Goal: Task Accomplishment & Management: Manage account settings

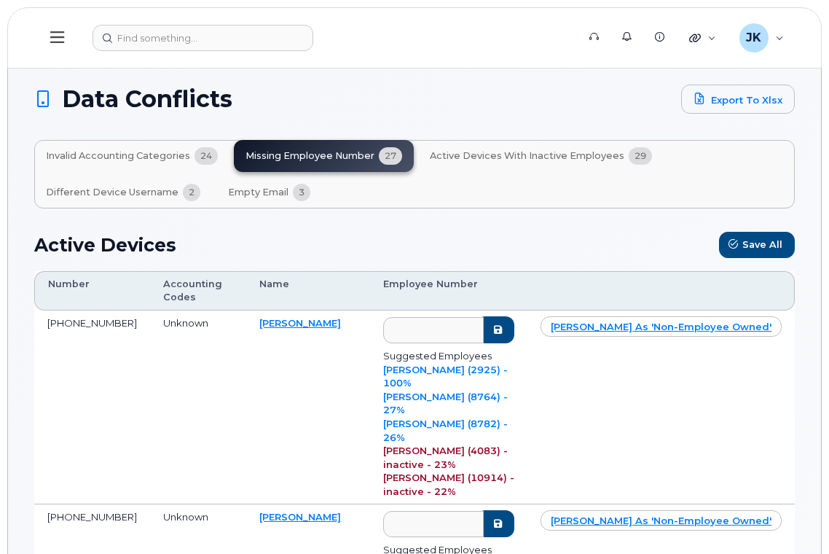
scroll to position [194, 0]
click at [417, 367] on link "KRISTEL BUSBY (2925) - 100%" at bounding box center [445, 375] width 125 height 25
type input "2925"
click at [503, 328] on icon "submit" at bounding box center [498, 329] width 12 height 9
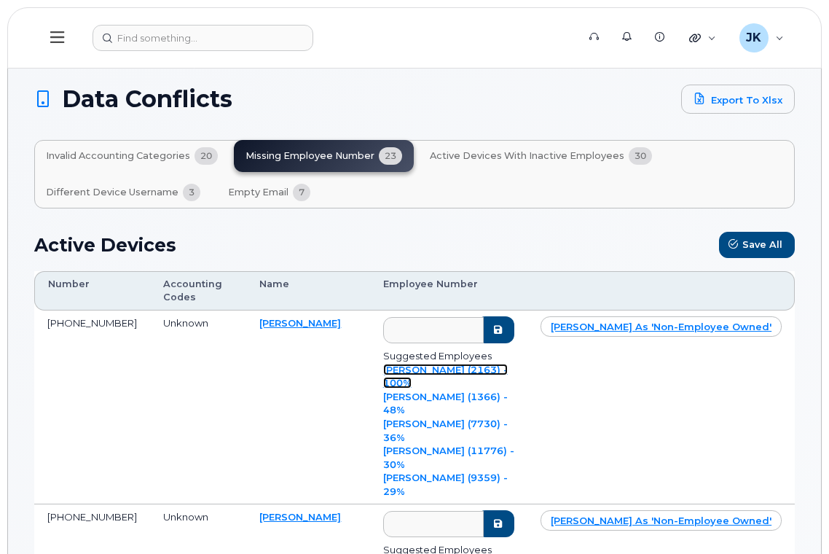
click at [424, 389] on link "KRISTOPHER STANLEY (2163) - 100%" at bounding box center [445, 375] width 125 height 25
type input "2163"
click at [503, 328] on icon "submit" at bounding box center [498, 329] width 12 height 9
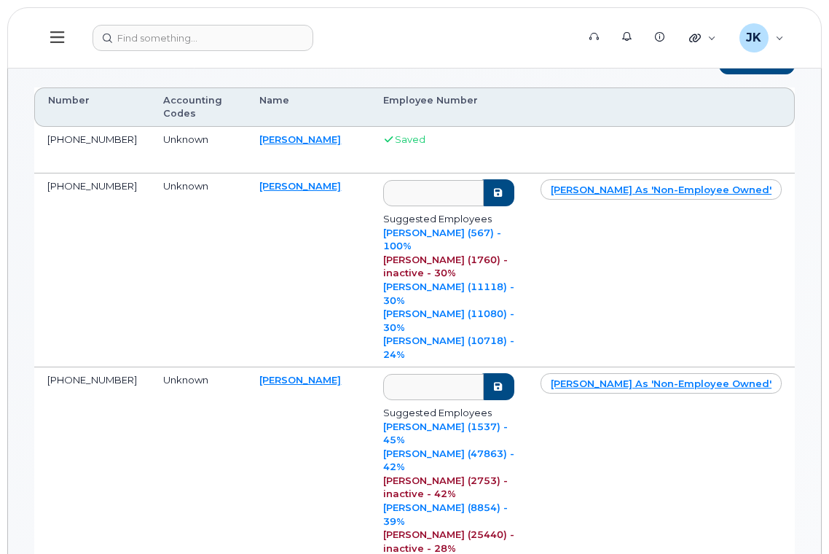
scroll to position [194, 0]
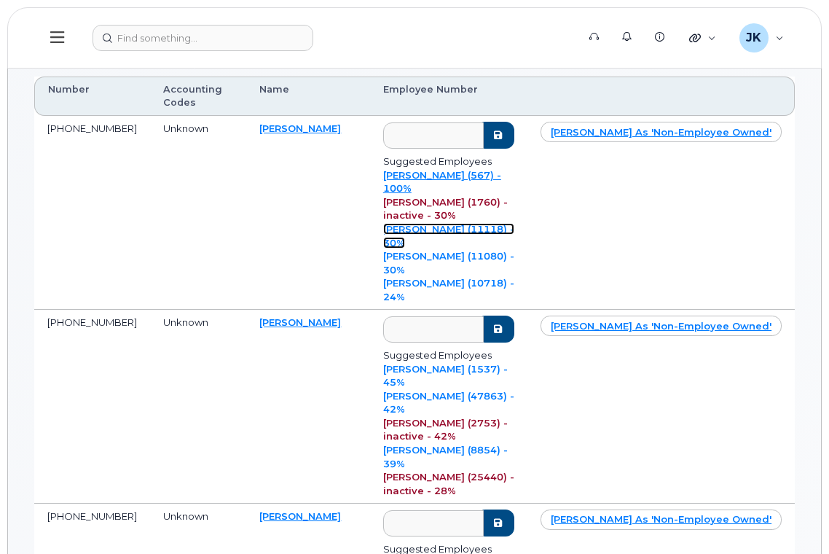
click at [432, 223] on link "WENDY BAIN (11118) - 30%" at bounding box center [448, 235] width 131 height 25
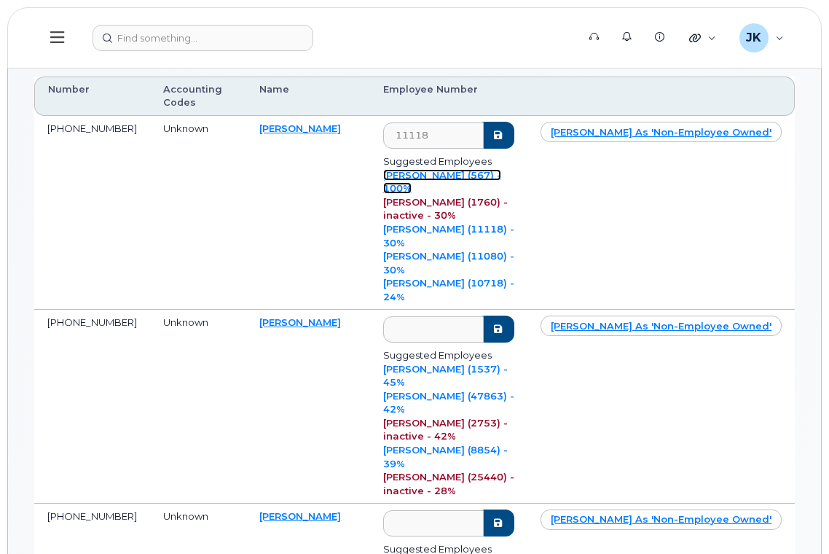
click at [455, 170] on link "WENDY SORENSON (567) - 100%" at bounding box center [442, 181] width 118 height 25
type input "567"
click at [503, 133] on icon "submit" at bounding box center [498, 134] width 12 height 9
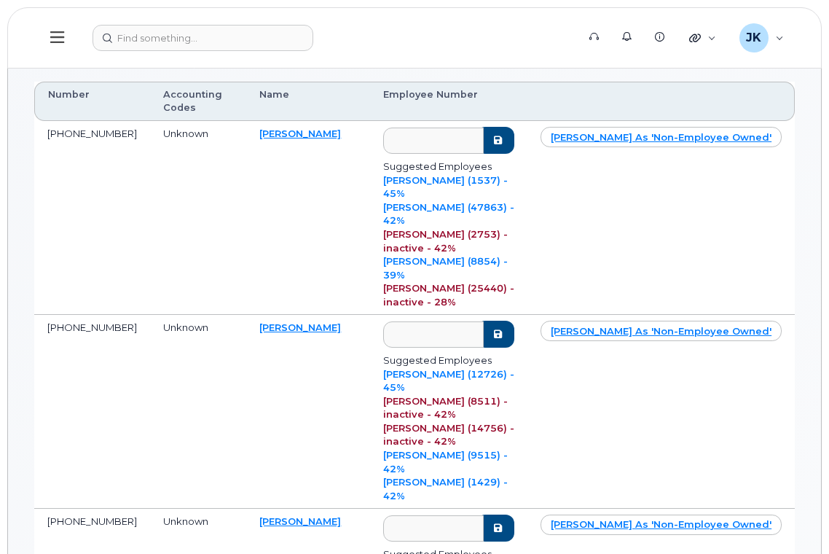
scroll to position [0, 0]
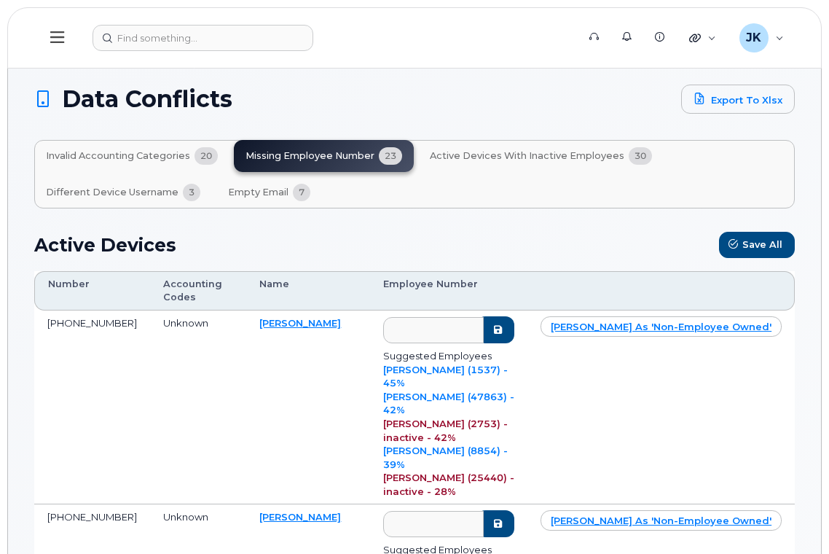
drag, startPoint x: 336, startPoint y: 323, endPoint x: 288, endPoint y: 326, distance: 48.1
click at [288, 326] on td "Derek Mitchell" at bounding box center [307, 407] width 123 height 194
copy link "Mitchell"
click at [264, 320] on link "Derek Mitchell" at bounding box center [300, 323] width 82 height 12
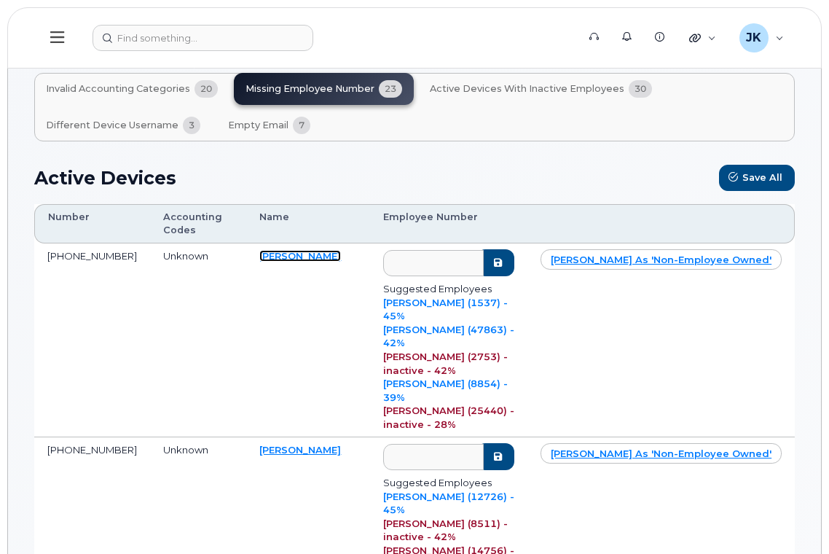
scroll to position [97, 0]
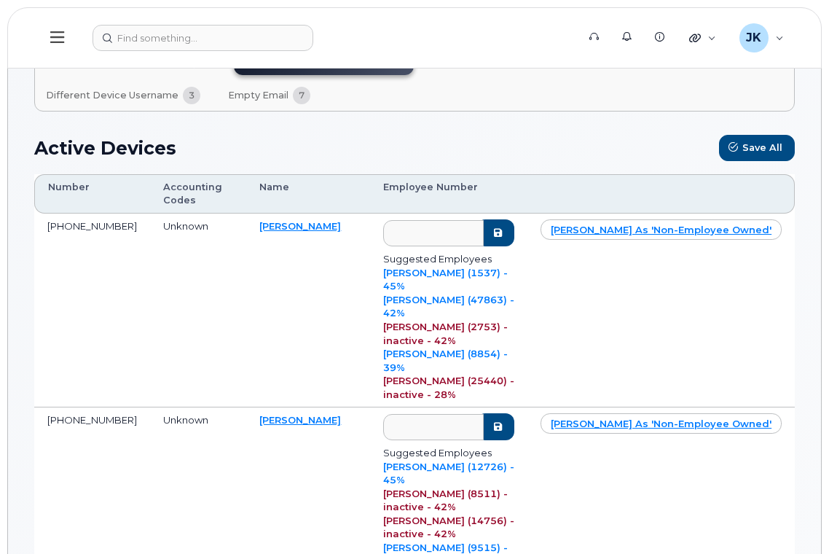
drag, startPoint x: 328, startPoint y: 366, endPoint x: 299, endPoint y: 369, distance: 29.3
click at [299, 407] on td "Jennifer Gross" at bounding box center [307, 504] width 123 height 194
copy link "Gross"
click at [273, 414] on link "Jennifer Gross" at bounding box center [300, 420] width 82 height 12
click at [280, 224] on link "Derek Mitchell" at bounding box center [300, 226] width 82 height 12
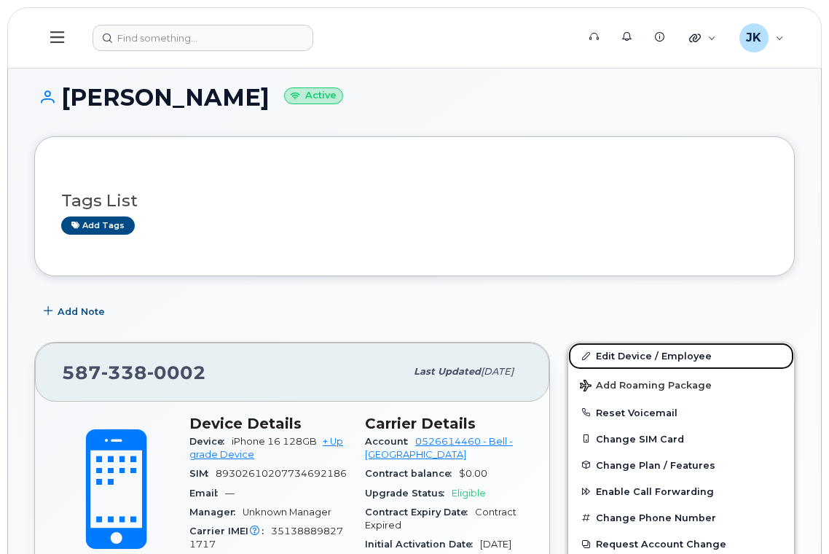
drag, startPoint x: 633, startPoint y: 355, endPoint x: 591, endPoint y: 302, distance: 66.9
click at [633, 355] on link "Edit Device / Employee" at bounding box center [681, 355] width 226 height 26
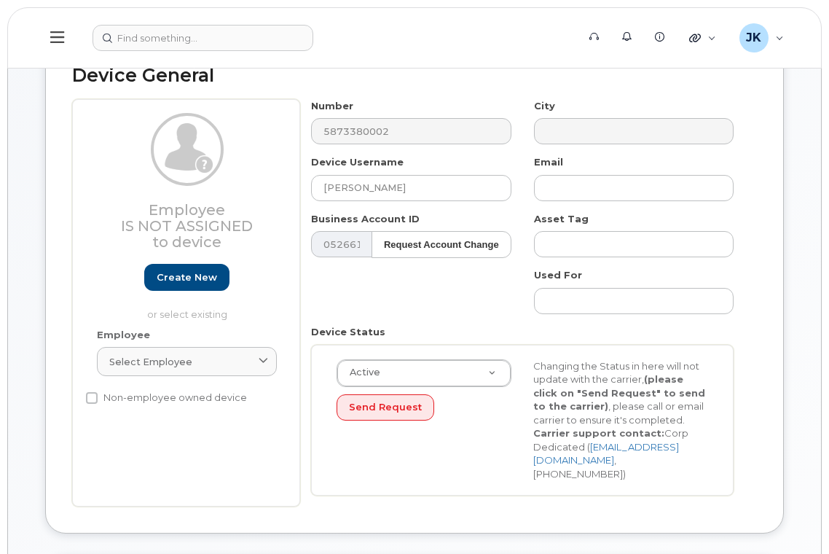
scroll to position [97, 0]
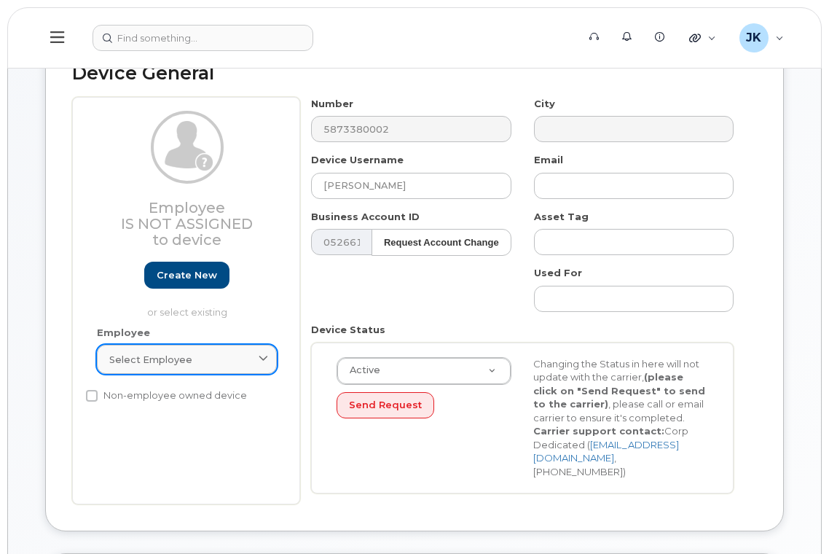
click at [172, 358] on span "Select employee" at bounding box center [150, 359] width 83 height 14
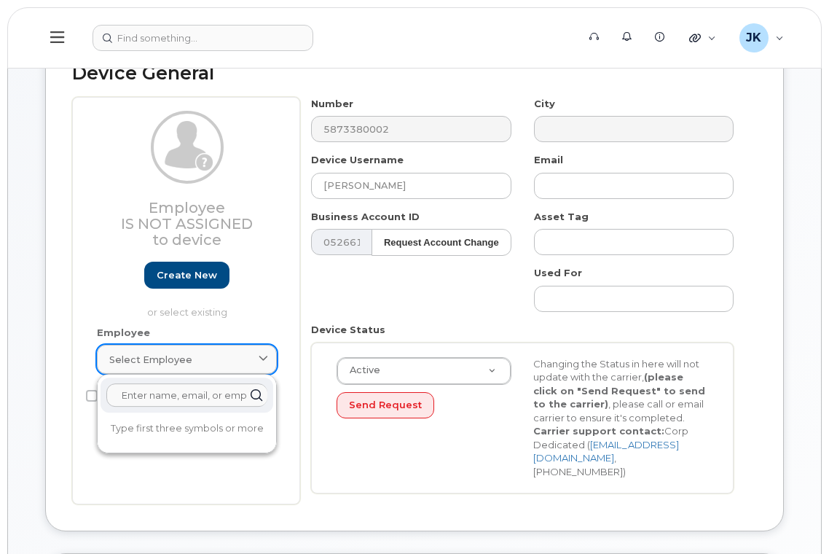
paste input "11607"
type input "11607"
drag, startPoint x: 162, startPoint y: 396, endPoint x: 48, endPoint y: 390, distance: 113.8
click at [48, 390] on div "Device General Employee Is not assigned to device Create new or select existing…" at bounding box center [414, 283] width 739 height 494
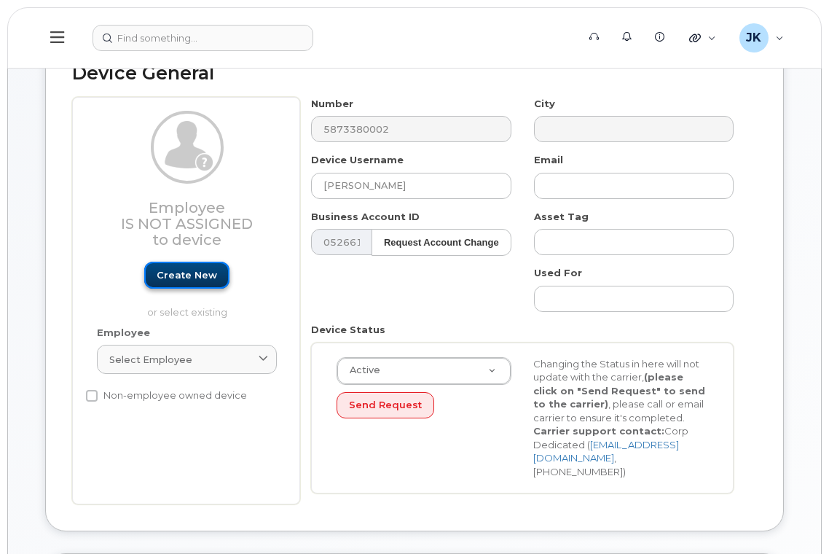
click at [200, 272] on link "Create new" at bounding box center [186, 274] width 85 height 27
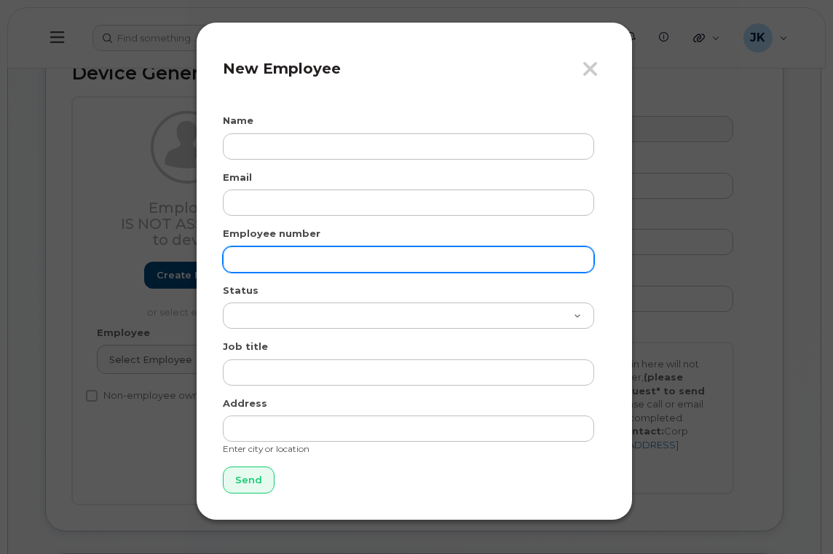
click at [281, 256] on input "text" at bounding box center [408, 259] width 371 height 26
paste input "11607"
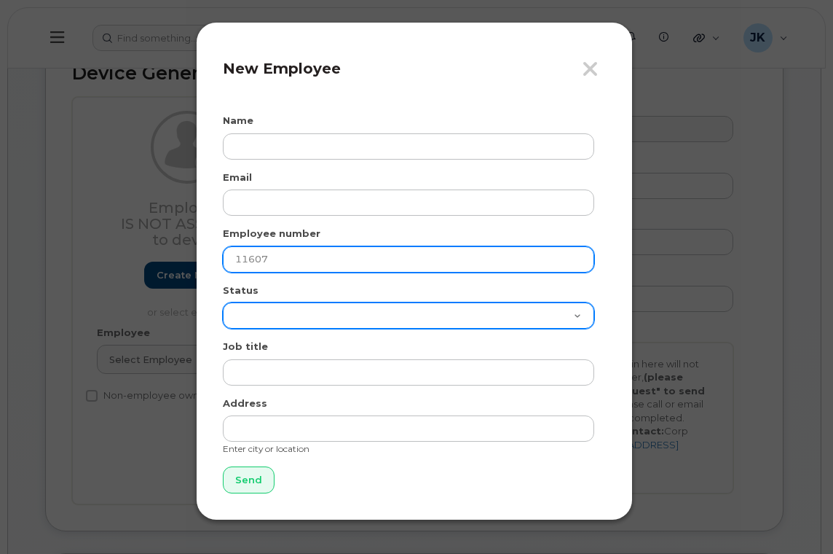
type input "11607"
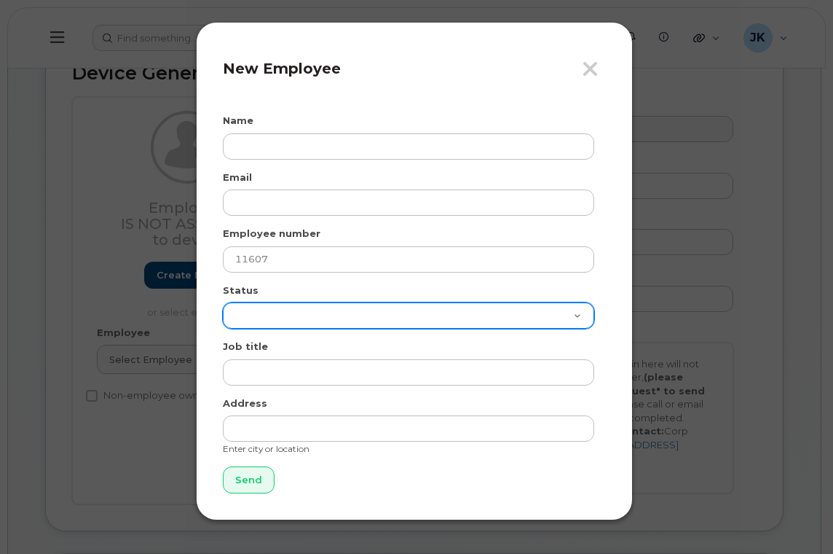
click at [275, 319] on select "Active On-Leave Long Term Short Term Maternity Leave Temp Layoff Inactive" at bounding box center [408, 315] width 371 height 26
select select "active"
click at [223, 302] on select "Active On-Leave Long Term Short Term Maternity Leave Temp Layoff Inactive" at bounding box center [408, 315] width 371 height 26
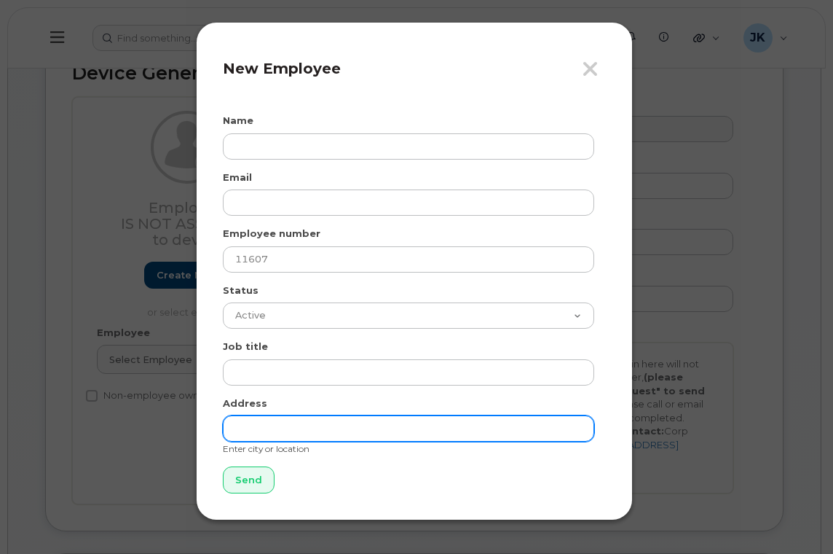
click at [272, 431] on input "text" at bounding box center [408, 428] width 371 height 26
type input "[GEOGRAPHIC_DATA]"
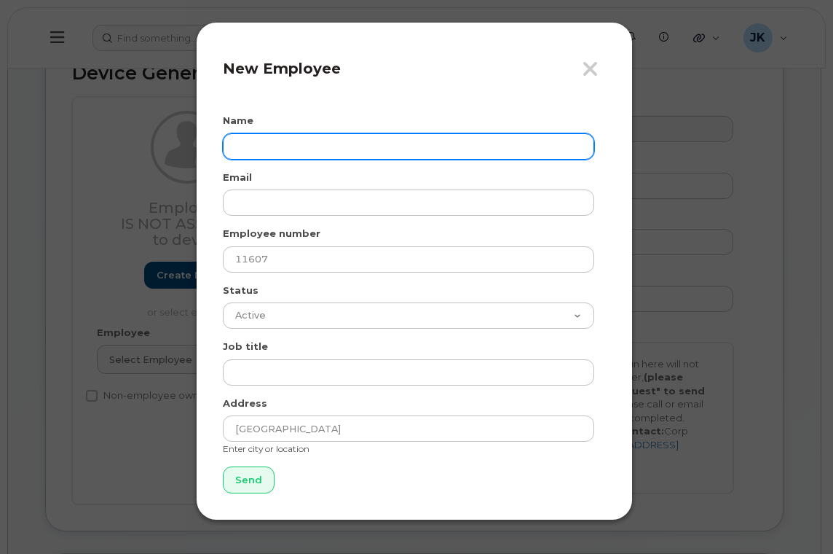
click at [261, 151] on input "text" at bounding box center [408, 146] width 371 height 26
paste input "[PERSON_NAME]"
type input "[PERSON_NAME]"
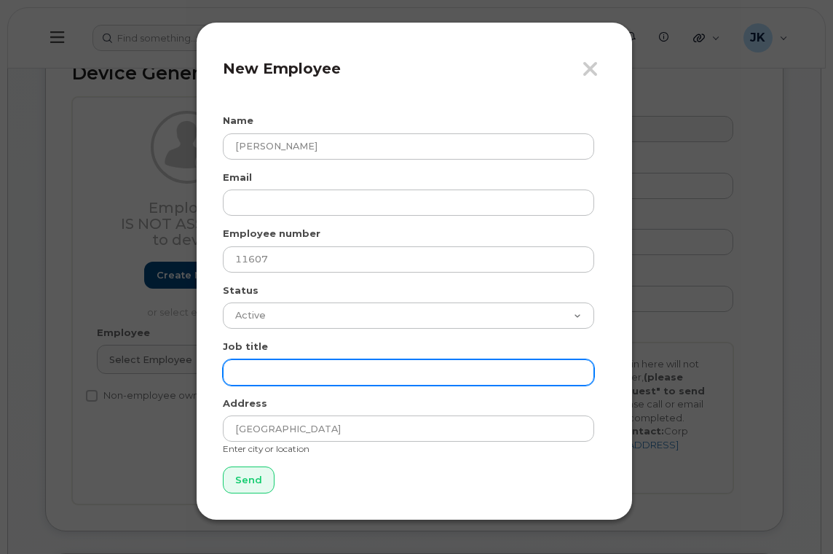
click at [269, 367] on input "text" at bounding box center [408, 372] width 371 height 26
paste input "Assistant Principal"
type input "Assistant Principal"
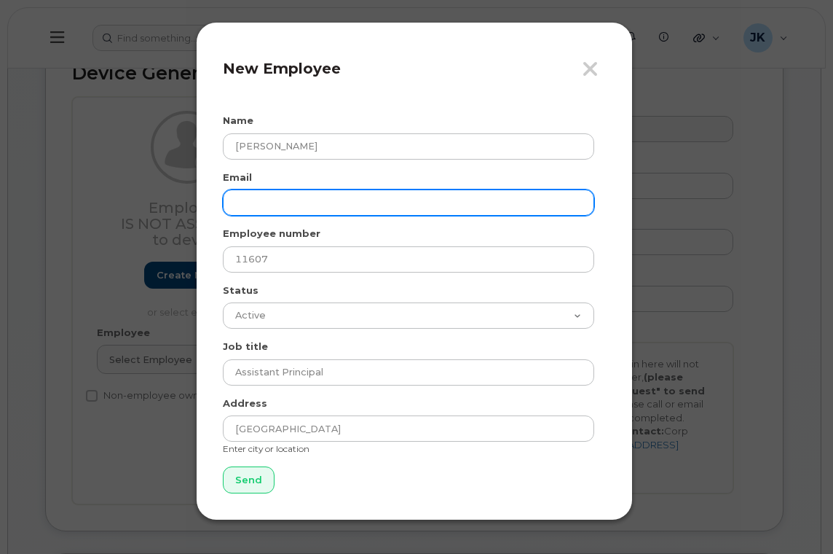
click at [267, 201] on input "email" at bounding box center [408, 202] width 371 height 26
paste input "[PERSON_NAME][EMAIL_ADDRESS][PERSON_NAME][DOMAIN_NAME]"
type input "[PERSON_NAME][EMAIL_ADDRESS][PERSON_NAME][DOMAIN_NAME]"
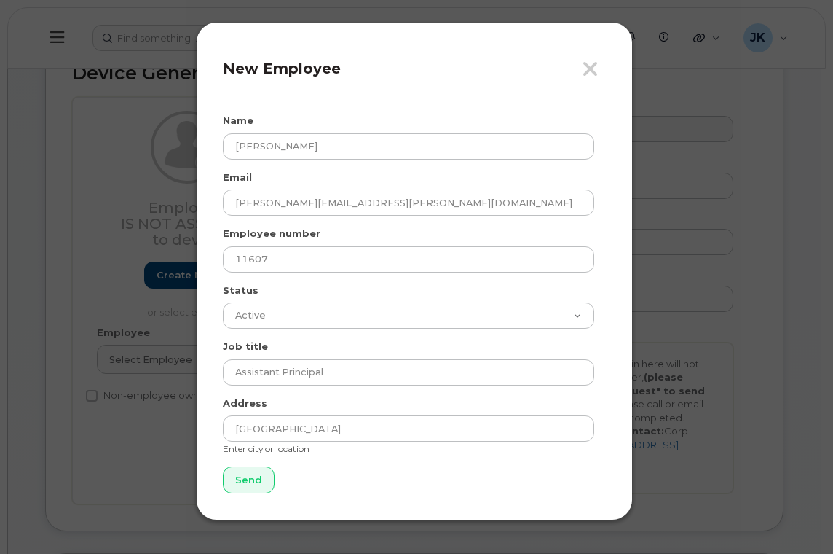
click at [362, 476] on form "Name Derek Mitchell Email derek.mitchell@epsb.ca Employee number 11607 Status A…" at bounding box center [414, 303] width 383 height 379
click at [243, 483] on input "Send" at bounding box center [249, 479] width 52 height 27
type input "Send"
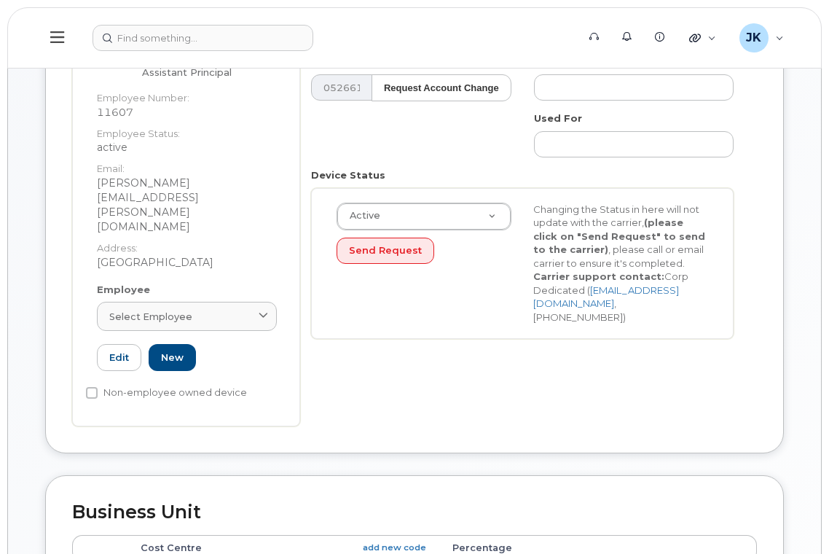
scroll to position [583, 0]
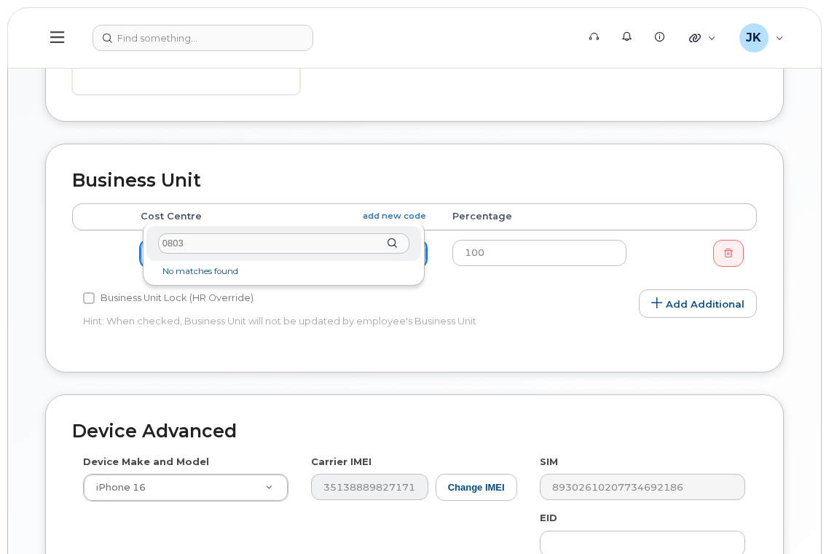
drag, startPoint x: 200, startPoint y: 247, endPoint x: 119, endPoint y: 246, distance: 81.6
click at [119, 246] on body "Support Alerts Knowledge Base Quicklinks Suspend / Cancel Device Change SIM Car…" at bounding box center [414, 122] width 829 height 1411
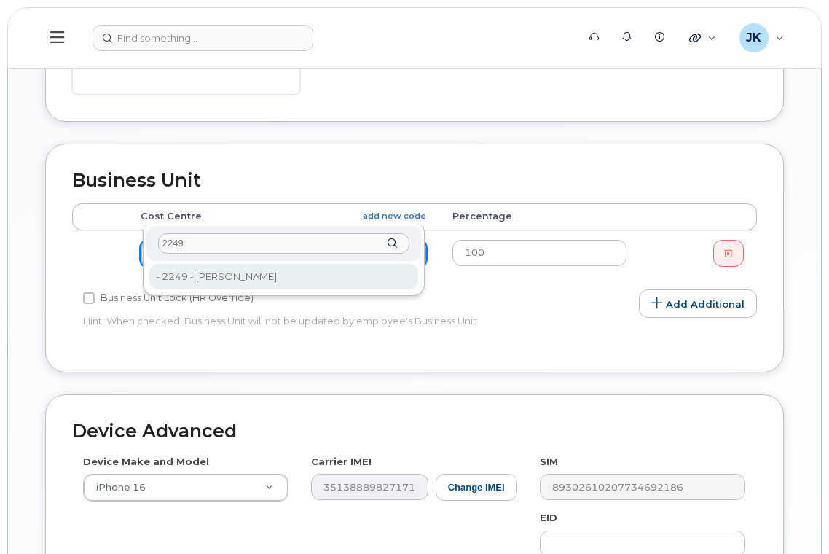
type input "2249"
type input "1962896"
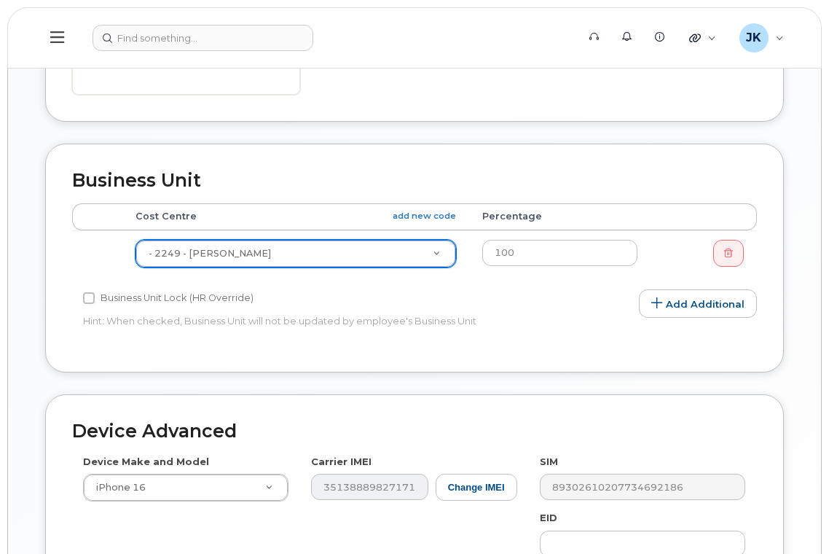
scroll to position [814, 0]
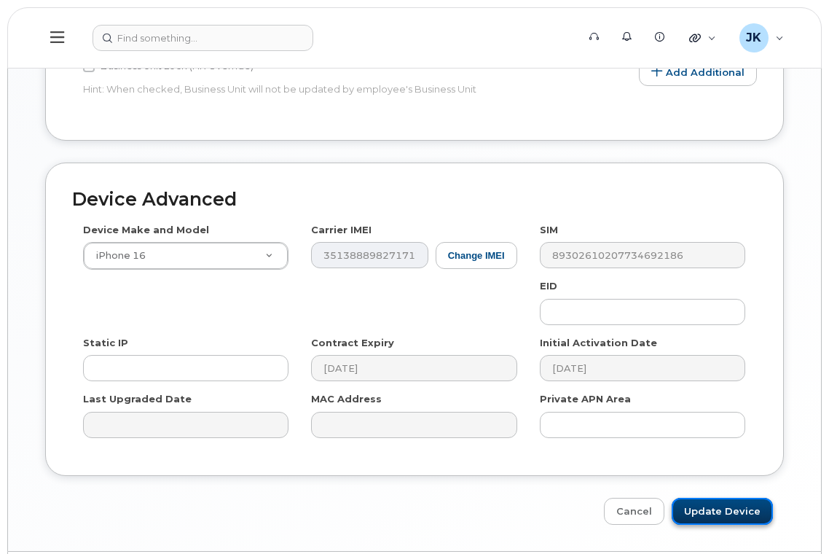
click at [711, 497] on input "Update Device" at bounding box center [721, 510] width 101 height 27
type input "Saving..."
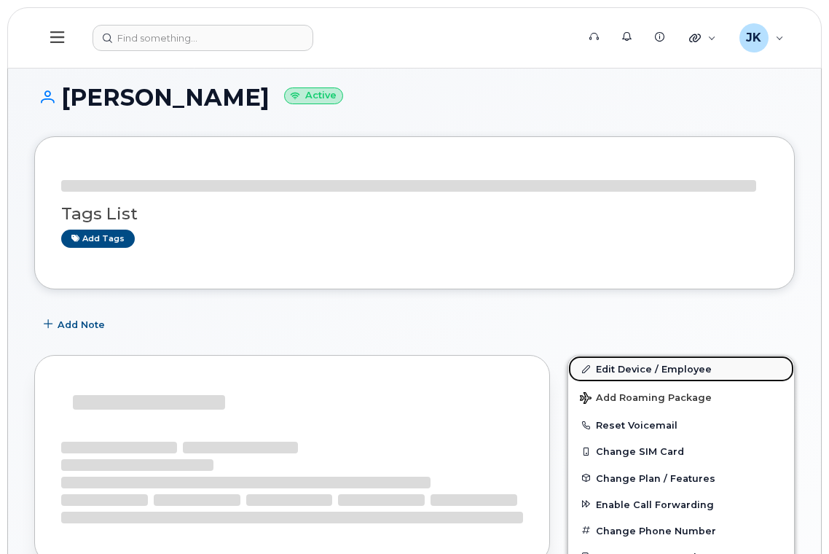
click at [638, 371] on link "Edit Device / Employee" at bounding box center [681, 368] width 226 height 26
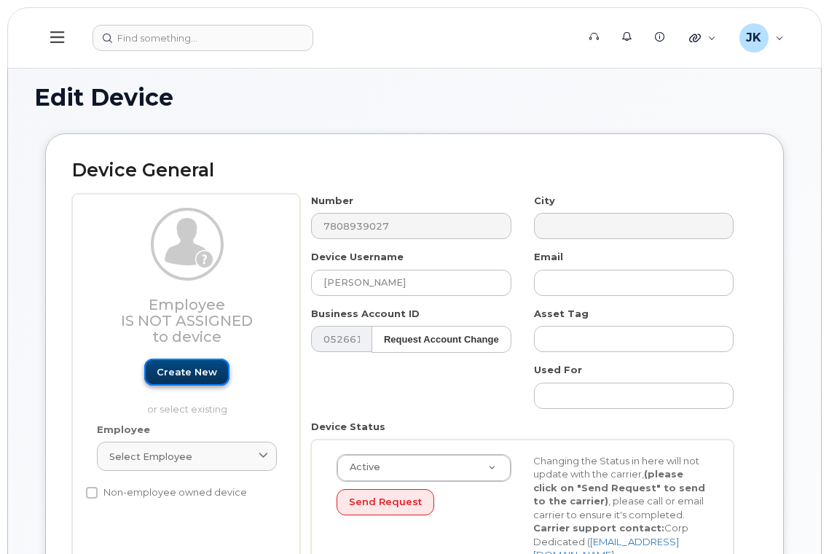
click at [173, 372] on link "Create new" at bounding box center [186, 371] width 85 height 27
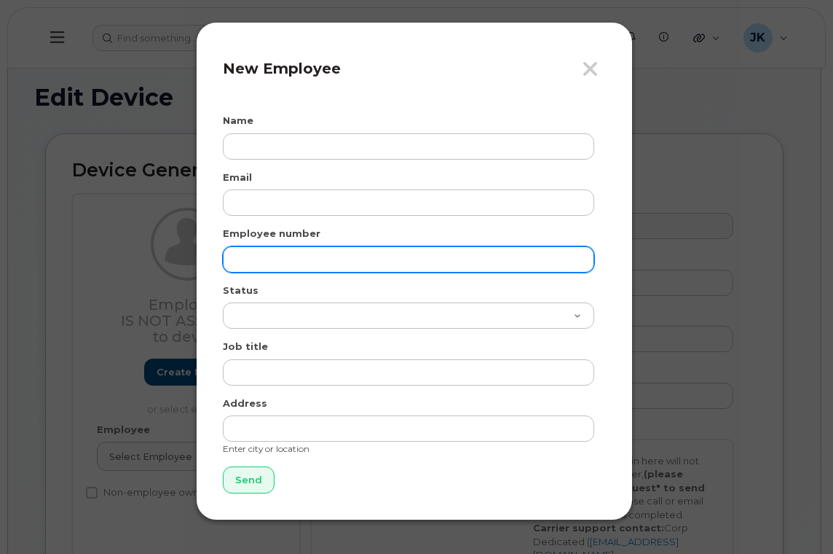
click at [267, 263] on input "text" at bounding box center [408, 259] width 371 height 26
paste input "2163"
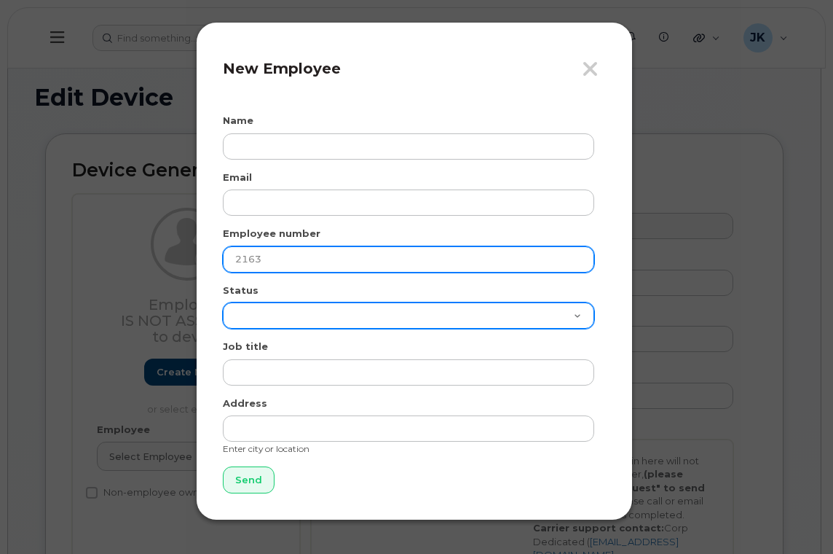
type input "2163"
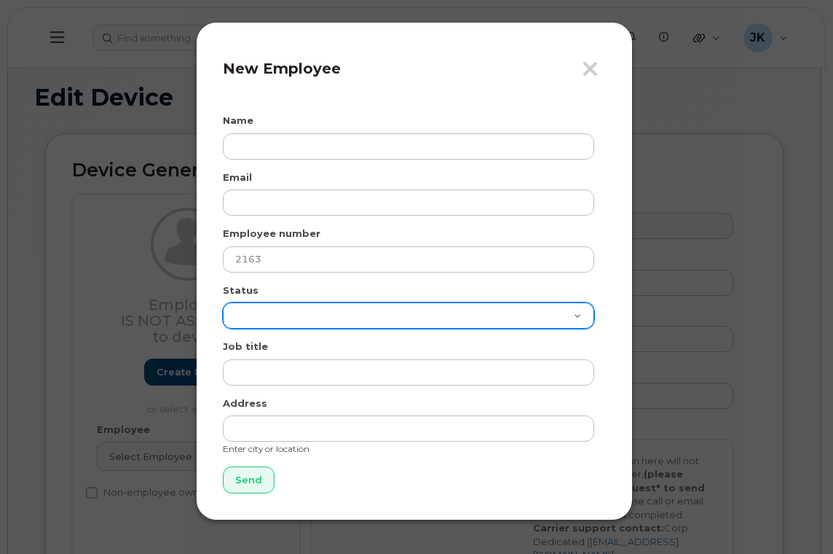
click at [267, 314] on select "Active On-Leave Long Term Short Term Maternity Leave Temp Layoff Inactive" at bounding box center [408, 315] width 371 height 26
select select "active"
click at [223, 302] on select "Active On-Leave Long Term Short Term Maternity Leave Temp Layoff Inactive" at bounding box center [408, 315] width 371 height 26
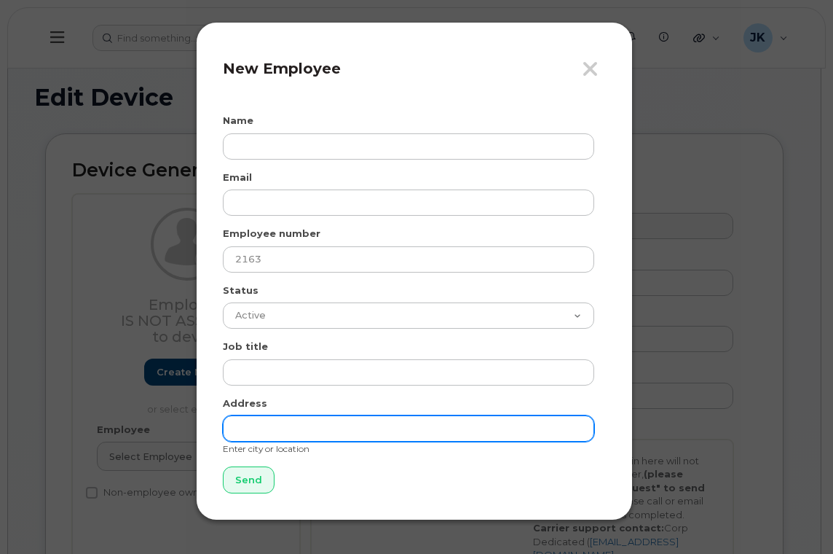
click at [280, 428] on input "text" at bounding box center [408, 428] width 371 height 26
type input "[GEOGRAPHIC_DATA]"
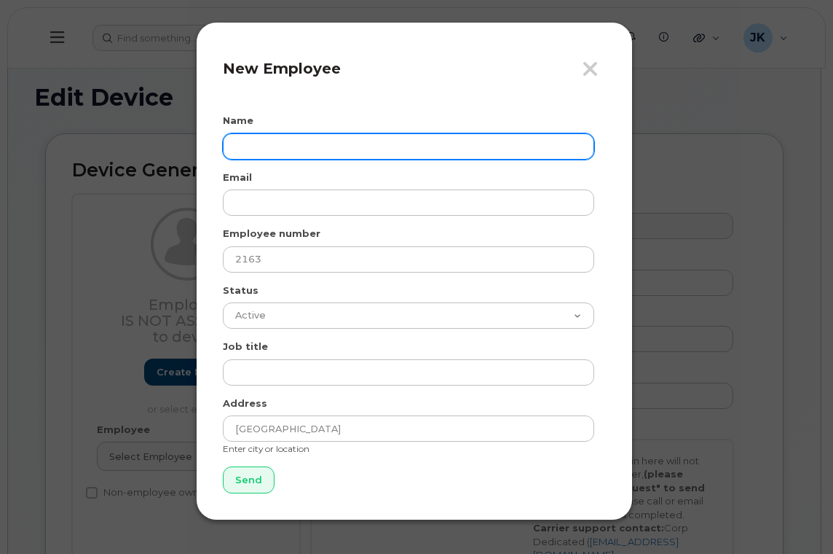
click at [261, 136] on input "text" at bounding box center [408, 146] width 371 height 26
paste input "Jennifer Gross"
type input "Jennifer Gross"
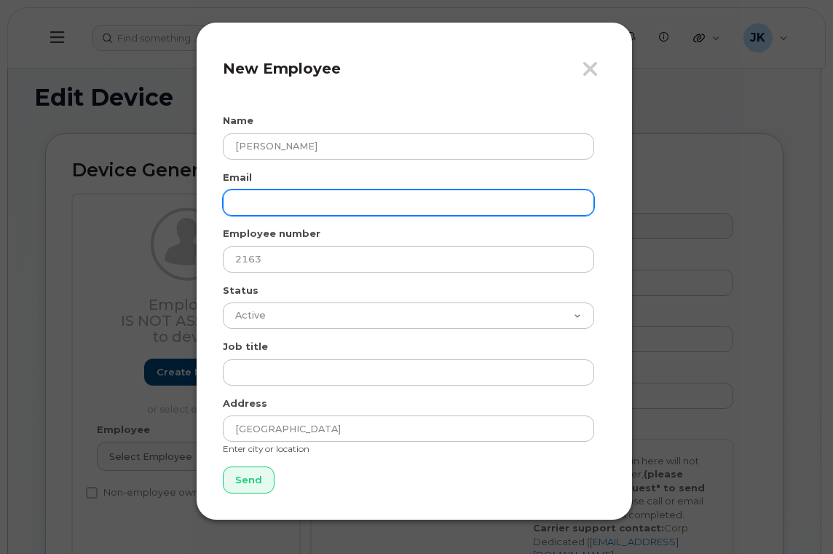
click at [348, 200] on input "email" at bounding box center [408, 202] width 371 height 26
paste input "jennifer.gross@epsb.ca"
type input "jennifer.gross@epsb.ca"
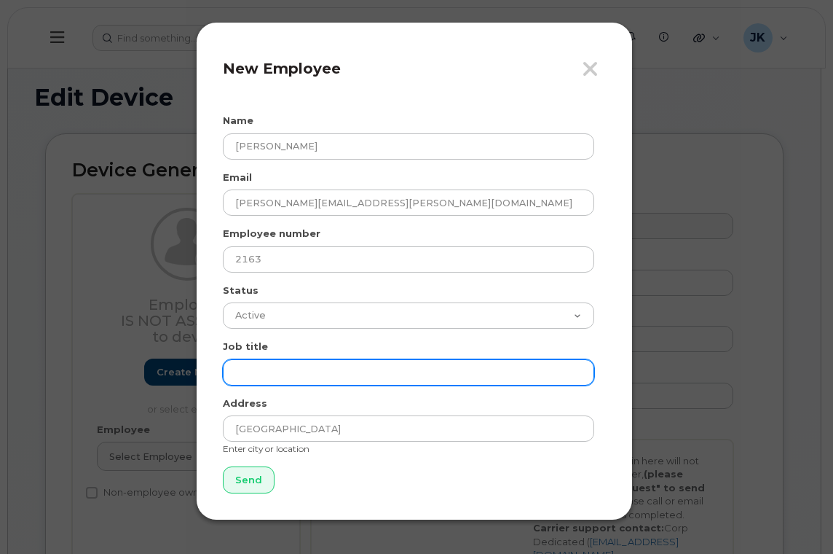
click at [278, 379] on input "text" at bounding box center [408, 372] width 371 height 26
paste input "Assistant Principal"
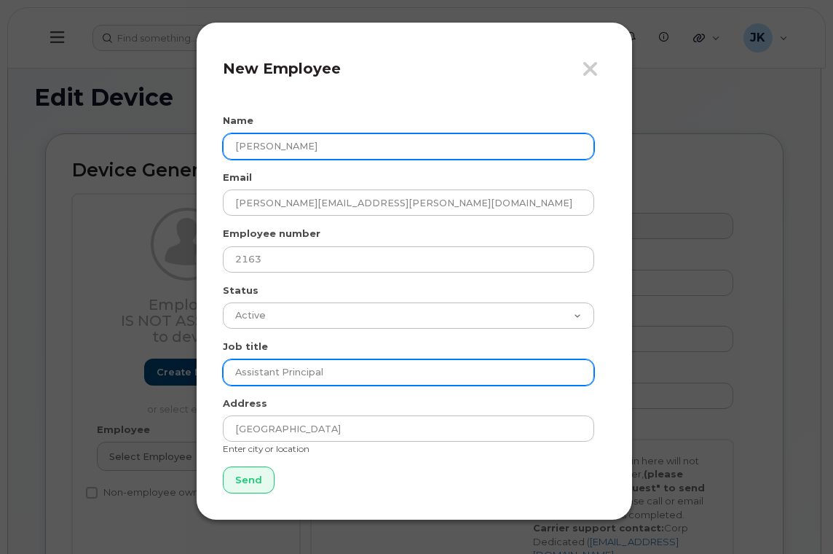
type input "Assistant Principal"
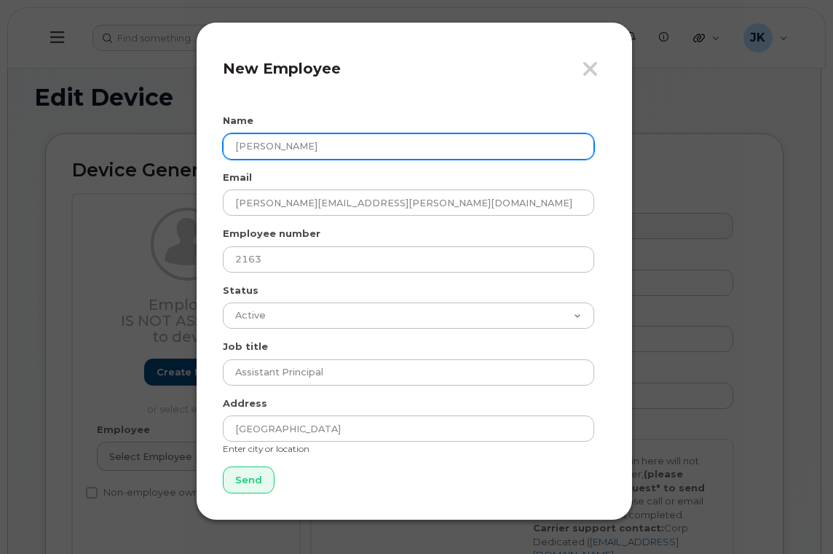
drag, startPoint x: 311, startPoint y: 149, endPoint x: 218, endPoint y: 149, distance: 93.2
click at [218, 149] on div "Close New Employee Name Jennifer Gross Email jennifer.gross@epsb.ca Employee nu…" at bounding box center [414, 271] width 437 height 498
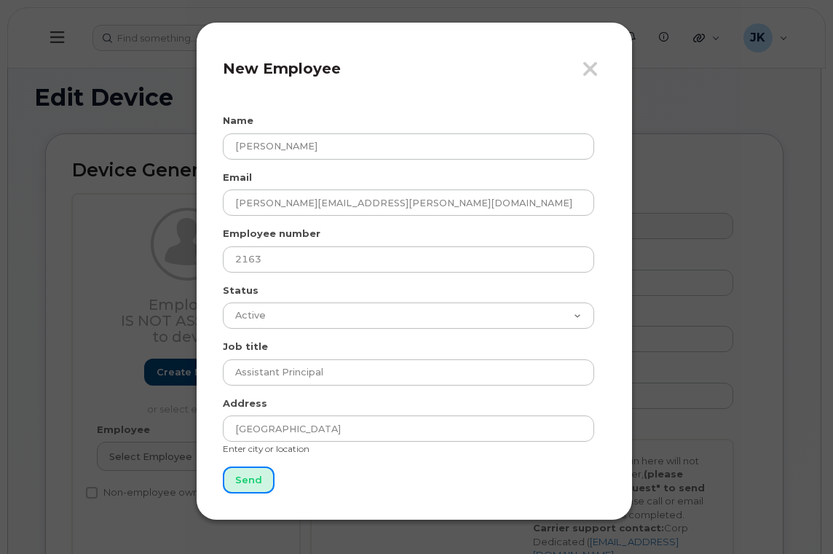
drag, startPoint x: 248, startPoint y: 482, endPoint x: 261, endPoint y: 477, distance: 14.1
click at [248, 481] on input "Send" at bounding box center [249, 479] width 52 height 27
type input "Send"
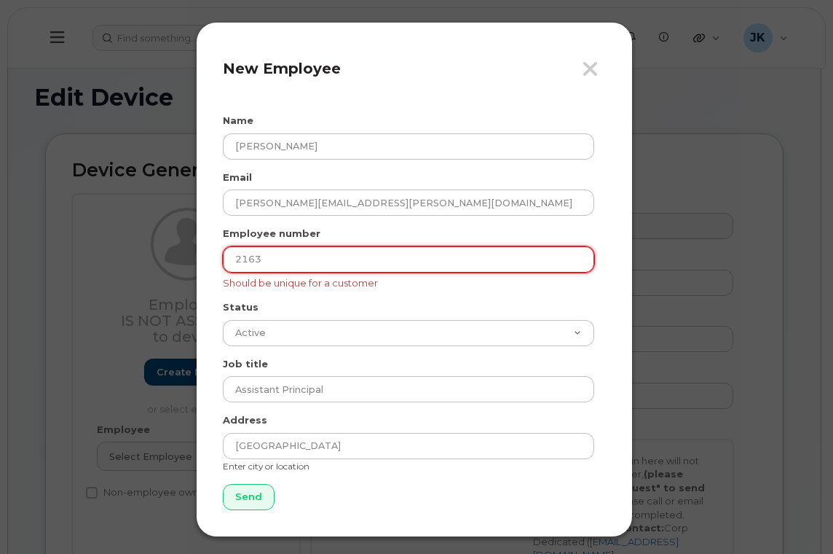
click at [329, 269] on input "2163" at bounding box center [408, 259] width 371 height 26
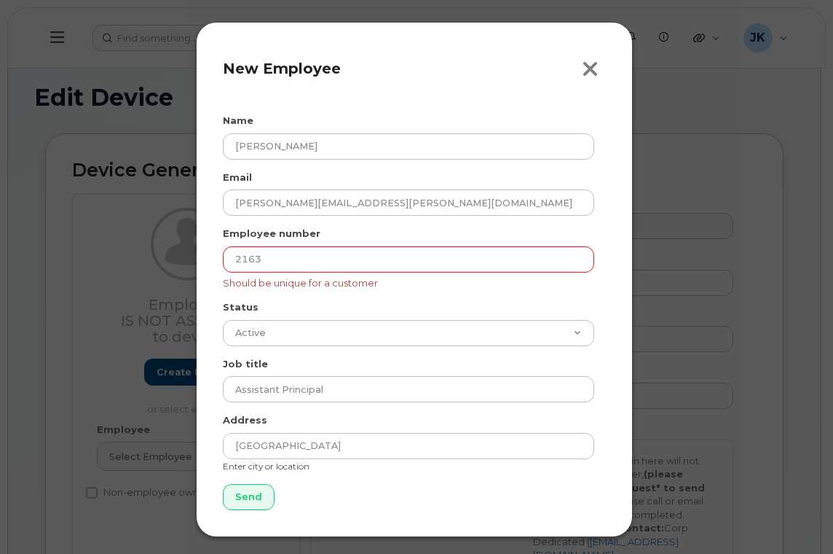
click at [594, 66] on icon "button" at bounding box center [590, 69] width 17 height 22
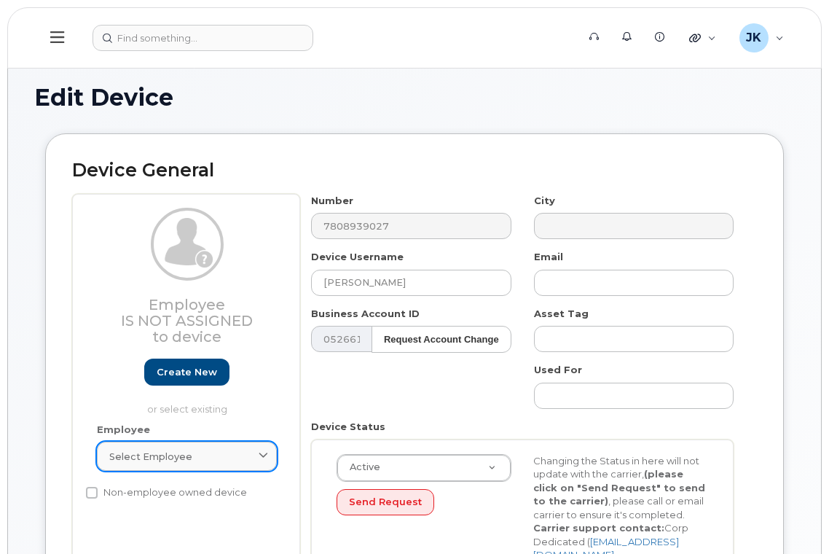
click at [154, 454] on span "Select employee" at bounding box center [150, 456] width 83 height 14
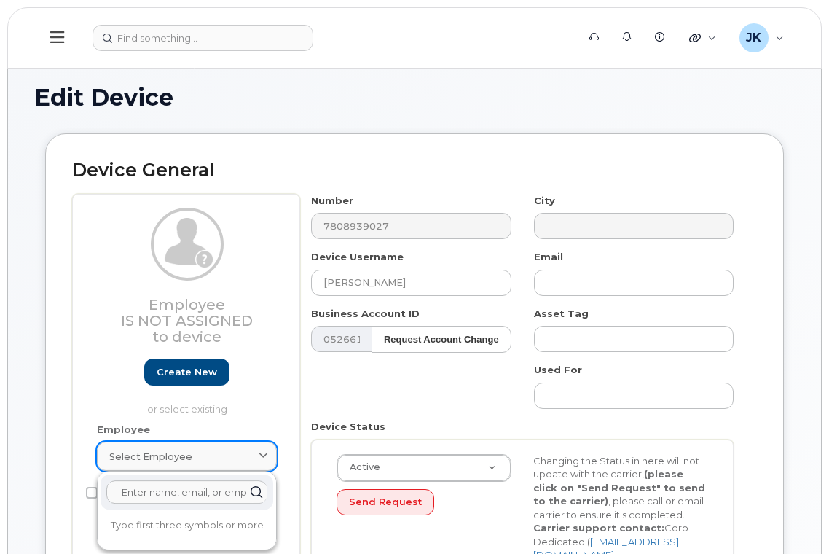
paste input "Jennifer Gross"
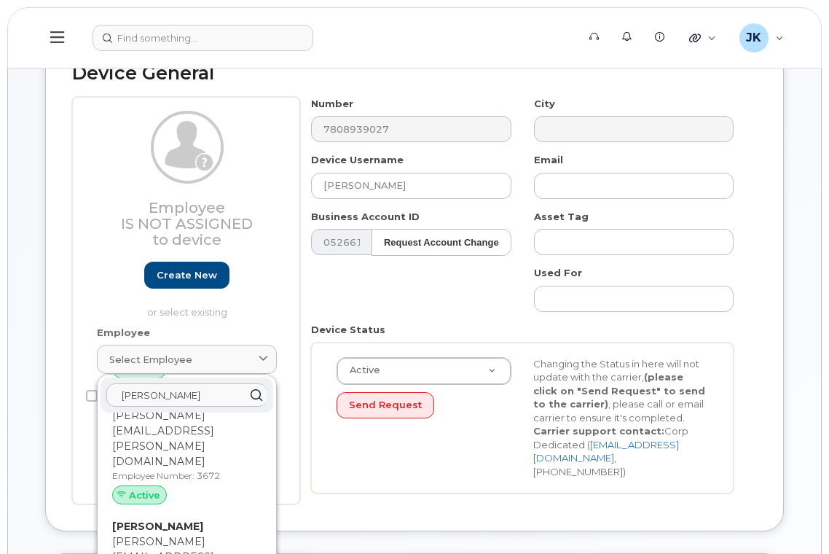
scroll to position [1165, 0]
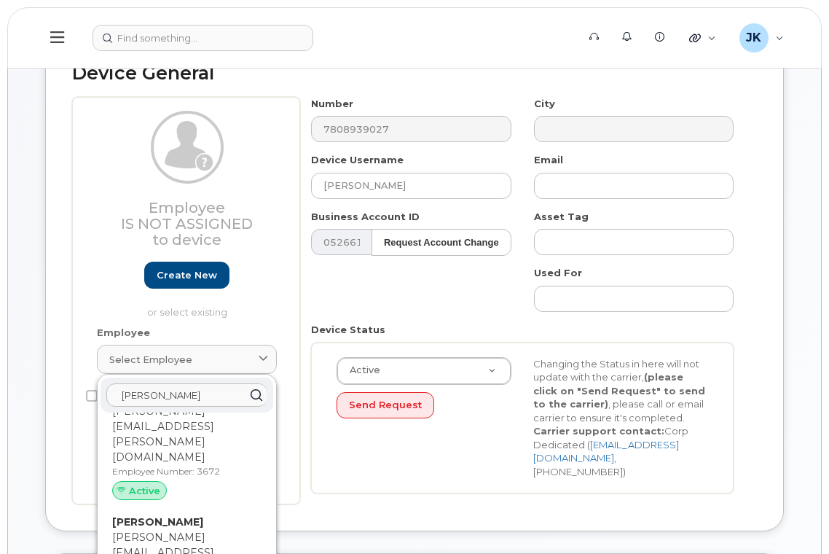
drag, startPoint x: 178, startPoint y: 390, endPoint x: 76, endPoint y: 397, distance: 102.2
click at [76, 397] on div "Employee Is not assigned to device Create new or select existing Employee Selec…" at bounding box center [186, 300] width 228 height 407
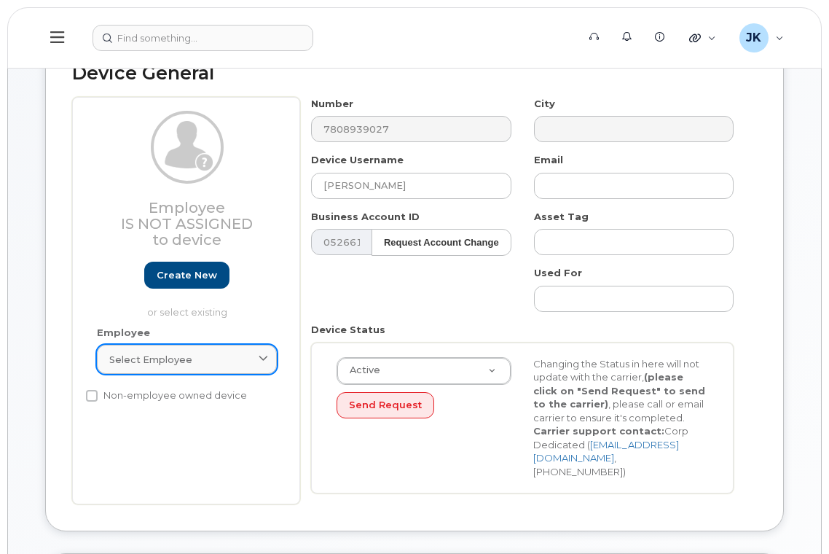
click at [161, 364] on span "Select employee" at bounding box center [150, 359] width 83 height 14
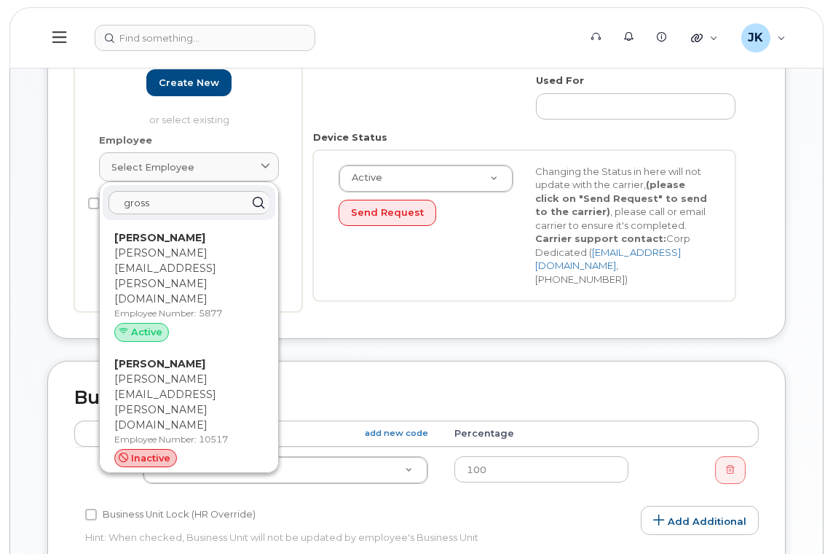
scroll to position [291, 0]
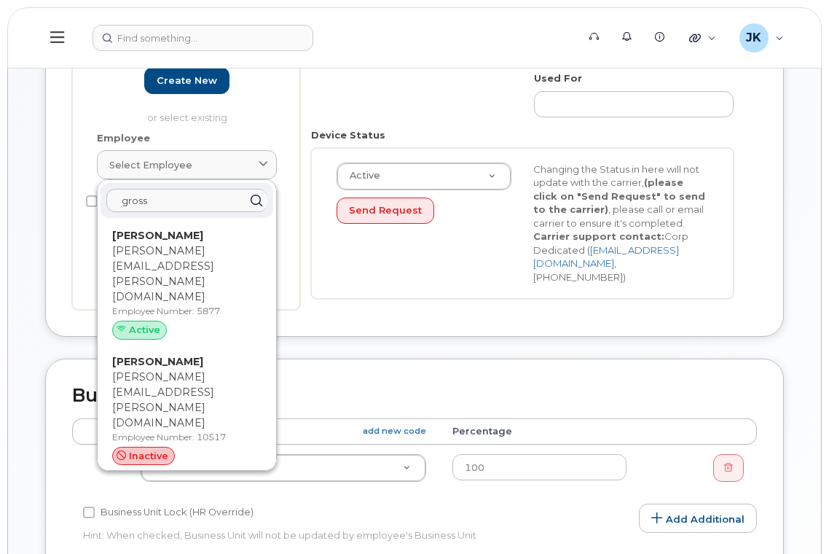
click at [167, 200] on input "gross" at bounding box center [186, 200] width 161 height 23
drag, startPoint x: 109, startPoint y: 200, endPoint x: 78, endPoint y: 195, distance: 31.6
click at [82, 196] on div "Employee Is not assigned to device Create new or select existing Employee Selec…" at bounding box center [186, 105] width 228 height 407
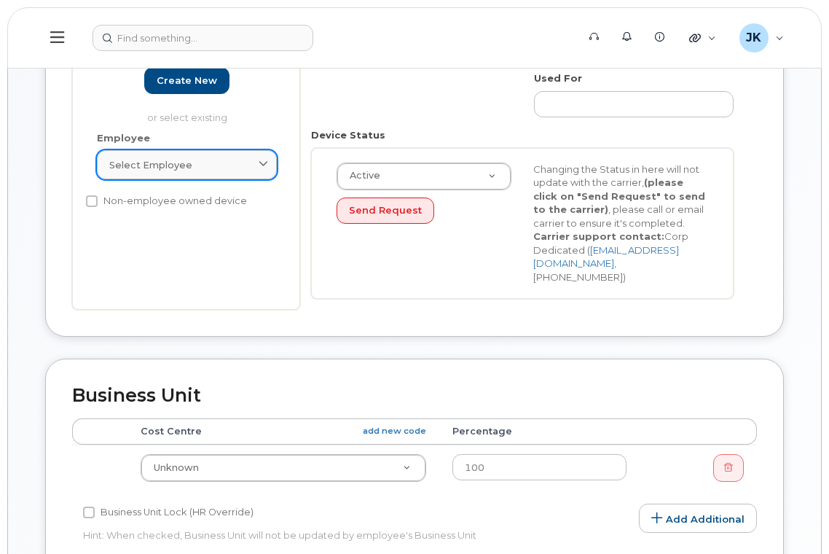
click at [180, 167] on span "Select employee" at bounding box center [150, 165] width 83 height 14
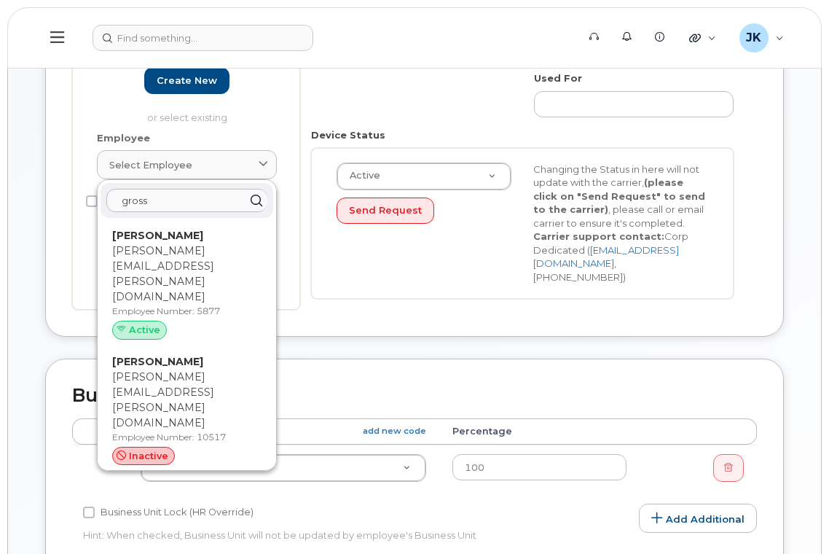
click at [172, 207] on input "gross" at bounding box center [186, 200] width 161 height 23
click at [141, 202] on input "gross" at bounding box center [186, 200] width 161 height 23
paste input "2163"
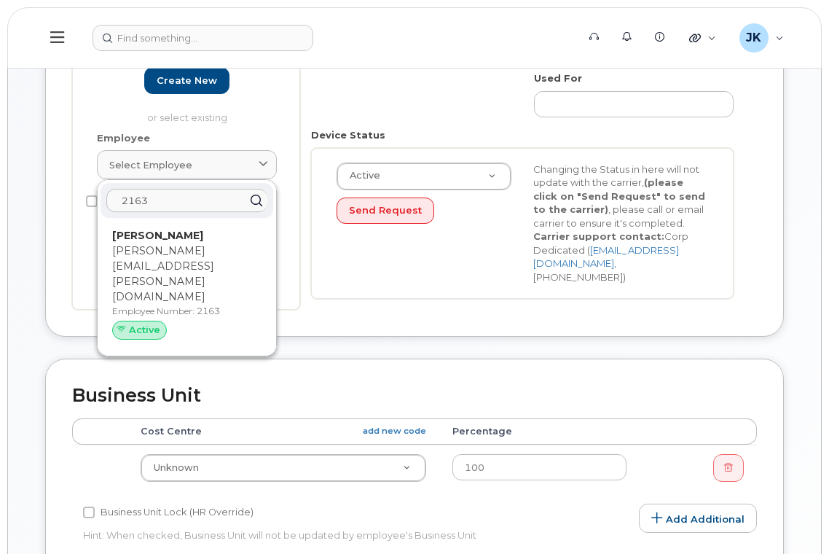
drag, startPoint x: 168, startPoint y: 202, endPoint x: 72, endPoint y: 204, distance: 96.1
click at [73, 203] on div "Employee Is not assigned to device Create new or select existing Employee Selec…" at bounding box center [186, 105] width 228 height 407
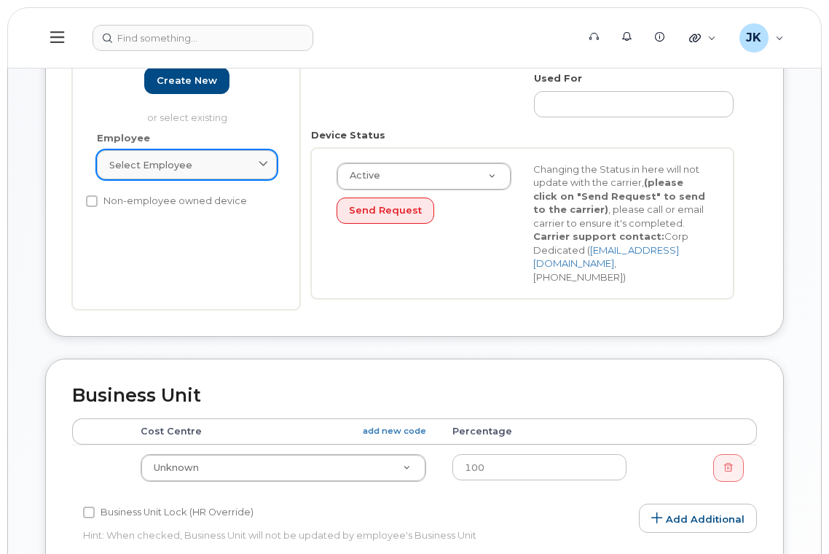
click at [225, 160] on div "Select employee" at bounding box center [186, 165] width 155 height 14
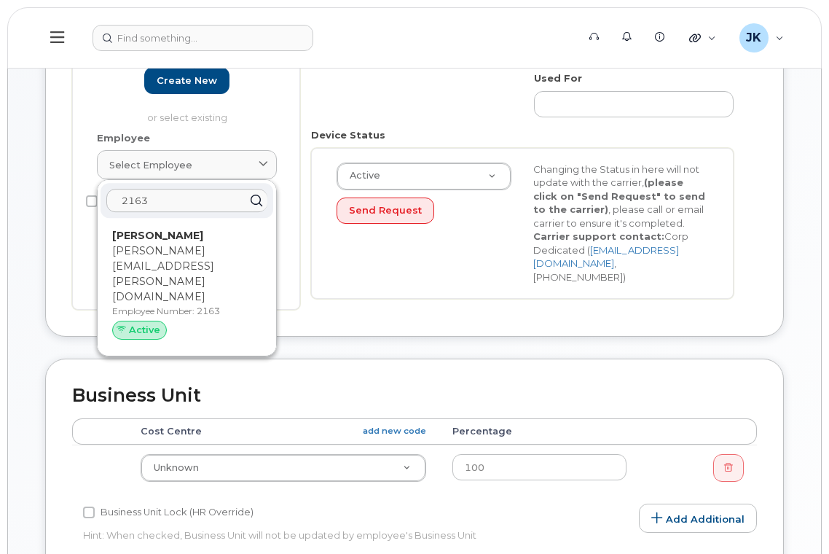
paste input "730"
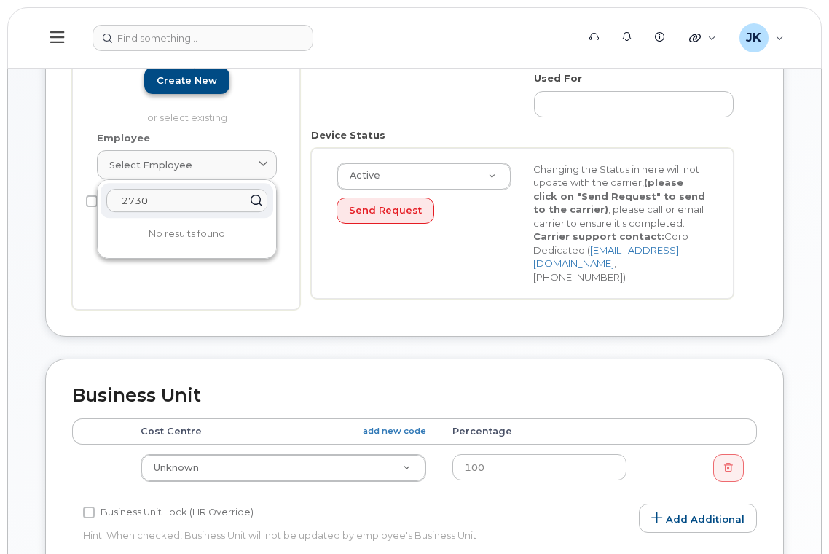
type input "2730"
click at [186, 84] on link "Create new" at bounding box center [186, 80] width 85 height 27
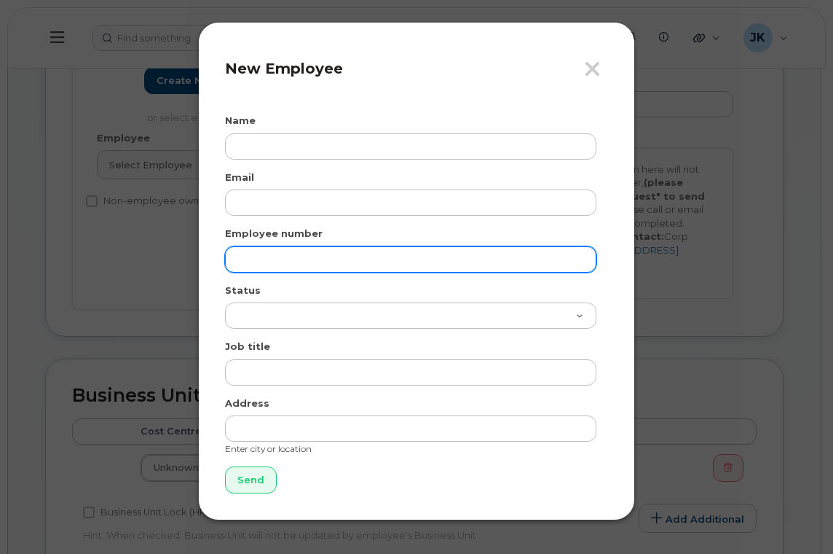
click at [294, 257] on input "text" at bounding box center [410, 259] width 371 height 26
paste input "2730"
type input "2730"
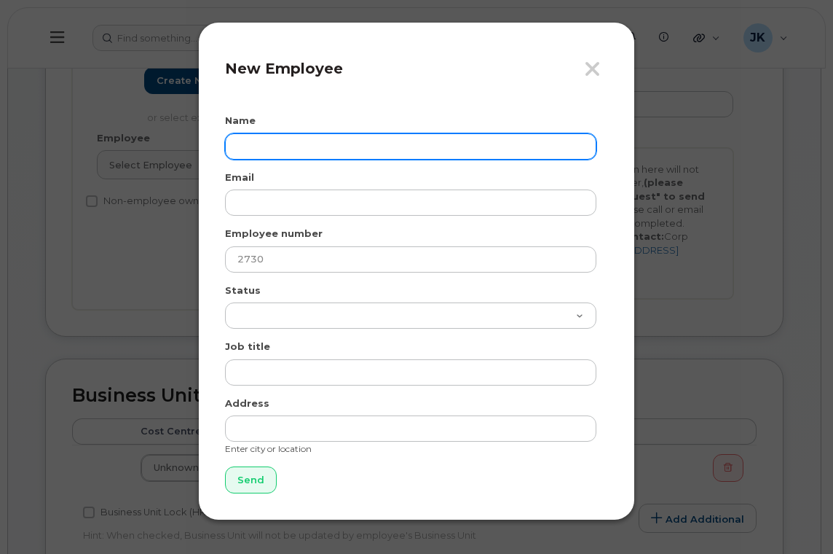
click at [276, 141] on input "text" at bounding box center [410, 146] width 371 height 26
paste input "Jennifer Gross"
type input "Jennifer Gross"
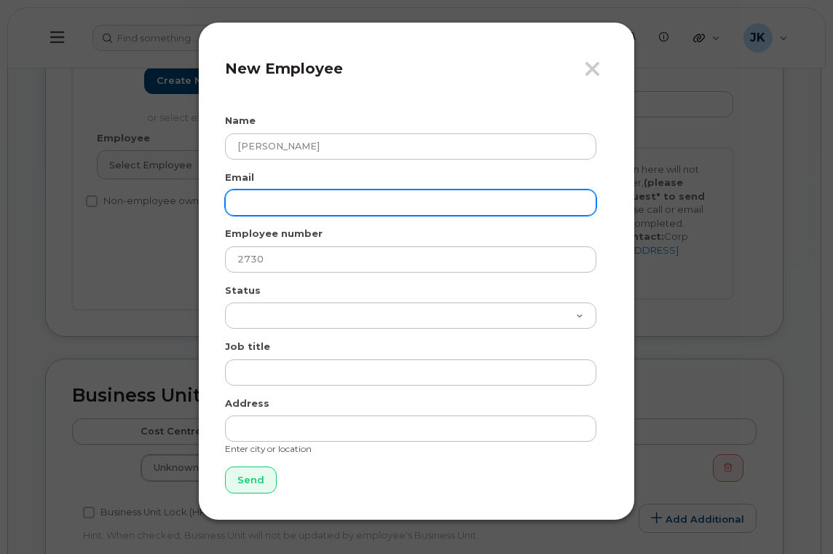
click at [322, 200] on input "email" at bounding box center [410, 202] width 371 height 26
paste input "jennifer.gross@epsb.ca"
type input "jennifer.gross@epsb.ca"
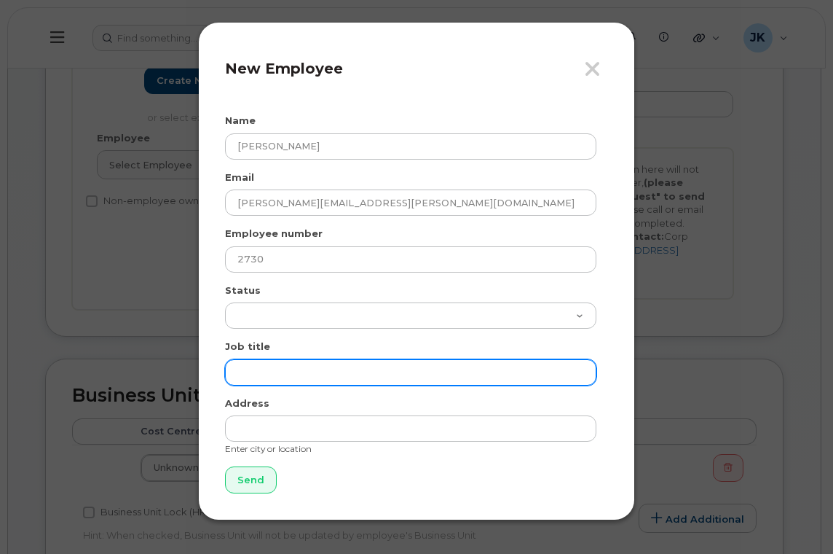
click at [286, 374] on input "text" at bounding box center [410, 372] width 371 height 26
paste input "Assistant Principal"
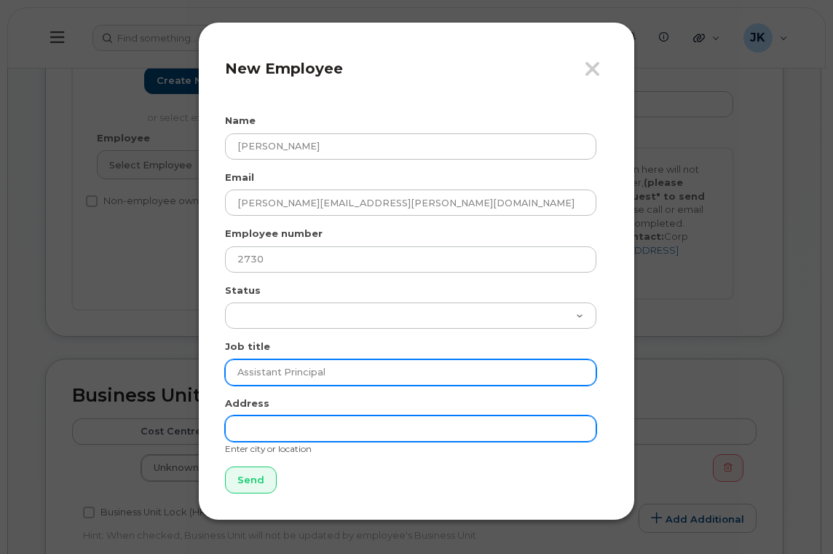
type input "Assistant Principal"
click at [262, 430] on input "text" at bounding box center [410, 428] width 371 height 26
type input "Edmonton"
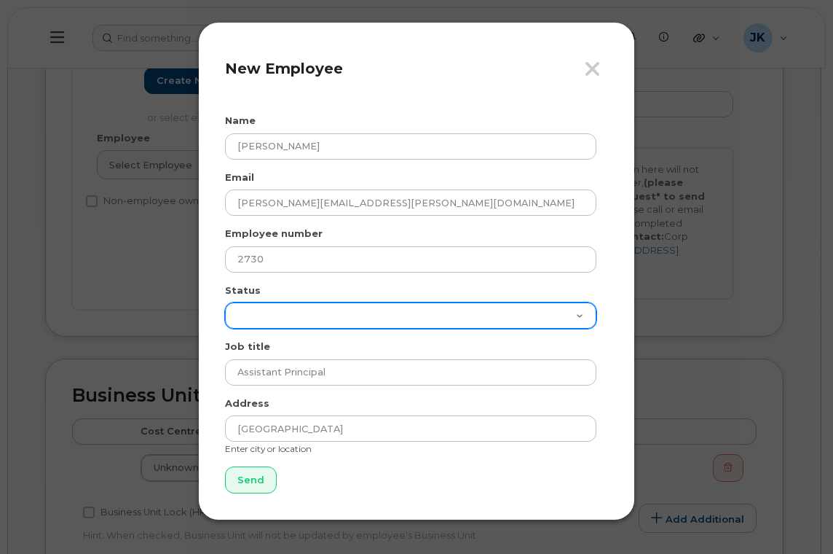
click at [270, 319] on select "Active On-Leave Long Term Short Term Maternity Leave Temp Layoff Inactive" at bounding box center [410, 315] width 371 height 26
select select "active"
click at [225, 302] on select "Active On-Leave Long Term Short Term Maternity Leave Temp Layoff Inactive" at bounding box center [410, 315] width 371 height 26
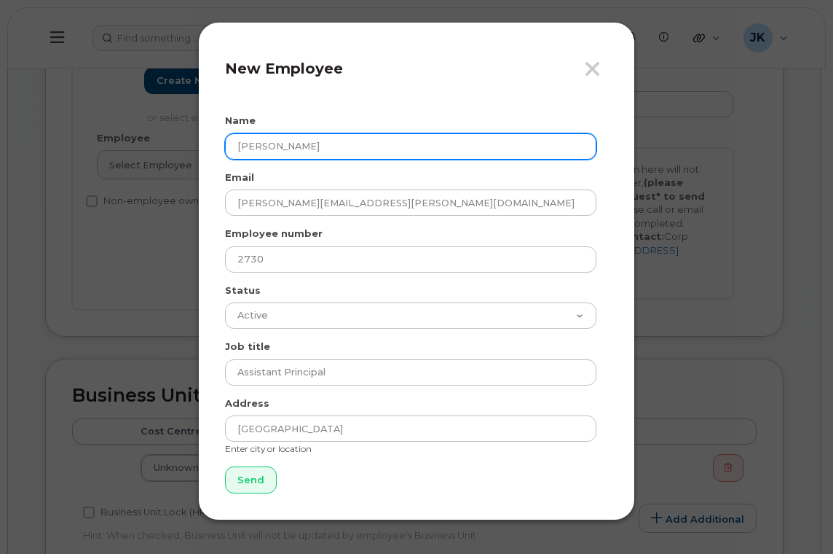
drag, startPoint x: 328, startPoint y: 146, endPoint x: 184, endPoint y: 154, distance: 144.4
click at [184, 154] on div "Close New Employee Name Jennifer Gross Email jennifer.gross@epsb.ca Employee nu…" at bounding box center [416, 277] width 833 height 554
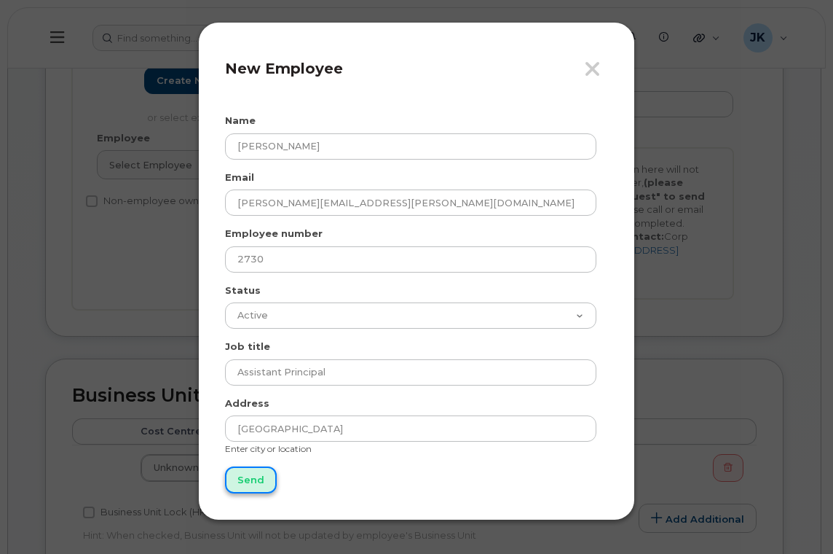
click at [248, 482] on input "Send" at bounding box center [251, 479] width 52 height 27
type input "Send"
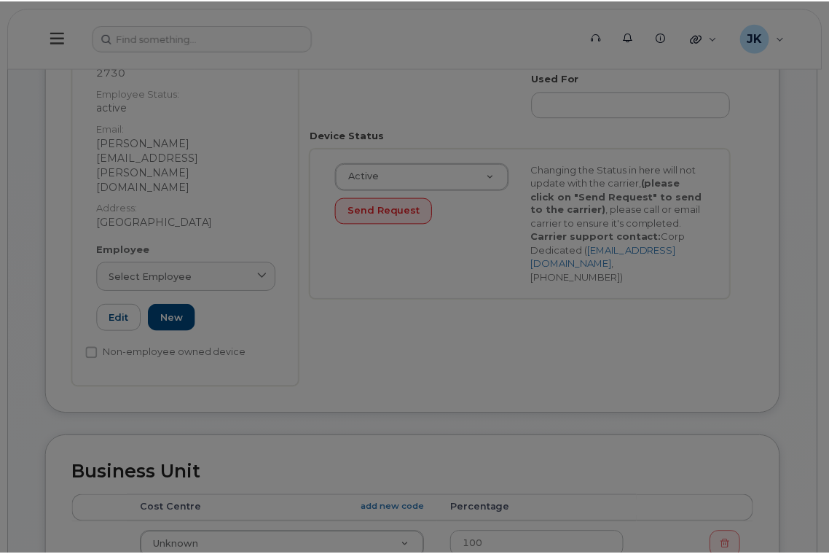
scroll to position [359, 0]
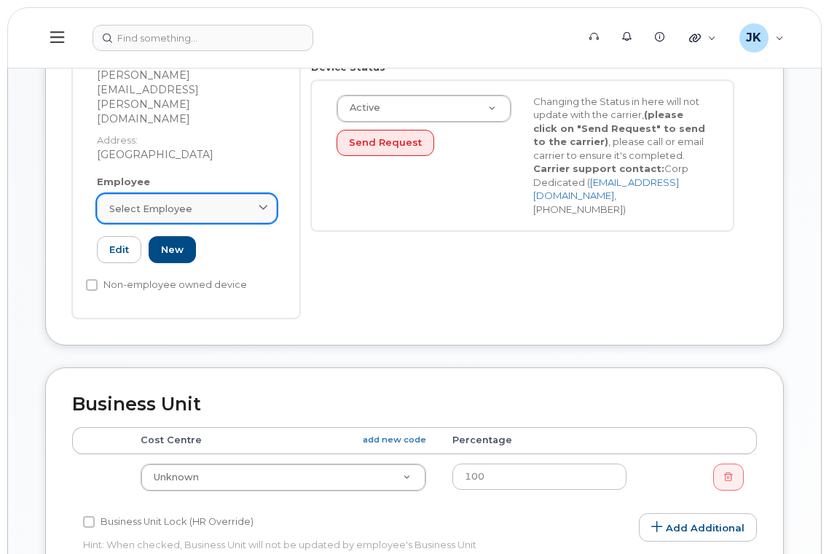
click at [162, 202] on span "Select employee" at bounding box center [150, 209] width 83 height 14
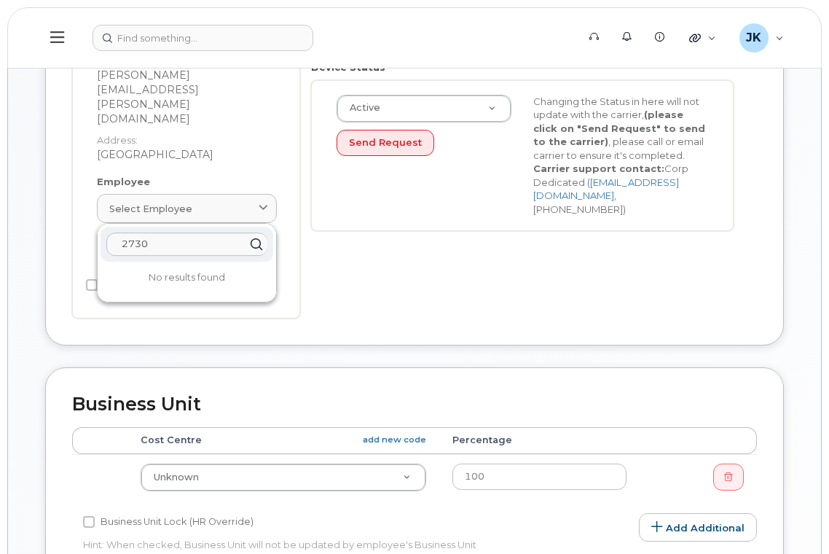
drag, startPoint x: 114, startPoint y: 208, endPoint x: 77, endPoint y: 206, distance: 37.2
click at [78, 207] on div "Jennifer Gross Assistant Principal Employee Number: 2730 Employee Status: activ…" at bounding box center [186, 77] width 228 height 484
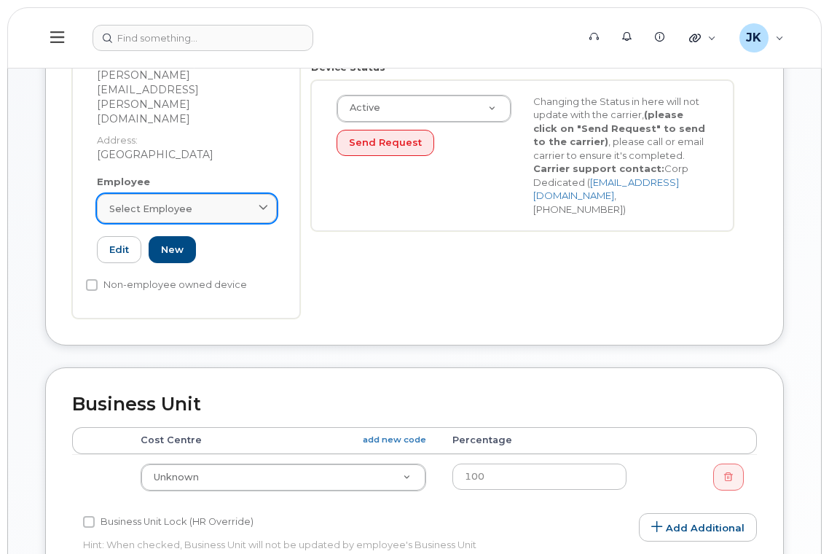
click at [199, 194] on link "Select employee" at bounding box center [187, 208] width 180 height 29
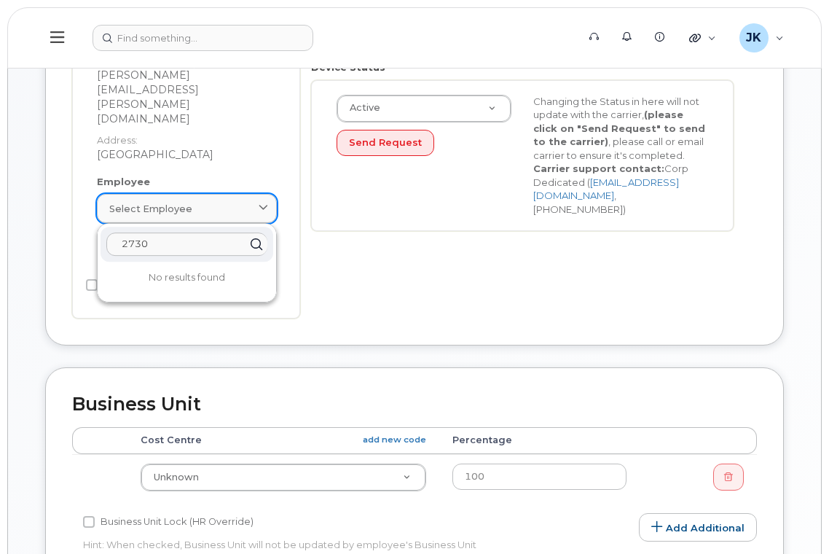
paste input "Jennifer Gross"
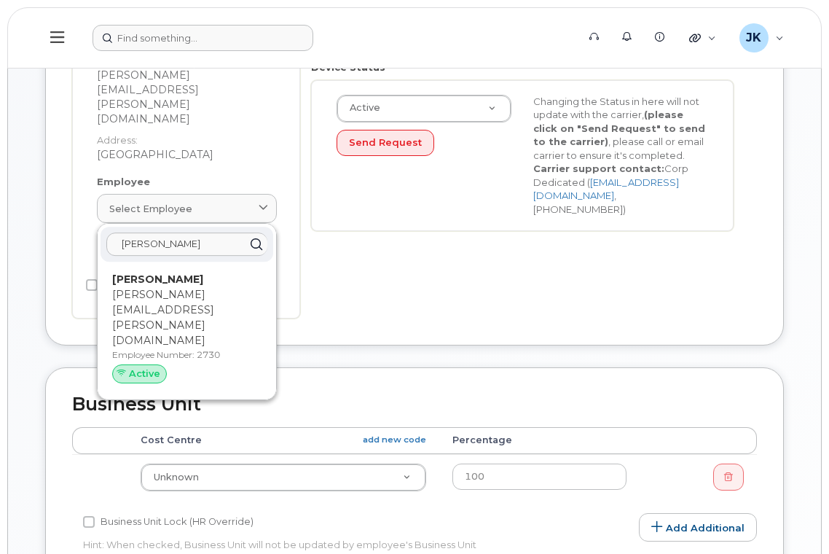
type input "Jennifer g"
click at [183, 287] on p "jennifer.gross@epsb.ca" at bounding box center [186, 317] width 149 height 61
type input "2730"
type input "jennifer.gross@epsb.ca"
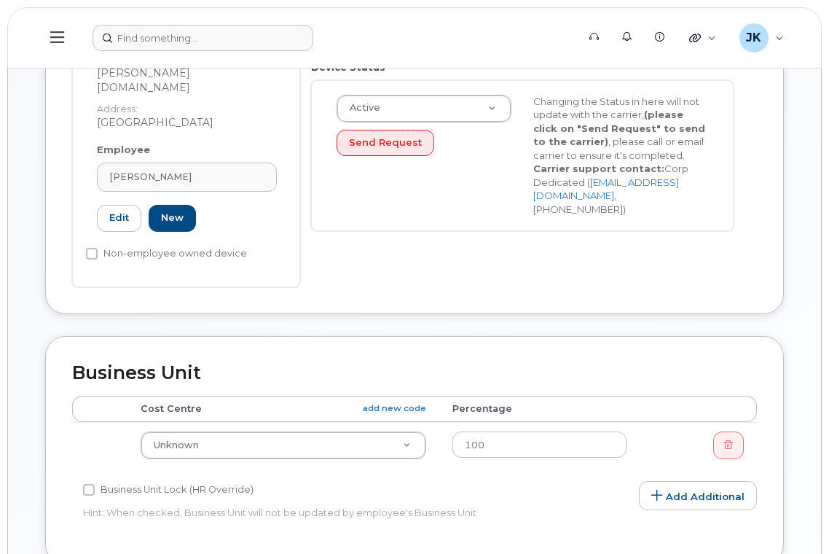
scroll to position [342, 0]
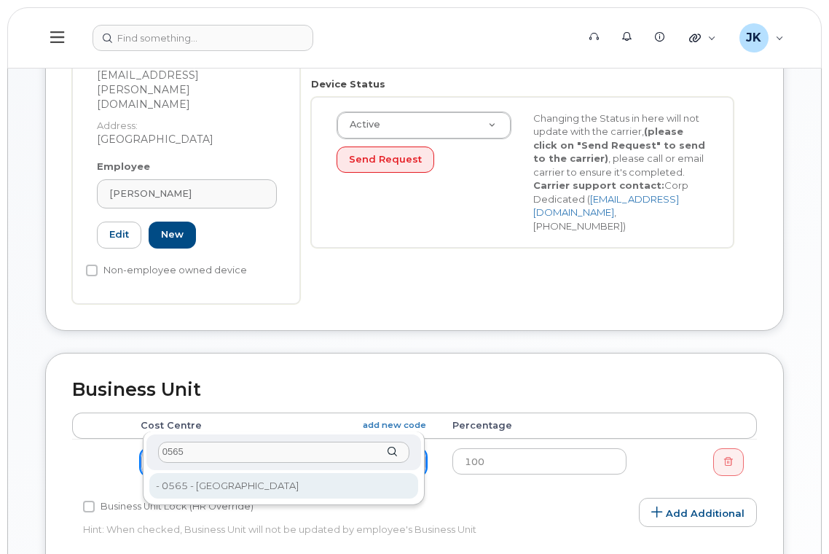
type input "0565"
type input "29800"
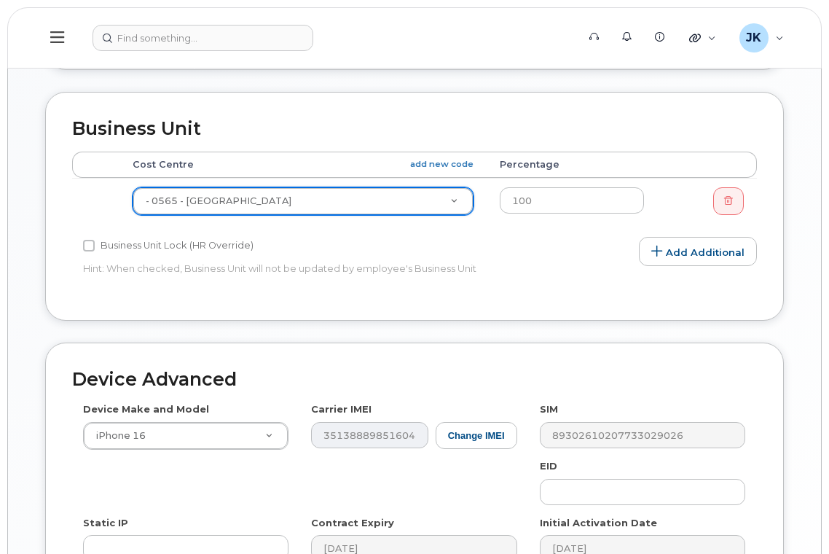
scroll to position [783, 0]
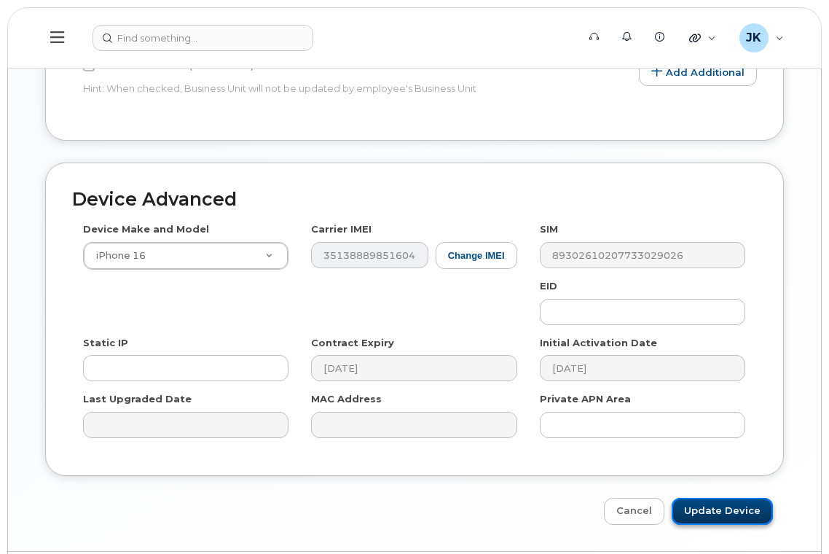
click at [715, 497] on input "Update Device" at bounding box center [721, 510] width 101 height 27
type input "Saving..."
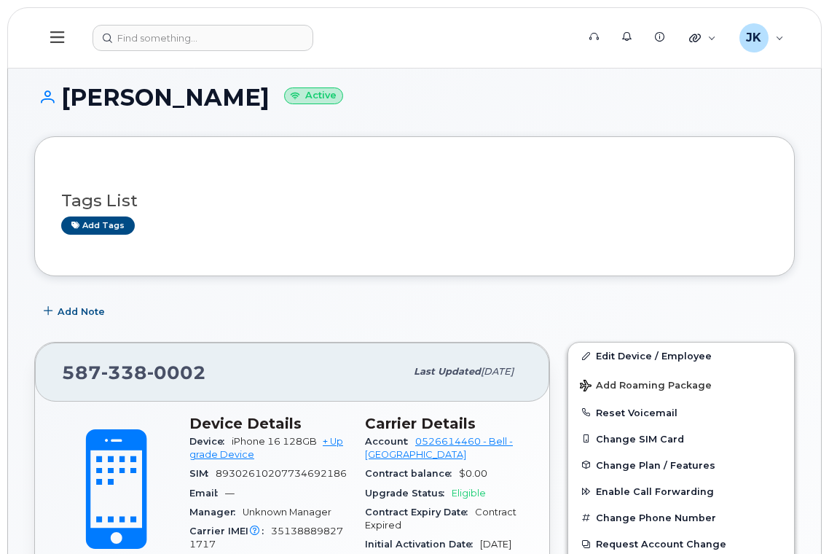
click at [101, 100] on h1 "[PERSON_NAME] Active" at bounding box center [414, 96] width 760 height 25
click at [179, 101] on h1 "[PERSON_NAME] Active" at bounding box center [414, 96] width 760 height 25
copy h1 "[PERSON_NAME]"
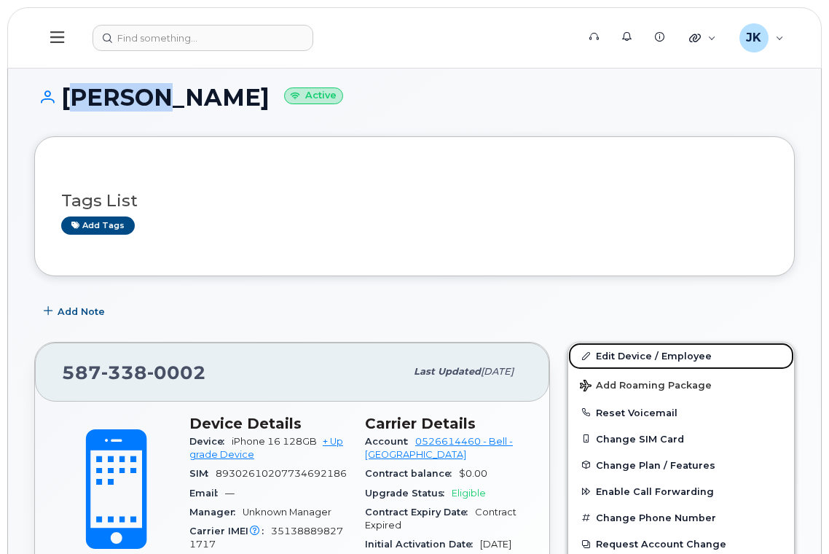
drag, startPoint x: 629, startPoint y: 354, endPoint x: 551, endPoint y: 357, distance: 78.0
click at [629, 354] on link "Edit Device / Employee" at bounding box center [681, 355] width 226 height 26
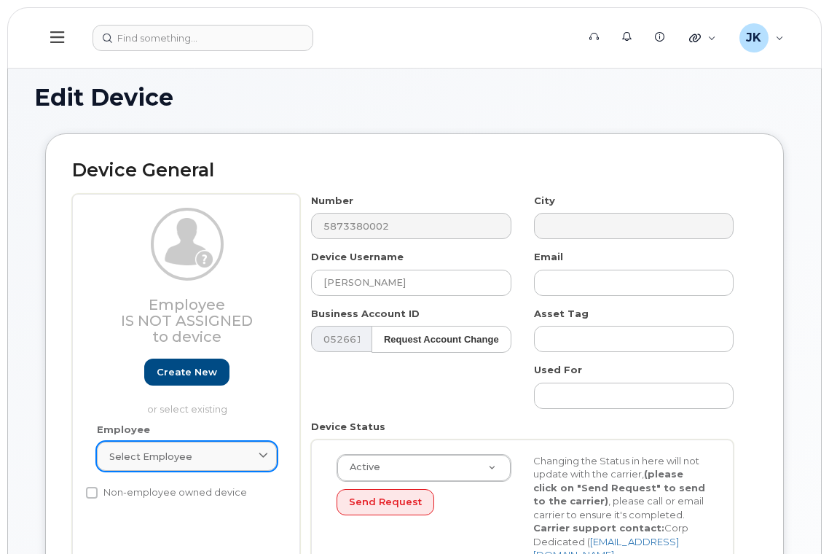
click at [143, 457] on span "Select employee" at bounding box center [150, 456] width 83 height 14
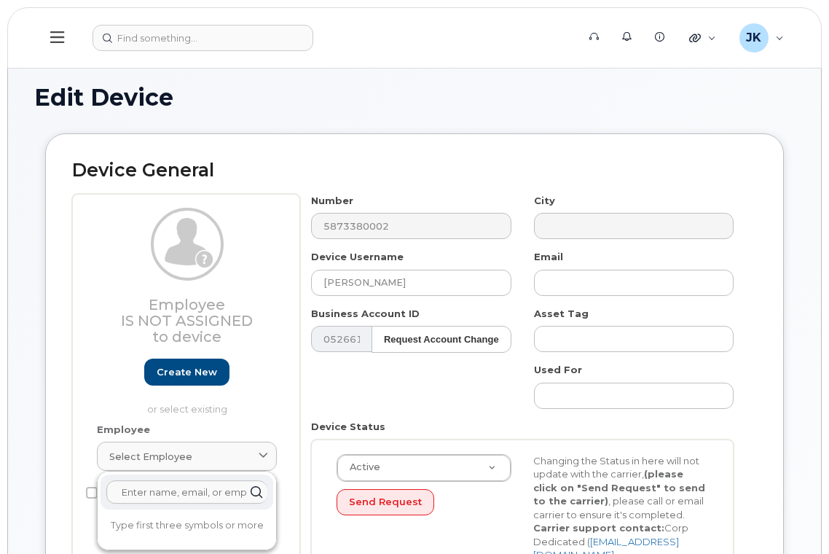
click at [163, 489] on input "text" at bounding box center [186, 491] width 161 height 23
paste input "[PERSON_NAME]"
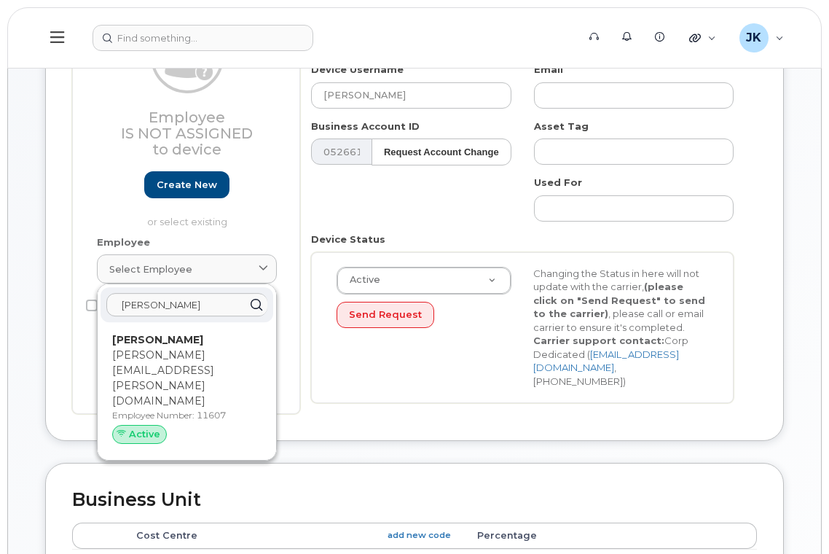
scroll to position [194, 0]
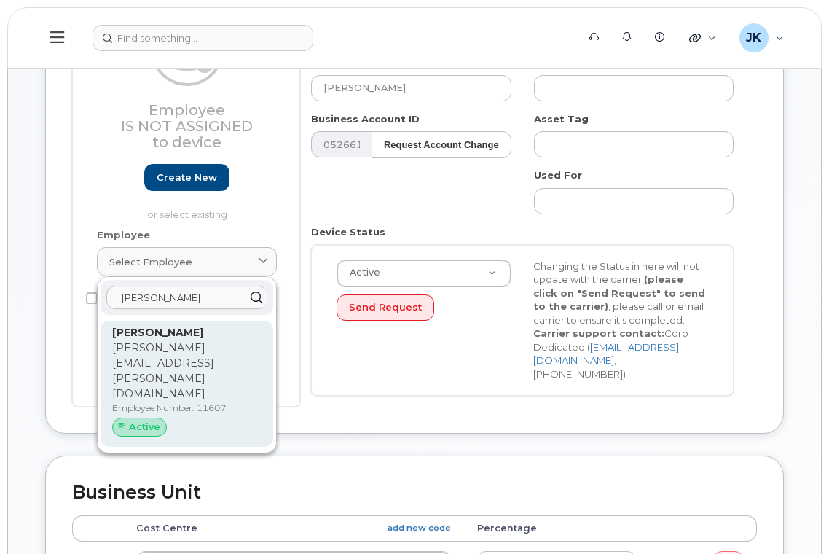
type input "[PERSON_NAME]"
click at [133, 420] on span "Active" at bounding box center [144, 427] width 31 height 14
click at [154, 350] on p "[PERSON_NAME][EMAIL_ADDRESS][PERSON_NAME][DOMAIN_NAME]" at bounding box center [186, 370] width 149 height 61
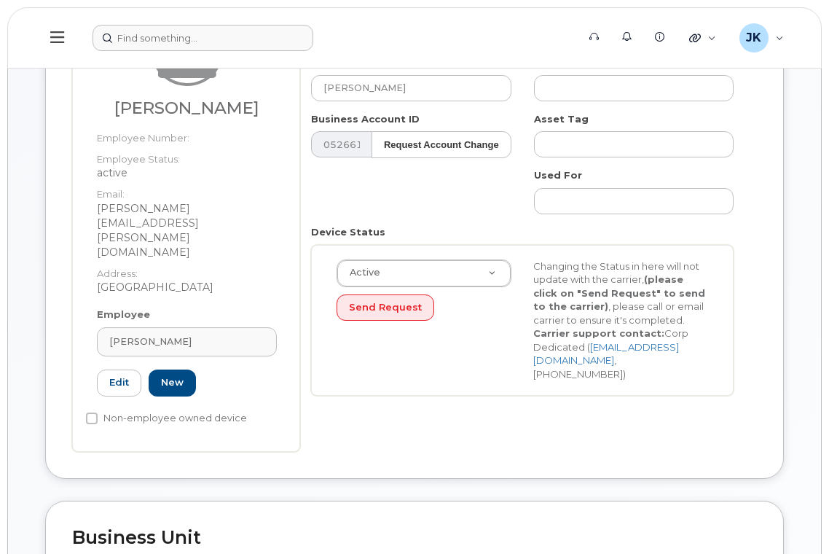
type input "11607"
type input "[PERSON_NAME][EMAIL_ADDRESS][PERSON_NAME][DOMAIN_NAME]"
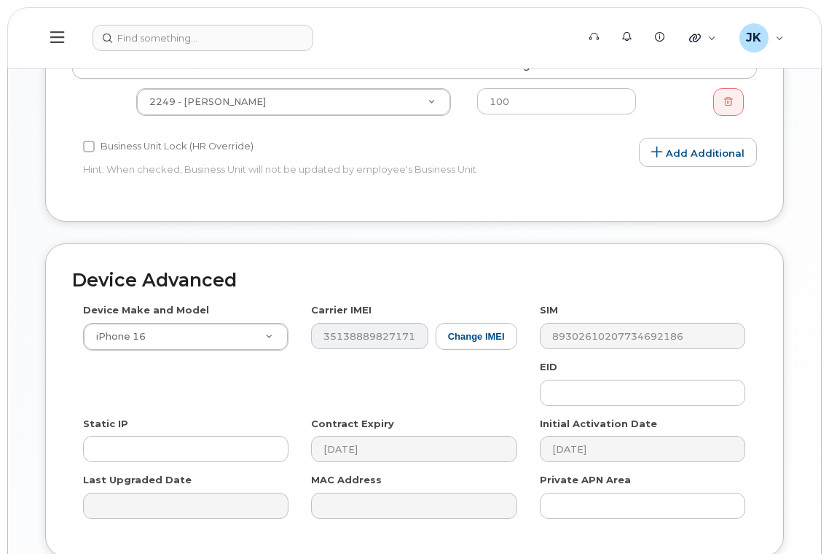
scroll to position [783, 0]
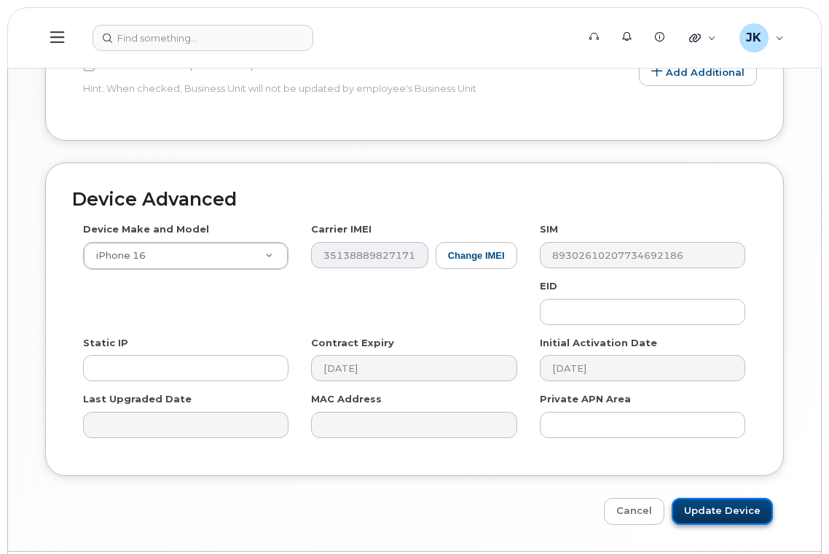
click at [719, 497] on input "Update Device" at bounding box center [721, 510] width 101 height 27
type input "Saving..."
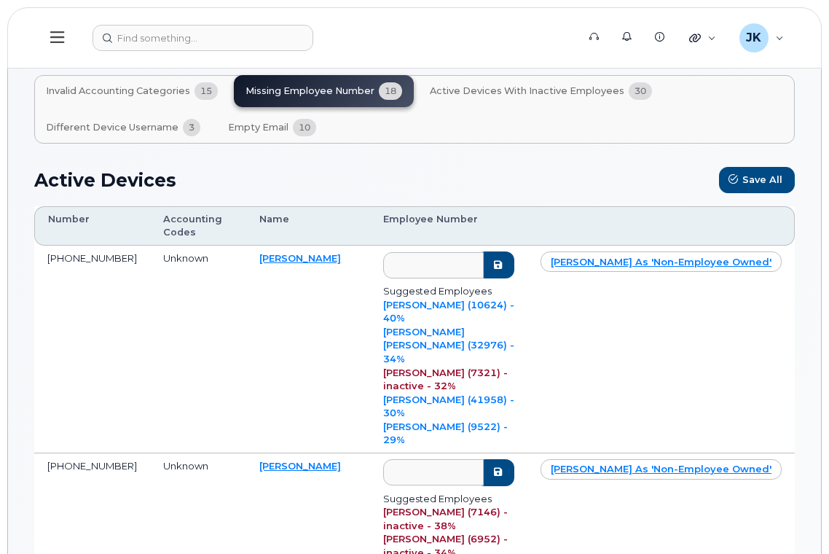
scroll to position [194, 0]
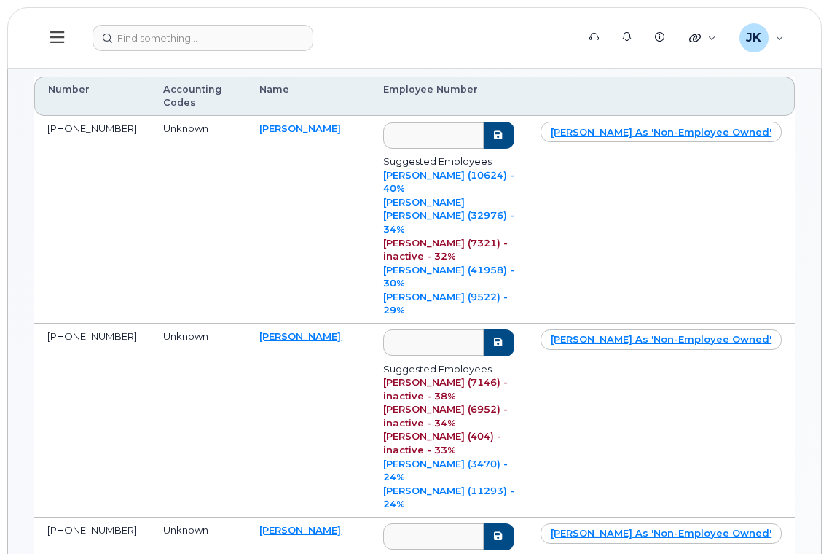
drag, startPoint x: 317, startPoint y: 127, endPoint x: 254, endPoint y: 134, distance: 63.0
click at [254, 134] on td "[PERSON_NAME]" at bounding box center [307, 220] width 123 height 208
copy link "[PERSON_NAME]"
click at [278, 126] on link "[PERSON_NAME]" at bounding box center [300, 128] width 82 height 12
drag, startPoint x: 333, startPoint y: 269, endPoint x: 258, endPoint y: 272, distance: 75.1
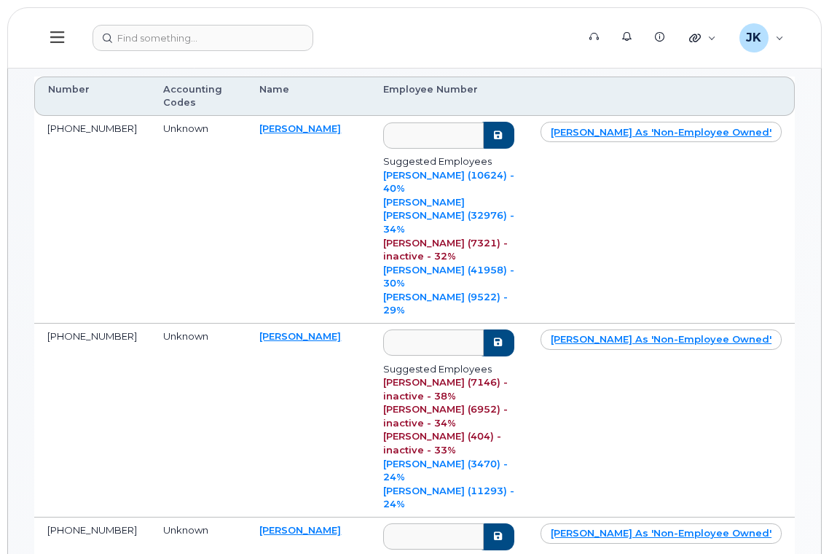
click at [258, 323] on td "Marilyn Gargas" at bounding box center [307, 420] width 123 height 194
copy link "Marilyn Gargas"
click at [288, 330] on link "Marilyn Gargas" at bounding box center [300, 336] width 82 height 12
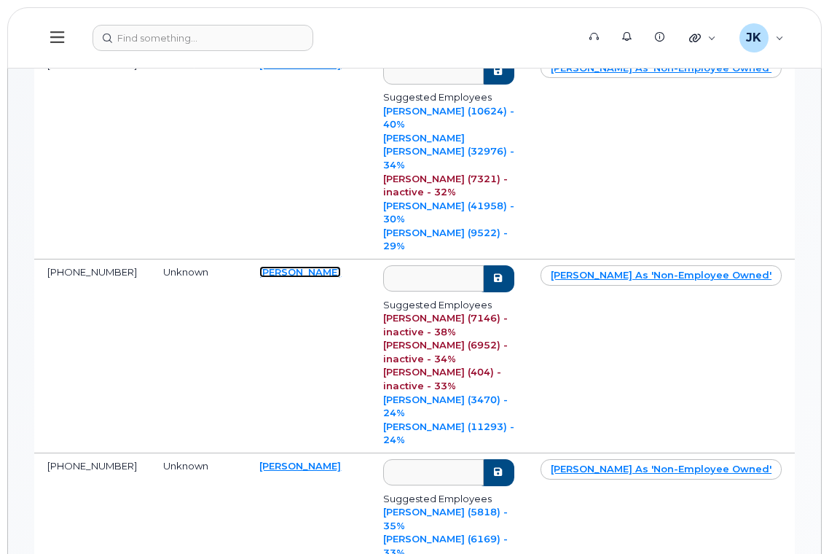
scroll to position [291, 0]
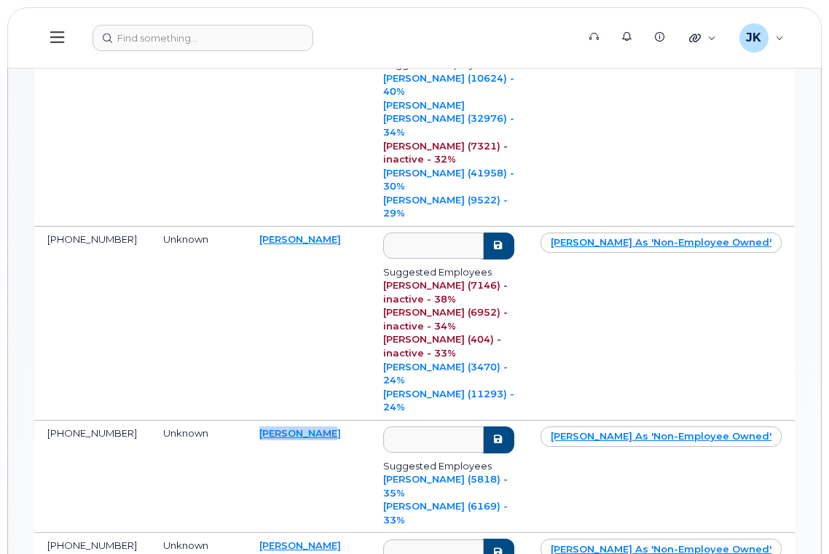
drag, startPoint x: 325, startPoint y: 342, endPoint x: 255, endPoint y: 342, distance: 69.9
click at [255, 420] on td "Melody Cesar" at bounding box center [307, 476] width 123 height 113
copy link "Melody Cesar"
click at [285, 427] on link "Melody Cesar" at bounding box center [300, 433] width 82 height 12
click at [658, 426] on link "Mark as 'non-employee owned'" at bounding box center [660, 436] width 241 height 20
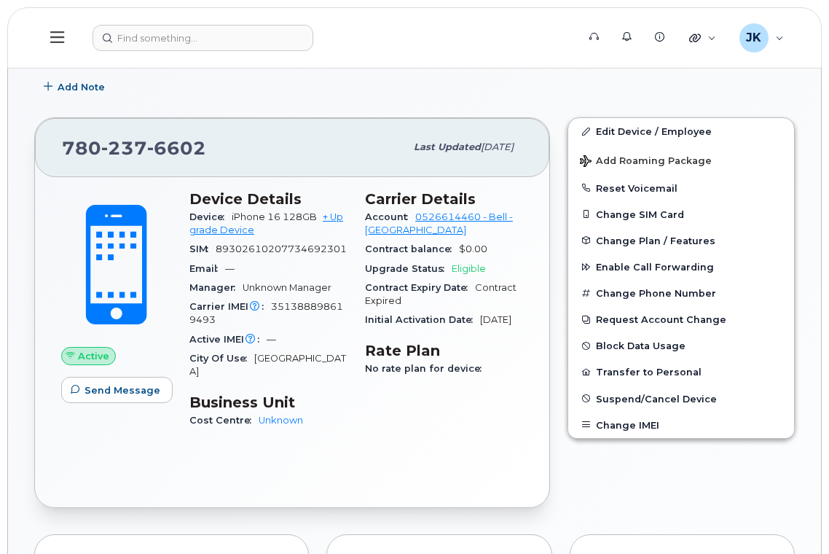
scroll to position [194, 0]
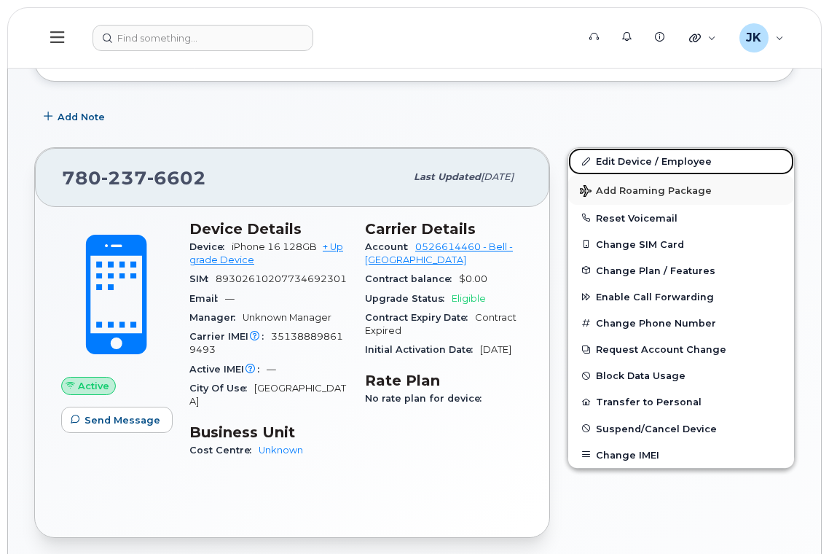
drag, startPoint x: 623, startPoint y: 158, endPoint x: 604, endPoint y: 192, distance: 38.8
click at [623, 158] on link "Edit Device / Employee" at bounding box center [681, 161] width 226 height 26
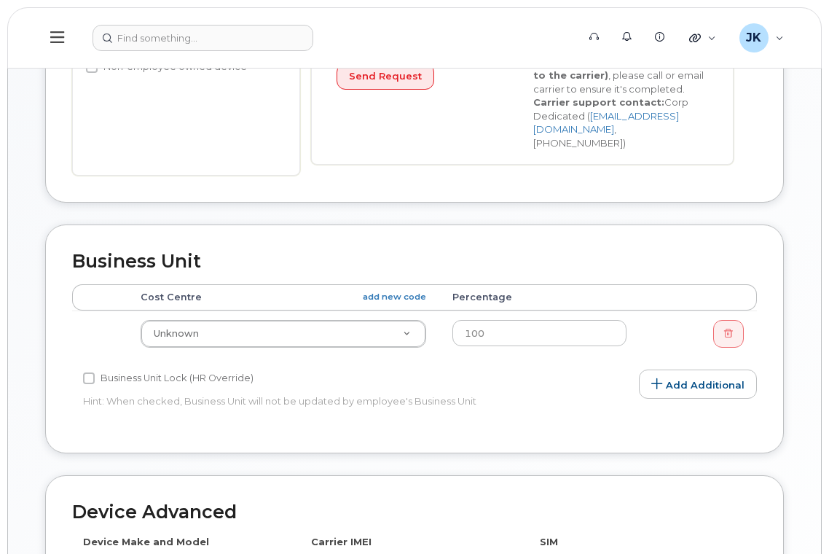
scroll to position [583, 0]
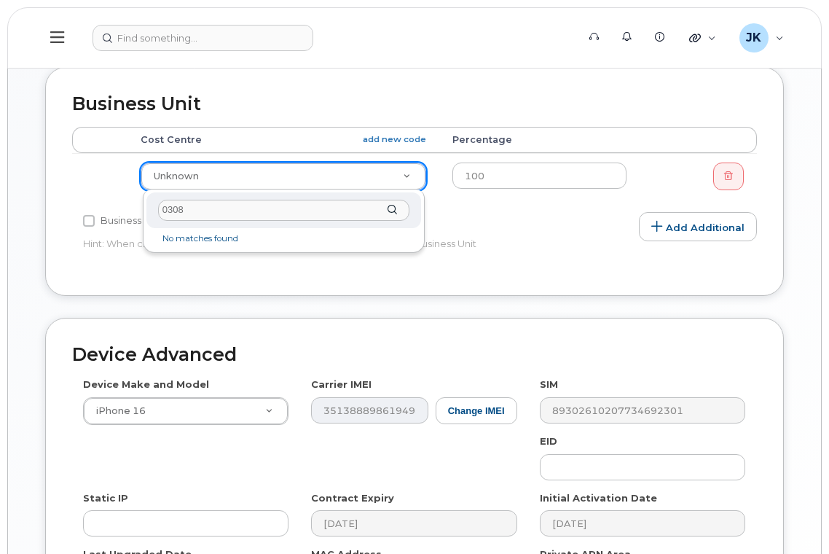
drag, startPoint x: 195, startPoint y: 213, endPoint x: 138, endPoint y: 217, distance: 57.7
click at [138, 217] on body "Support Alerts Knowledge Base Quicklinks Suspend / Cancel Device Change SIM Car…" at bounding box center [414, 84] width 829 height 1334
type input "7111"
type input "29907"
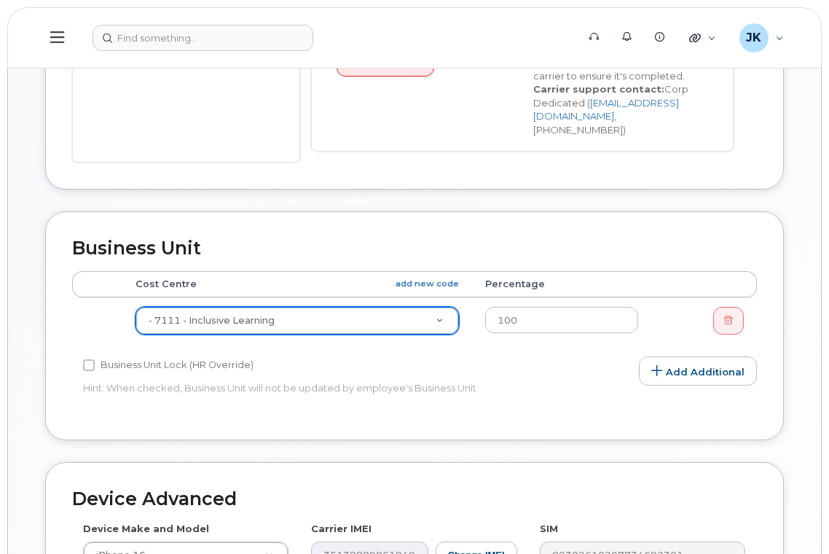
scroll to position [97, 0]
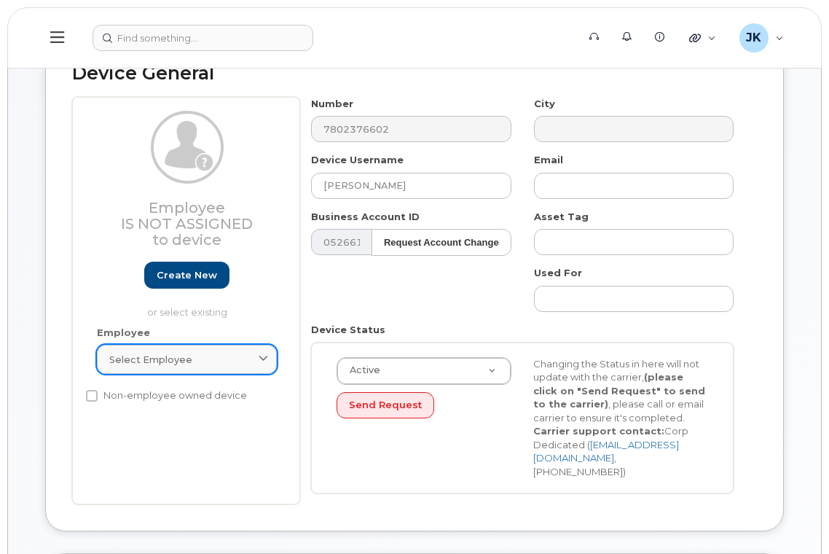
click at [144, 359] on span "Select employee" at bounding box center [150, 359] width 83 height 14
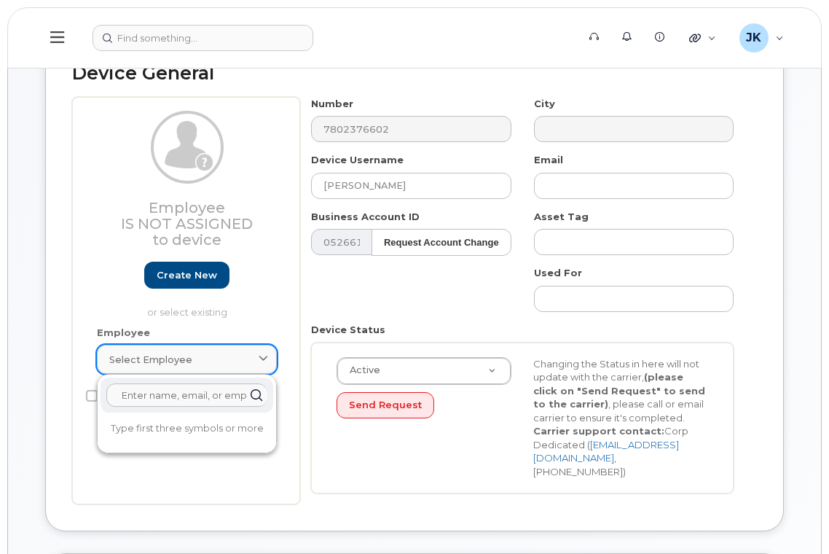
paste input "Jodi Lynn Jackson"
type input "Jodi Lynn Jackson"
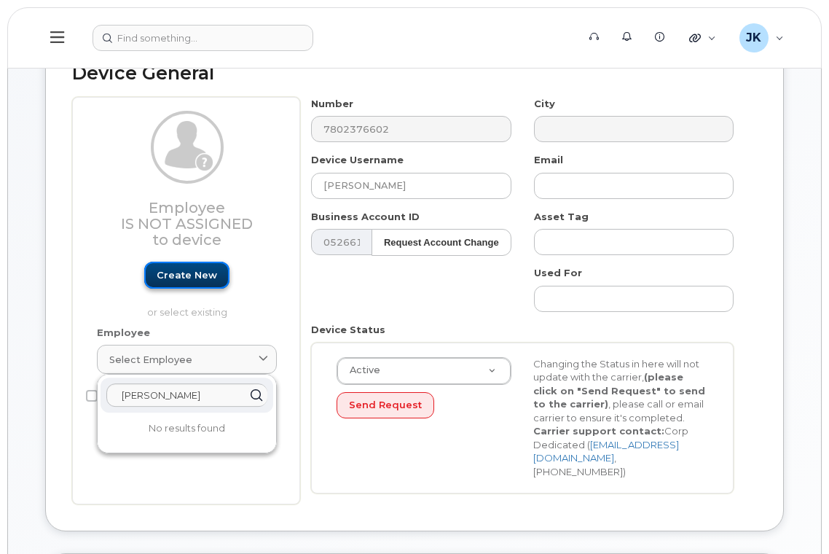
click at [187, 274] on link "Create new" at bounding box center [186, 274] width 85 height 27
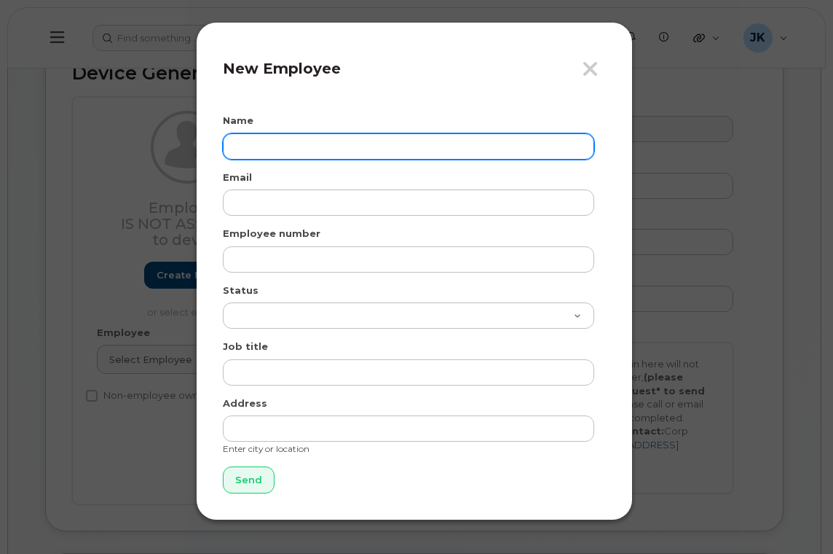
click at [317, 145] on input "text" at bounding box center [408, 146] width 371 height 26
paste input "Jodi Lynn Jackson"
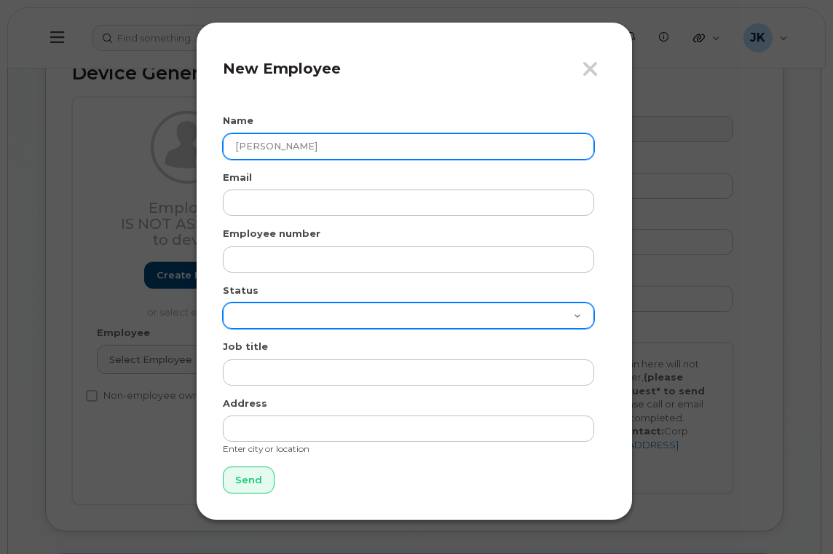
type input "Jodi Lynn Jackson"
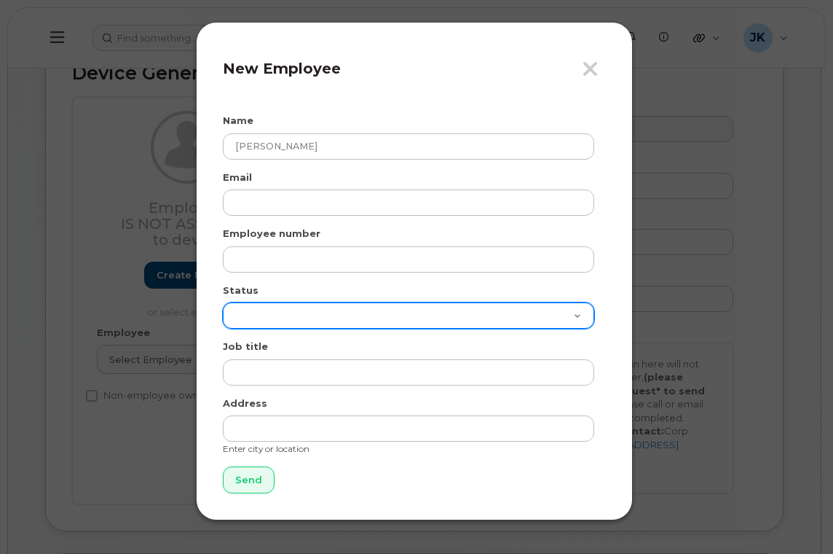
click at [275, 317] on select "Active On-Leave Long Term Short Term Maternity Leave Temp Layoff Inactive" at bounding box center [408, 315] width 371 height 26
select select "active"
click at [223, 302] on select "Active On-Leave Long Term Short Term Maternity Leave Temp Layoff Inactive" at bounding box center [408, 315] width 371 height 26
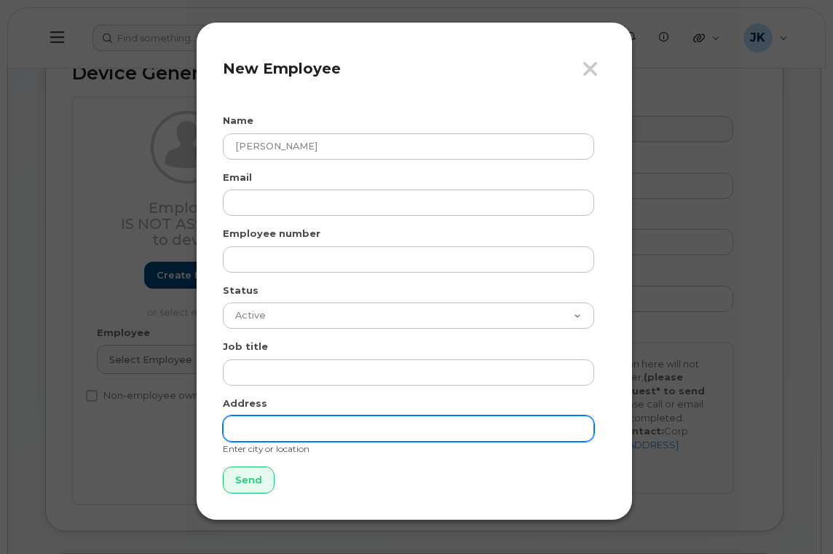
click at [276, 427] on input "text" at bounding box center [408, 428] width 371 height 26
type input "[GEOGRAPHIC_DATA]"
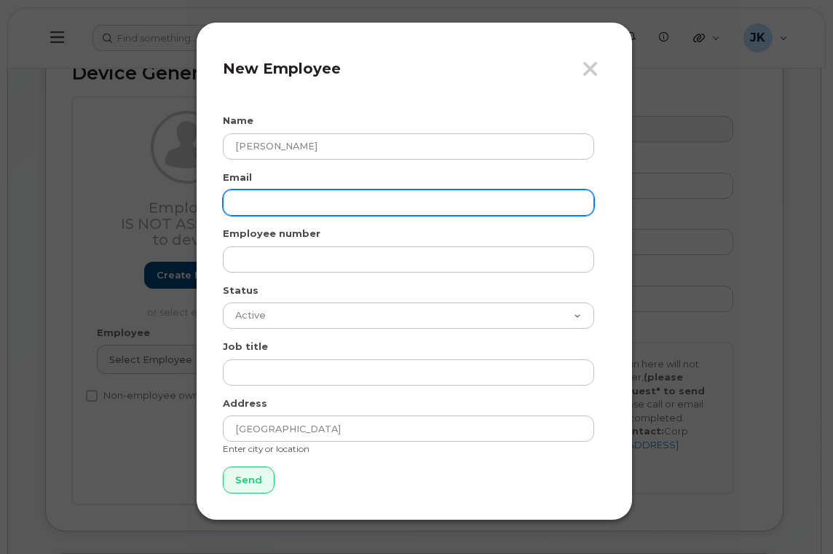
click at [269, 195] on input "email" at bounding box center [408, 202] width 371 height 26
paste input "jodi-lynn.jackson@epsb.ca"
type input "jodi-lynn.jackson@epsb.ca"
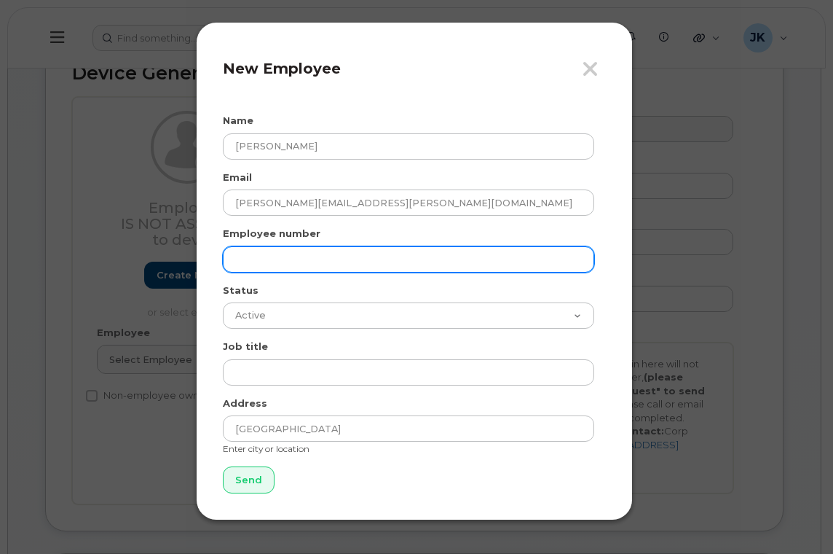
click at [266, 260] on input "text" at bounding box center [408, 259] width 371 height 26
paste input "Psychology Consultant"
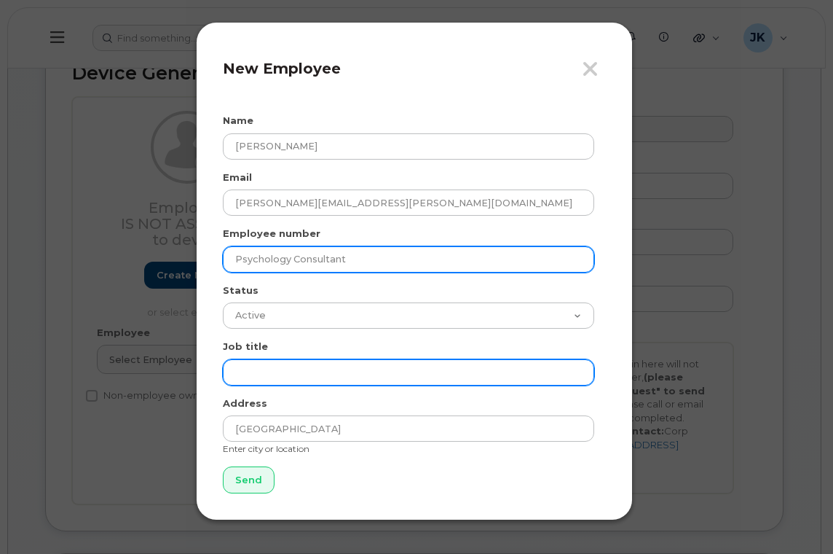
type input "Psychology Consultant"
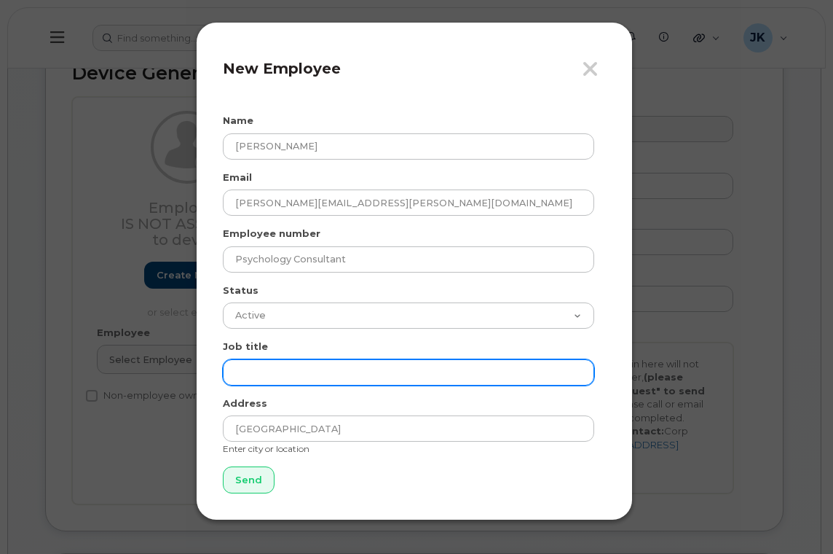
click at [285, 369] on input "text" at bounding box center [408, 372] width 371 height 26
paste input "Psychology Consultant"
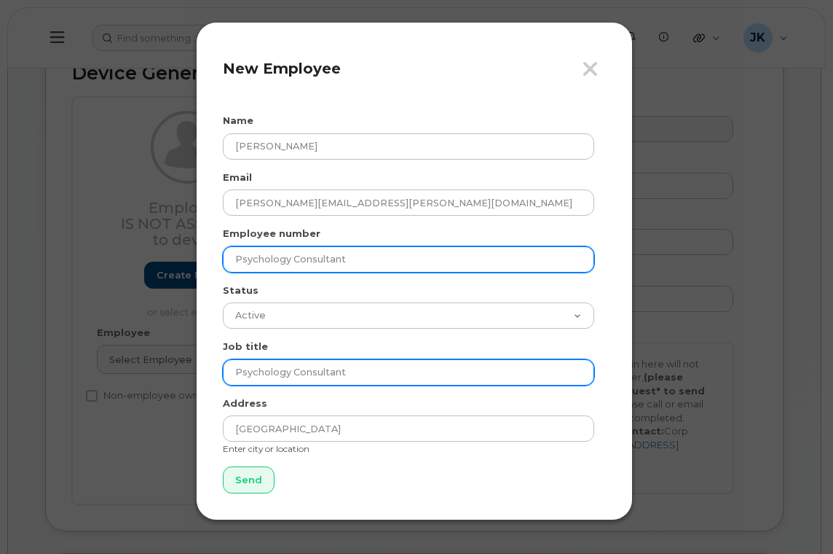
type input "Psychology Consultant"
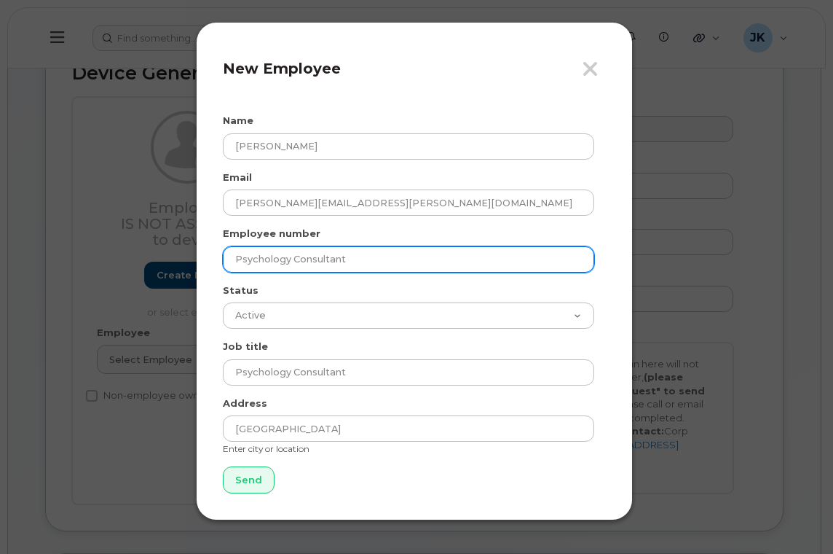
click at [292, 255] on input "Psychology Consultant" at bounding box center [408, 259] width 371 height 26
drag, startPoint x: 367, startPoint y: 259, endPoint x: 174, endPoint y: 261, distance: 193.0
click at [174, 261] on div "Close New Employee Name Jodi Lynn Jackson Email jodi-lynn.jackson@epsb.ca Emplo…" at bounding box center [416, 277] width 833 height 554
click at [284, 265] on input "text" at bounding box center [408, 259] width 371 height 26
paste input "54248"
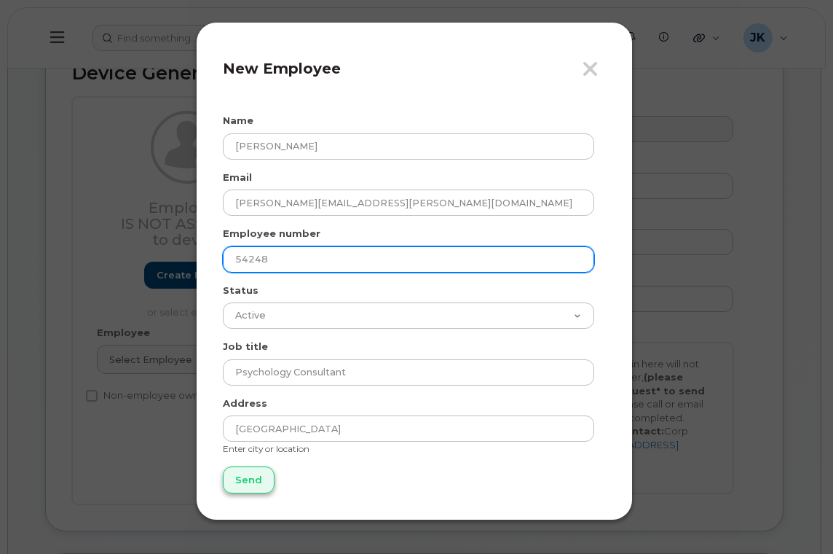
type input "54248"
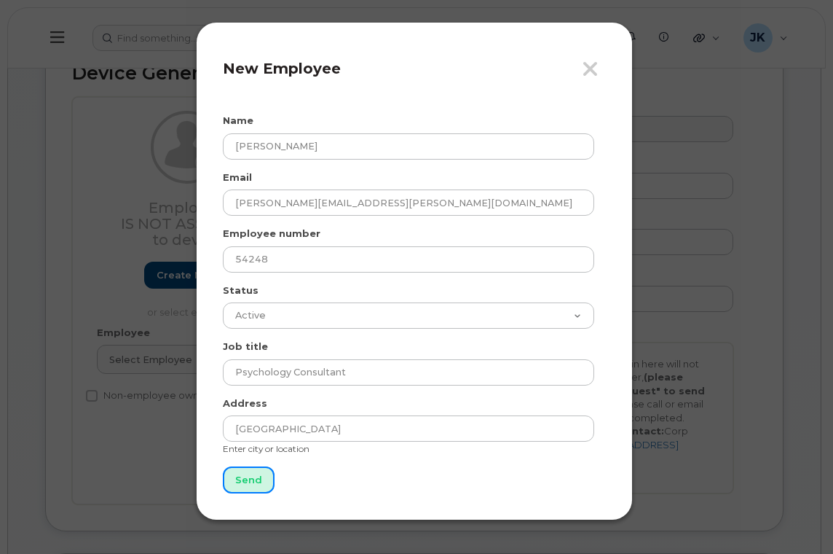
click at [236, 484] on input "Send" at bounding box center [249, 479] width 52 height 27
type input "Send"
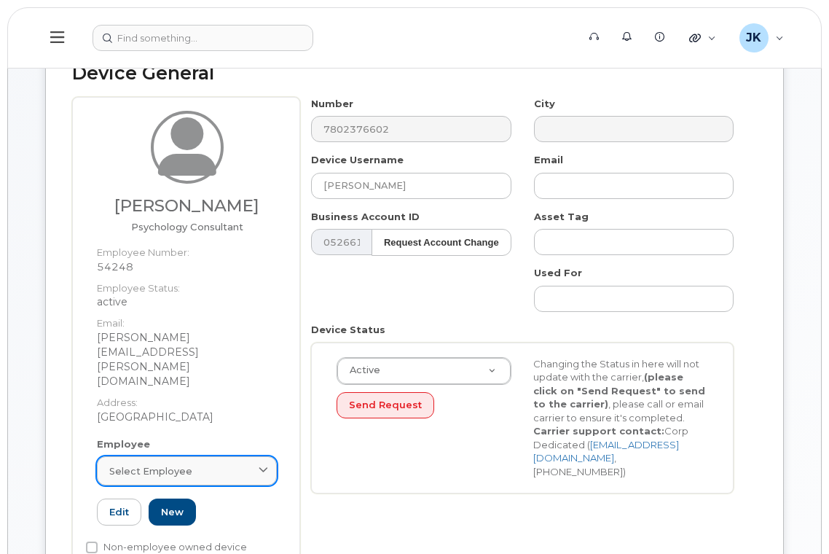
click at [155, 464] on span "Select employee" at bounding box center [150, 471] width 83 height 14
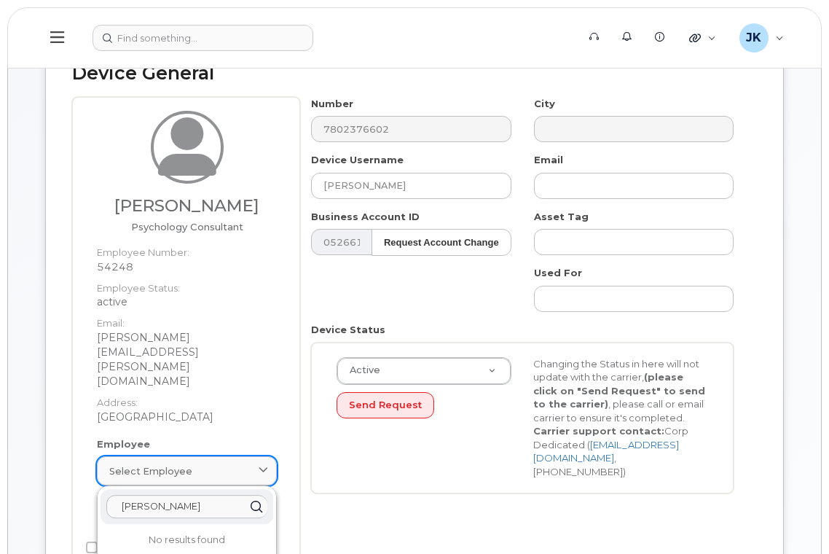
paste input "54248"
click at [202, 495] on input "Jodi Lynn Jackson54248" at bounding box center [186, 506] width 161 height 23
drag, startPoint x: 243, startPoint y: 464, endPoint x: 49, endPoint y: 468, distance: 194.5
click at [49, 468] on div "Device General Jodi Lynn Jackson Psychology Consultant Employee Number: 54248 E…" at bounding box center [414, 321] width 739 height 571
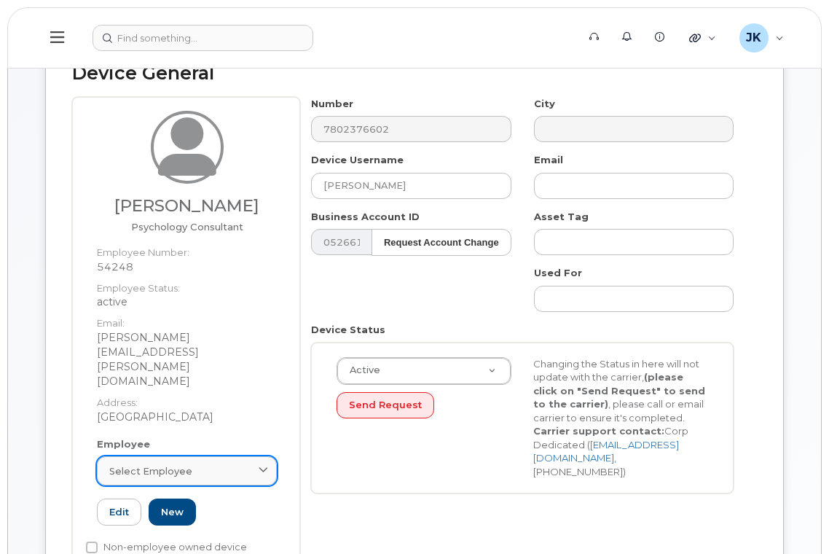
click at [187, 456] on link "Select employee" at bounding box center [187, 470] width 180 height 29
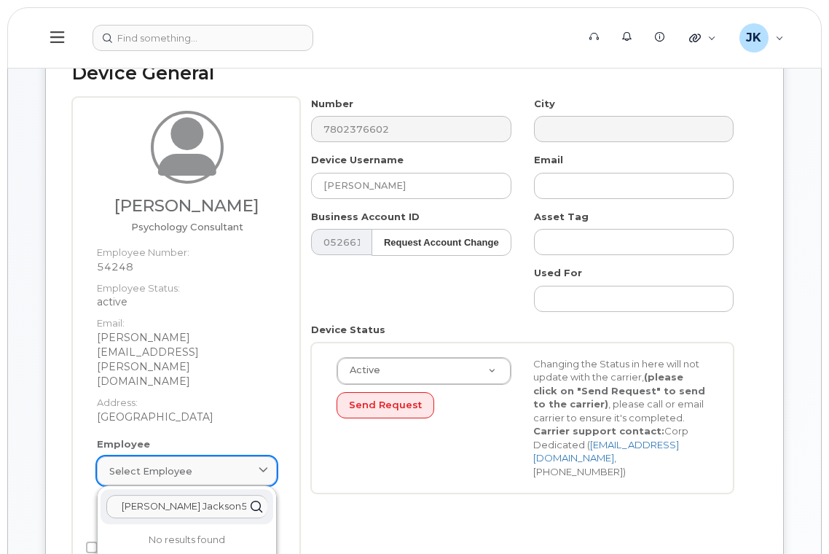
paste input "text"
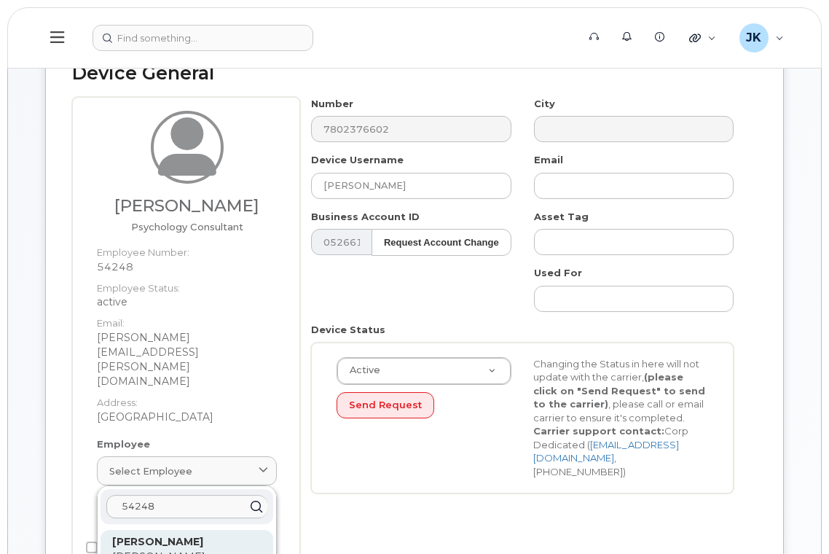
type input "54248"
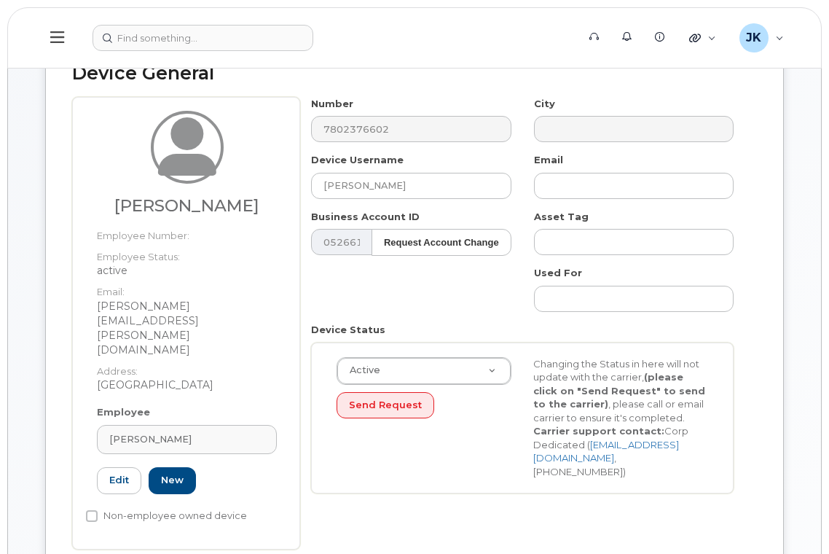
type input "54248"
type input "jodi-lynn.jackson@epsb.ca"
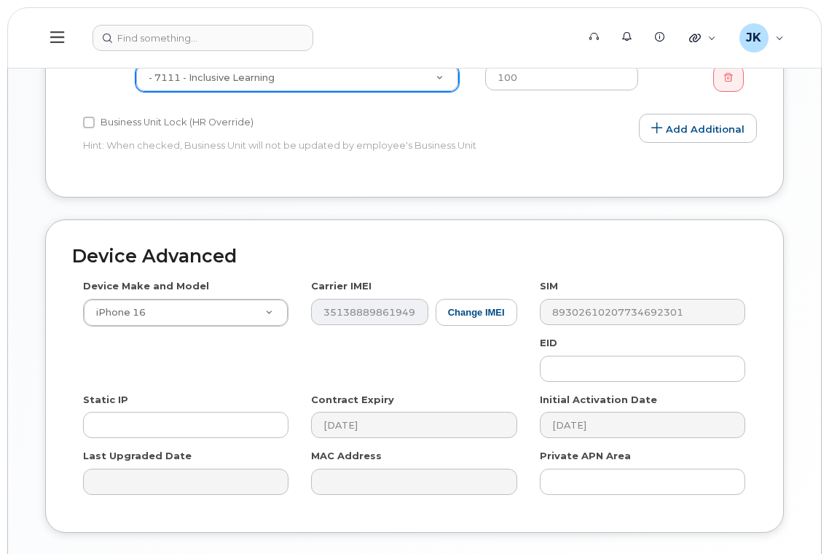
scroll to position [783, 0]
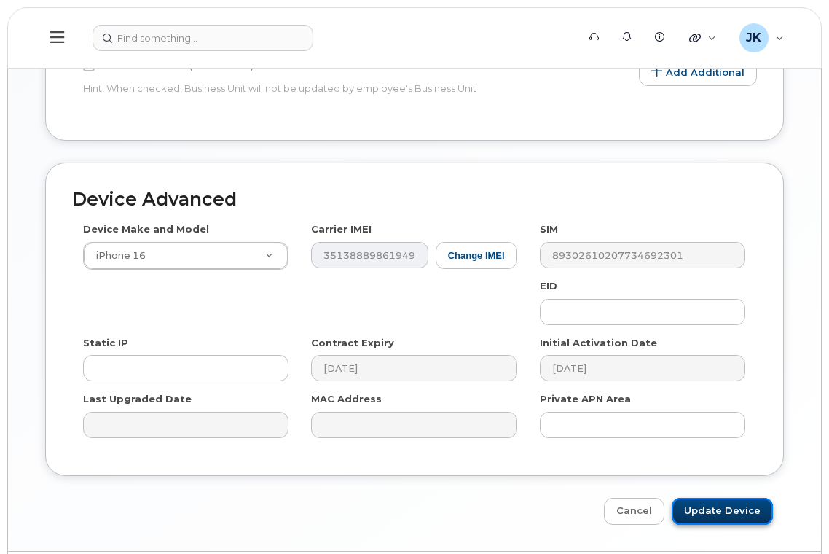
click at [732, 497] on input "Update Device" at bounding box center [721, 510] width 101 height 27
type input "Saving..."
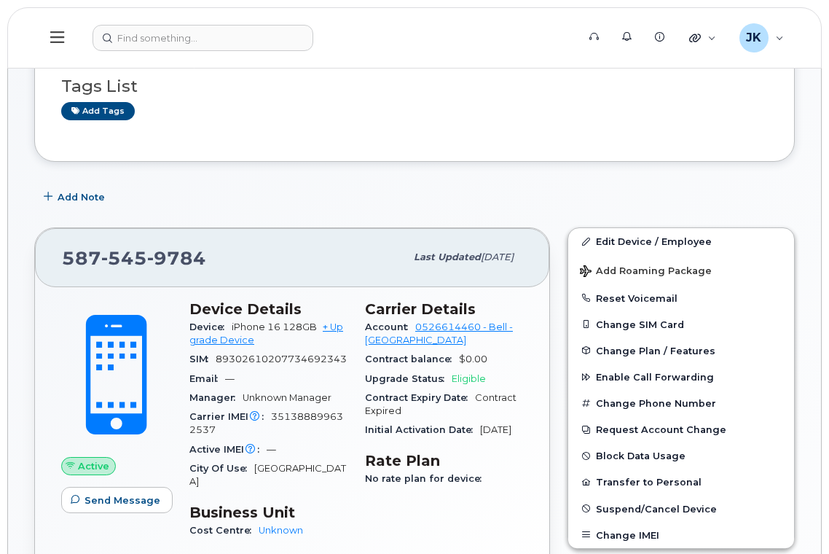
scroll to position [194, 0]
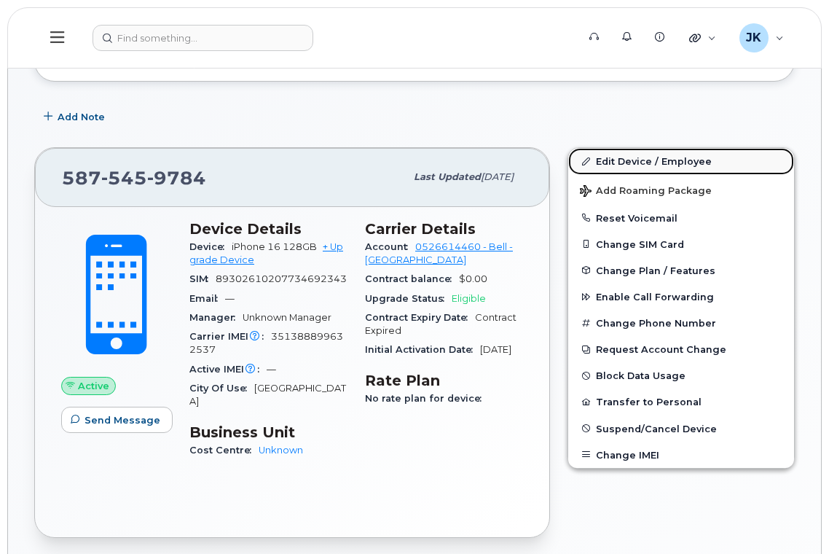
click at [634, 165] on link "Edit Device / Employee" at bounding box center [681, 161] width 226 height 26
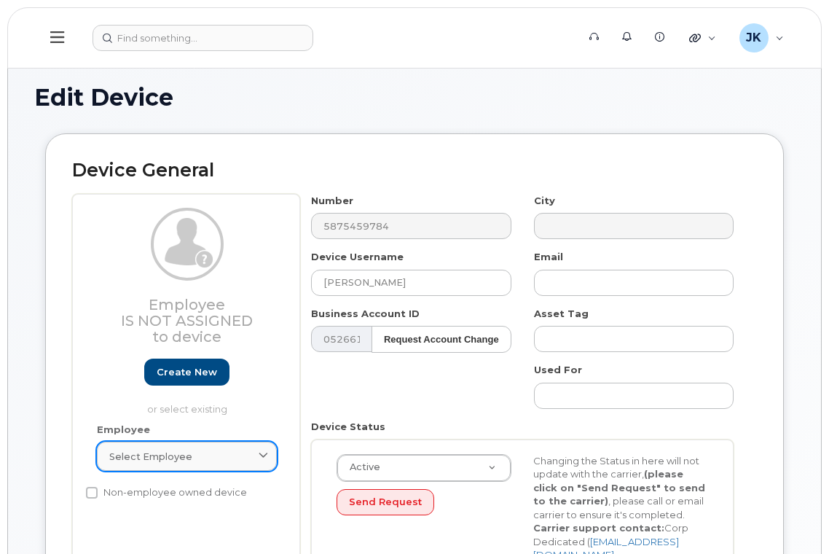
click at [176, 455] on span "Select employee" at bounding box center [150, 456] width 83 height 14
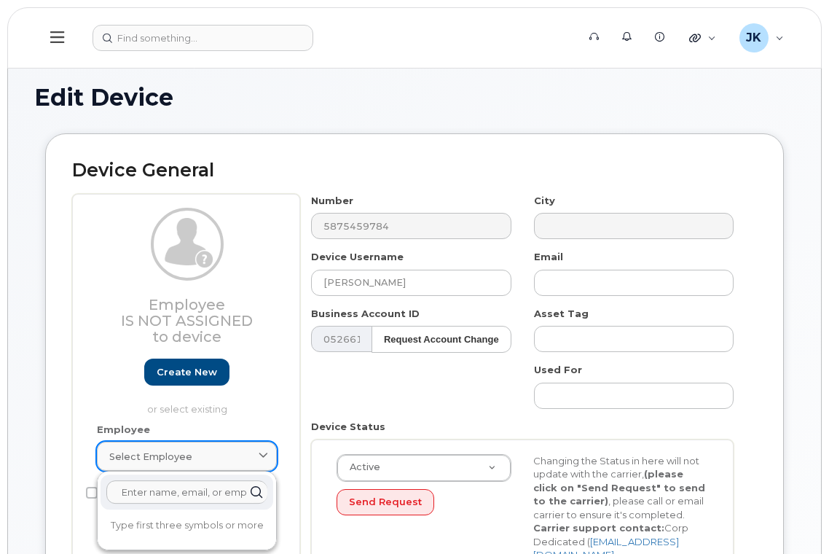
paste input "[PERSON_NAME]"
type input "[PERSON_NAME]"
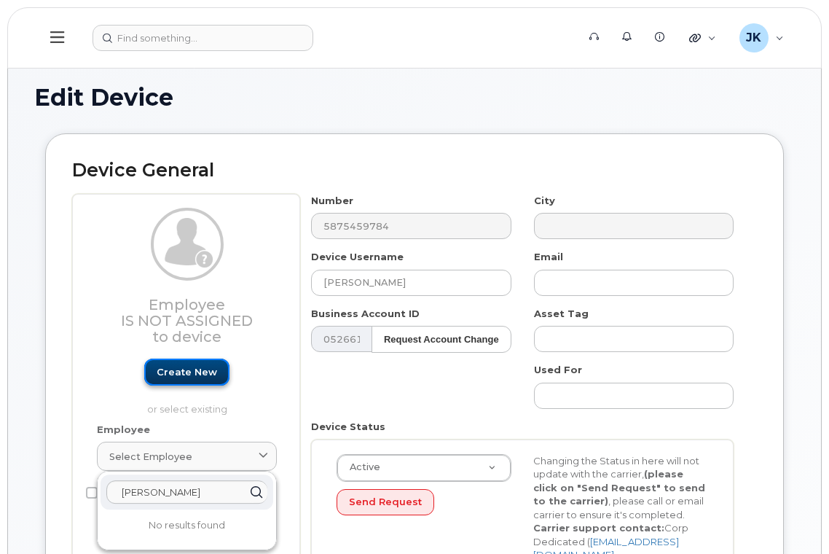
click at [181, 371] on link "Create new" at bounding box center [186, 371] width 85 height 27
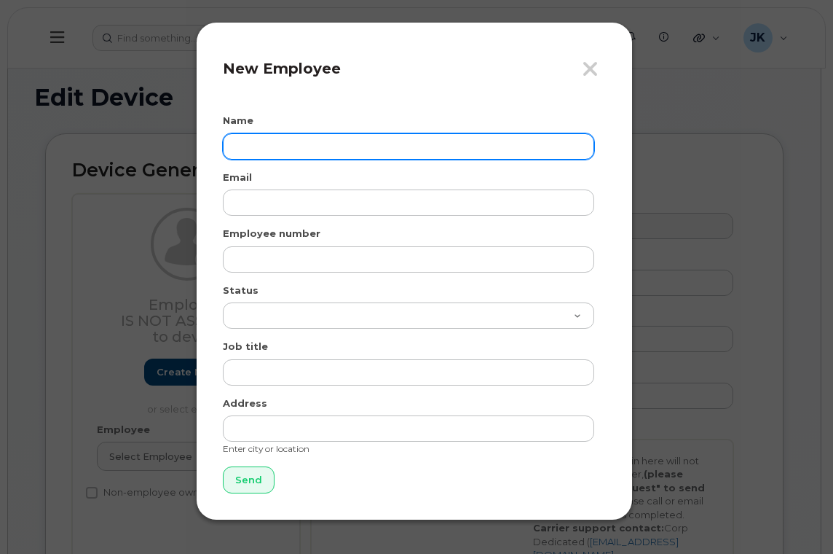
click at [286, 154] on input "text" at bounding box center [408, 146] width 371 height 26
paste input "Marilyn Gargas"
type input "Marilyn Gargas"
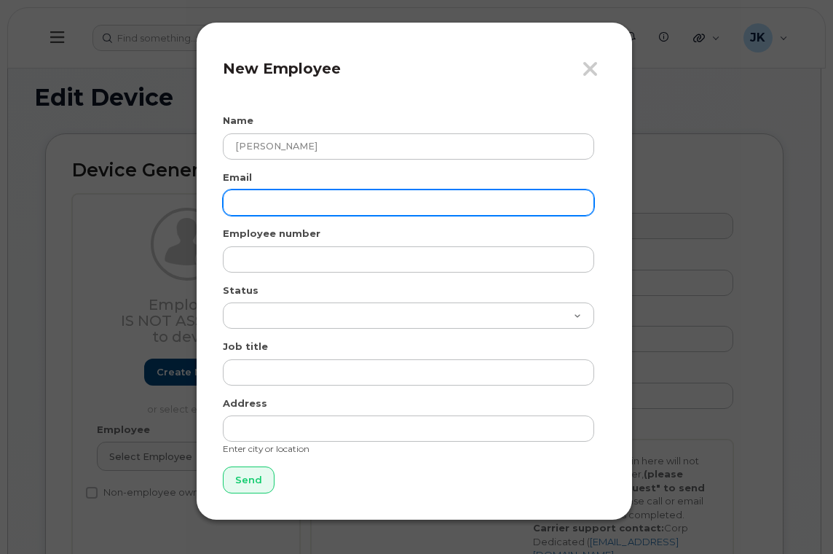
click at [296, 202] on input "email" at bounding box center [408, 202] width 371 height 26
paste input "marilyn.gargas@epsb.ca"
type input "marilyn.gargas@epsb.ca"
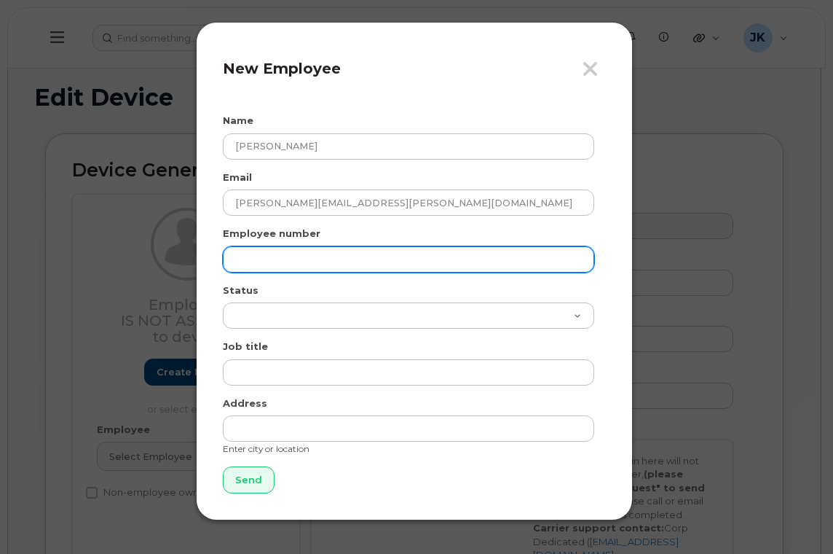
click at [259, 253] on input "text" at bounding box center [408, 259] width 371 height 26
paste input "35389"
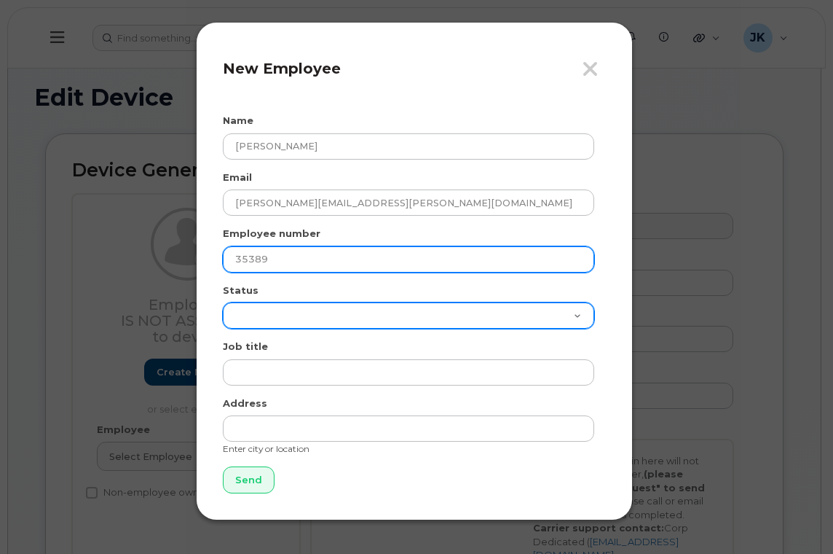
type input "35389"
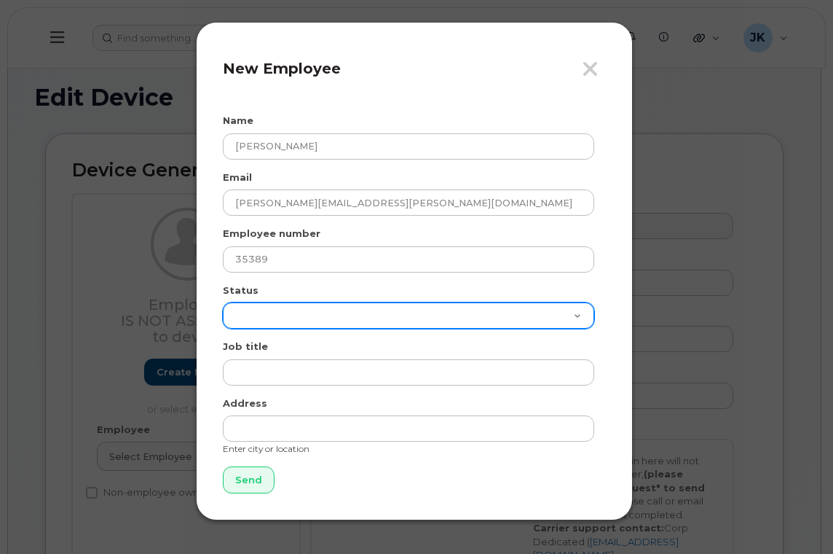
click at [268, 310] on select "Active On-Leave Long Term Short Term Maternity Leave Temp Layoff Inactive" at bounding box center [408, 315] width 371 height 26
select select "active"
click at [223, 302] on select "Active On-Leave Long Term Short Term Maternity Leave Temp Layoff Inactive" at bounding box center [408, 315] width 371 height 26
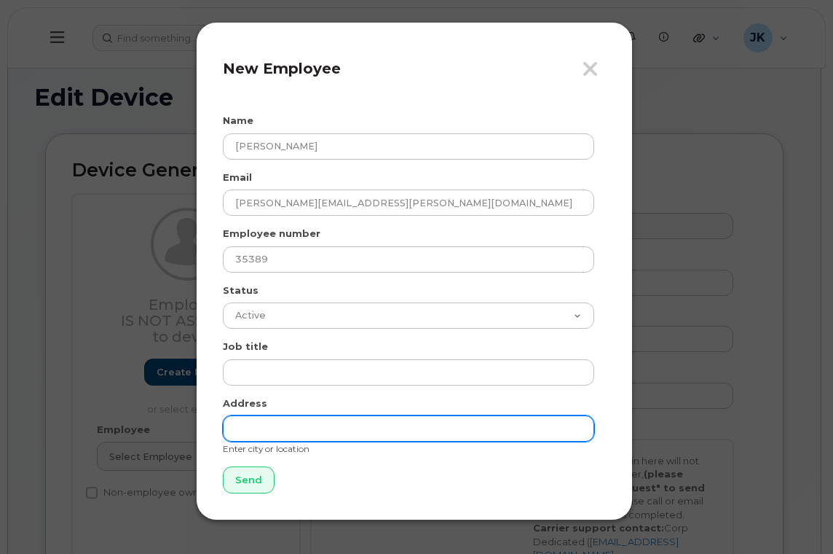
click at [270, 422] on input "text" at bounding box center [408, 428] width 371 height 26
type input "[GEOGRAPHIC_DATA]"
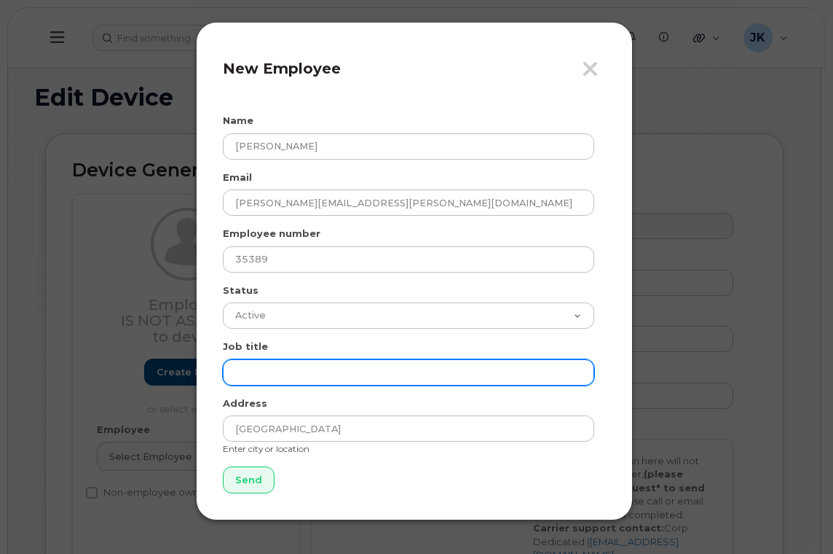
click at [276, 363] on input "text" at bounding box center [408, 372] width 371 height 26
click at [273, 375] on input "text" at bounding box center [408, 372] width 371 height 26
paste input "School Family Liasion"
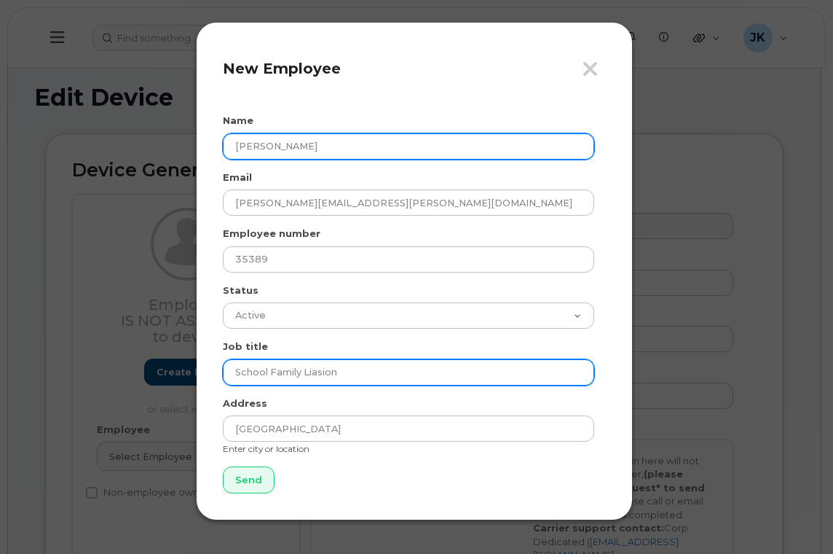
type input "School Family Liasion"
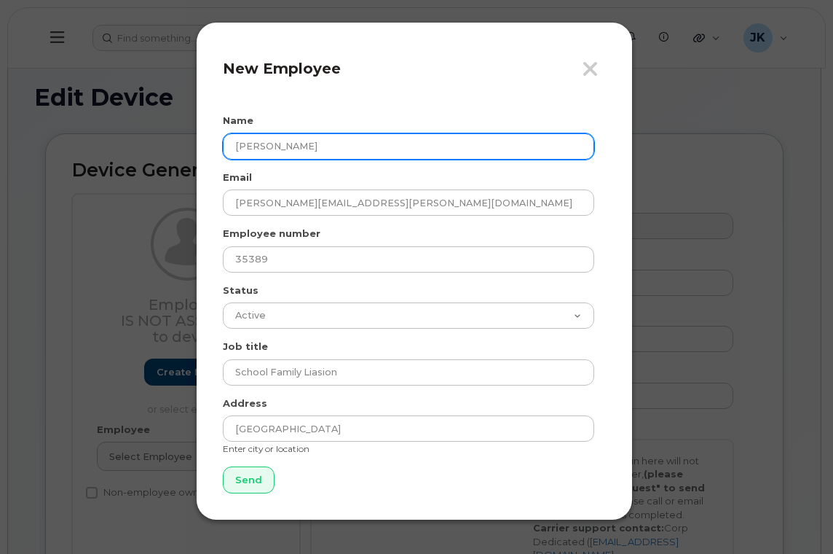
drag, startPoint x: 320, startPoint y: 147, endPoint x: 232, endPoint y: 150, distance: 88.2
click at [232, 150] on input "Marilyn Gargas" at bounding box center [408, 146] width 371 height 26
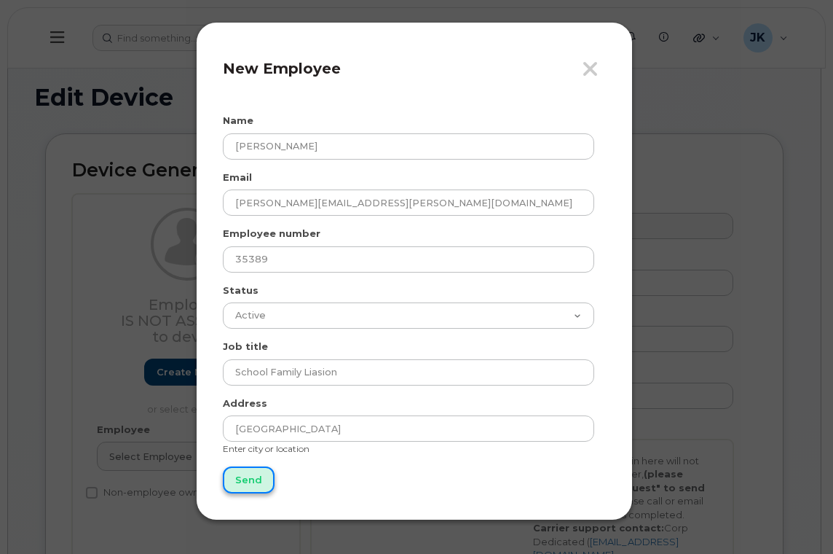
click at [241, 477] on input "Send" at bounding box center [249, 479] width 52 height 27
type input "Send"
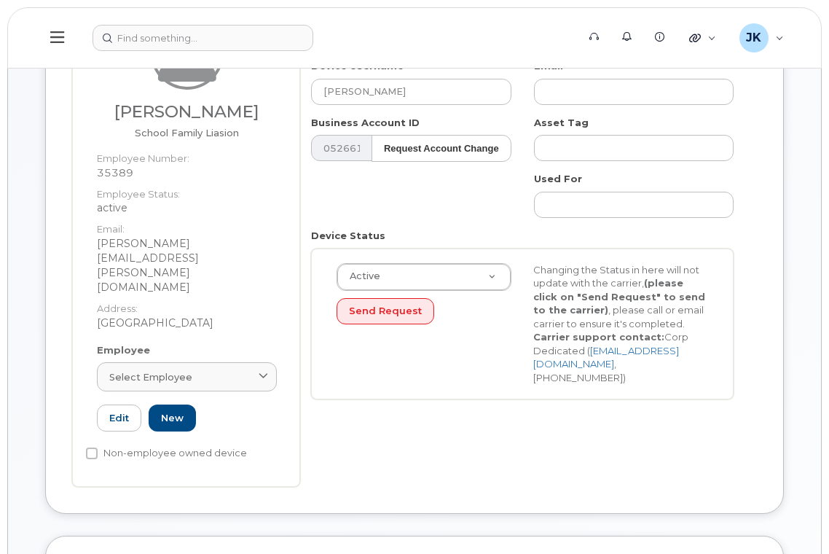
scroll to position [291, 0]
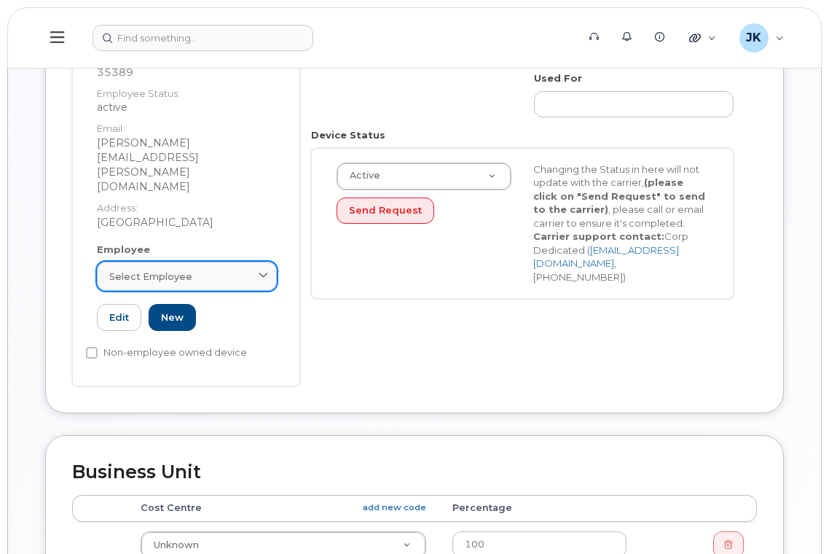
click at [135, 269] on span "Select employee" at bounding box center [150, 276] width 83 height 14
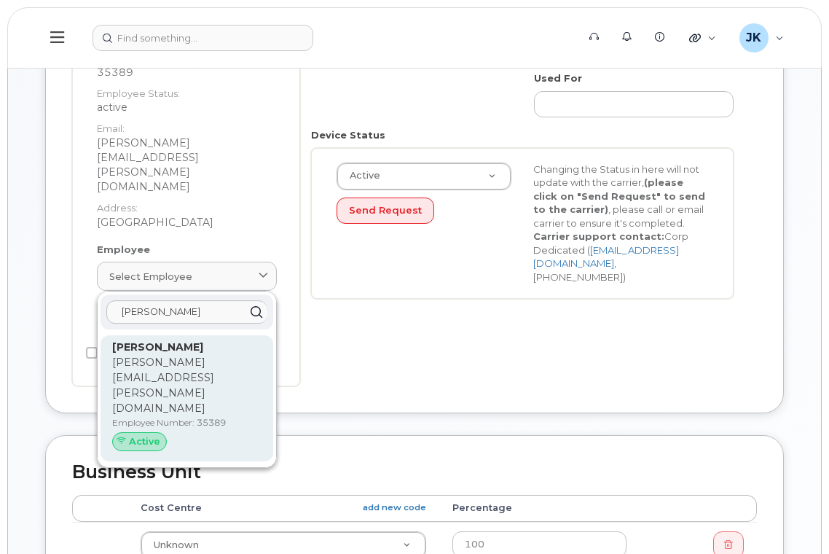
type input "Marilyn Garga"
click at [184, 355] on p "marilyn.gargas@epsb.ca" at bounding box center [186, 385] width 149 height 61
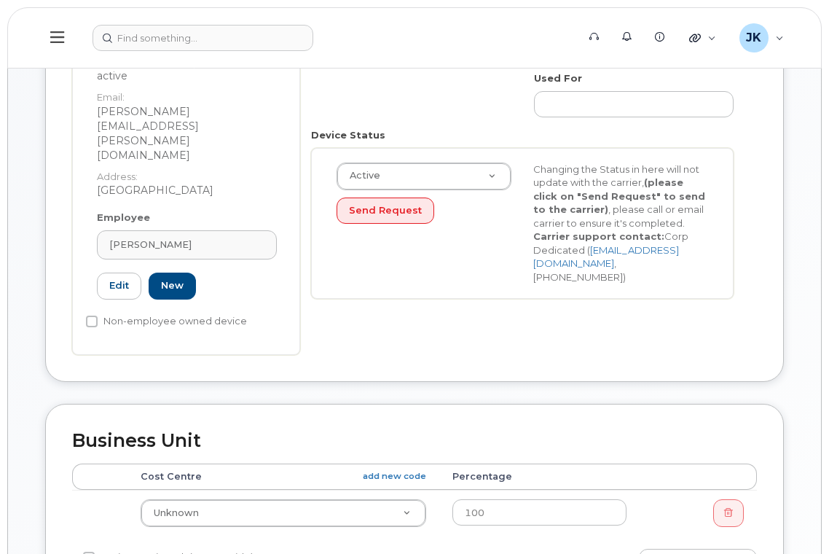
type input "35389"
type input "marilyn.gargas@epsb.ca"
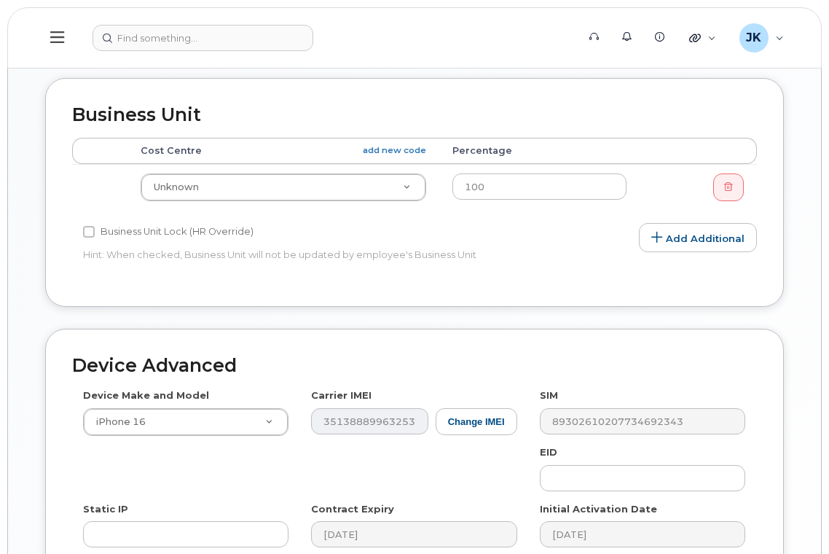
scroll to position [680, 0]
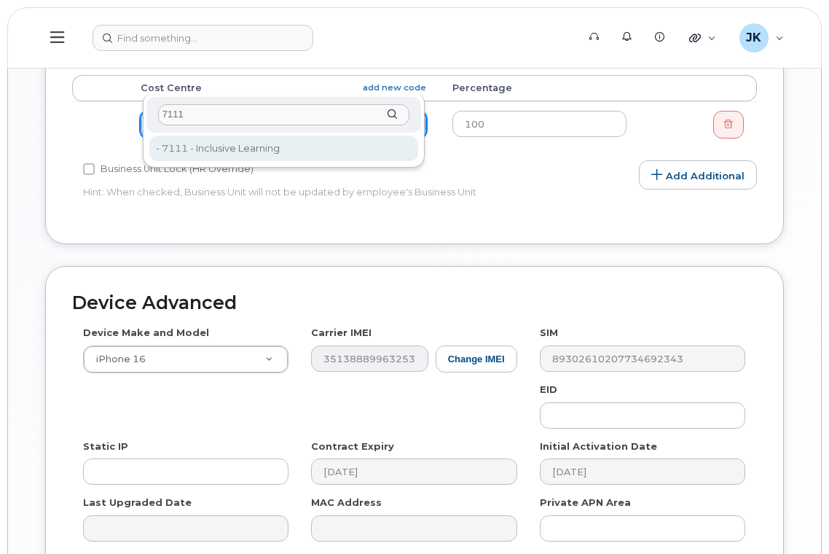
type input "7111"
type input "29907"
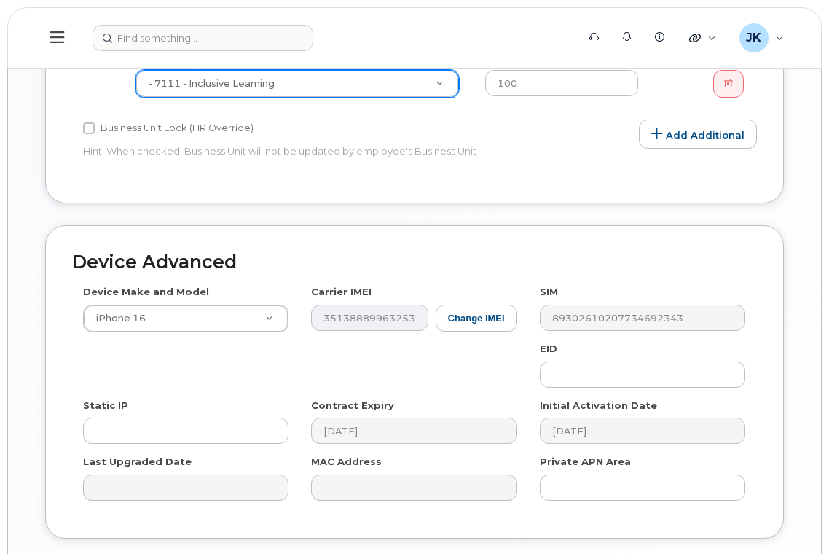
scroll to position [783, 0]
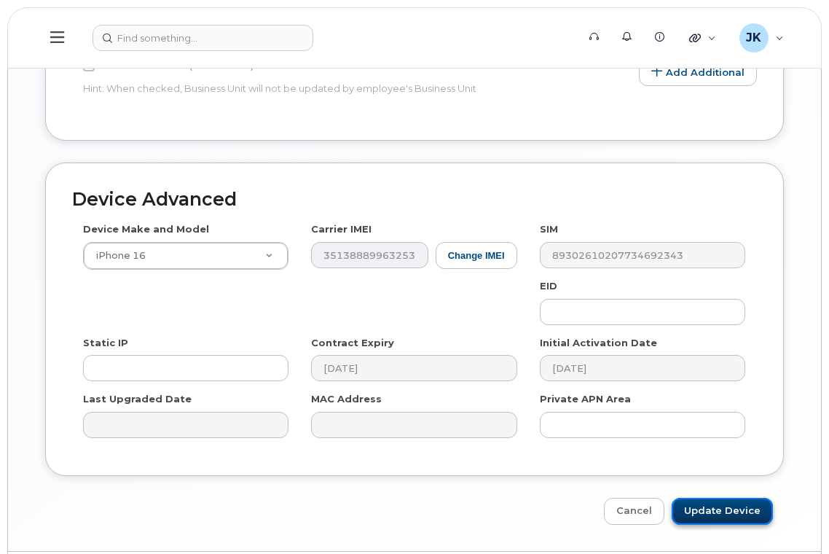
click at [740, 497] on input "Update Device" at bounding box center [721, 510] width 101 height 27
type input "Saving..."
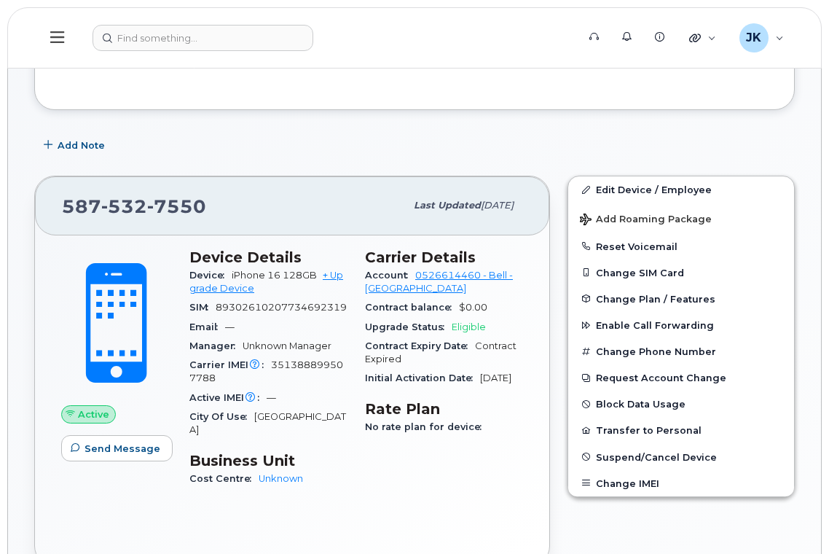
scroll to position [194, 0]
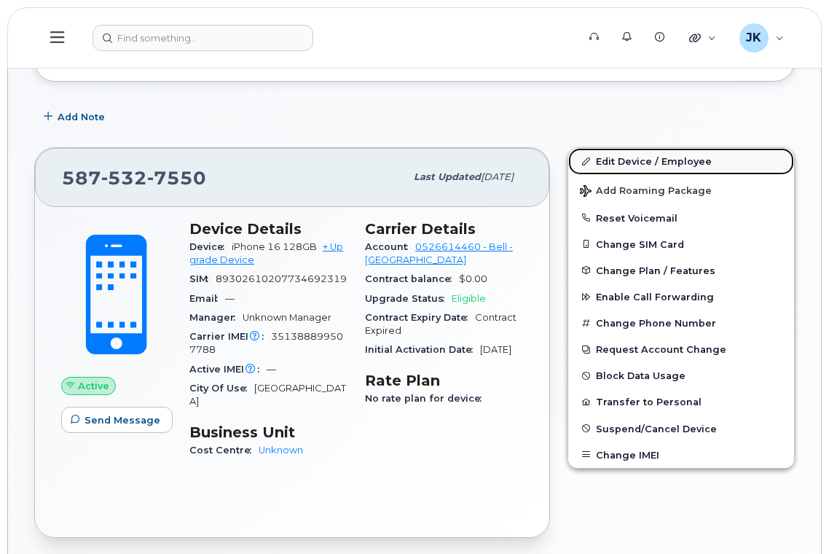
click at [623, 156] on link "Edit Device / Employee" at bounding box center [681, 161] width 226 height 26
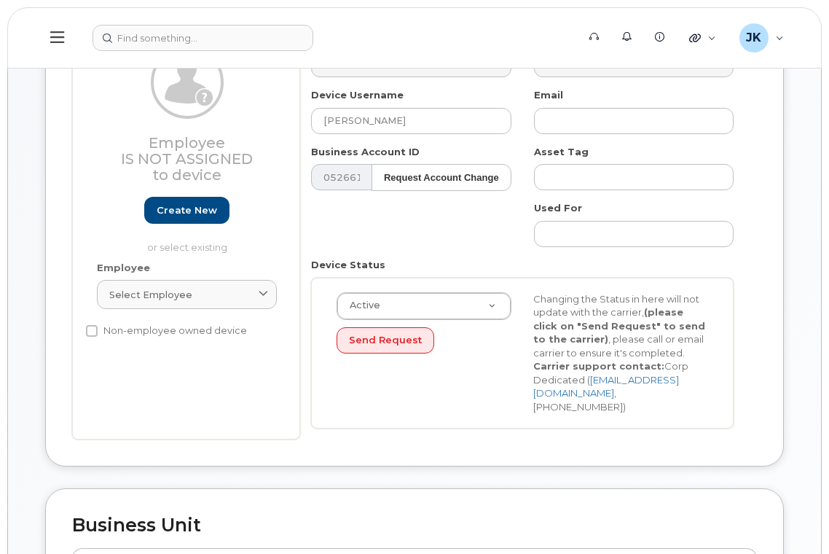
scroll to position [97, 0]
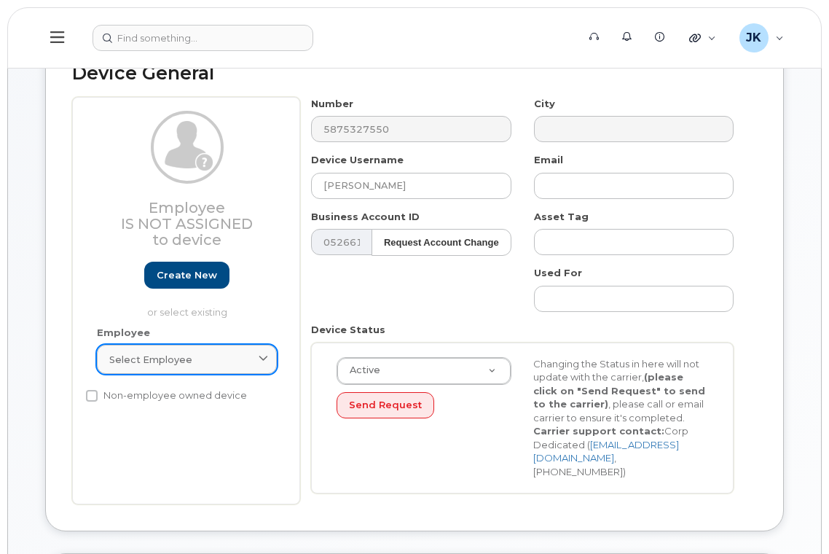
click at [188, 361] on span "Select employee" at bounding box center [150, 359] width 83 height 14
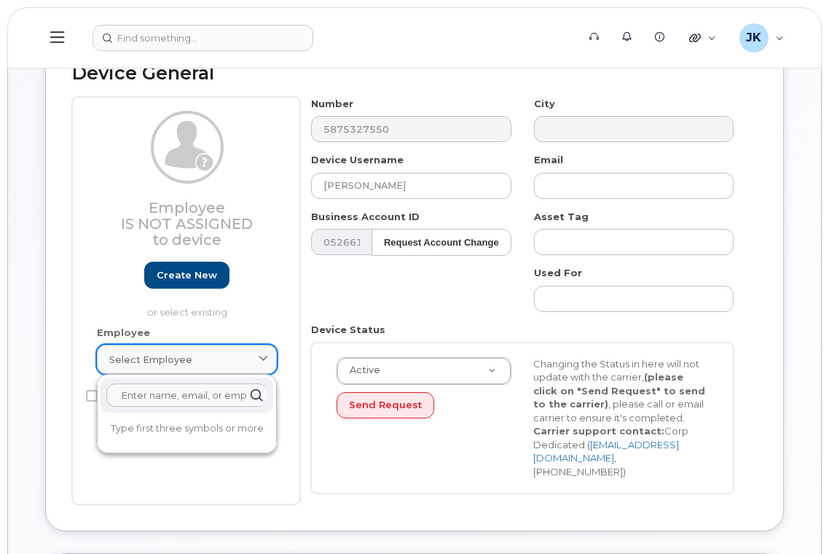
paste input "[EMAIL_ADDRESS][PERSON_NAME][DOMAIN_NAME]"
drag, startPoint x: 185, startPoint y: 394, endPoint x: 264, endPoint y: 392, distance: 79.4
click at [264, 392] on div "[EMAIL_ADDRESS][PERSON_NAME][DOMAIN_NAME]" at bounding box center [187, 394] width 173 height 35
drag, startPoint x: 190, startPoint y: 395, endPoint x: 239, endPoint y: 395, distance: 48.8
click at [239, 395] on input "melody.cesar" at bounding box center [186, 394] width 161 height 23
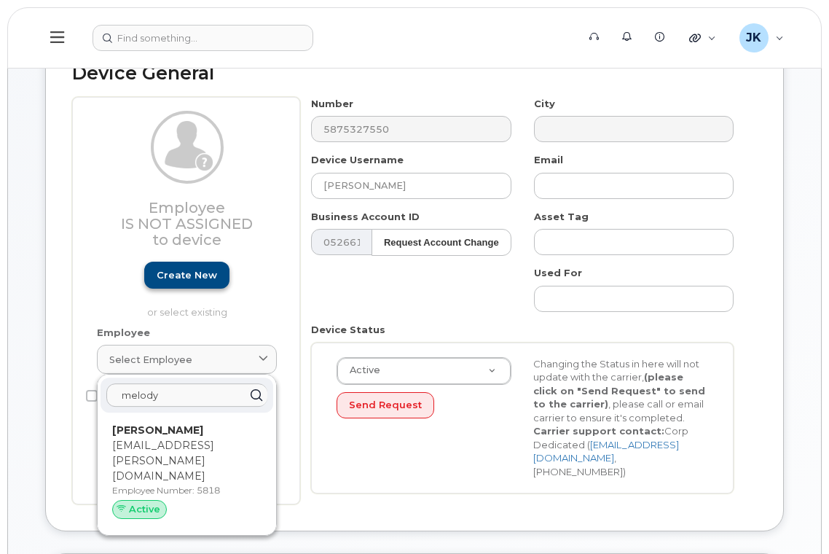
type input "melody"
click at [186, 275] on link "Create new" at bounding box center [186, 274] width 85 height 27
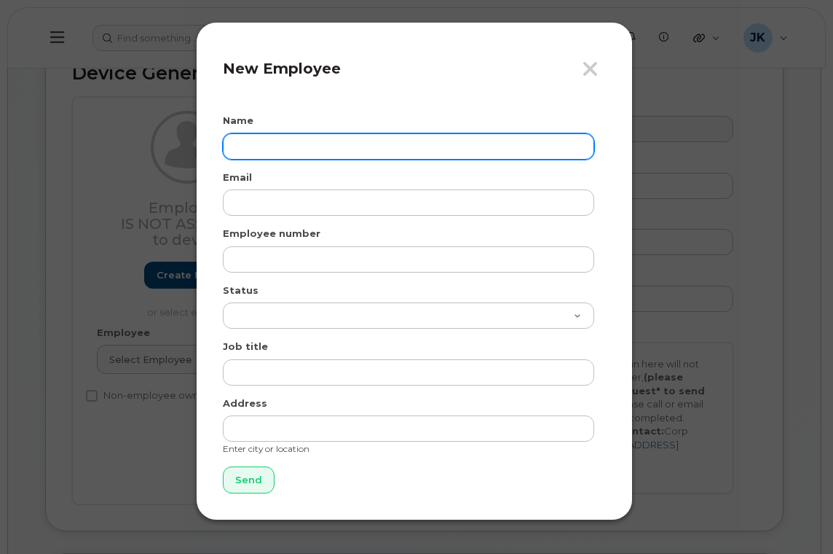
click at [308, 138] on input "text" at bounding box center [408, 146] width 371 height 26
paste input "melody.cesar@epsb.ca"
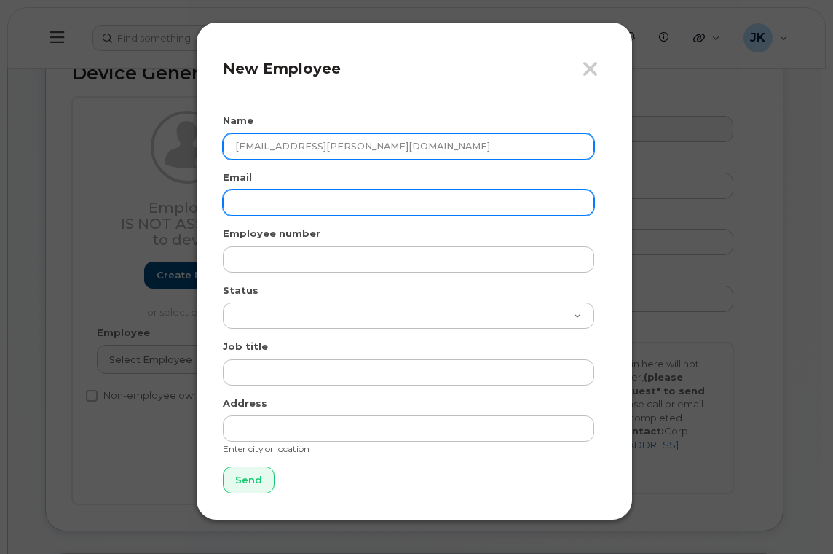
type input "melody.cesar@epsb.ca"
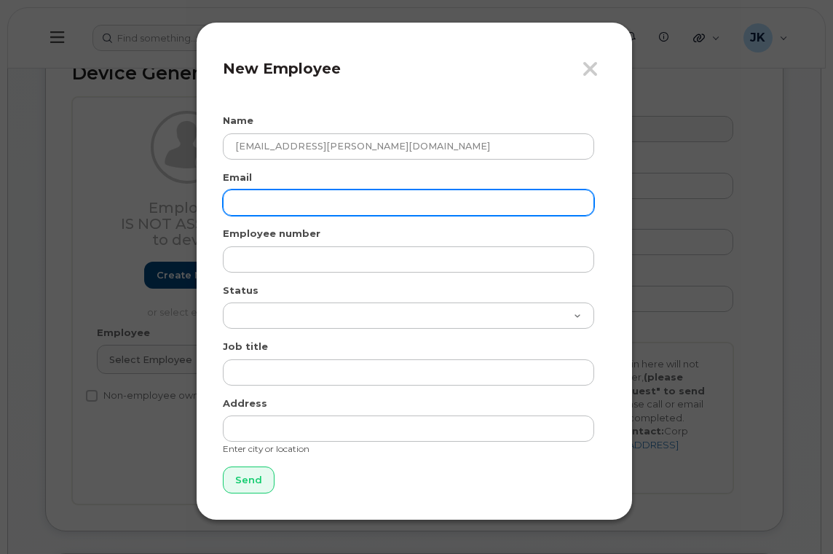
click at [274, 214] on input "email" at bounding box center [408, 202] width 371 height 26
paste input "melody.cesar@epsb.ca"
type input "melody.cesar@epsb.ca"
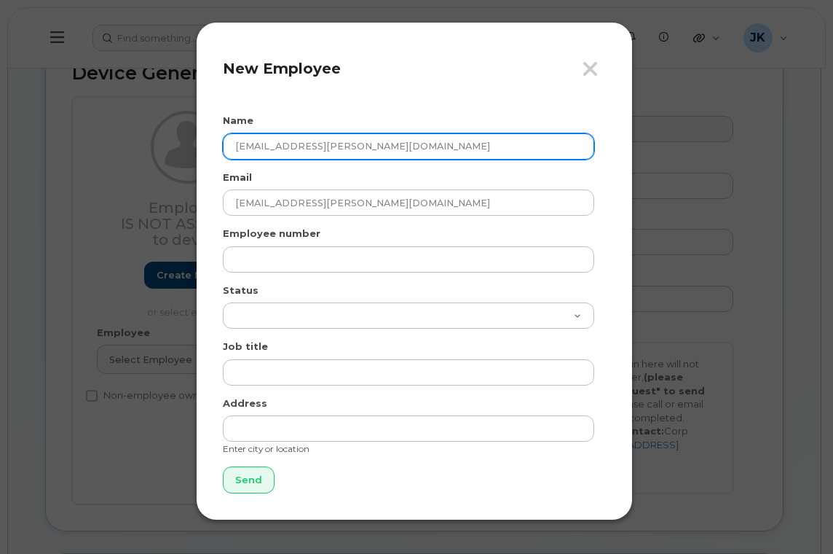
drag, startPoint x: 369, startPoint y: 148, endPoint x: 210, endPoint y: 151, distance: 158.8
click at [210, 151] on div "Close New Employee Name melody.cesar@epsb.ca Email melody.cesar@epsb.ca Employe…" at bounding box center [414, 271] width 437 height 498
paste input "Melody Cesar"
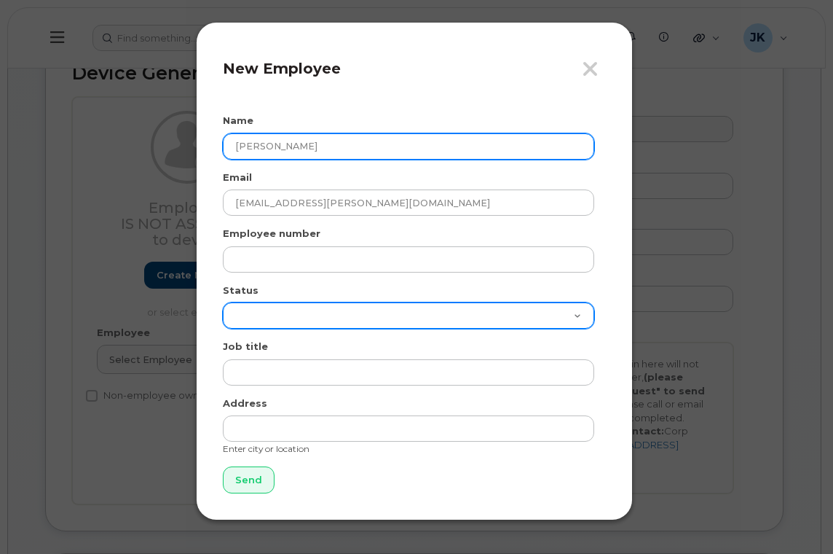
type input "Melody Cesar"
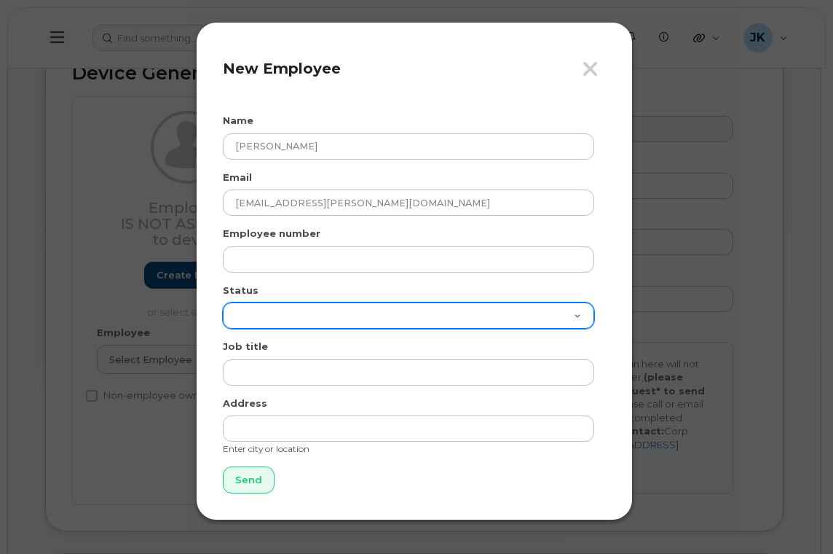
click at [269, 318] on select "Active On-Leave Long Term Short Term Maternity Leave Temp Layoff Inactive" at bounding box center [408, 315] width 371 height 26
select select "active"
click at [223, 302] on select "Active On-Leave Long Term Short Term Maternity Leave Temp Layoff Inactive" at bounding box center [408, 315] width 371 height 26
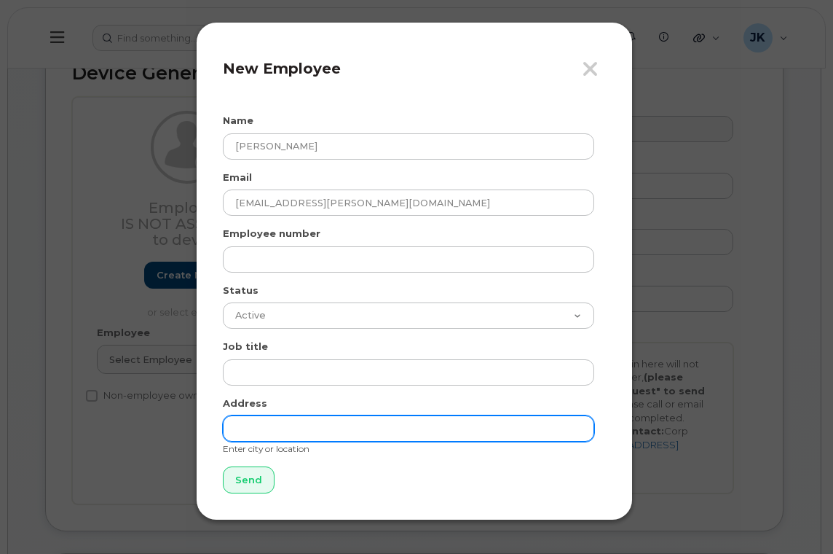
click at [291, 433] on input "text" at bounding box center [408, 428] width 371 height 26
type input "[GEOGRAPHIC_DATA]"
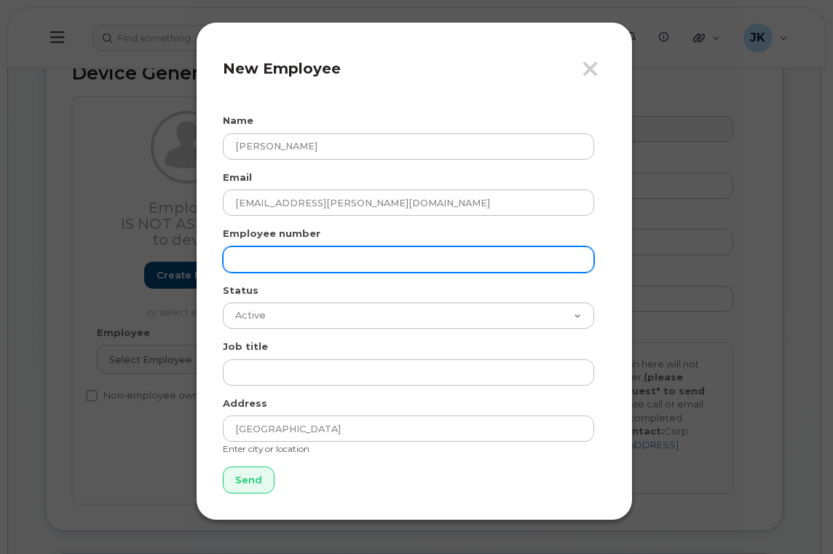
click at [285, 264] on input "text" at bounding box center [408, 259] width 371 height 26
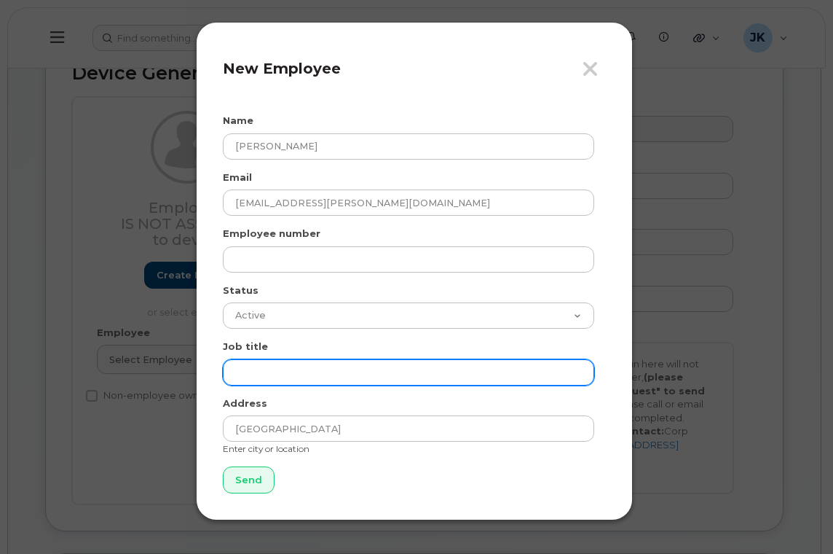
click at [252, 363] on input "text" at bounding box center [408, 372] width 371 height 26
paste input "Social Worker Consultant"
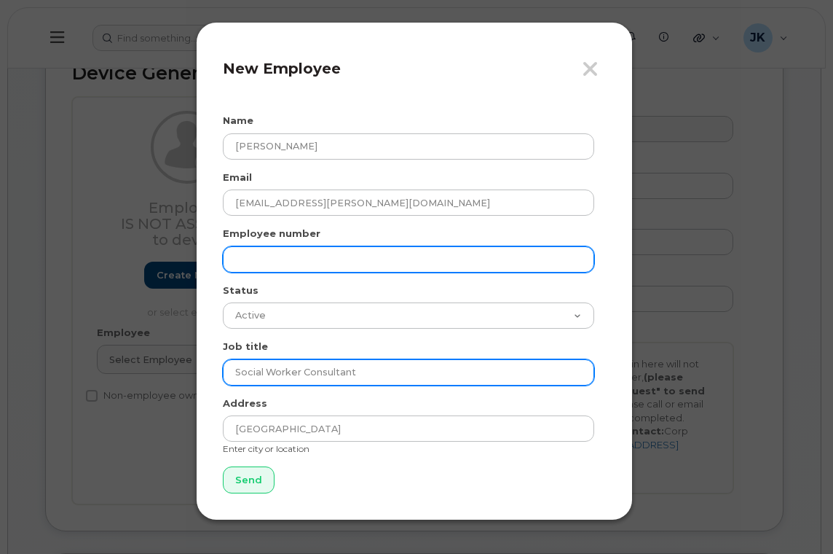
type input "Social Worker Consultant"
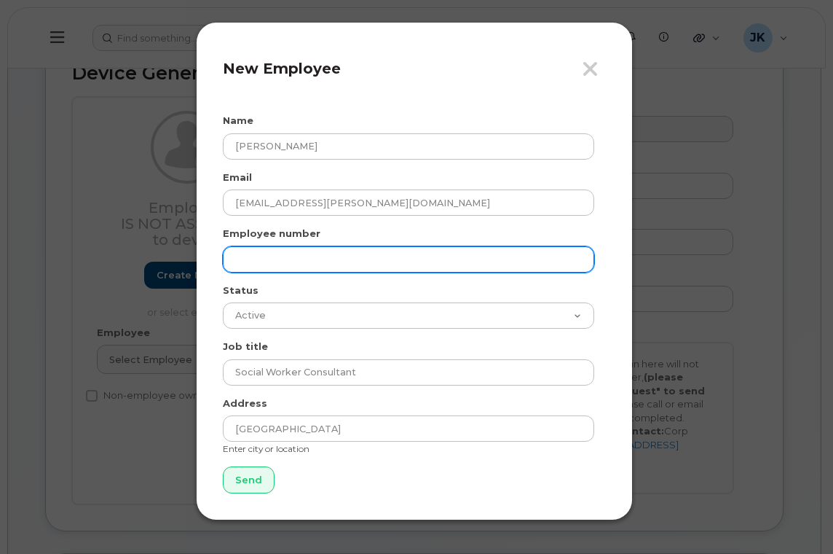
click at [259, 256] on input "text" at bounding box center [408, 259] width 371 height 26
click at [245, 260] on input "text" at bounding box center [408, 259] width 371 height 26
type input "7"
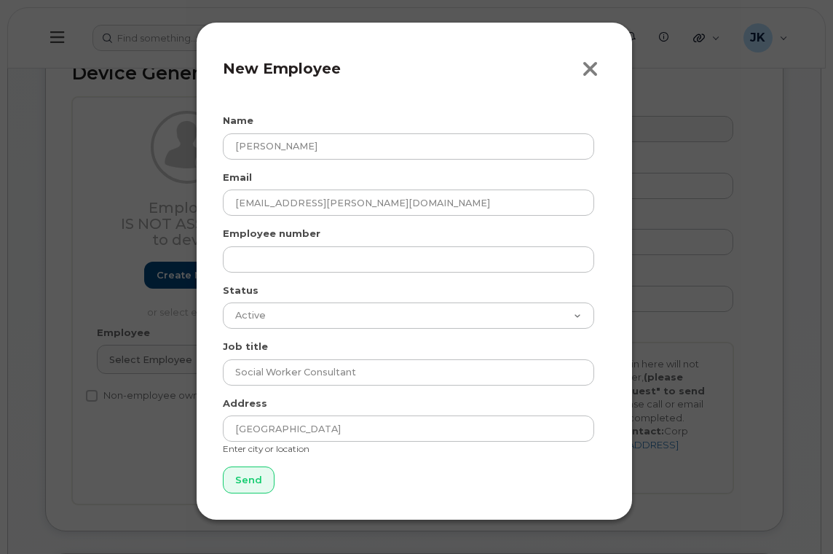
click at [596, 69] on icon "button" at bounding box center [590, 69] width 17 height 22
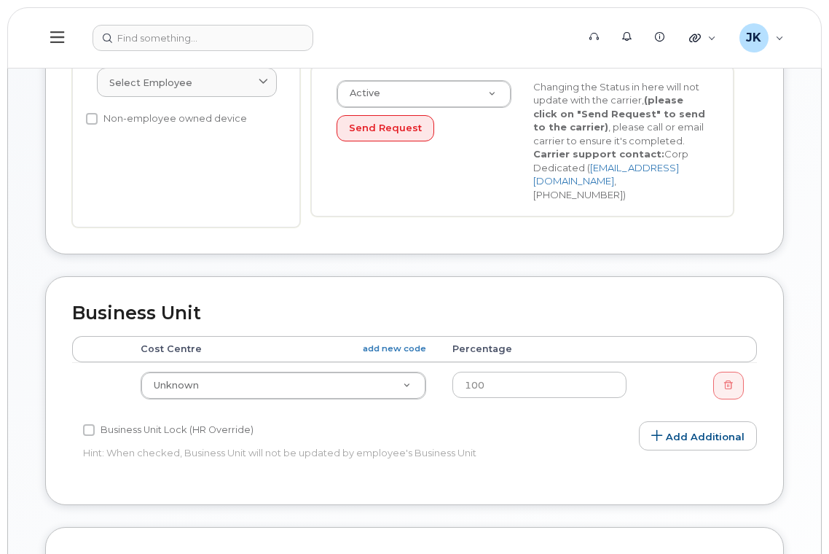
scroll to position [489, 0]
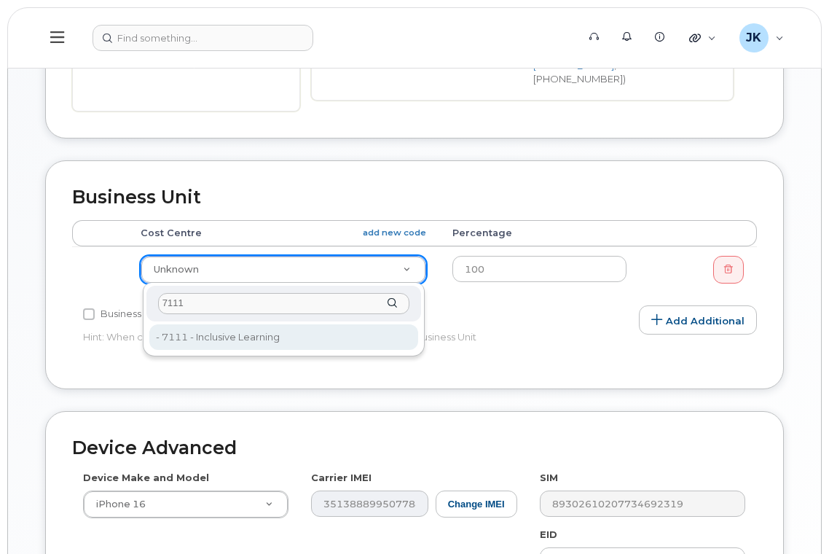
type input "7111"
type input "29907"
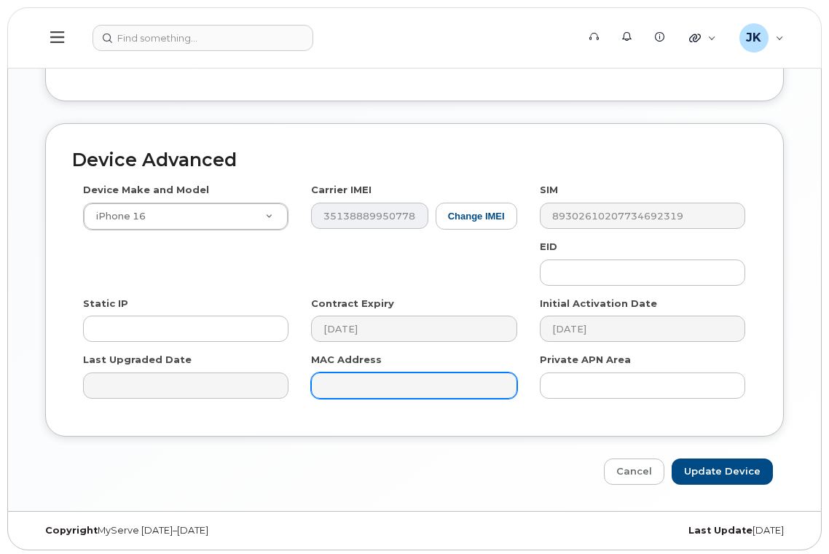
scroll to position [781, 0]
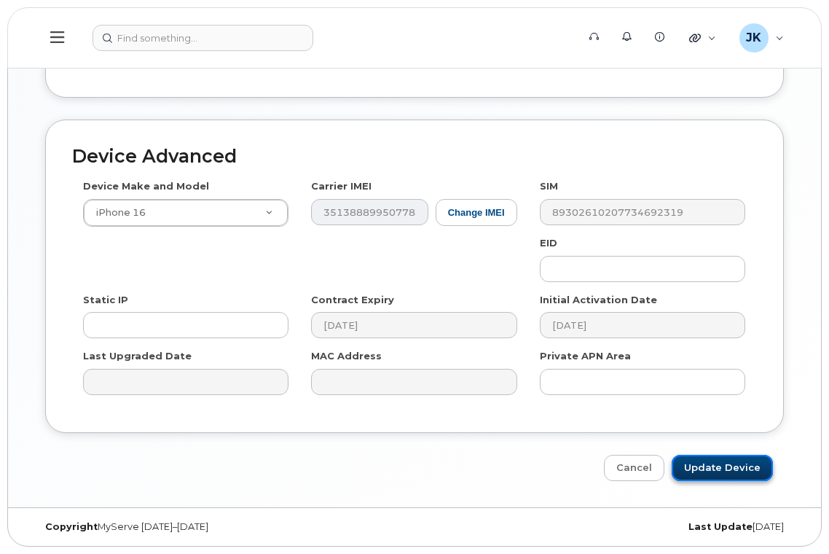
click at [730, 469] on input "Update Device" at bounding box center [721, 467] width 101 height 27
type input "Saving..."
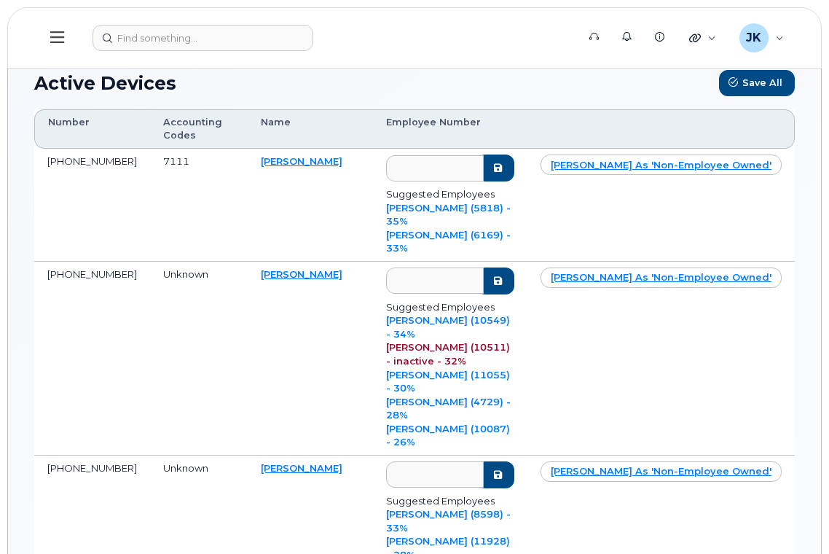
scroll to position [194, 0]
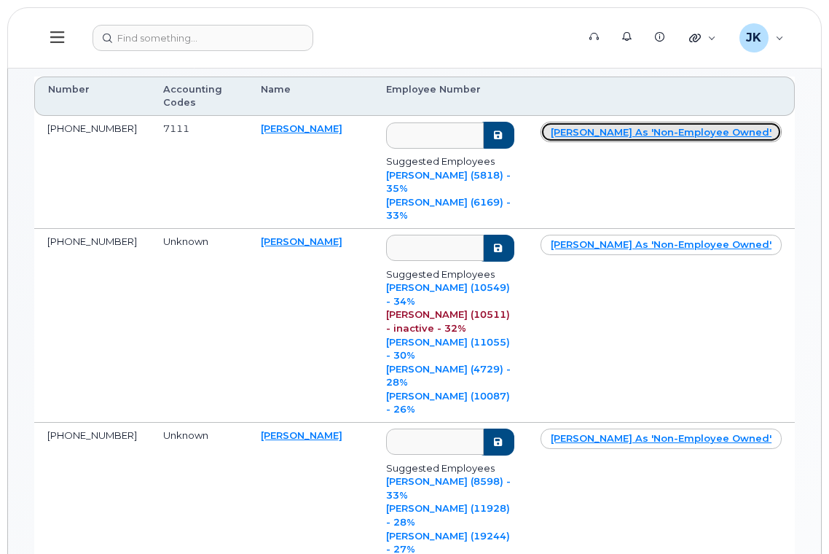
click at [671, 130] on link "Mark as 'non-employee owned'" at bounding box center [660, 132] width 241 height 20
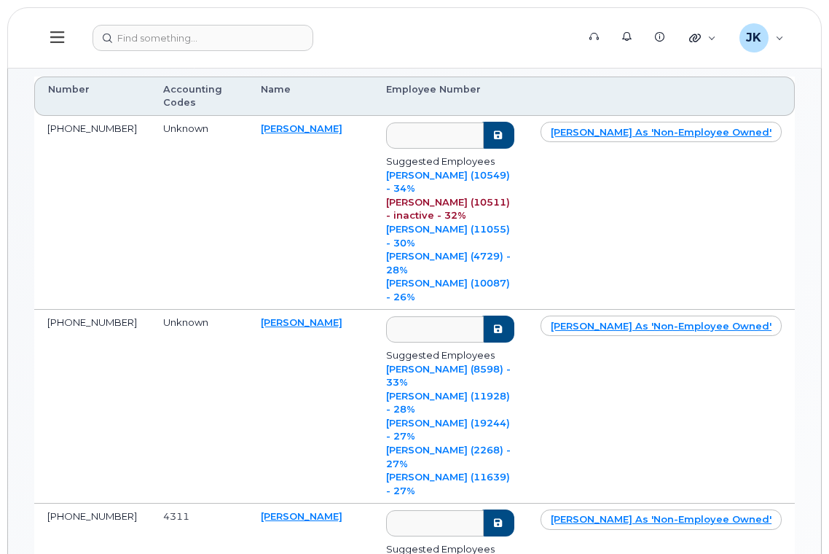
drag, startPoint x: 354, startPoint y: 128, endPoint x: 291, endPoint y: 135, distance: 63.0
click at [291, 135] on td "Nicole Wenckowski" at bounding box center [310, 213] width 125 height 194
copy link "Wenckowski"
click at [271, 127] on link "Nicole Wenckowski" at bounding box center [302, 128] width 82 height 12
drag, startPoint x: 323, startPoint y: 267, endPoint x: 280, endPoint y: 268, distance: 43.7
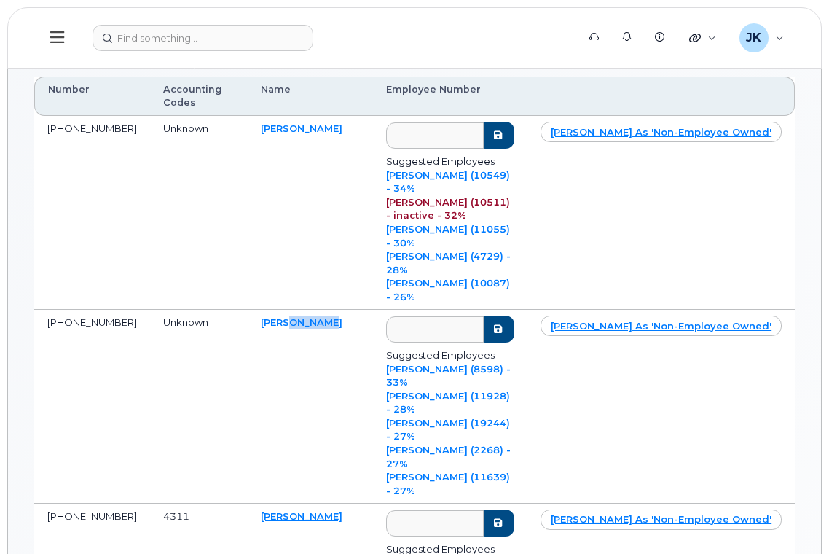
click at [280, 310] on td "Lisa Nyikabe" at bounding box center [310, 407] width 125 height 194
copy link "Nyikabe"
click at [288, 316] on link "Lisa Nyikabe" at bounding box center [302, 322] width 82 height 12
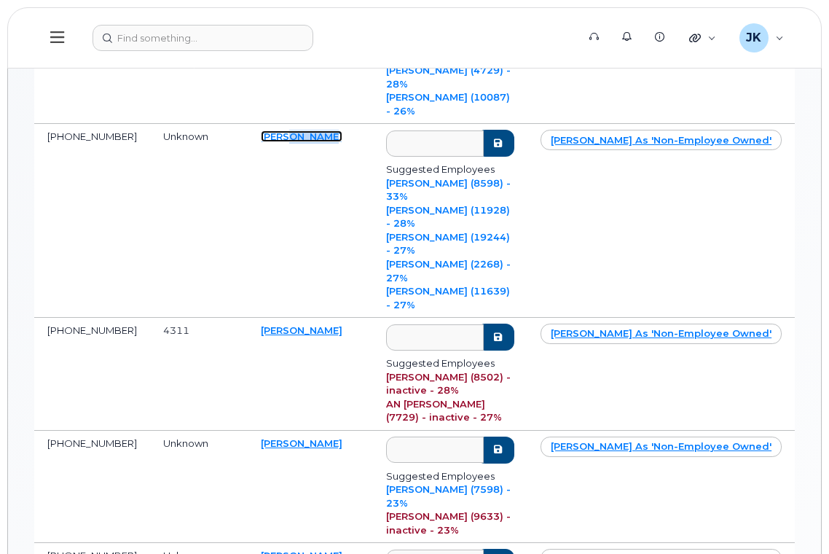
scroll to position [388, 0]
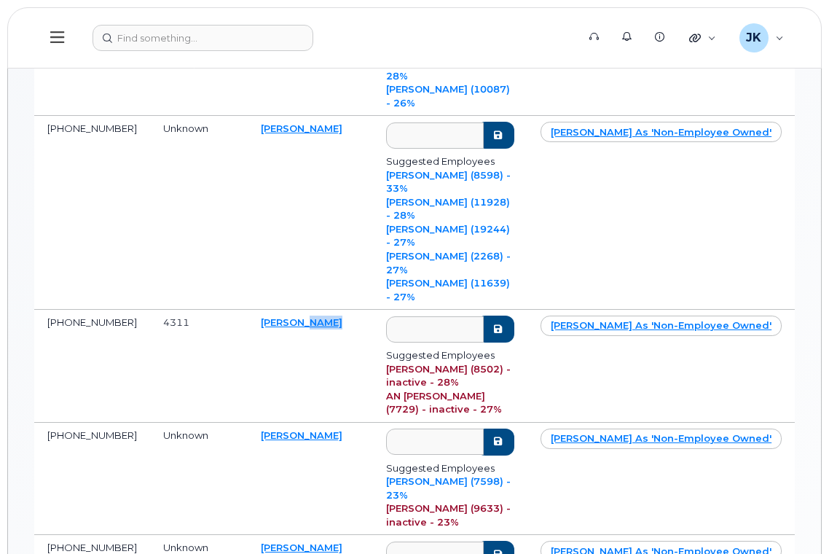
drag, startPoint x: 326, startPoint y: 202, endPoint x: 294, endPoint y: 205, distance: 32.2
click at [294, 310] on td "Tristan Aubry" at bounding box center [310, 366] width 125 height 113
copy link "Aubry"
click at [272, 316] on link "Tristan Aubry" at bounding box center [302, 322] width 82 height 12
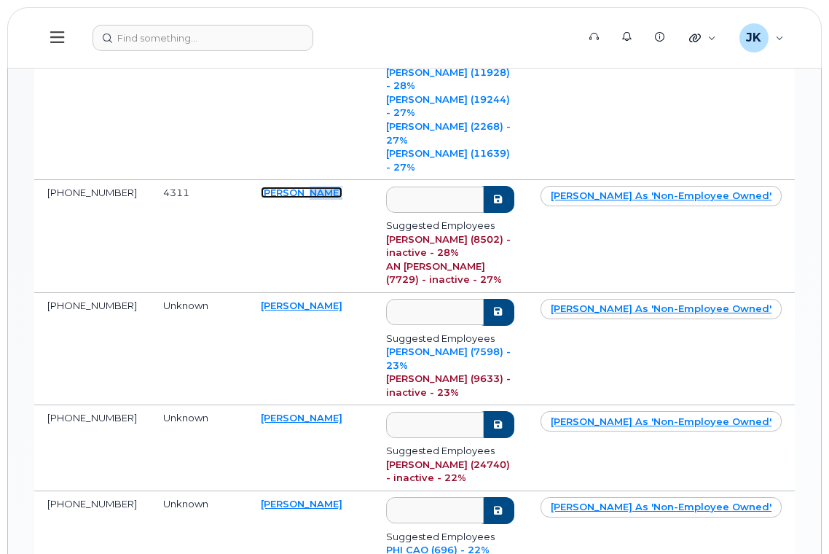
scroll to position [486, 0]
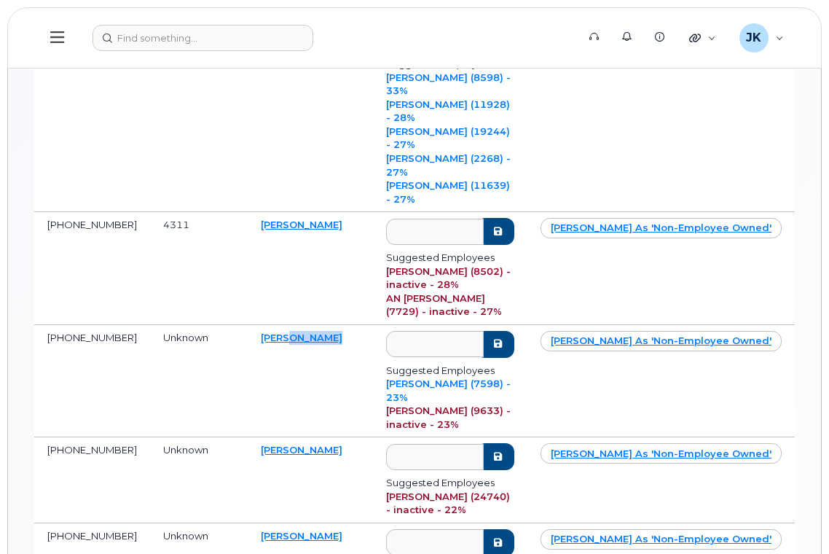
drag, startPoint x: 329, startPoint y: 189, endPoint x: 283, endPoint y: 198, distance: 47.4
click at [283, 325] on td "Evan Agterbos" at bounding box center [310, 381] width 125 height 113
copy link "Agterbos"
drag, startPoint x: 332, startPoint y: 275, endPoint x: 281, endPoint y: 274, distance: 51.0
click at [281, 437] on td "Sara Pickering" at bounding box center [310, 479] width 125 height 85
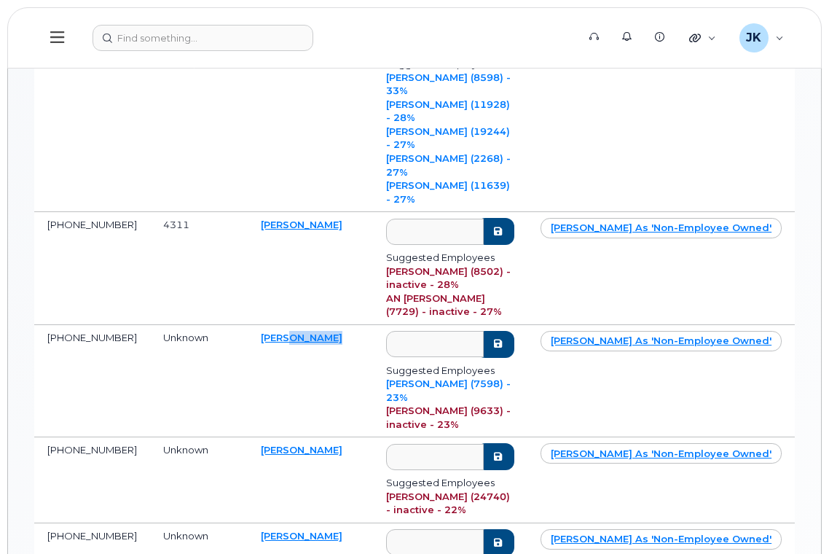
copy link "Pickering"
click at [301, 444] on link "Sara Pickering" at bounding box center [302, 450] width 82 height 12
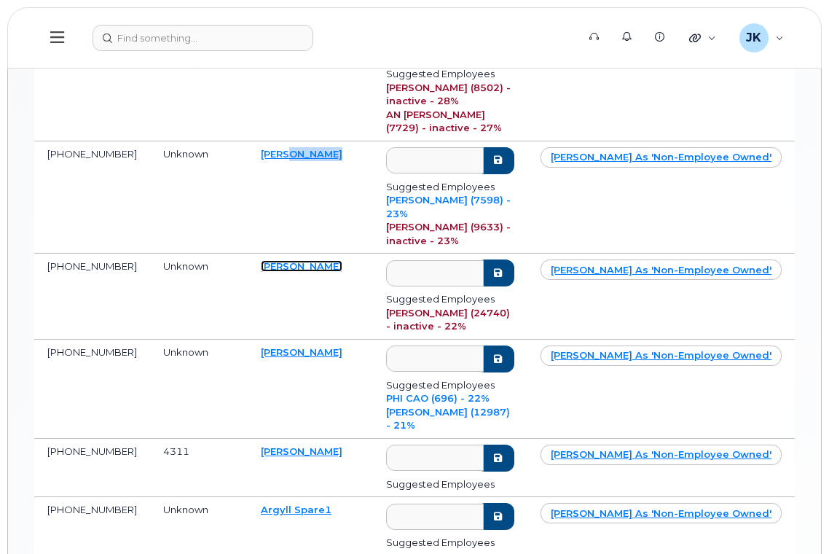
scroll to position [680, 0]
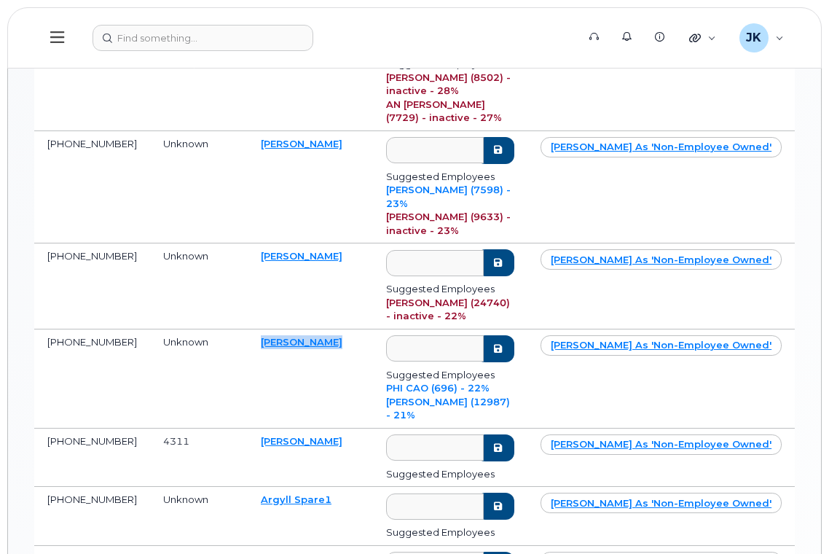
drag, startPoint x: 336, startPoint y: 154, endPoint x: 257, endPoint y: 154, distance: 78.7
click at [257, 329] on td "[PERSON_NAME]" at bounding box center [310, 378] width 125 height 99
copy link "Pheadra Carey"
click at [285, 336] on link "Pheadra Carey" at bounding box center [302, 342] width 82 height 12
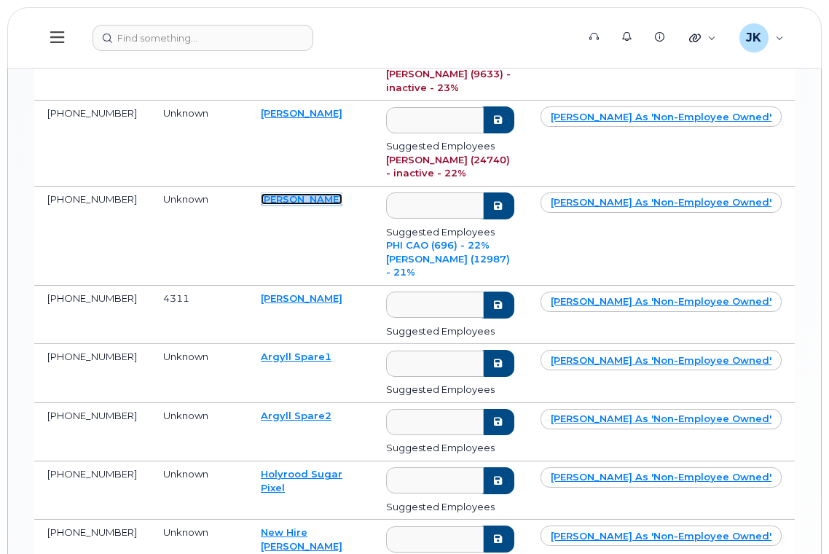
scroll to position [777, 0]
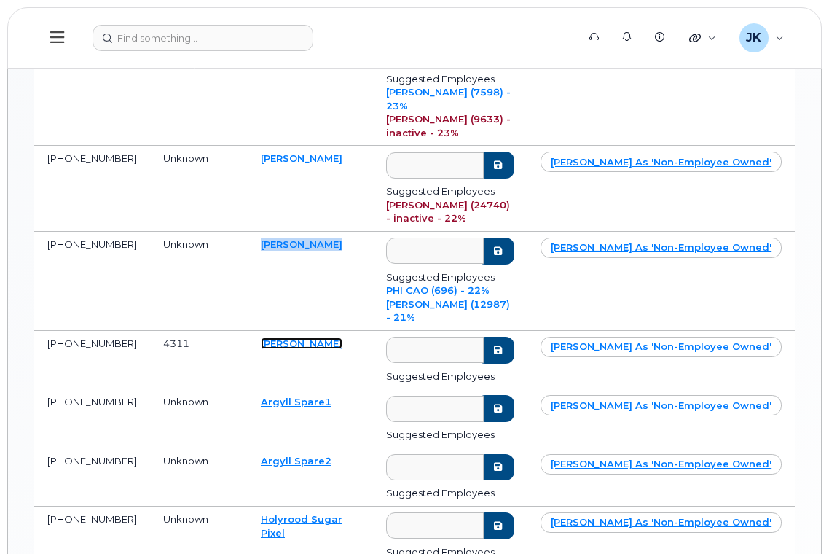
click at [277, 337] on link "[PERSON_NAME]" at bounding box center [302, 343] width 82 height 12
drag, startPoint x: 334, startPoint y: 141, endPoint x: 256, endPoint y: 146, distance: 78.1
click at [256, 331] on td "[PERSON_NAME]" at bounding box center [310, 360] width 125 height 58
copy link "[PERSON_NAME]"
click at [275, 337] on link "[PERSON_NAME]" at bounding box center [302, 343] width 82 height 12
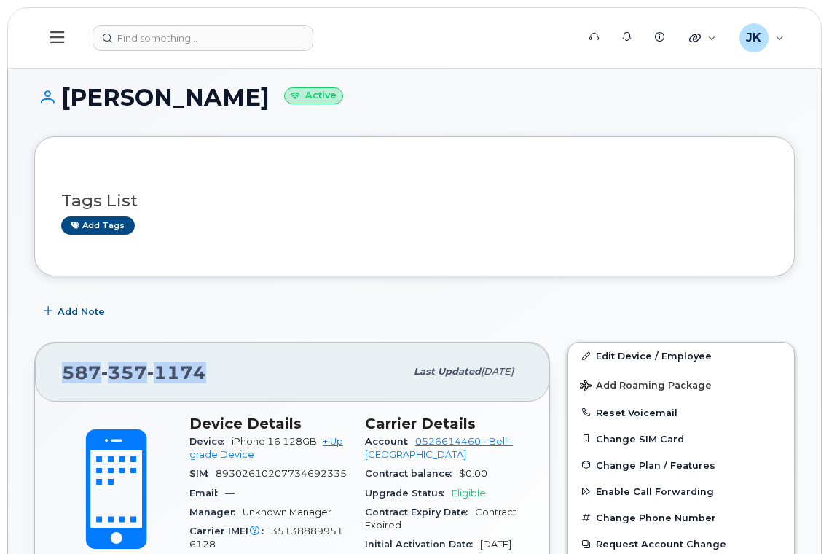
drag, startPoint x: 132, startPoint y: 372, endPoint x: 55, endPoint y: 379, distance: 76.8
click at [55, 379] on div "[PHONE_NUMBER] Last updated [DATE]" at bounding box center [292, 371] width 514 height 58
copy span "[PHONE_NUMBER]"
click at [201, 101] on h1 "[PERSON_NAME] Active" at bounding box center [414, 96] width 760 height 25
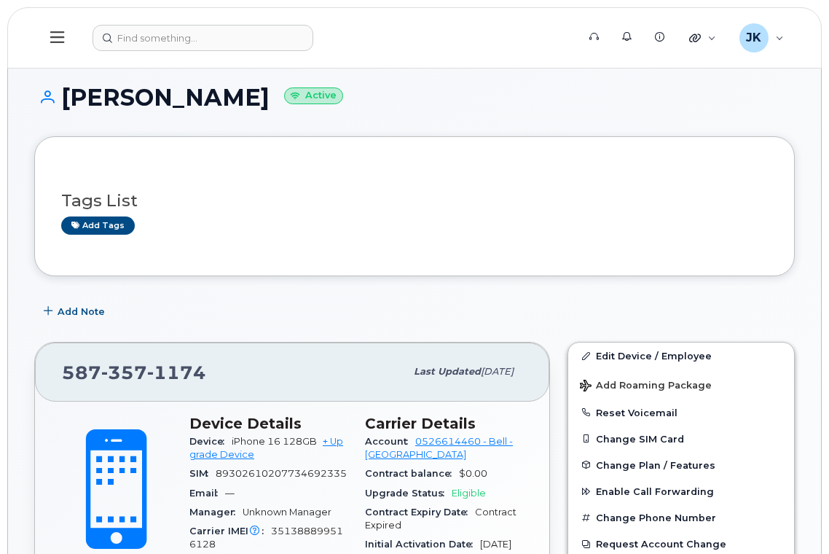
copy h1 "[PERSON_NAME]"
drag, startPoint x: 213, startPoint y: 374, endPoint x: 67, endPoint y: 378, distance: 146.4
click at [66, 379] on div "[PHONE_NUMBER]" at bounding box center [233, 371] width 343 height 31
copy span "[PHONE_NUMBER]"
click at [101, 95] on h1 "[PERSON_NAME] Active" at bounding box center [414, 96] width 760 height 25
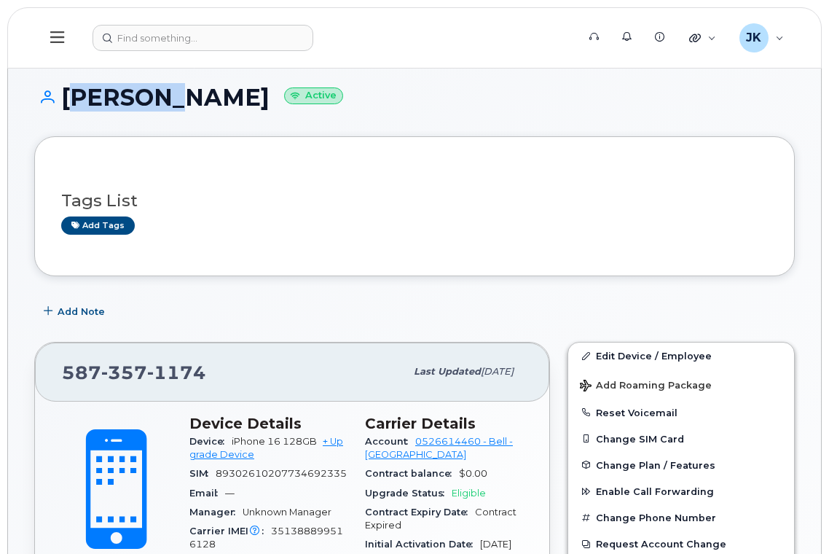
click at [101, 95] on h1 "[PERSON_NAME] Active" at bounding box center [414, 96] width 760 height 25
copy h1 "[PERSON_NAME]"
click at [237, 106] on h1 "[PERSON_NAME] Active" at bounding box center [414, 96] width 760 height 25
drag, startPoint x: 277, startPoint y: 97, endPoint x: 66, endPoint y: 99, distance: 211.2
click at [66, 99] on h1 "[PERSON_NAME] Active" at bounding box center [414, 96] width 760 height 25
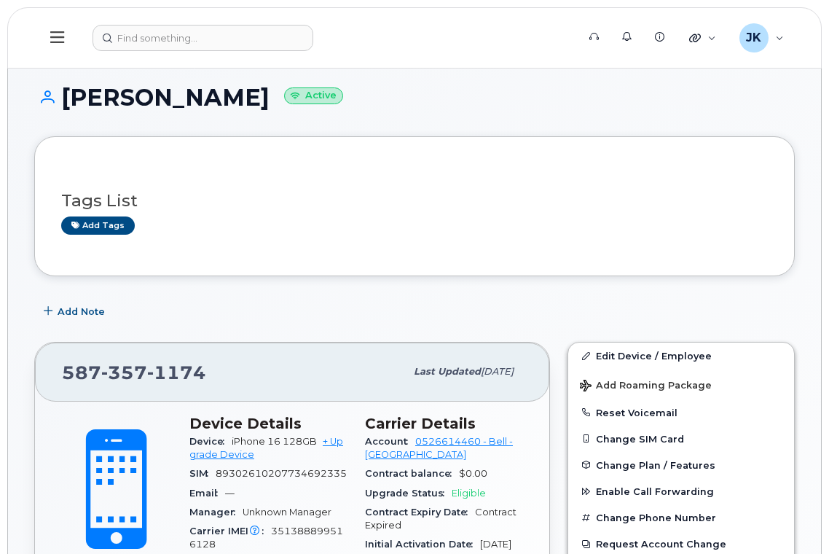
copy h1 "[PERSON_NAME]"
click at [139, 119] on div "[PERSON_NAME] Active" at bounding box center [414, 110] width 760 height 52
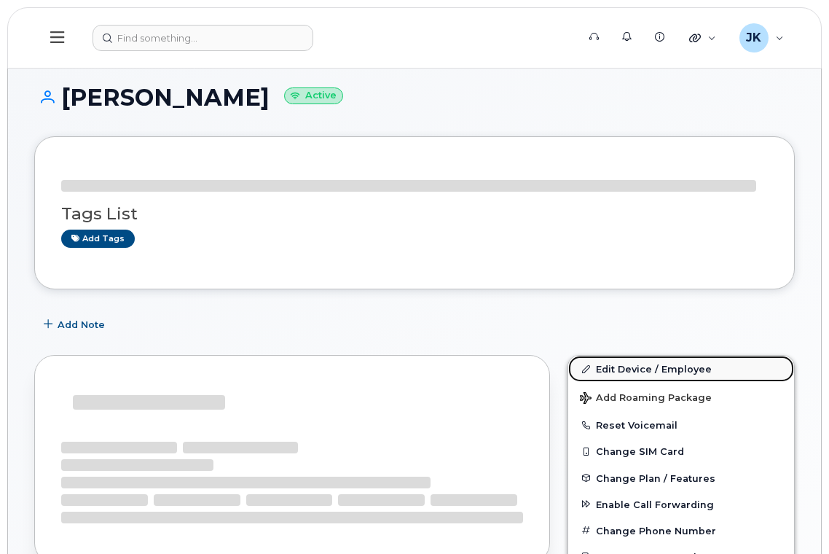
click at [618, 371] on link "Edit Device / Employee" at bounding box center [681, 368] width 226 height 26
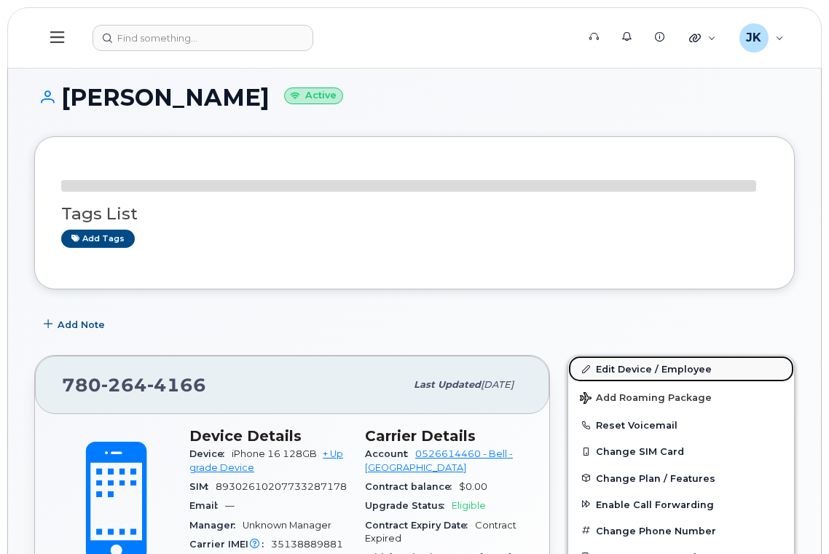
click at [629, 370] on link "Edit Device / Employee" at bounding box center [681, 368] width 226 height 26
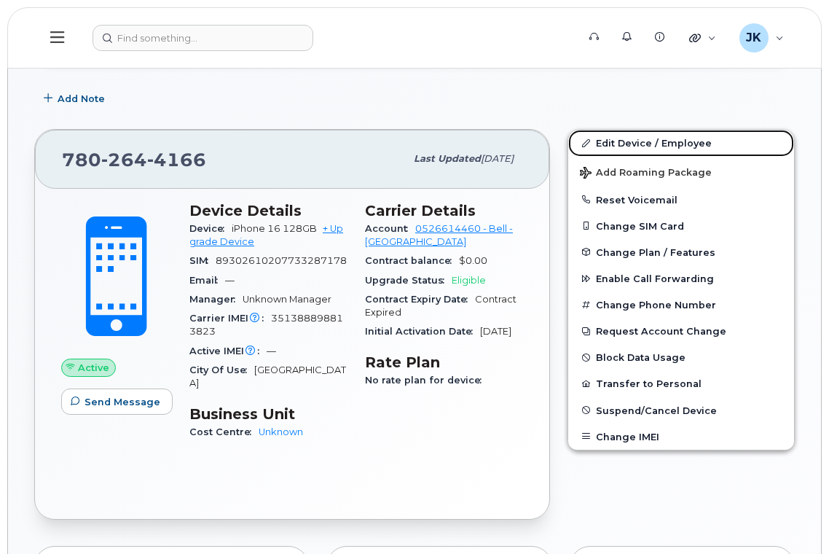
scroll to position [291, 0]
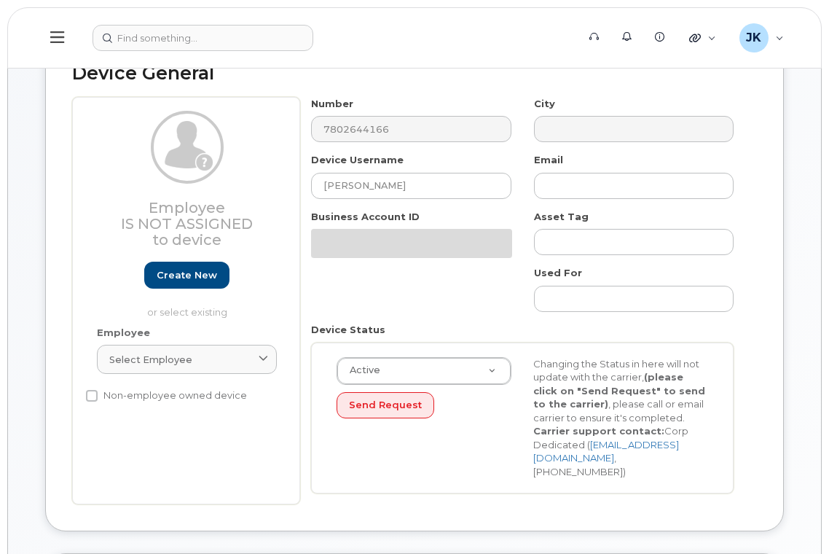
scroll to position [194, 0]
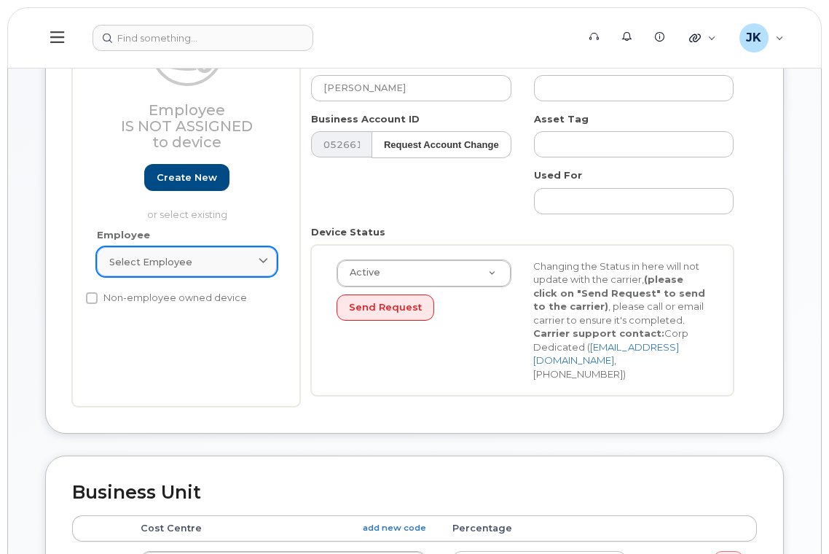
click at [145, 261] on span "Select employee" at bounding box center [150, 262] width 83 height 14
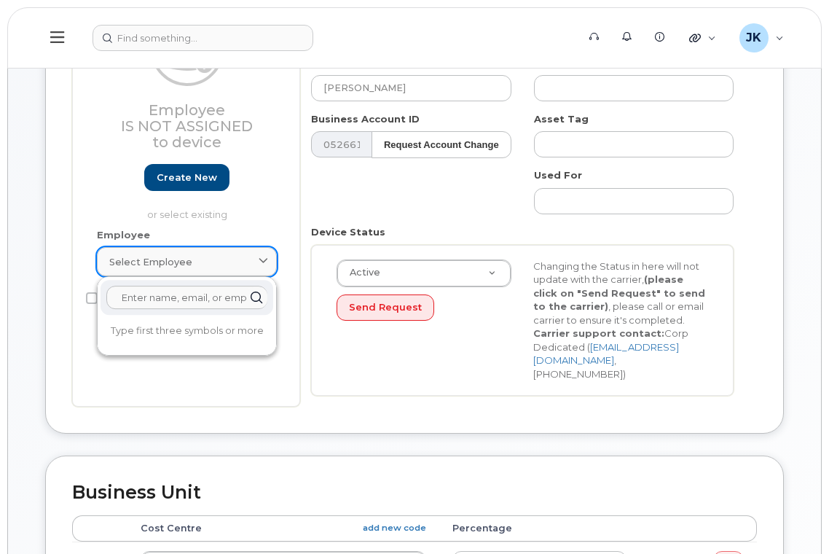
paste input "Nyikabe"
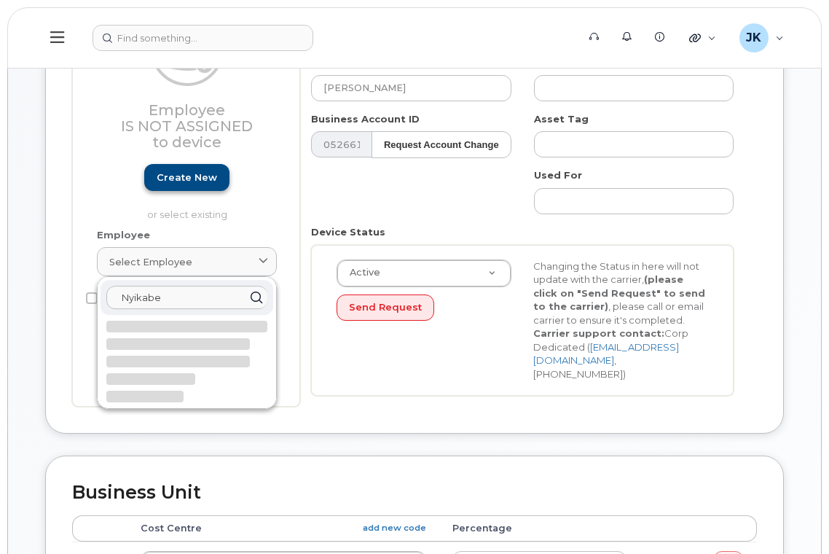
type input "Nyikabe"
click at [192, 176] on link "Create new" at bounding box center [186, 177] width 85 height 27
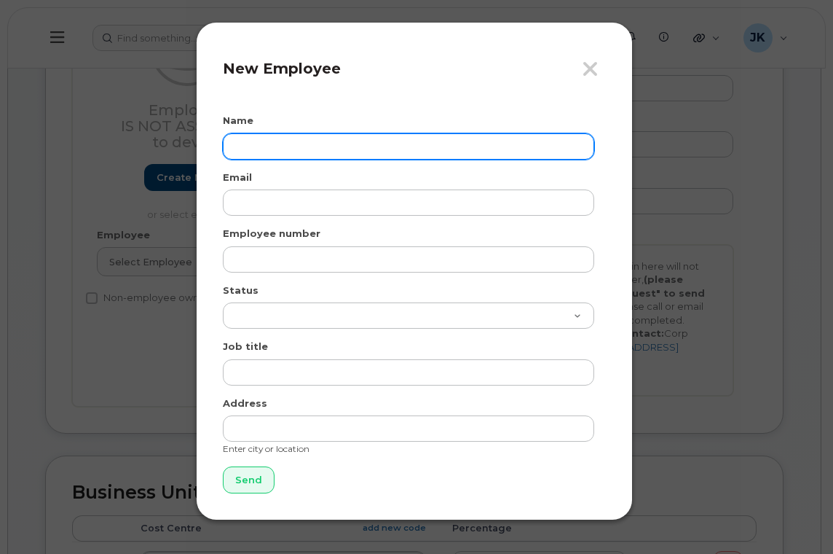
click at [312, 149] on input "text" at bounding box center [408, 146] width 371 height 26
click at [261, 138] on input "text" at bounding box center [408, 146] width 371 height 26
paste input "Lisa Nyikabe"
type input "Lisa Nyikabe"
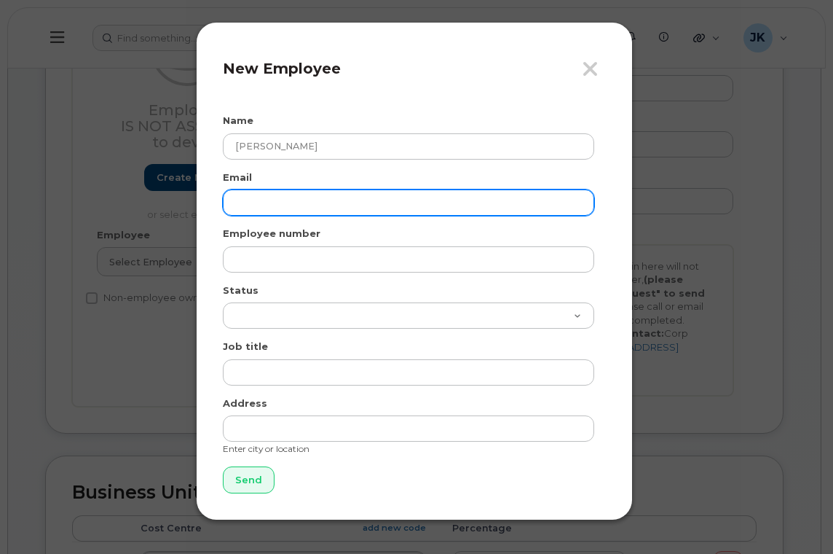
click at [269, 205] on input "email" at bounding box center [408, 202] width 371 height 26
paste input "lisa.nyikabe@epsb.ca"
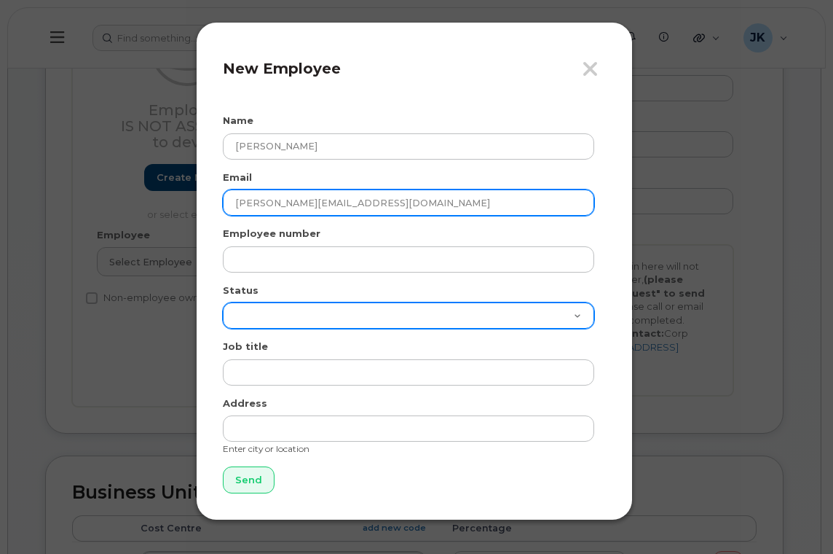
type input "lisa.nyikabe@epsb.ca"
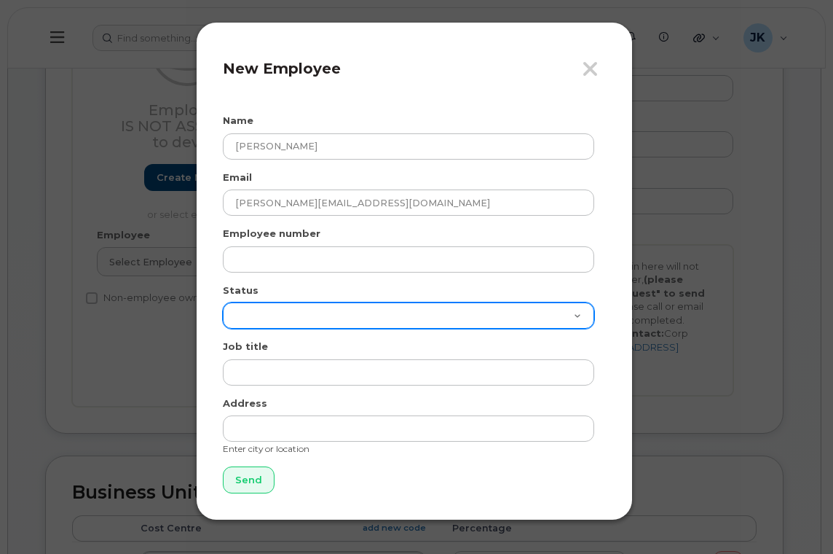
click at [272, 310] on select "Active On-Leave Long Term Short Term Maternity Leave Temp Layoff Inactive" at bounding box center [408, 315] width 371 height 26
select select "active"
click at [223, 302] on select "Active On-Leave Long Term Short Term Maternity Leave Temp Layoff Inactive" at bounding box center [408, 315] width 371 height 26
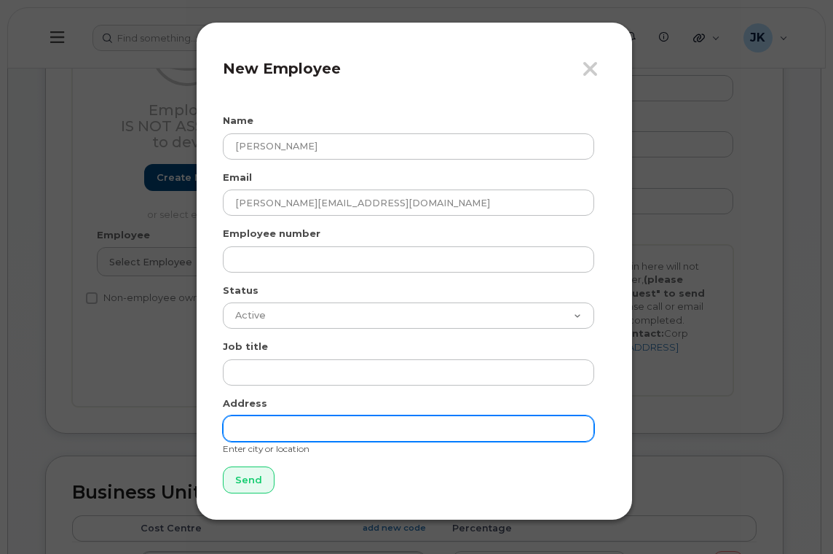
click at [272, 433] on input "text" at bounding box center [408, 428] width 371 height 26
type input "[GEOGRAPHIC_DATA]"
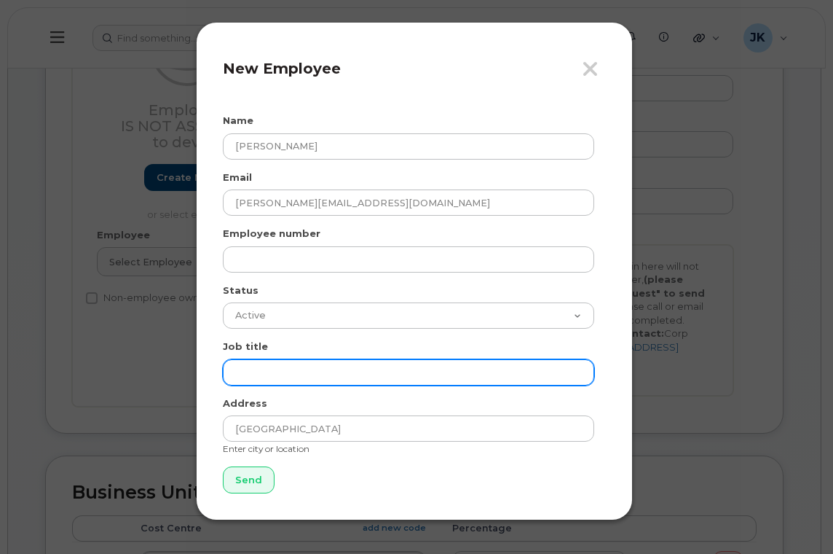
drag, startPoint x: 268, startPoint y: 373, endPoint x: 310, endPoint y: 369, distance: 41.7
click at [268, 373] on input "text" at bounding box center [408, 372] width 371 height 26
paste input "Assistant Principal"
type input "Assistant Principal"
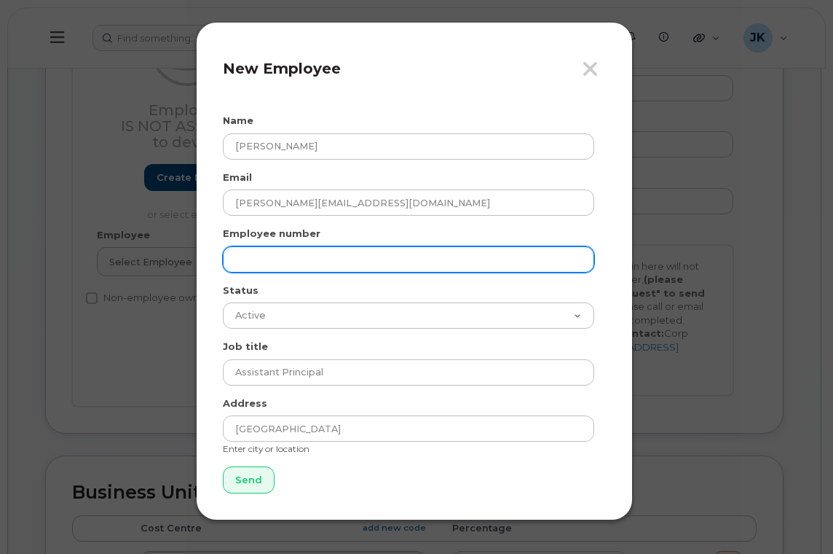
click at [236, 261] on input "text" at bounding box center [408, 259] width 371 height 26
paste input "6220"
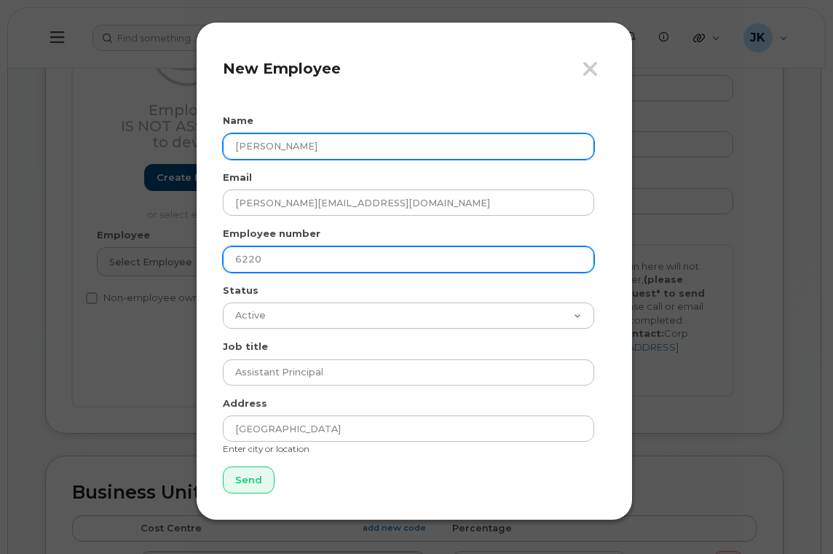
type input "6220"
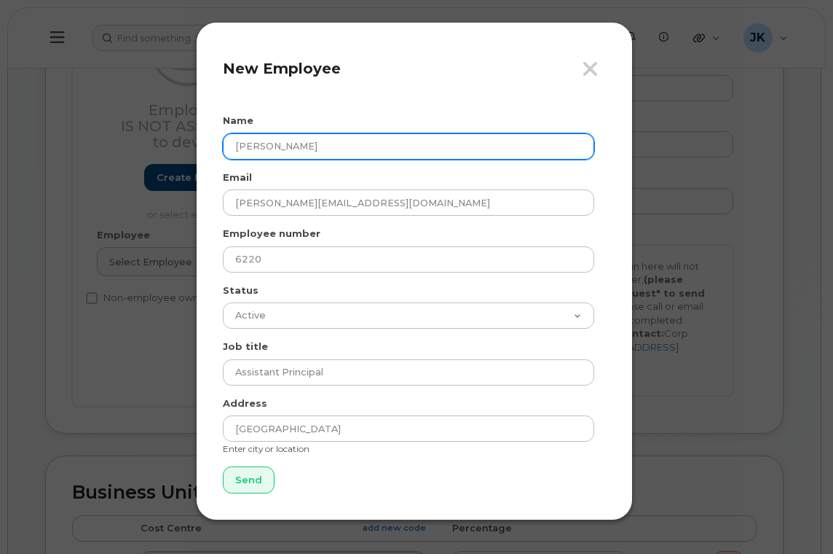
click at [272, 141] on input "Lisa Nyikabe" at bounding box center [408, 146] width 371 height 26
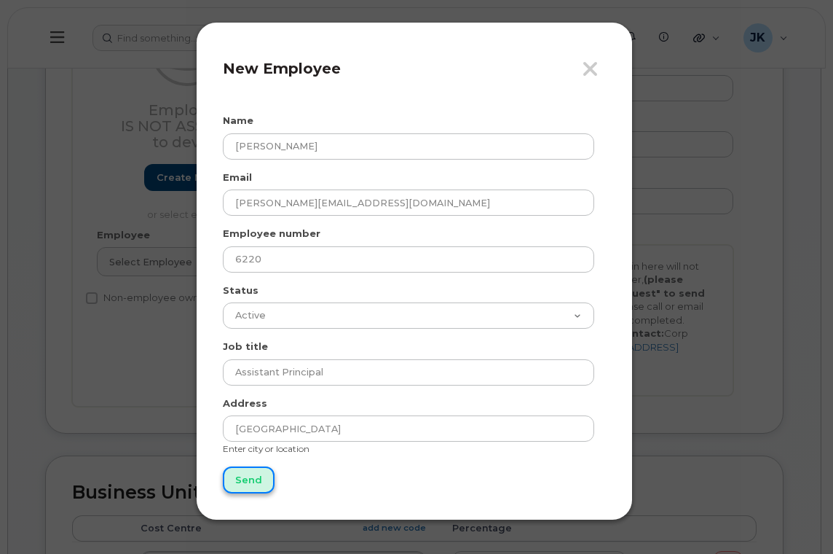
click at [243, 478] on input "Send" at bounding box center [249, 479] width 52 height 27
type input "Send"
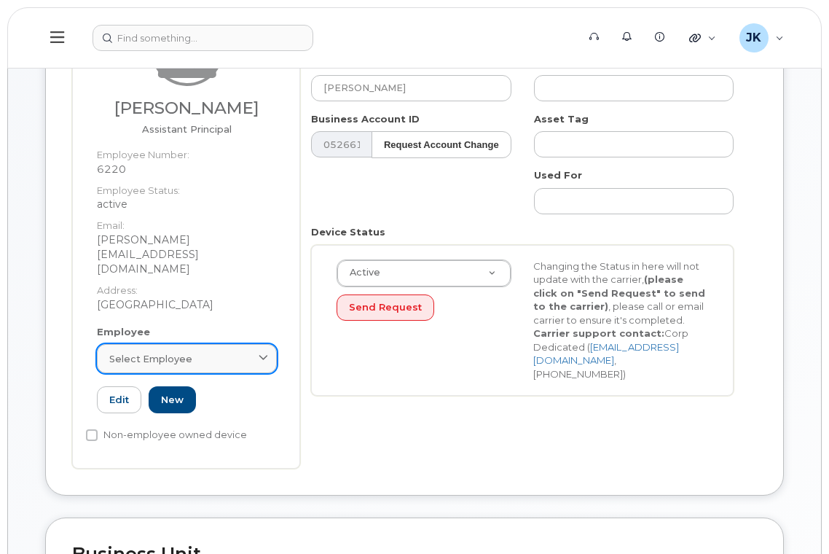
click at [181, 352] on span "Select employee" at bounding box center [150, 359] width 83 height 14
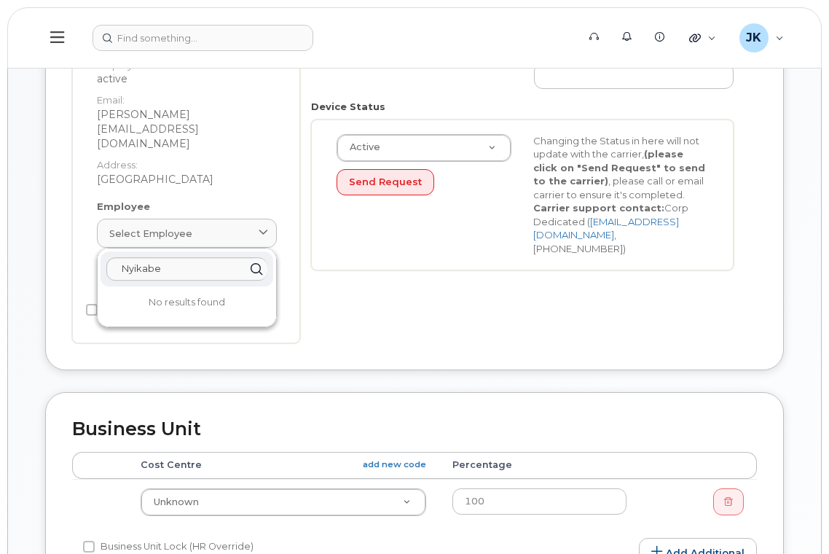
scroll to position [486, 0]
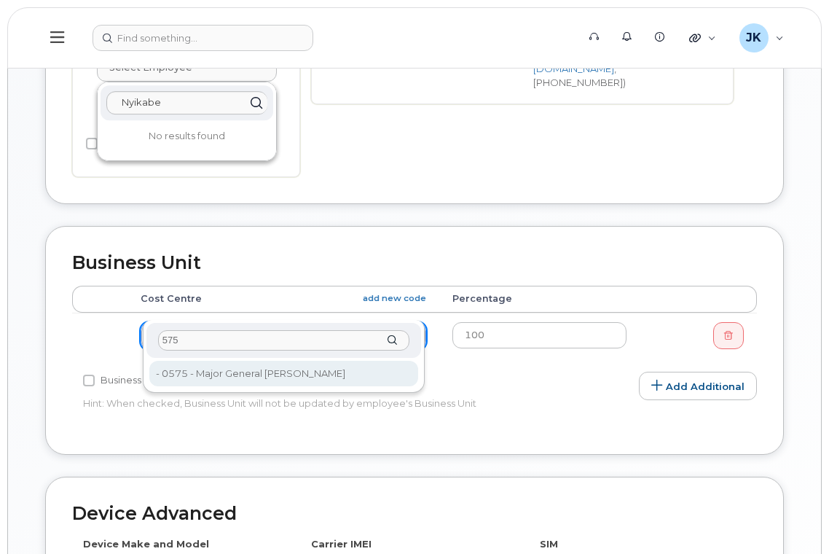
type input "575"
type input "29808"
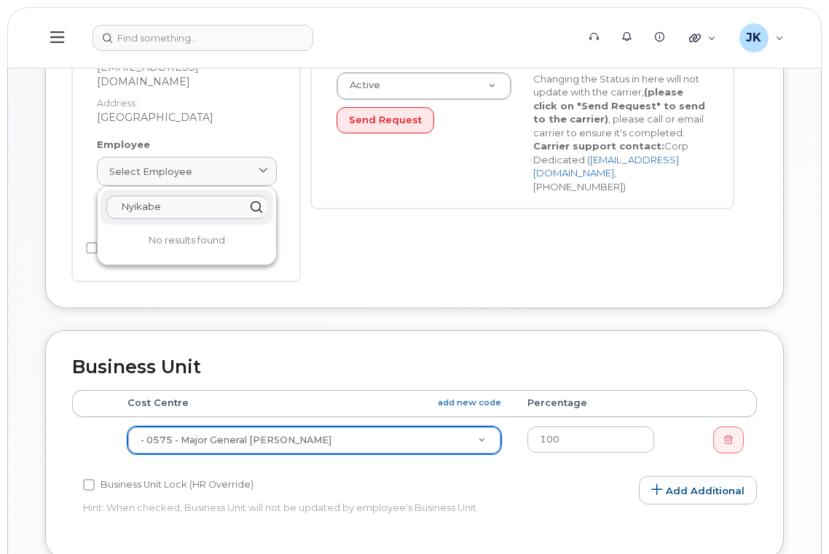
scroll to position [291, 0]
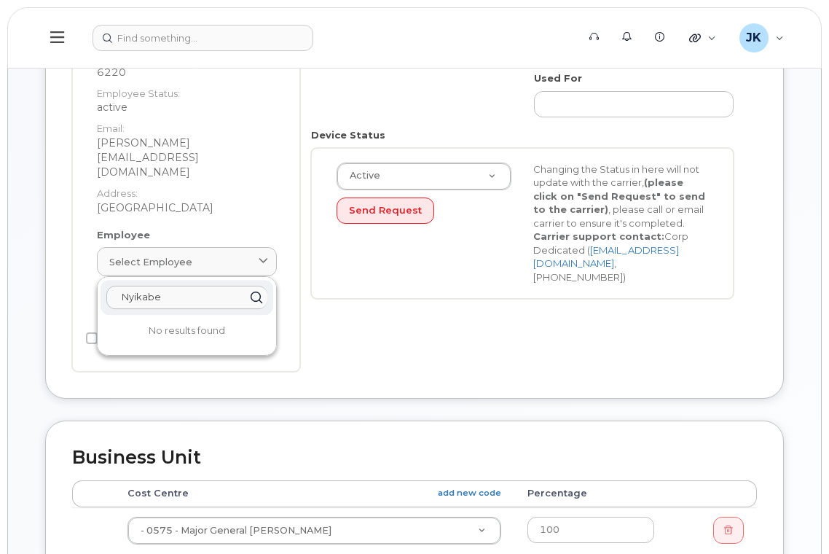
click at [167, 285] on input "Nyikabe" at bounding box center [186, 296] width 161 height 23
click at [299, 269] on div "Lisa Nyikabe Assistant Principal Employee Number: 6220 Employee Status: active …" at bounding box center [186, 136] width 228 height 469
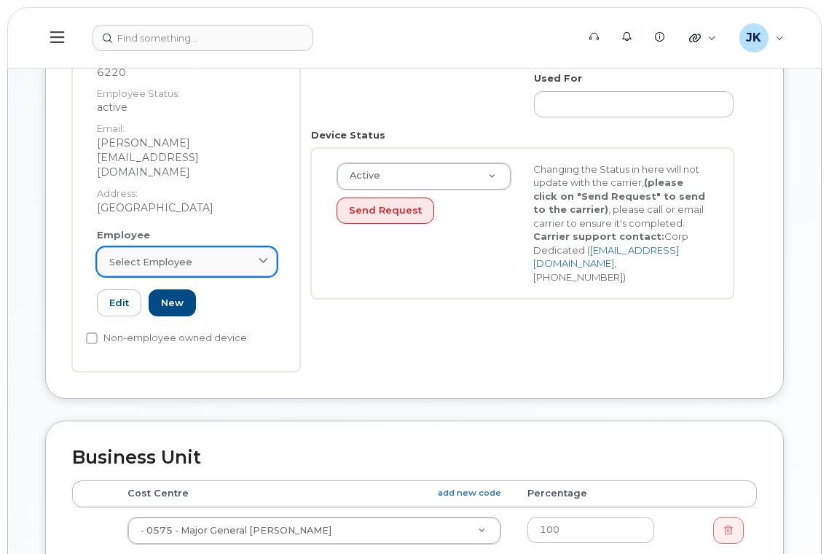
click at [173, 255] on span "Select employee" at bounding box center [150, 262] width 83 height 14
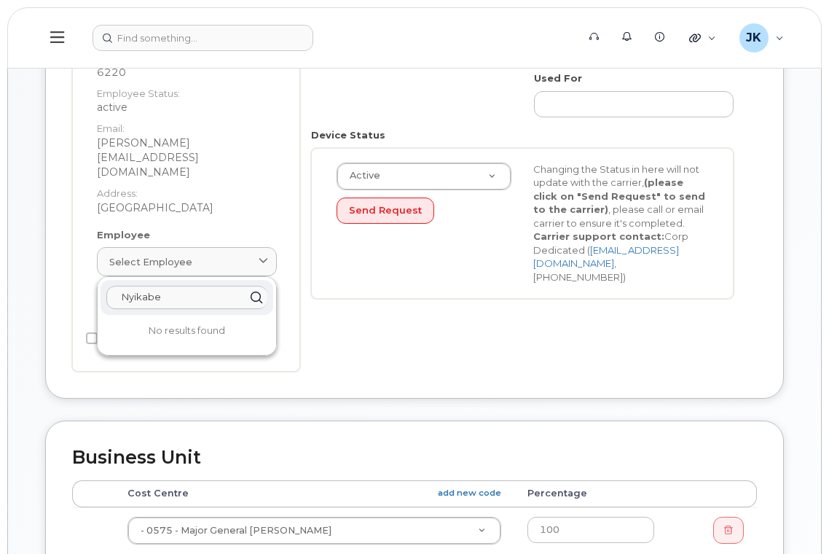
drag, startPoint x: 189, startPoint y: 272, endPoint x: 89, endPoint y: 266, distance: 99.9
click at [89, 266] on div "Employee Select employee Nyikabe No results found Edit New" at bounding box center [187, 278] width 202 height 101
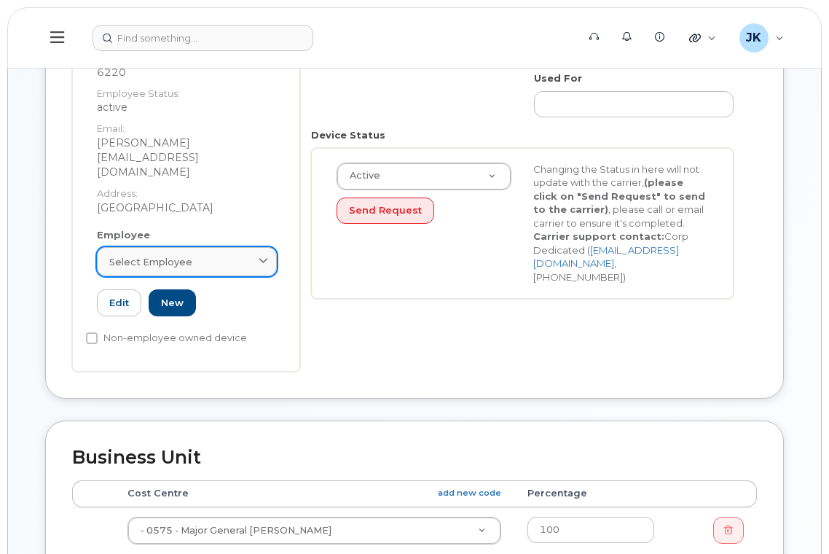
click at [162, 255] on span "Select employee" at bounding box center [150, 262] width 83 height 14
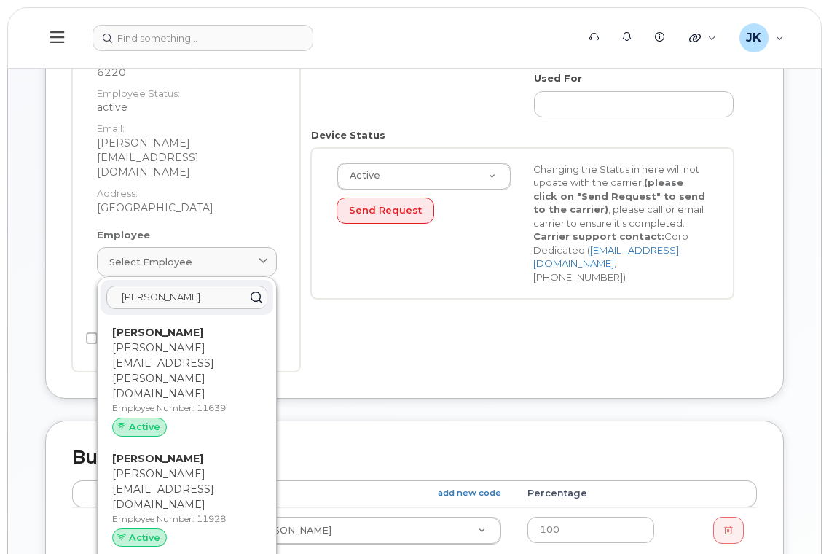
type input "lisa n"
type input "6220"
type input "lisa.nyikabe@epsb.ca"
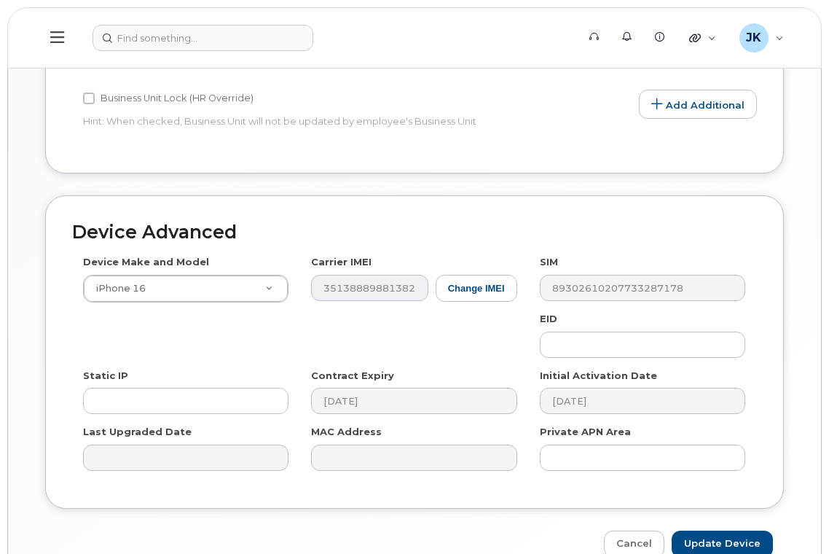
scroll to position [783, 0]
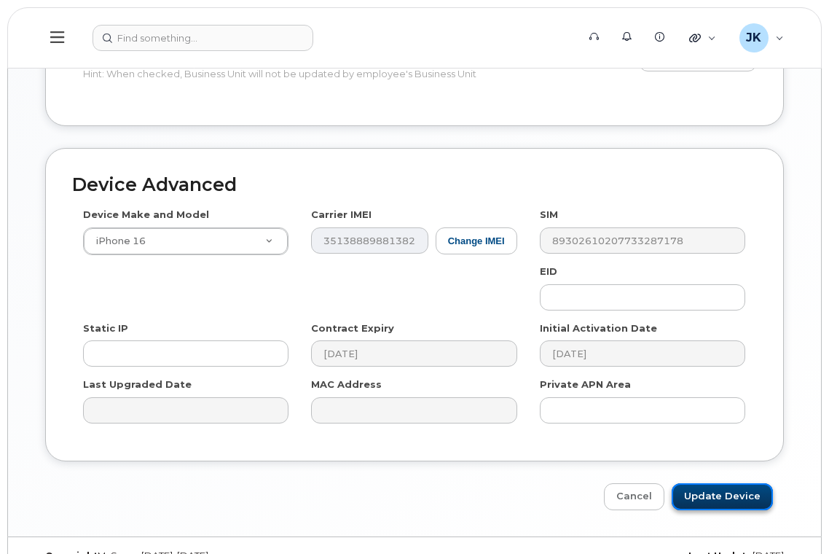
click at [707, 483] on input "Update Device" at bounding box center [721, 496] width 101 height 27
type input "Saving..."
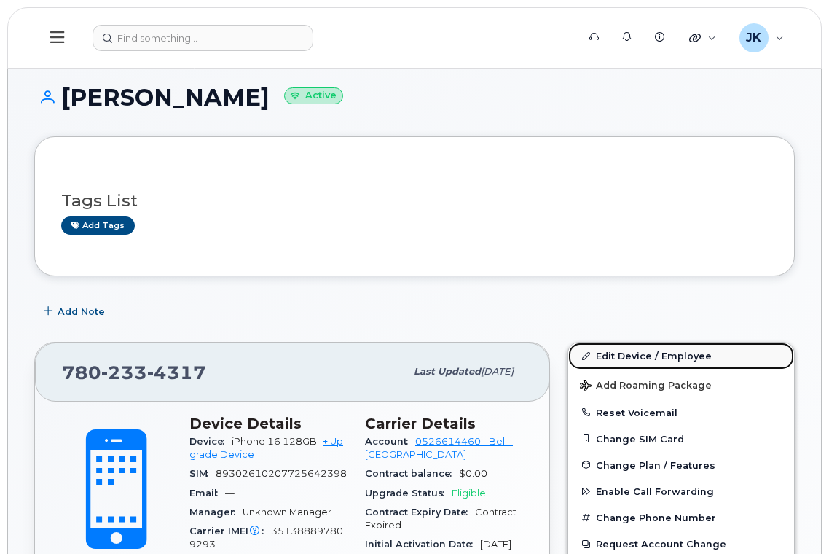
click at [635, 351] on link "Edit Device / Employee" at bounding box center [681, 355] width 226 height 26
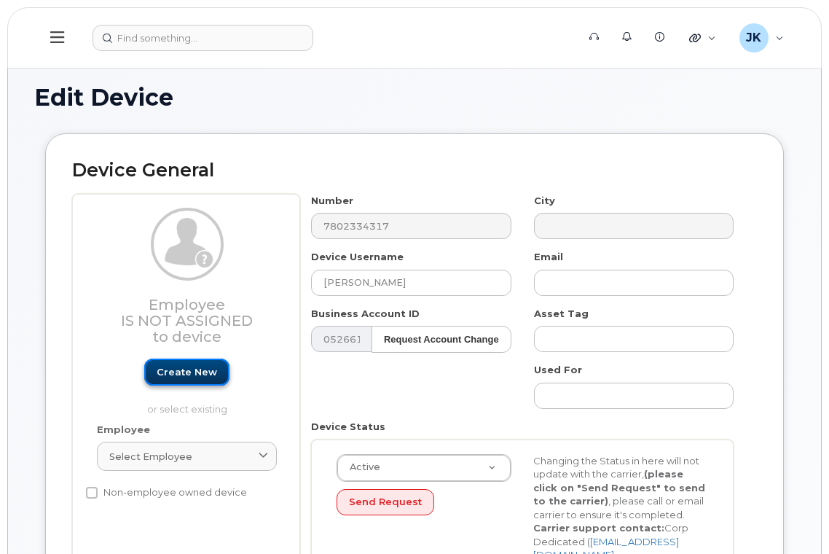
click at [191, 372] on link "Create new" at bounding box center [186, 371] width 85 height 27
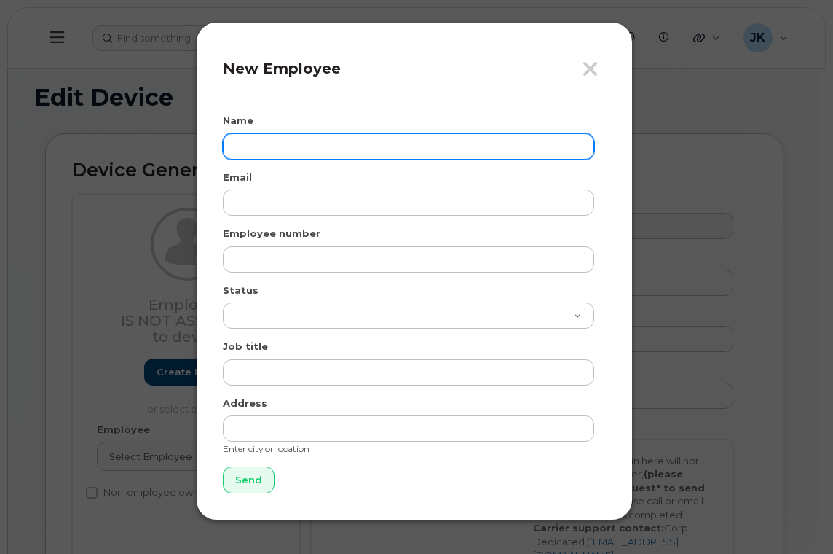
click at [318, 154] on input "text" at bounding box center [408, 146] width 371 height 26
paste input "[PERSON_NAME]"
type input "[PERSON_NAME]"
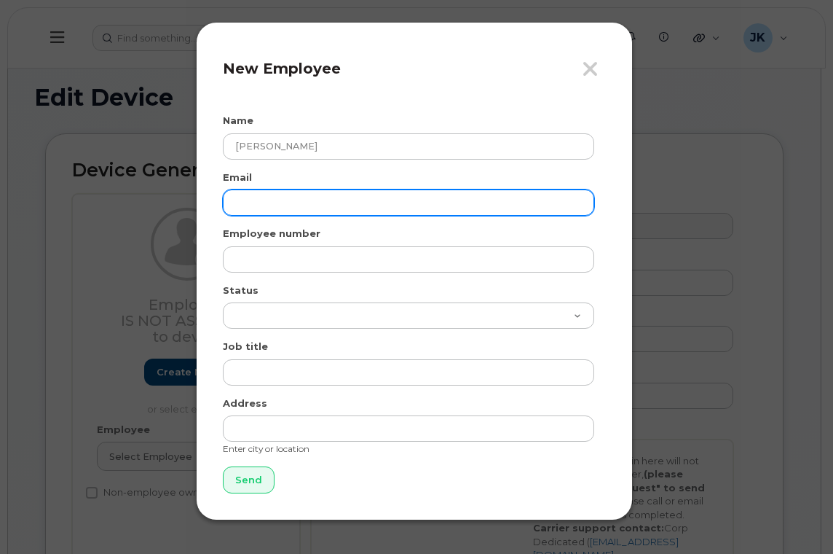
click at [273, 202] on input "email" at bounding box center [408, 202] width 371 height 26
paste input "[EMAIL_ADDRESS][DOMAIN_NAME]"
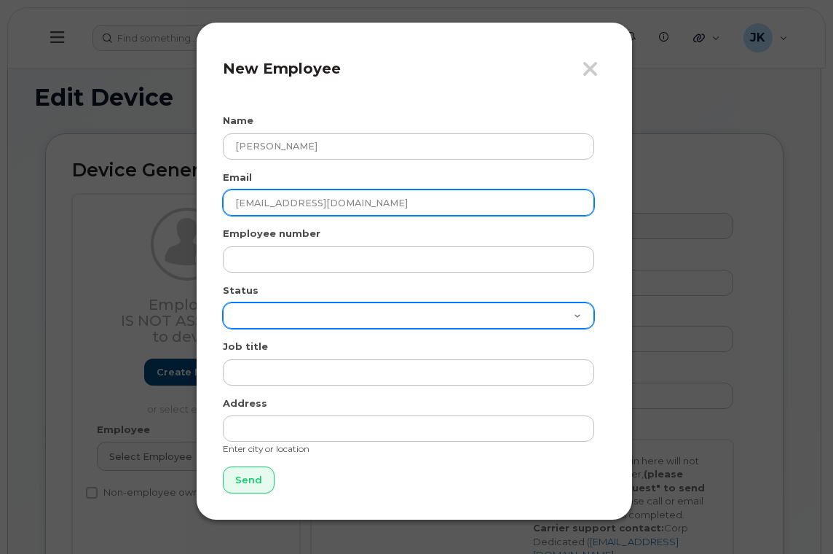
type input "[EMAIL_ADDRESS][DOMAIN_NAME]"
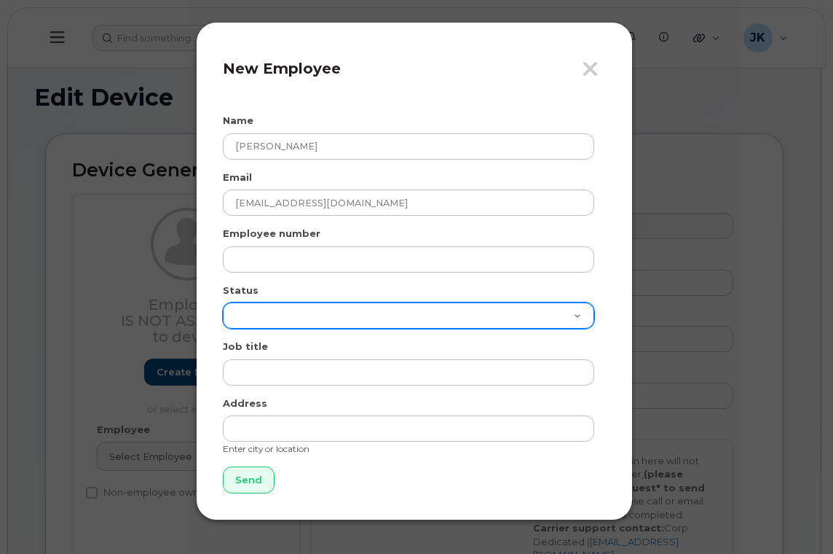
click at [263, 314] on select "Active On-Leave Long Term Short Term Maternity Leave Temp Layoff Inactive" at bounding box center [408, 315] width 371 height 26
select select "active"
click at [223, 302] on select "Active On-Leave Long Term Short Term Maternity Leave Temp Layoff Inactive" at bounding box center [408, 315] width 371 height 26
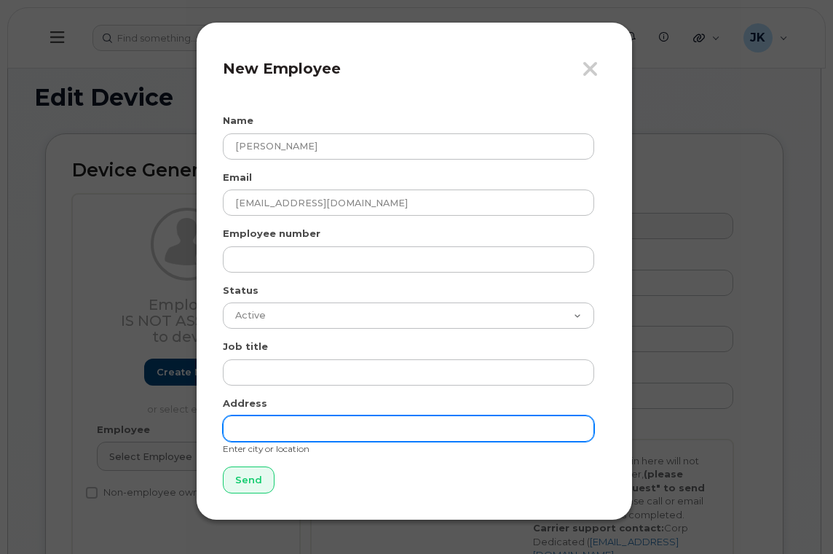
click at [280, 433] on input "text" at bounding box center [408, 428] width 371 height 26
type input "[GEOGRAPHIC_DATA]"
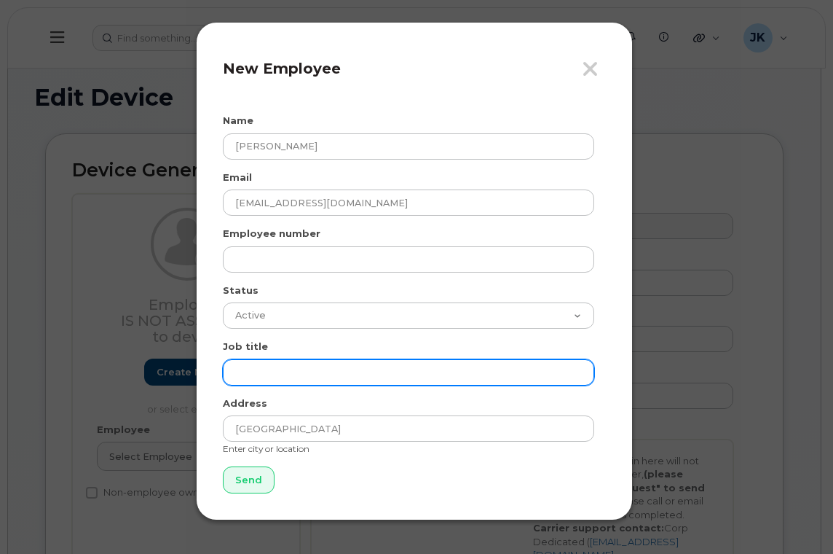
drag, startPoint x: 262, startPoint y: 374, endPoint x: 299, endPoint y: 371, distance: 36.6
click at [262, 375] on input "text" at bounding box center [408, 372] width 371 height 26
paste input "[EMAIL_ADDRESS][DOMAIN_NAME]"
type input "[EMAIL_ADDRESS][DOMAIN_NAME]"
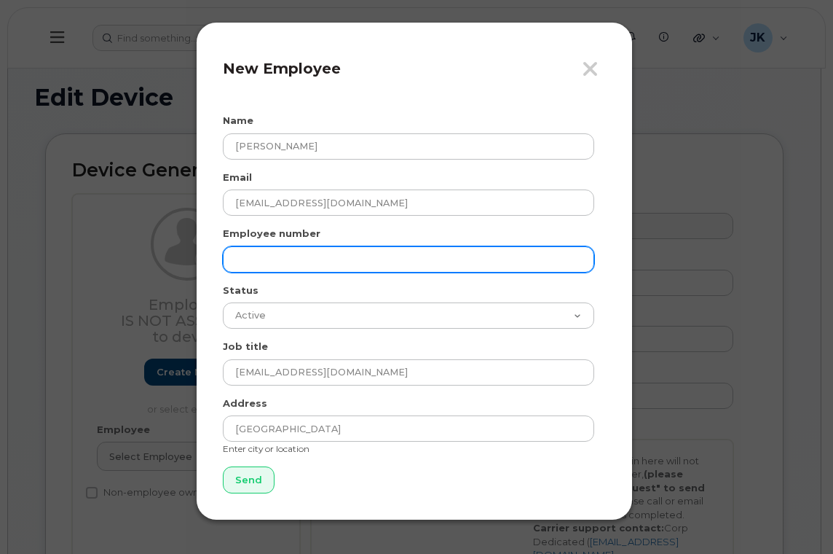
click at [259, 261] on input "text" at bounding box center [408, 259] width 371 height 26
paste input "54308"
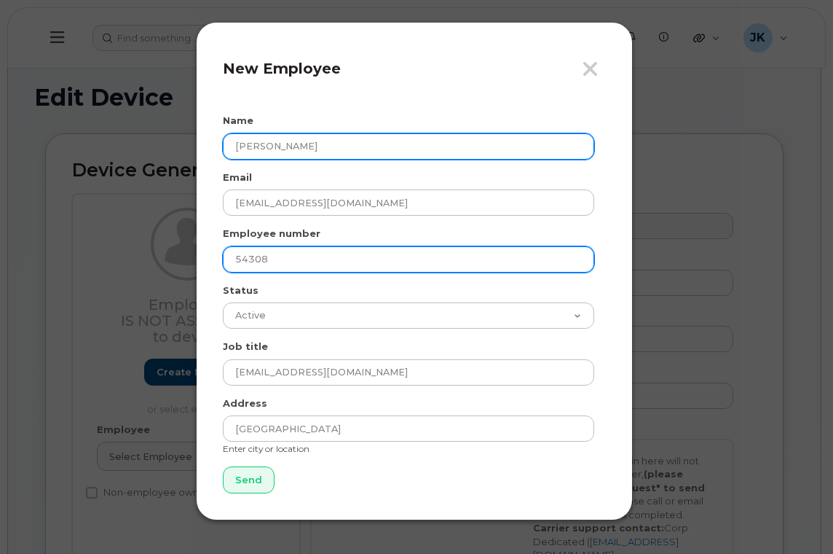
type input "54308"
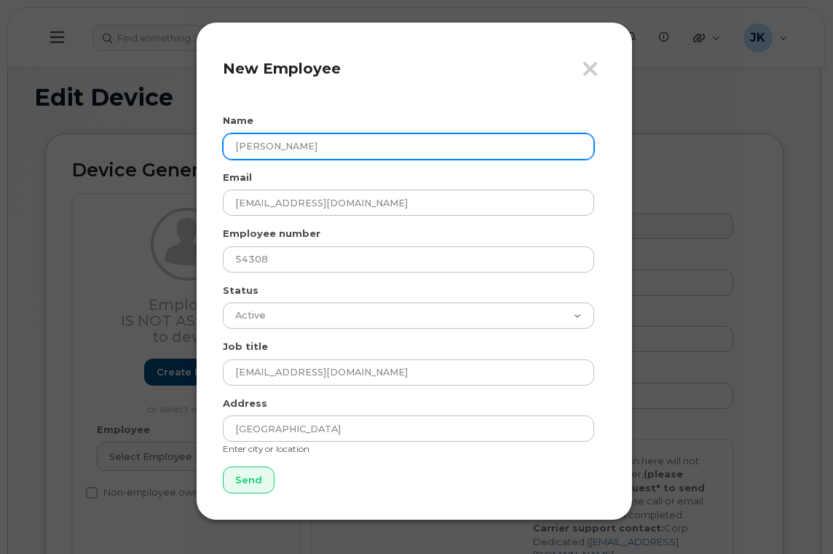
click at [246, 151] on input "[PERSON_NAME]" at bounding box center [408, 146] width 371 height 26
click at [275, 146] on input "[PERSON_NAME]" at bounding box center [408, 146] width 371 height 26
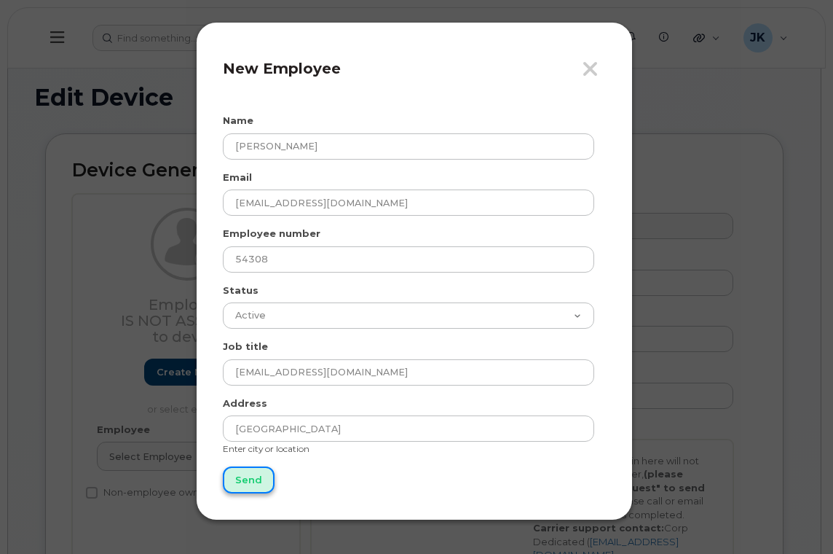
click at [250, 485] on input "Send" at bounding box center [249, 479] width 52 height 27
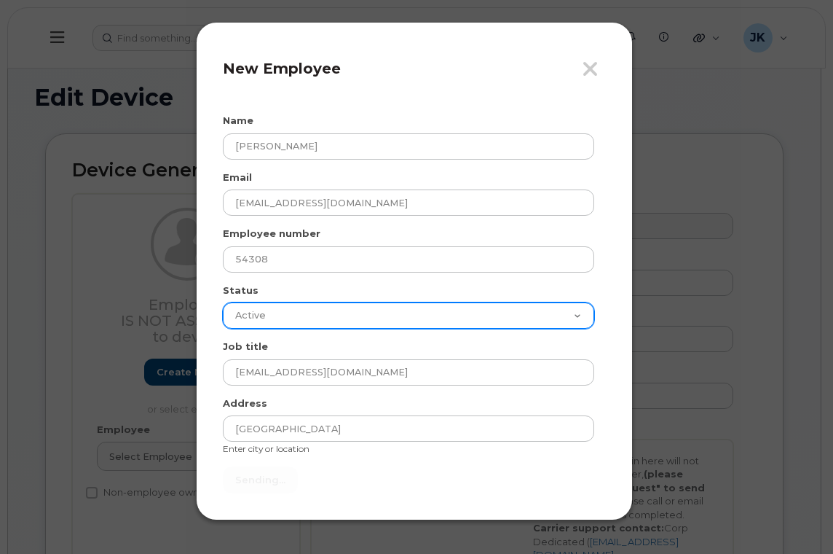
type input "Send"
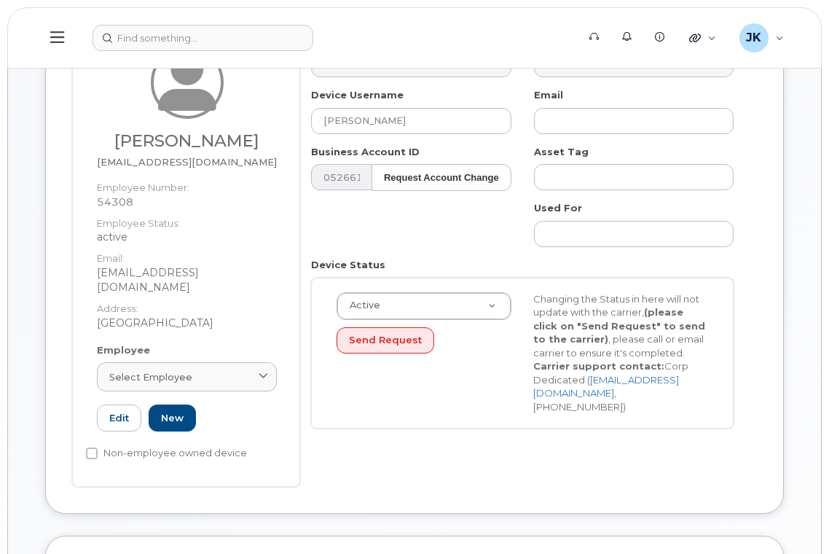
scroll to position [291, 0]
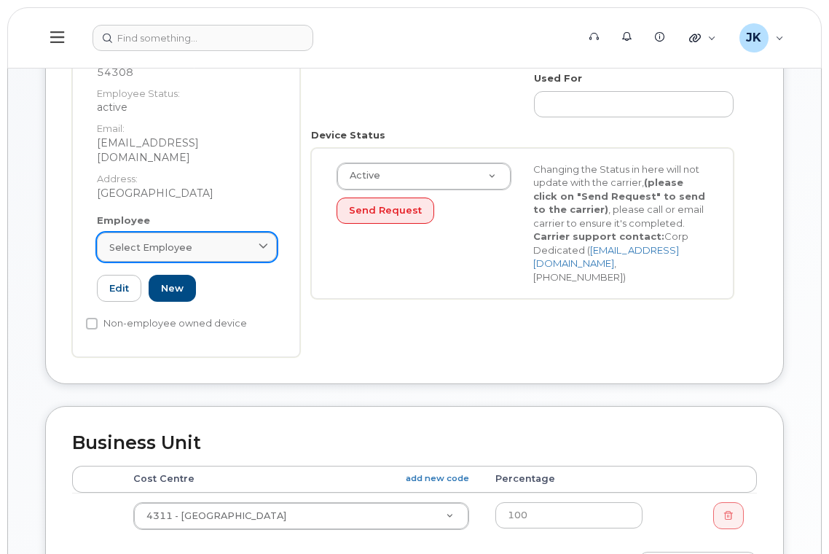
click at [167, 240] on link "Select employee" at bounding box center [187, 246] width 180 height 29
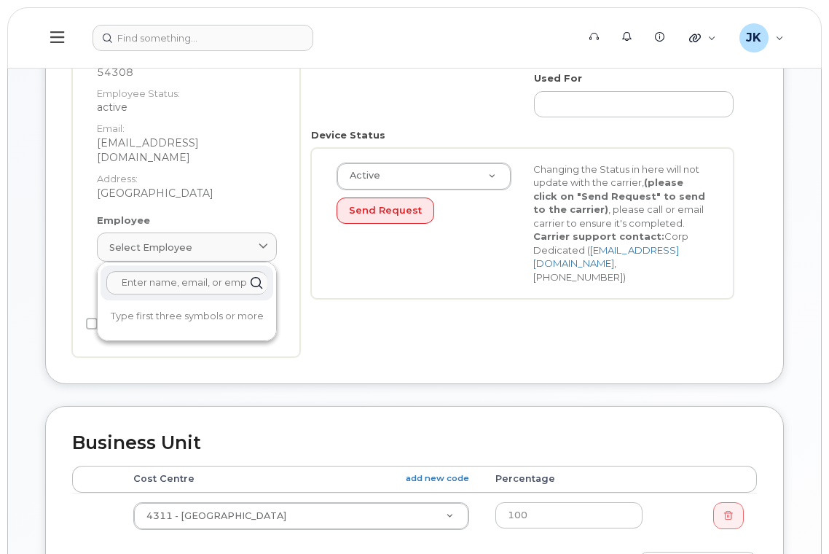
paste input "[PERSON_NAME]"
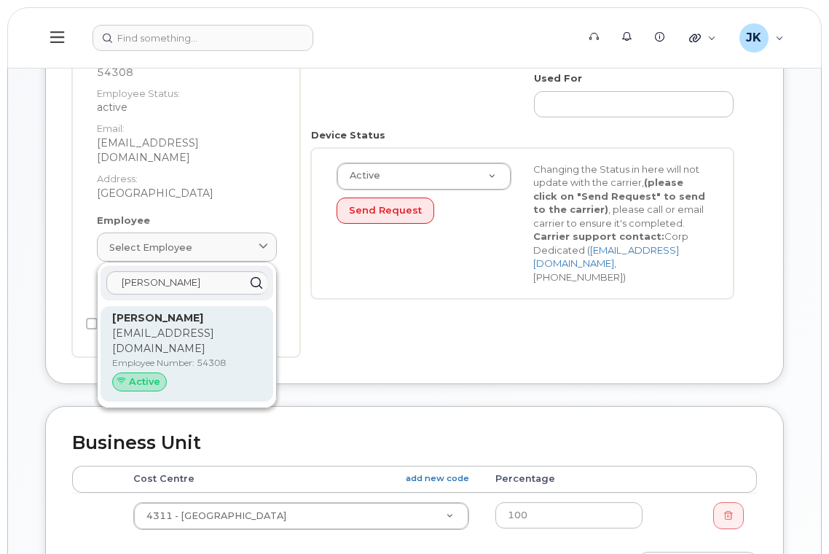
type input "[PERSON_NAME]"
click at [176, 326] on p "[EMAIL_ADDRESS][DOMAIN_NAME]" at bounding box center [186, 341] width 149 height 31
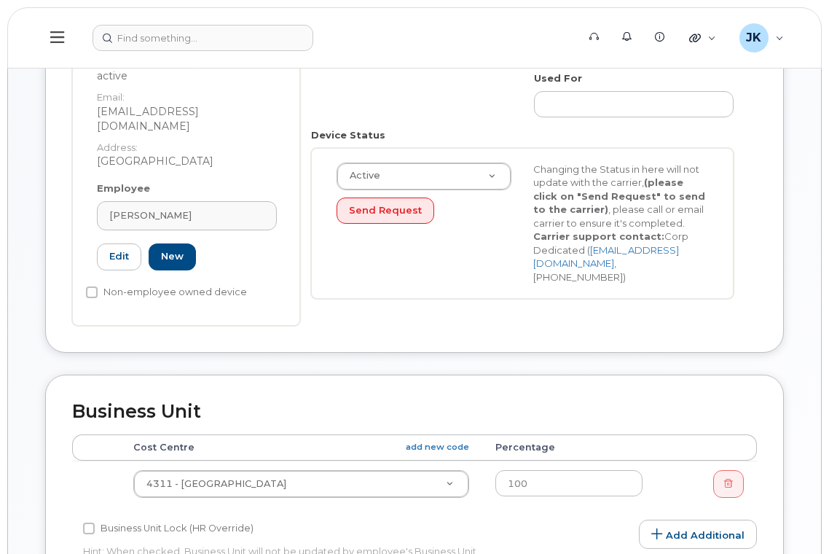
type input "54308"
type input "[EMAIL_ADDRESS][DOMAIN_NAME]"
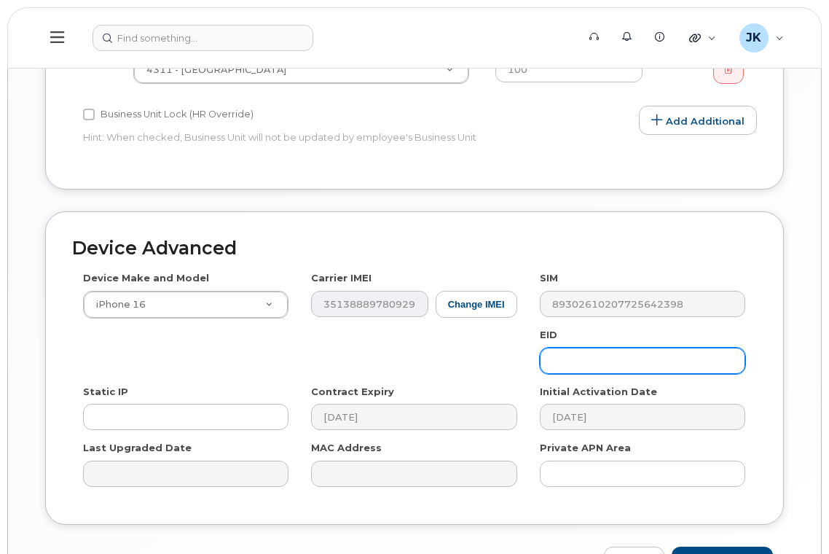
scroll to position [783, 0]
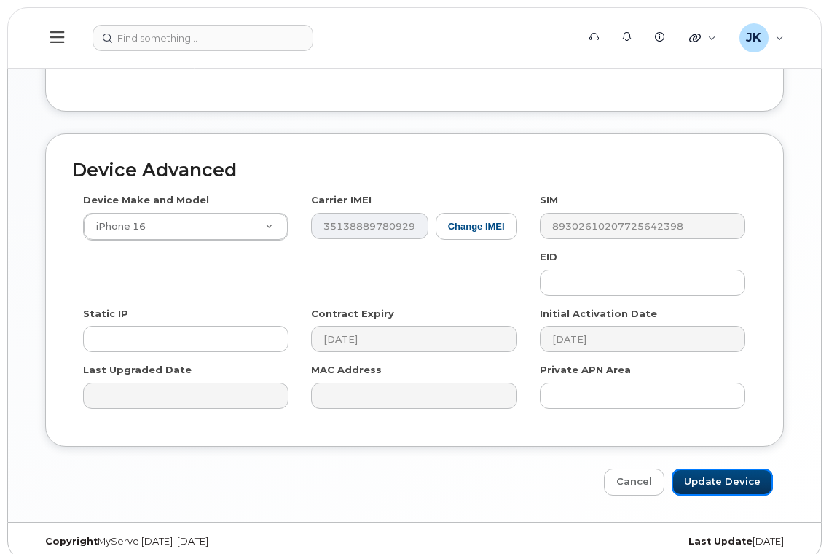
click at [723, 468] on input "Update Device" at bounding box center [721, 481] width 101 height 27
type input "Saving..."
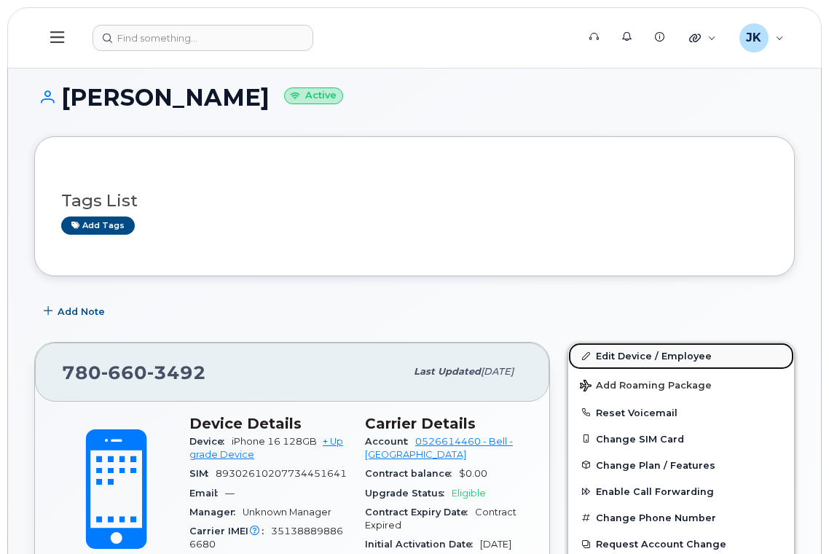
click at [662, 365] on link "Edit Device / Employee" at bounding box center [681, 355] width 226 height 26
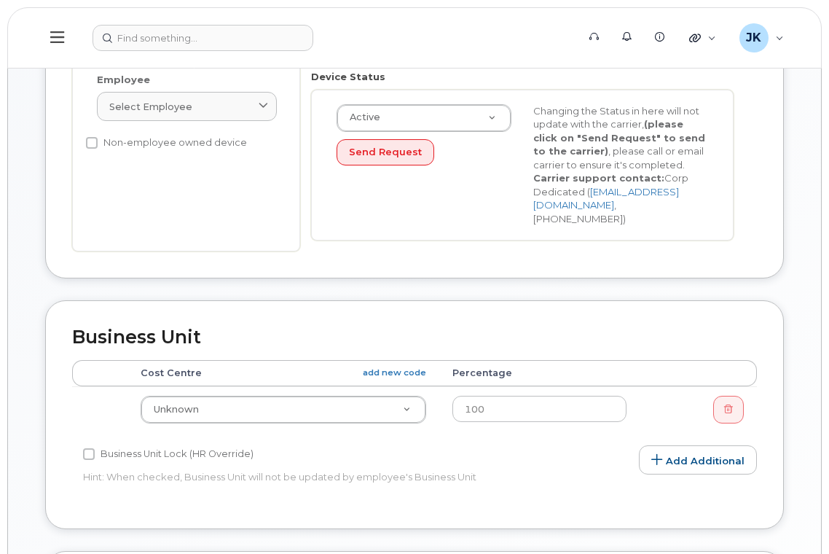
scroll to position [291, 0]
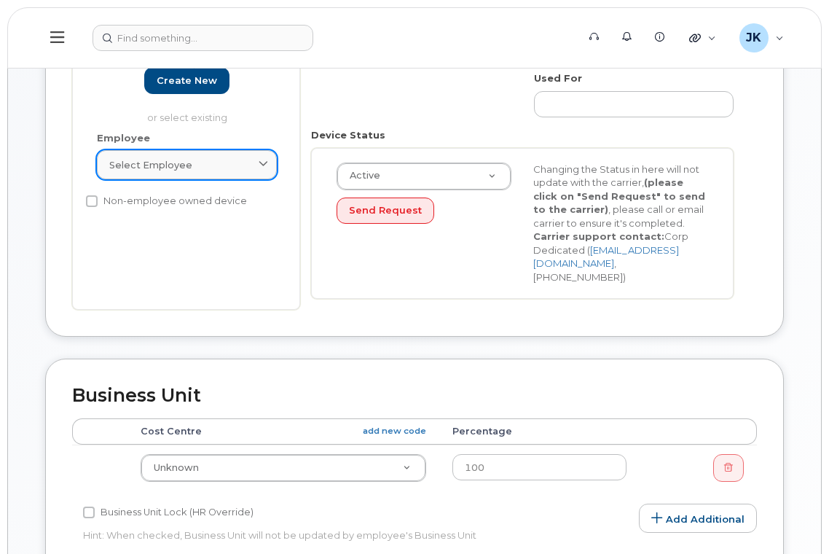
click at [186, 168] on span "Select employee" at bounding box center [150, 165] width 83 height 14
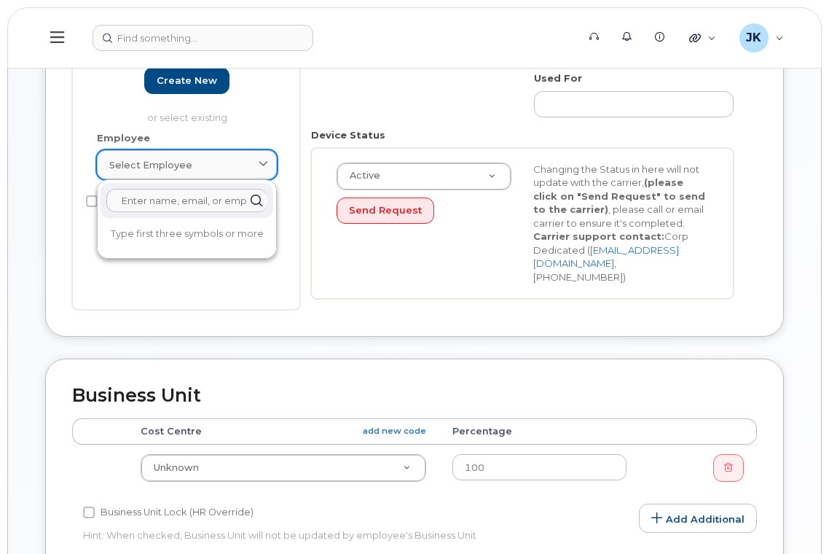
paste input "[PERSON_NAME]"
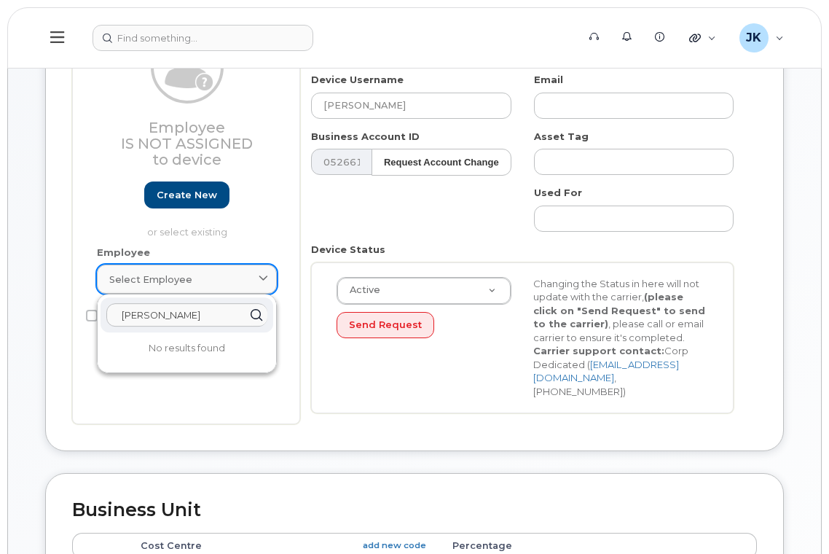
scroll to position [97, 0]
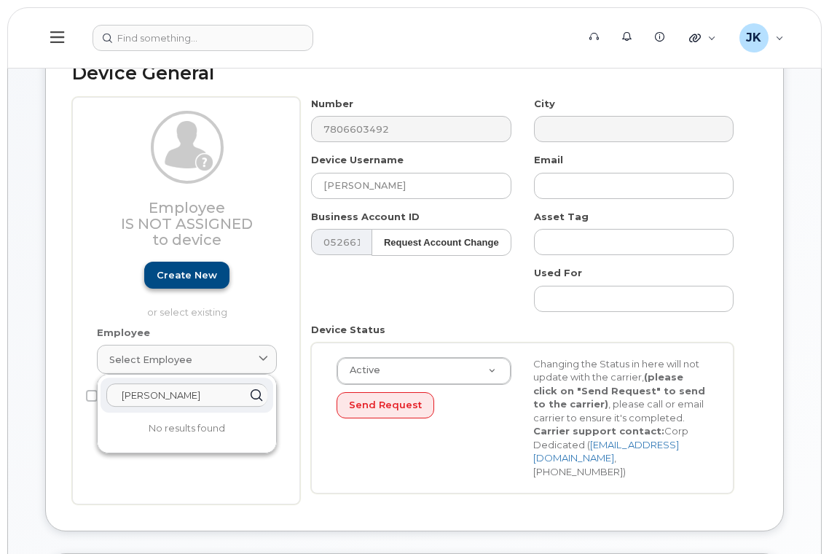
type input "[PERSON_NAME]"
click at [189, 275] on link "Create new" at bounding box center [186, 274] width 85 height 27
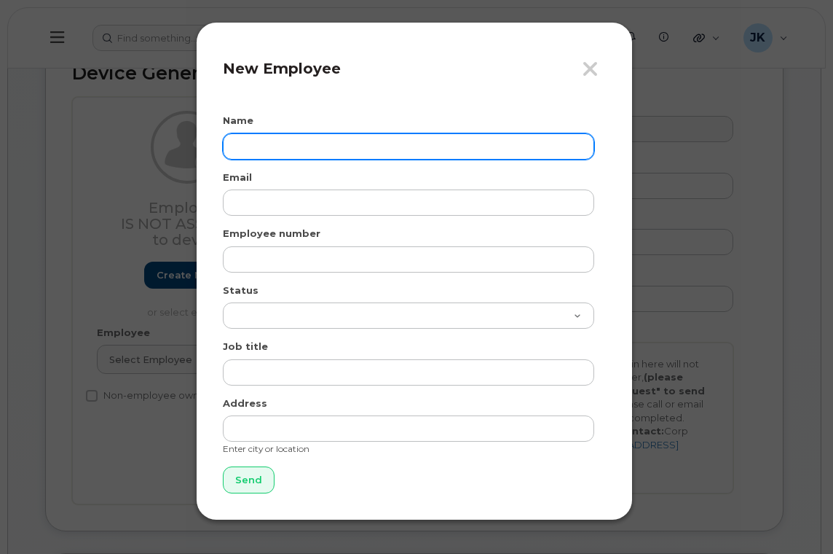
click at [328, 154] on input "text" at bounding box center [408, 146] width 371 height 26
paste input "[PERSON_NAME]"
type input "[PERSON_NAME]"
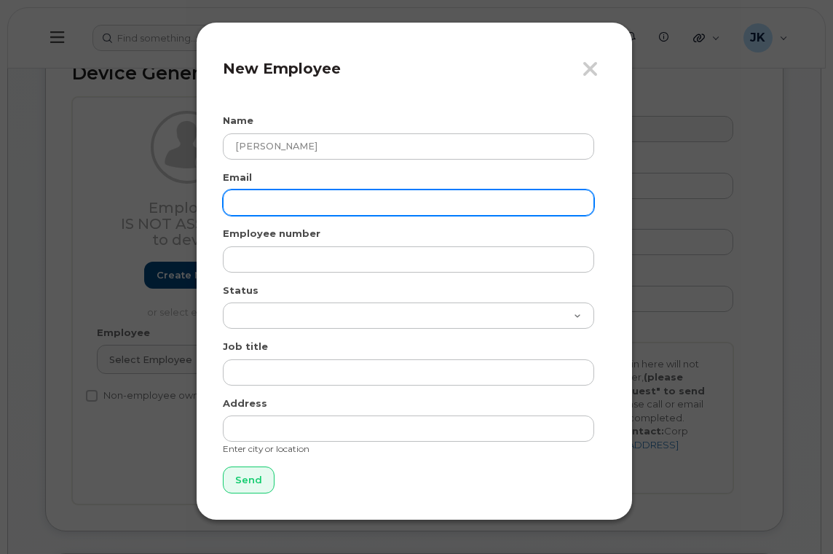
click at [299, 207] on input "email" at bounding box center [408, 202] width 371 height 26
paste input "[PERSON_NAME][EMAIL_ADDRESS][PERSON_NAME][DOMAIN_NAME]"
type input "[PERSON_NAME][EMAIL_ADDRESS][PERSON_NAME][DOMAIN_NAME]"
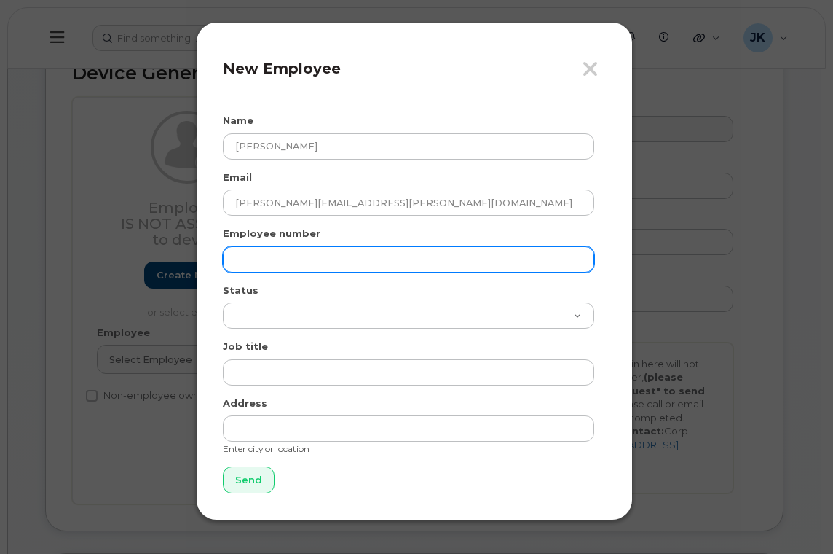
click at [267, 256] on input "text" at bounding box center [408, 259] width 371 height 26
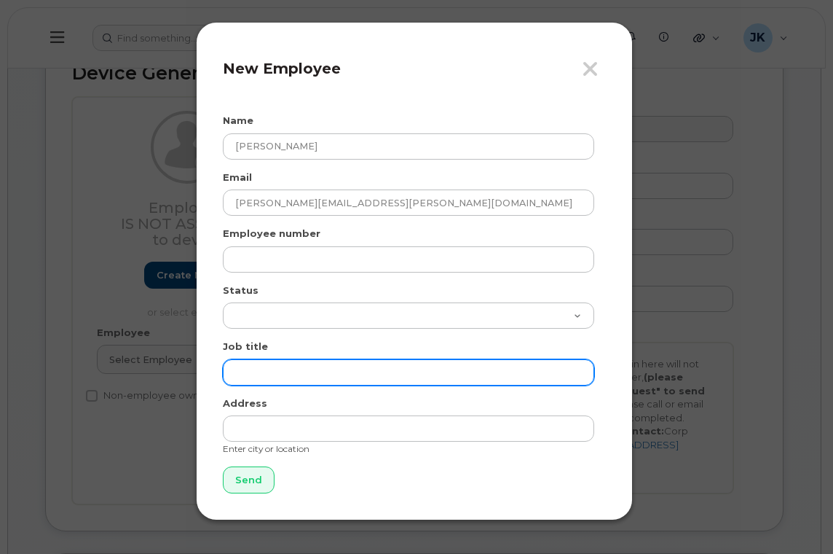
click at [245, 363] on input "text" at bounding box center [408, 372] width 371 height 26
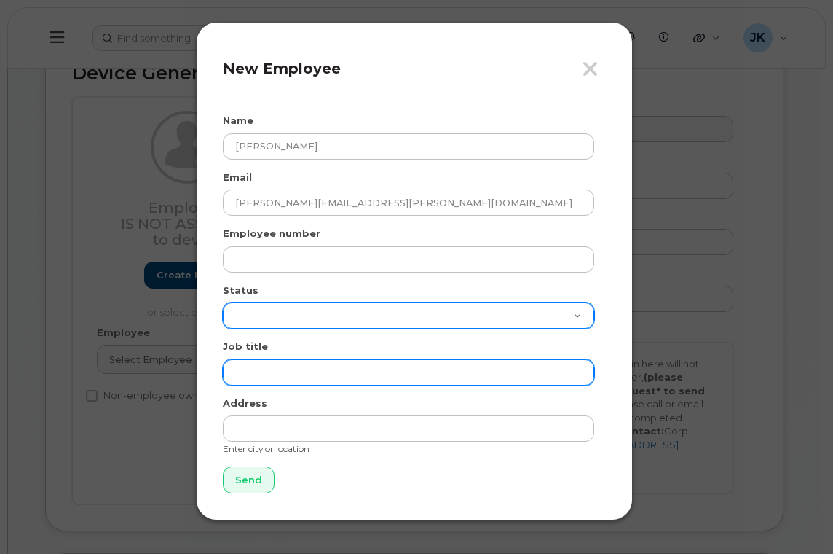
paste input "Curriculum Coordinator"
type input "Curriculum Coordinator"
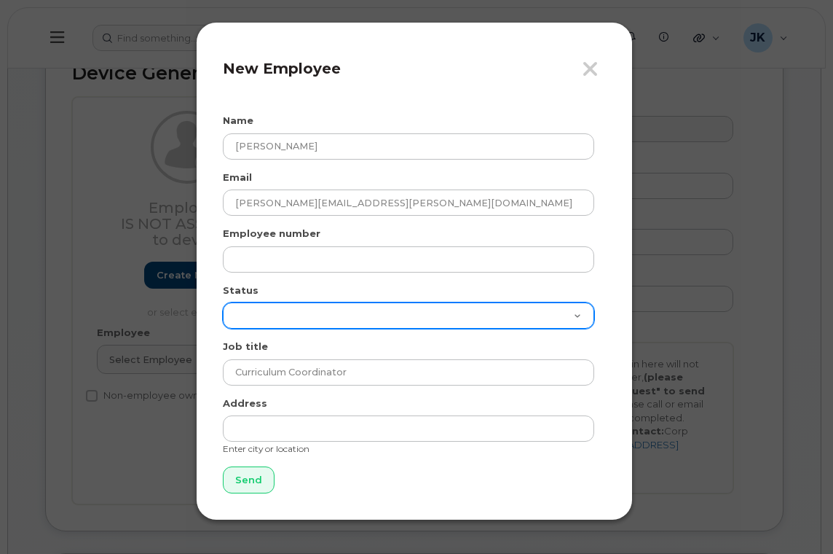
click at [265, 314] on select "Active On-Leave Long Term Short Term Maternity Leave Temp Layoff Inactive" at bounding box center [408, 315] width 371 height 26
select select "active"
click at [223, 302] on select "Active On-Leave Long Term Short Term Maternity Leave Temp Layoff Inactive" at bounding box center [408, 315] width 371 height 26
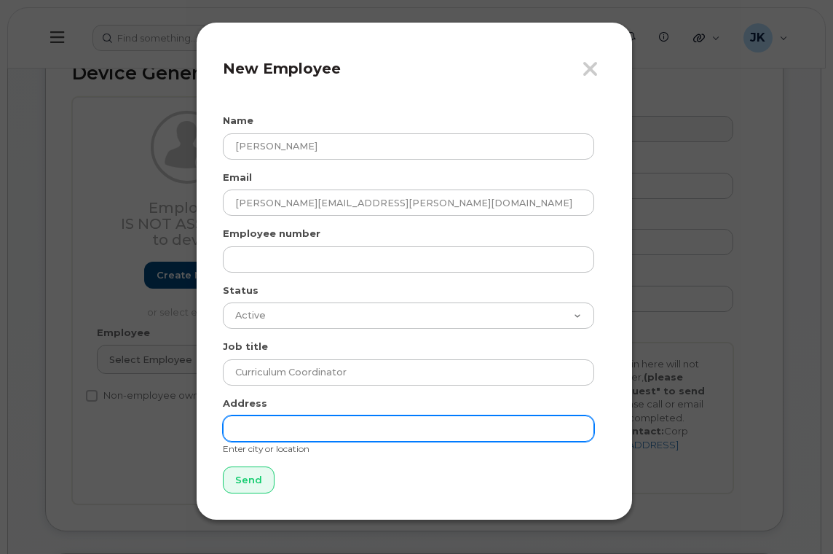
drag, startPoint x: 259, startPoint y: 427, endPoint x: 270, endPoint y: 430, distance: 11.3
click at [259, 427] on input "text" at bounding box center [408, 428] width 371 height 26
type input "[GEOGRAPHIC_DATA]"
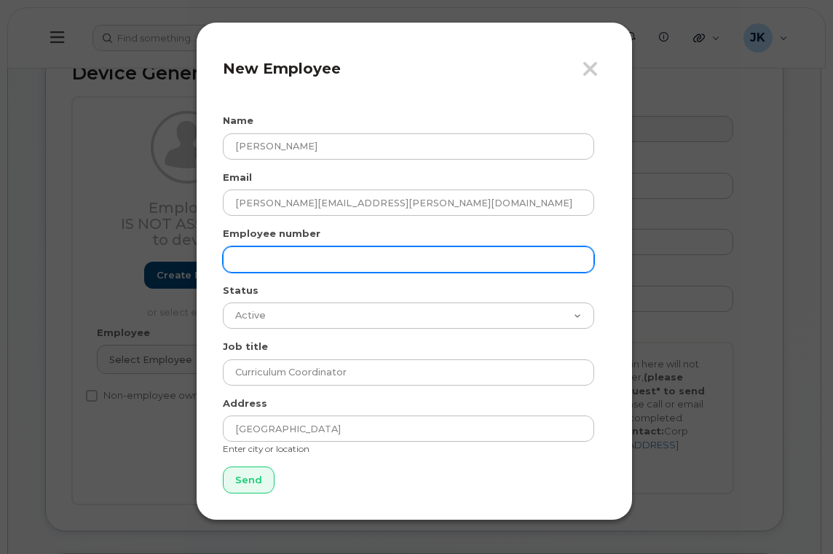
click at [302, 256] on input "text" at bounding box center [408, 259] width 371 height 26
click at [253, 261] on input "text" at bounding box center [408, 259] width 371 height 26
paste input "31095"
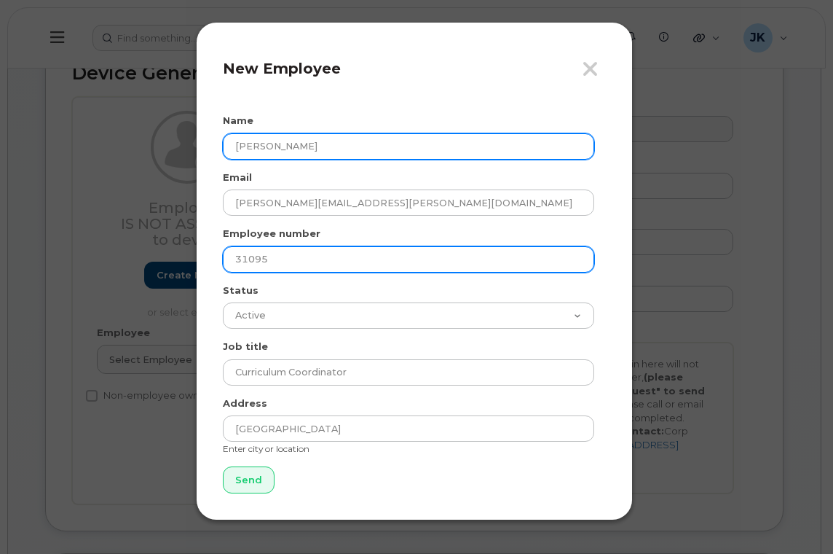
type input "31095"
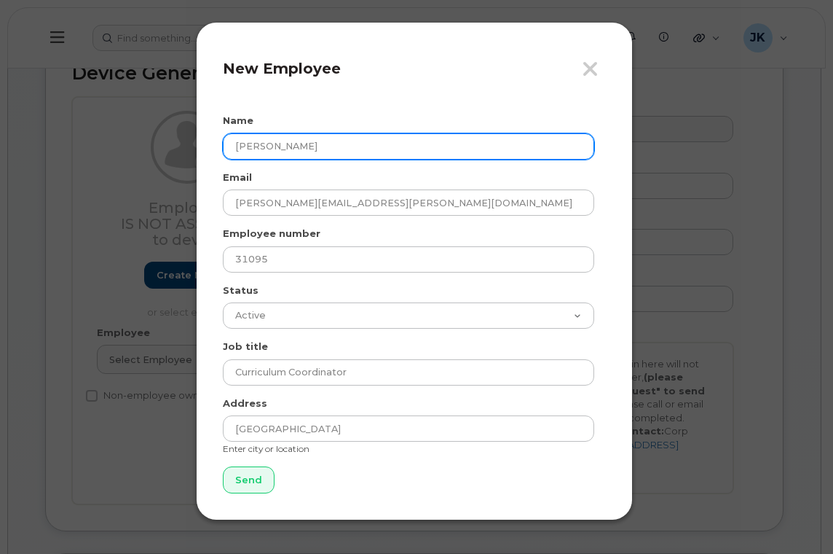
drag, startPoint x: 301, startPoint y: 146, endPoint x: 218, endPoint y: 146, distance: 83.0
click at [218, 146] on div "Close New Employee Name [PERSON_NAME] Email [PERSON_NAME][EMAIL_ADDRESS][PERSON…" at bounding box center [414, 271] width 437 height 498
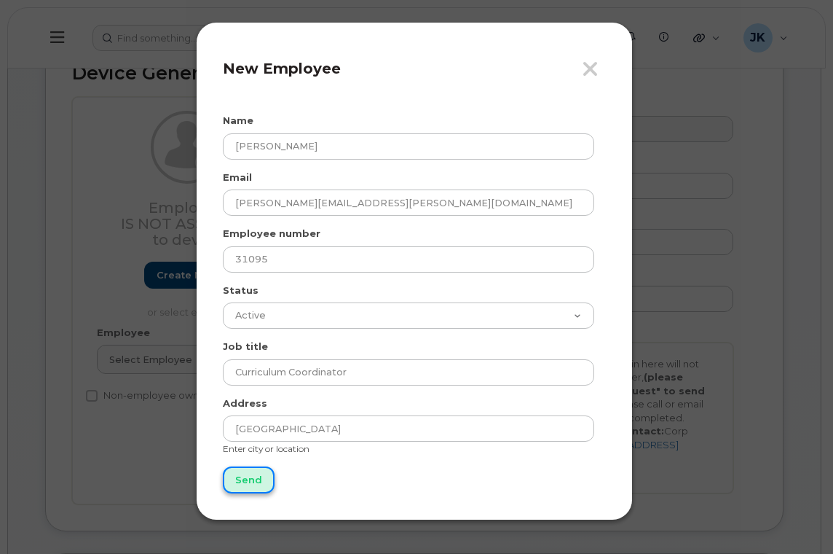
click at [248, 480] on input "Send" at bounding box center [249, 479] width 52 height 27
type input "Send"
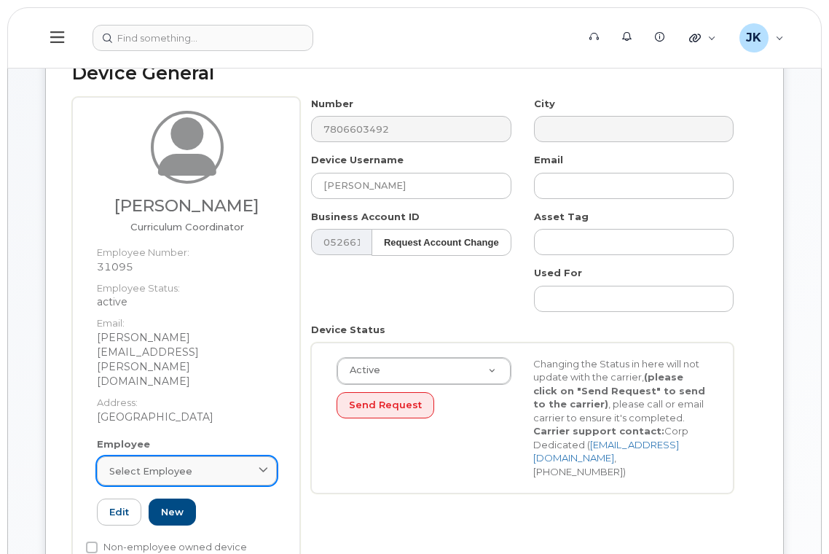
click at [167, 464] on span "Select employee" at bounding box center [150, 471] width 83 height 14
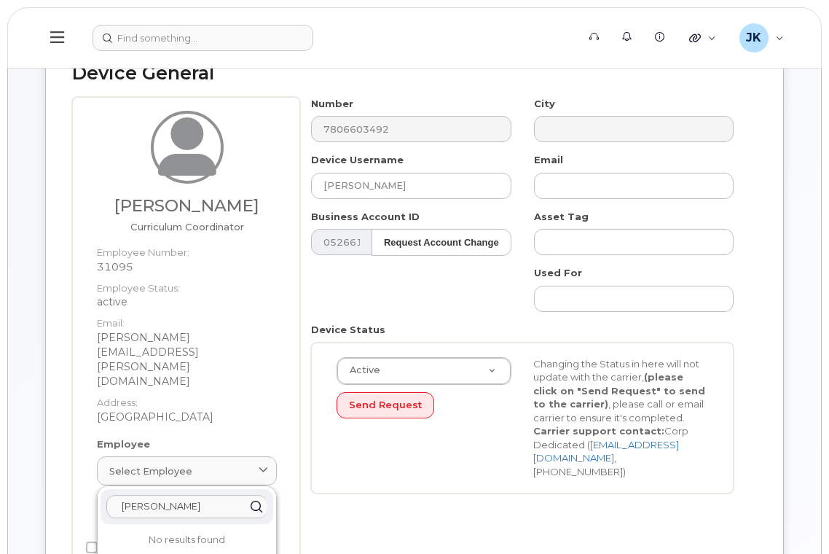
click at [190, 495] on input "[PERSON_NAME]" at bounding box center [186, 506] width 161 height 23
type input "[PERSON_NAME]"
type input "31095"
type input "[PERSON_NAME][EMAIL_ADDRESS][PERSON_NAME][DOMAIN_NAME]"
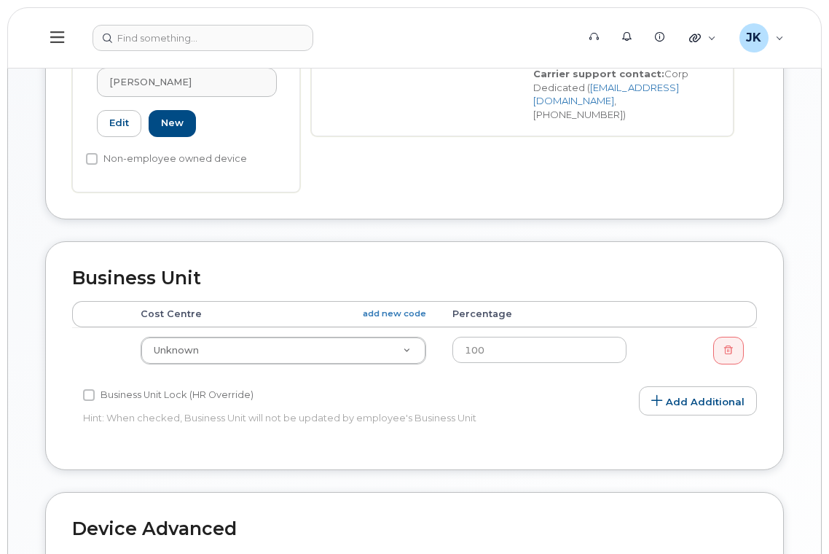
scroll to position [486, 0]
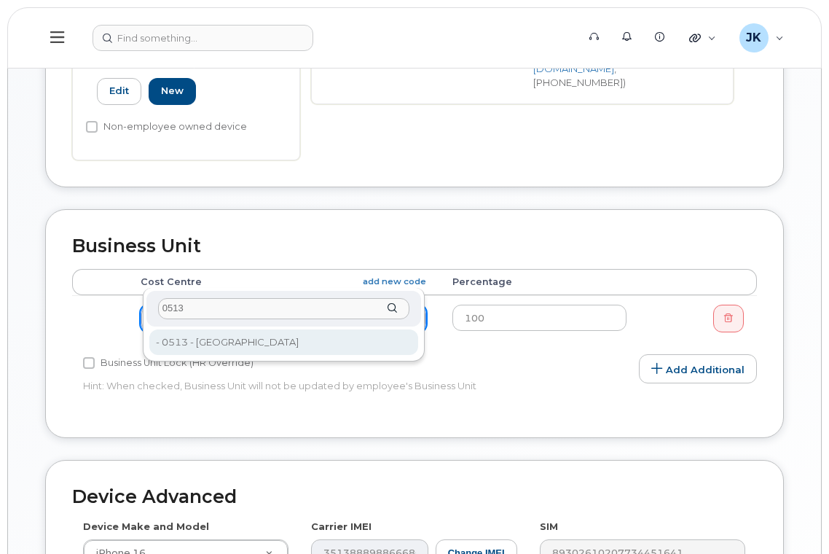
type input "0513"
type input "29770"
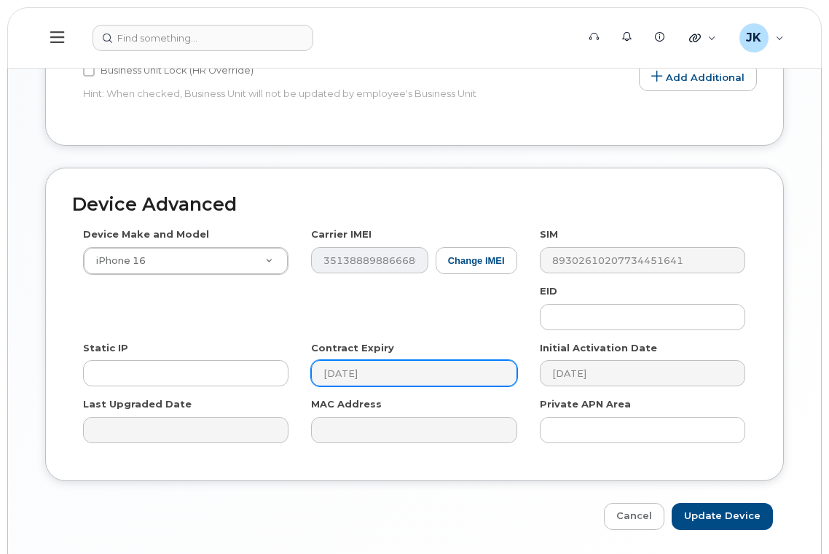
scroll to position [783, 0]
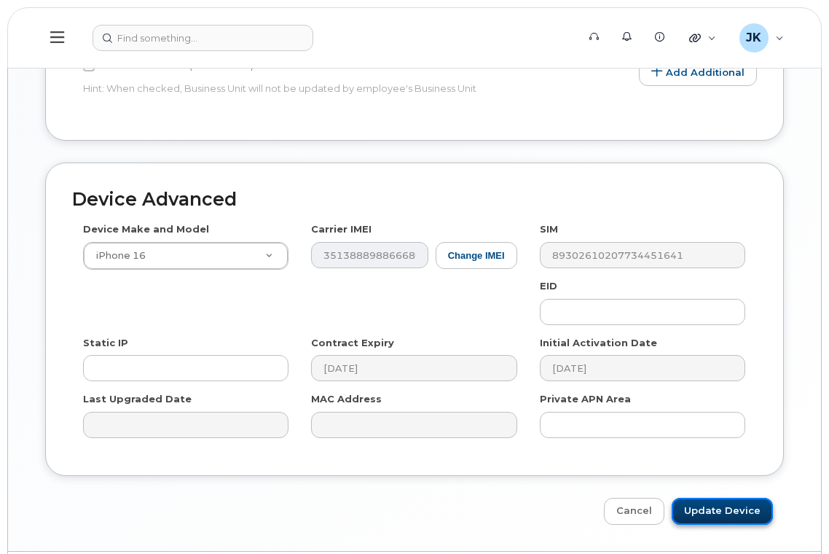
click at [714, 497] on input "Update Device" at bounding box center [721, 510] width 101 height 27
type input "Saving..."
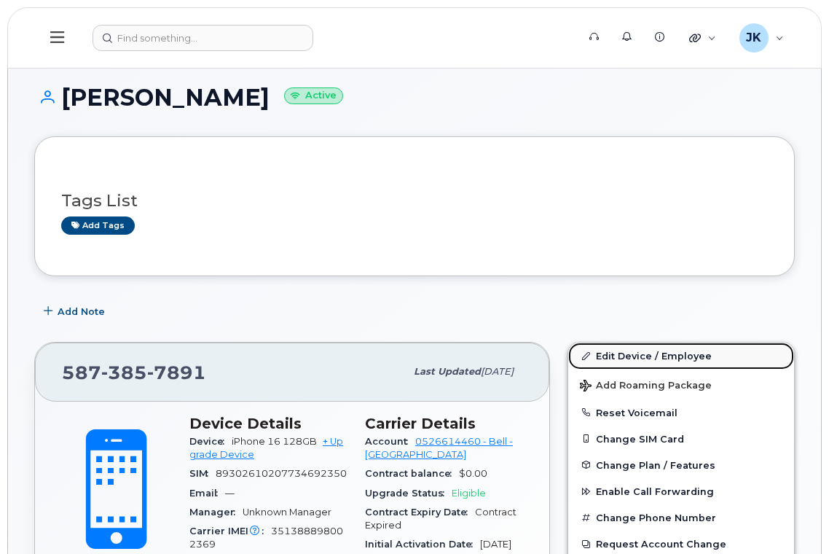
drag, startPoint x: 621, startPoint y: 357, endPoint x: 601, endPoint y: 347, distance: 21.8
click at [621, 357] on link "Edit Device / Employee" at bounding box center [681, 355] width 226 height 26
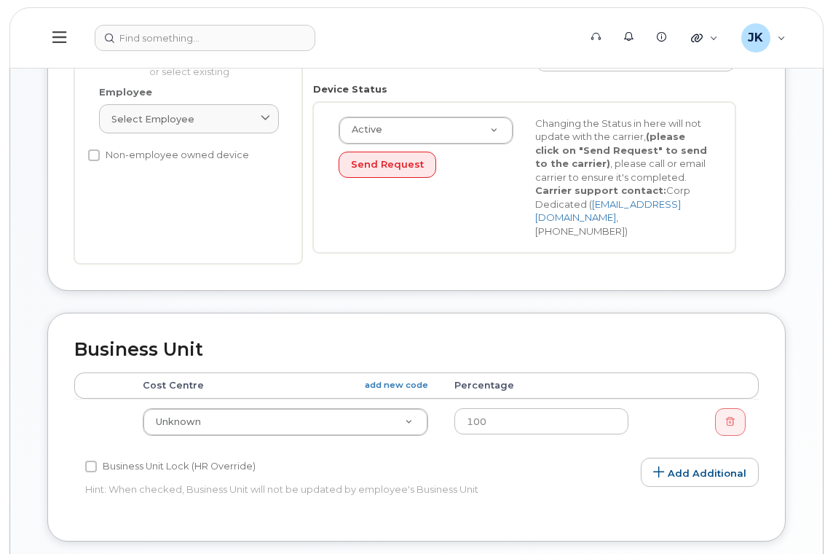
scroll to position [291, 0]
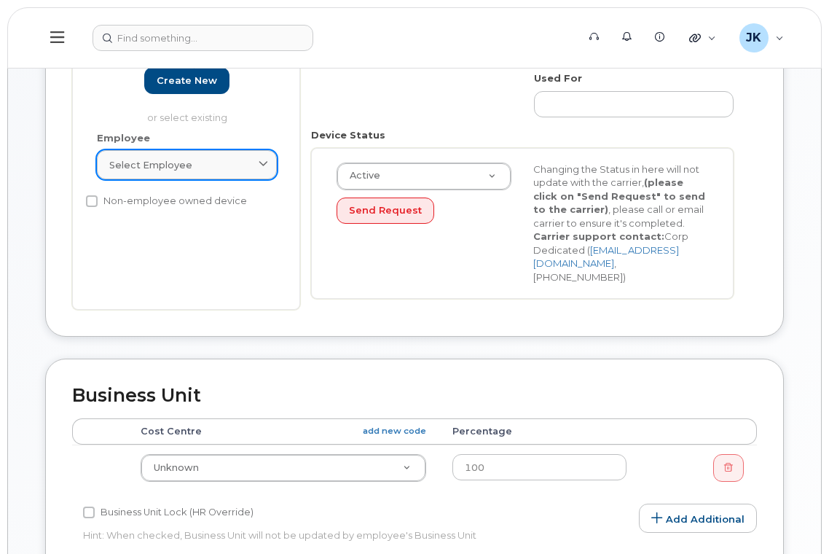
click at [154, 167] on span "Select employee" at bounding box center [150, 165] width 83 height 14
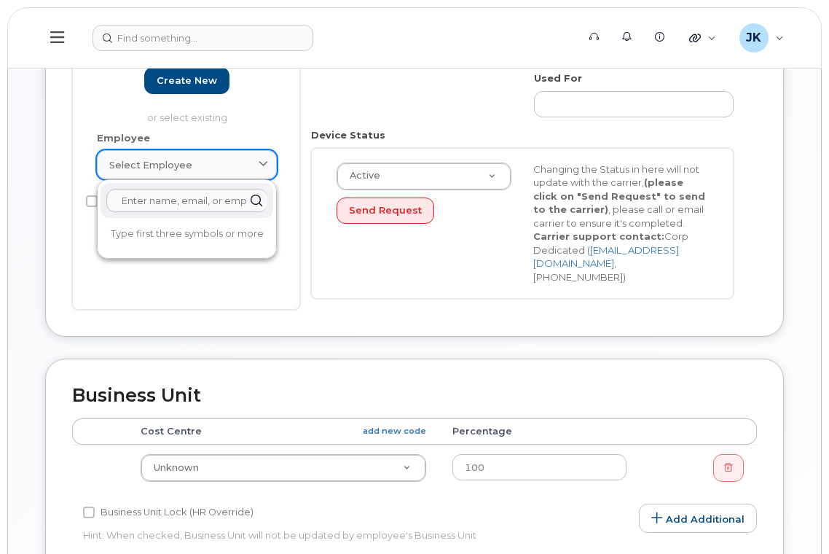
paste input "[PERSON_NAME]"
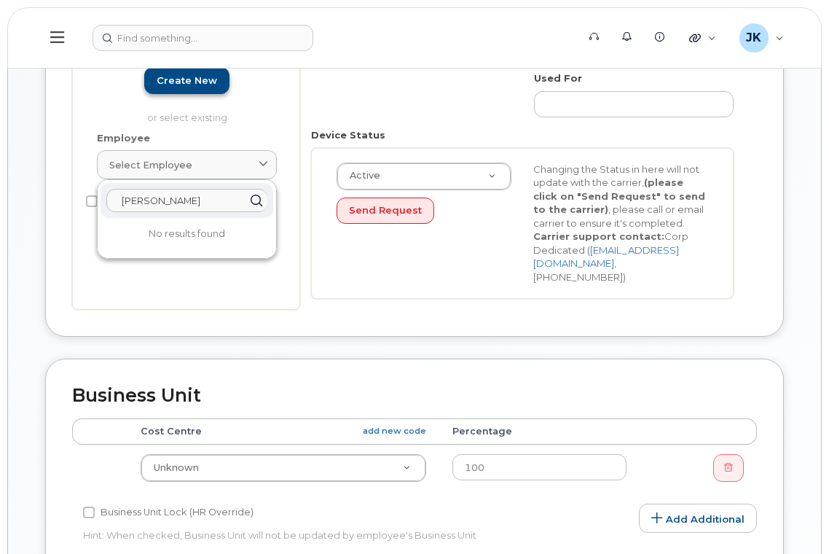
type input "[PERSON_NAME]"
click at [187, 84] on link "Create new" at bounding box center [186, 80] width 85 height 27
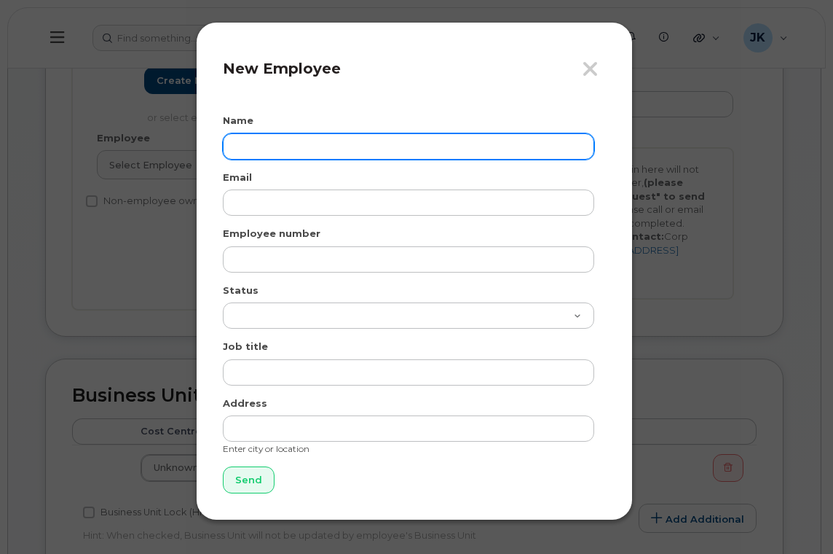
click at [290, 149] on input "text" at bounding box center [408, 146] width 371 height 26
paste input "[PERSON_NAME]"
type input "[PERSON_NAME]"
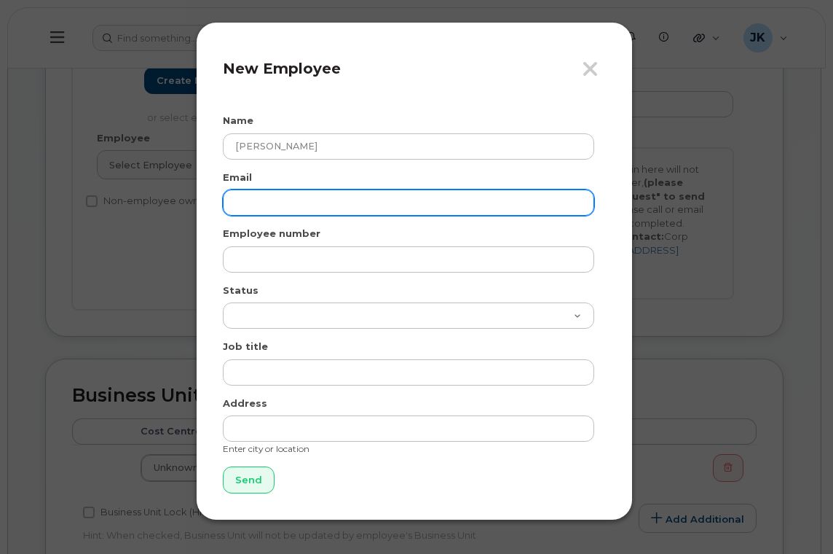
click at [258, 202] on input "email" at bounding box center [408, 202] width 371 height 26
paste input "[EMAIL_ADDRESS][PERSON_NAME][DOMAIN_NAME]"
type input "[EMAIL_ADDRESS][PERSON_NAME][DOMAIN_NAME]"
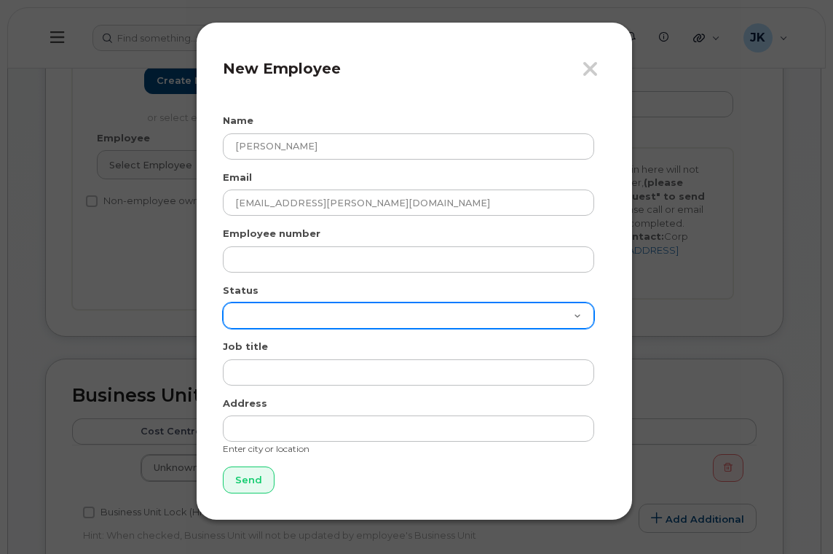
click at [250, 320] on select "Active On-Leave Long Term Short Term Maternity Leave Temp Layoff Inactive" at bounding box center [408, 315] width 371 height 26
select select "active"
click at [223, 302] on select "Active On-Leave Long Term Short Term Maternity Leave Temp Layoff Inactive" at bounding box center [408, 315] width 371 height 26
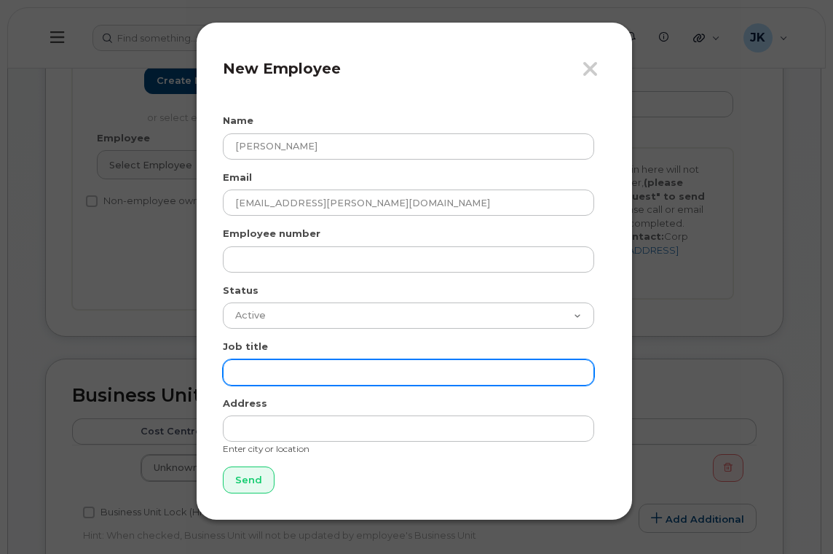
click at [274, 360] on input "text" at bounding box center [408, 372] width 371 height 26
paste input "Social Worker Consultant"
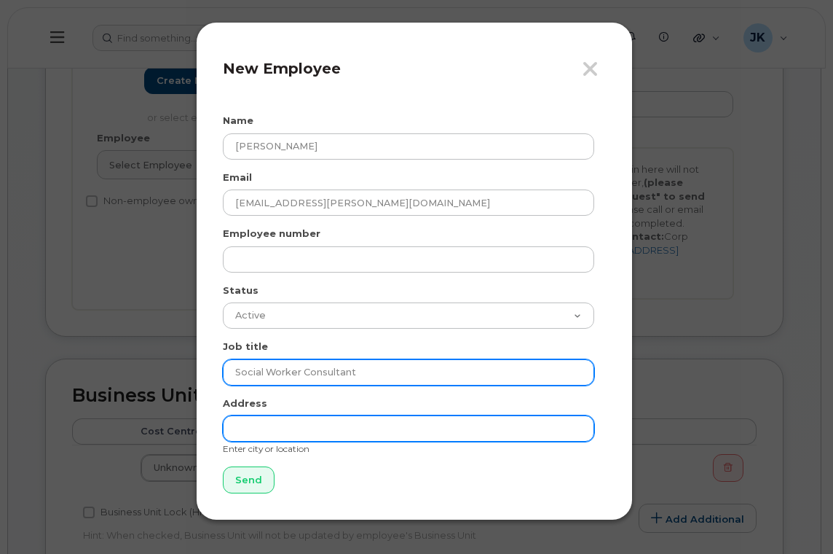
type input "Social Worker Consultant"
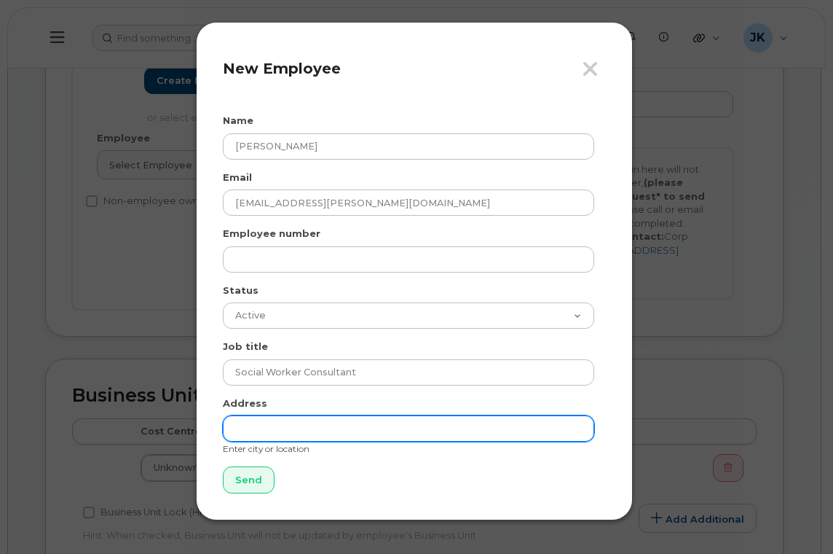
click at [275, 427] on input "text" at bounding box center [408, 428] width 371 height 26
type input "[GEOGRAPHIC_DATA]"
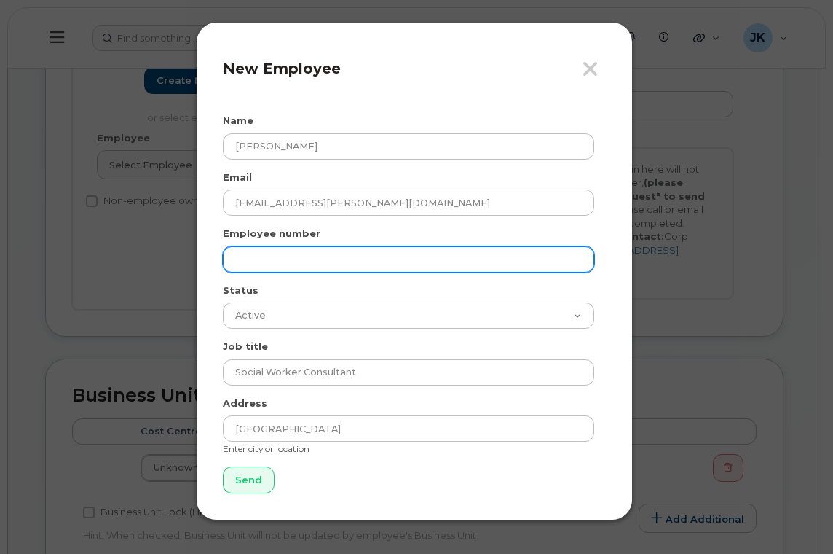
drag, startPoint x: 268, startPoint y: 263, endPoint x: 210, endPoint y: 246, distance: 59.9
click at [268, 263] on input "text" at bounding box center [408, 259] width 371 height 26
click at [287, 259] on input "text" at bounding box center [408, 259] width 371 height 26
paste input "53799"
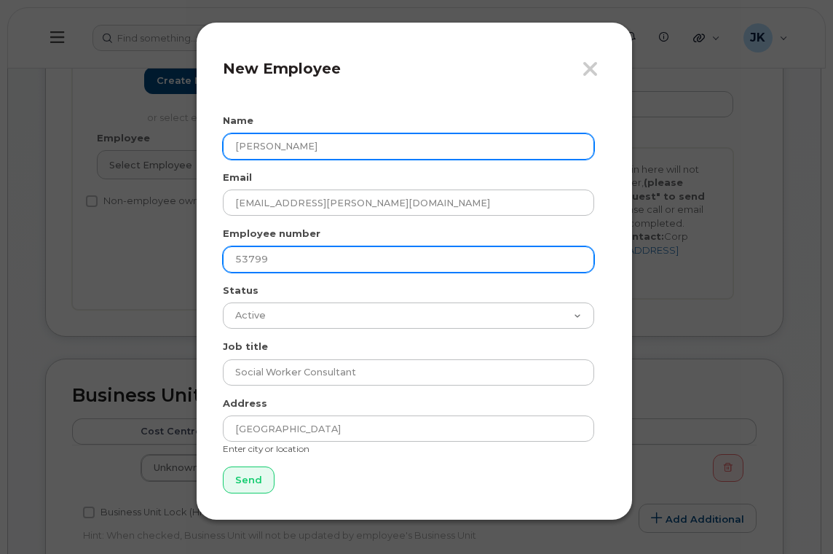
type input "53799"
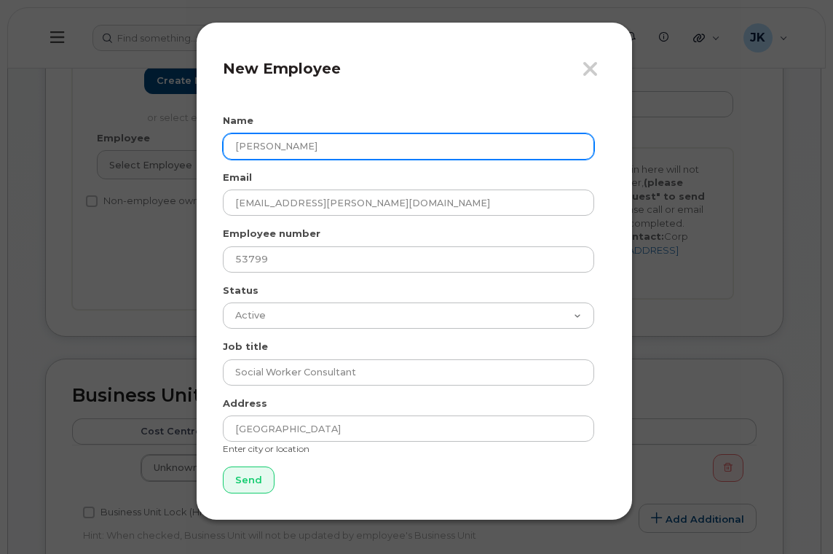
click at [254, 151] on input "[PERSON_NAME]" at bounding box center [408, 146] width 371 height 26
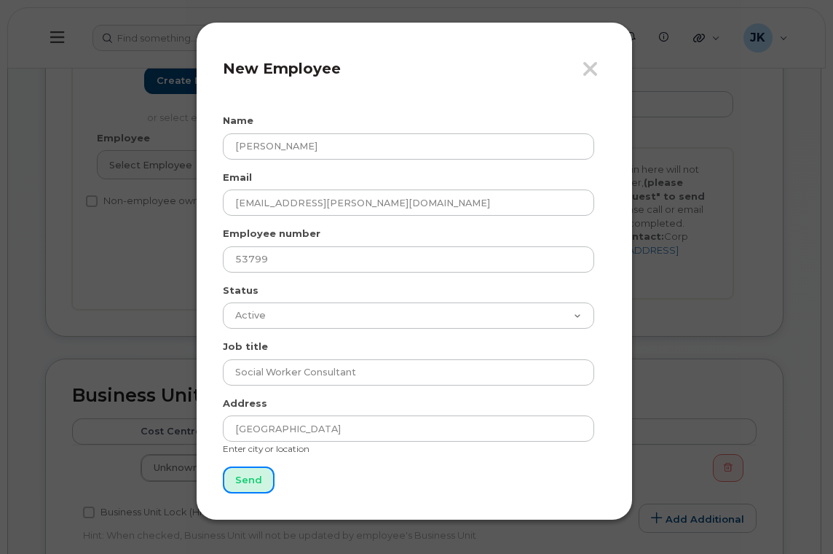
click at [252, 478] on input "Send" at bounding box center [249, 479] width 52 height 27
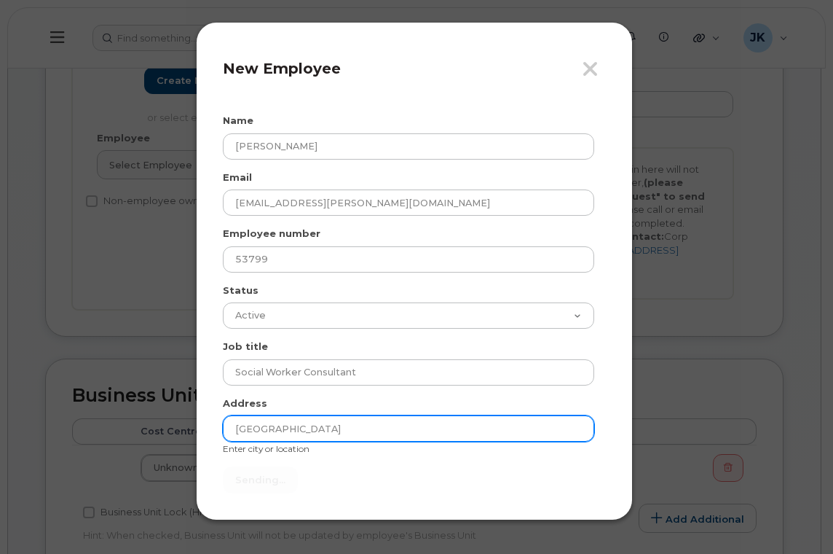
type input "Send"
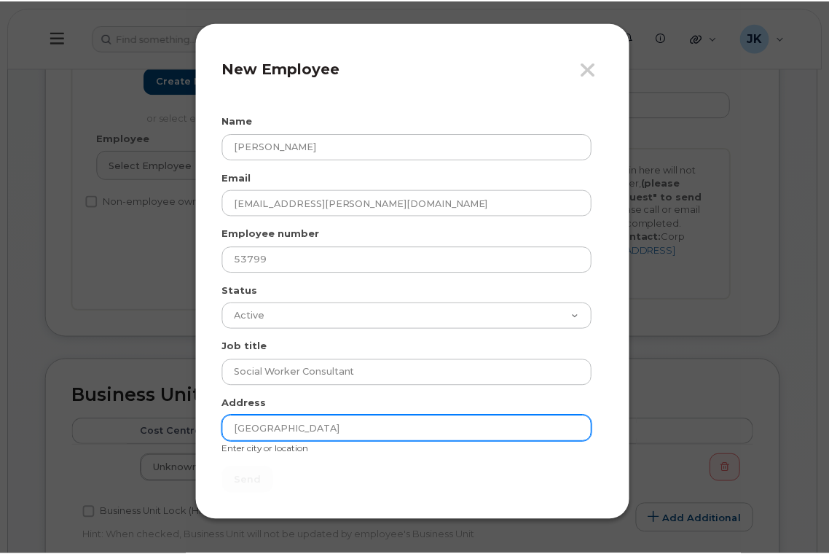
scroll to position [359, 0]
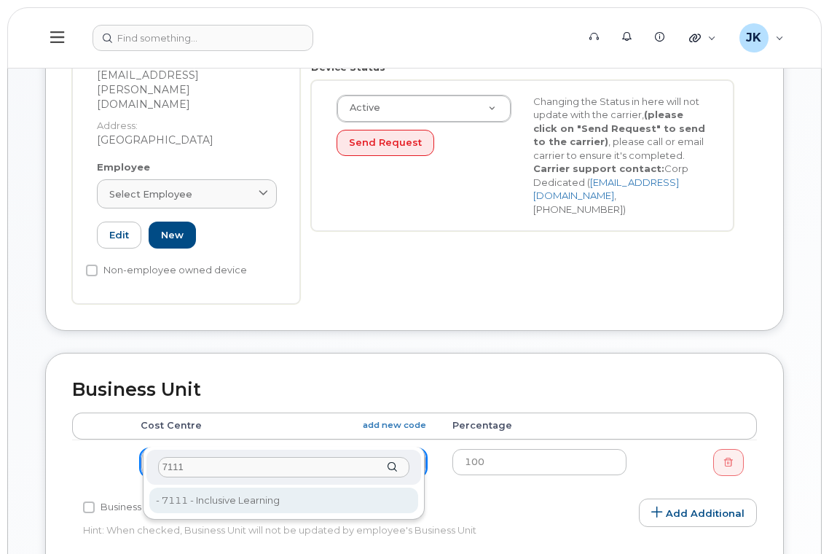
type input "7111"
type input "29907"
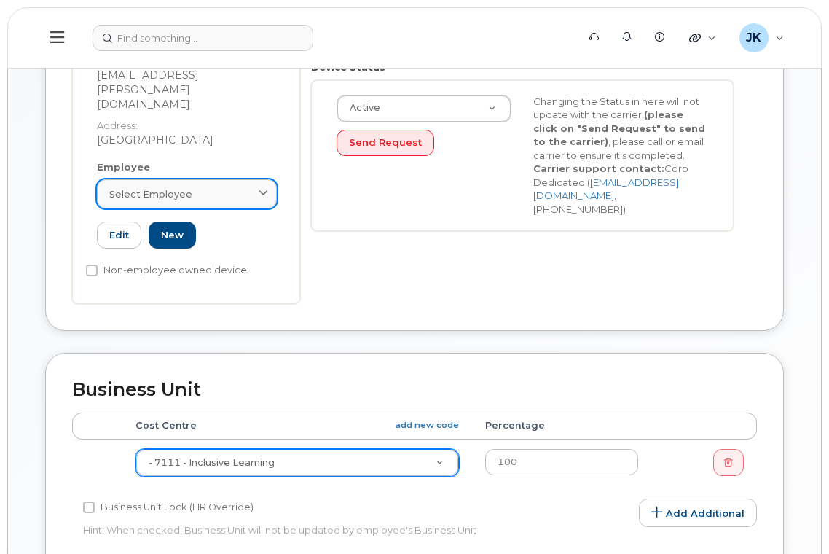
click at [130, 187] on span "Select employee" at bounding box center [150, 194] width 83 height 14
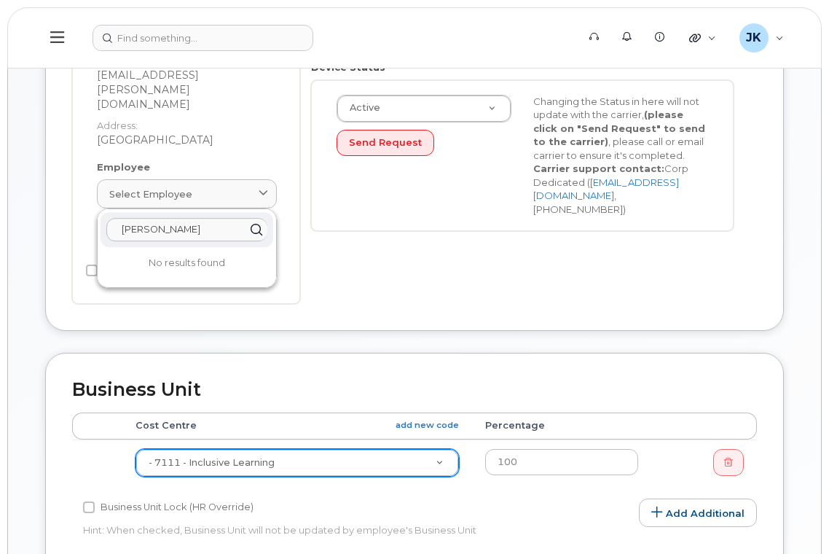
click at [174, 218] on input "[PERSON_NAME]" at bounding box center [186, 229] width 161 height 23
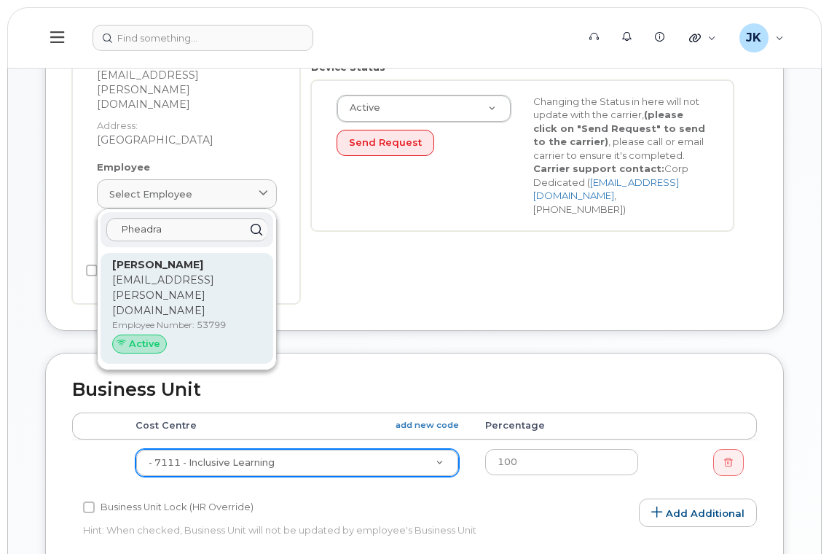
type input "Pheadra"
click at [169, 258] on strong "[PERSON_NAME]" at bounding box center [157, 264] width 91 height 13
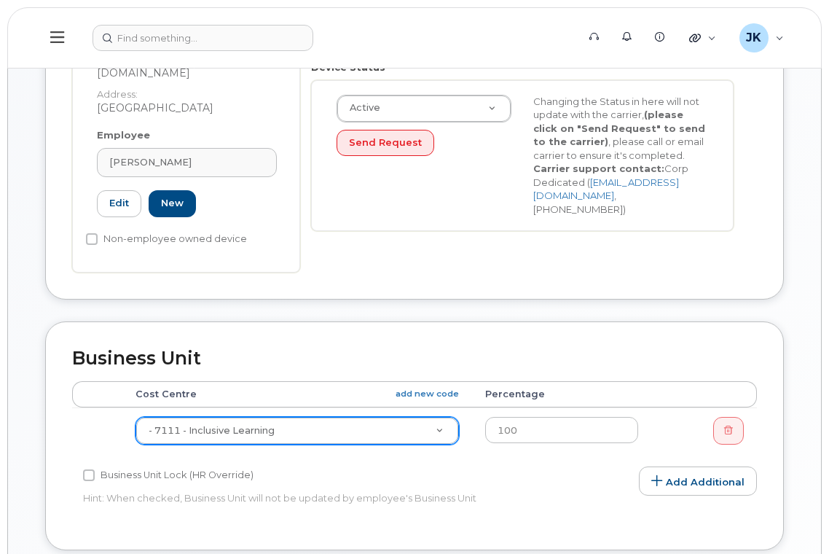
type input "53799"
type input "[EMAIL_ADDRESS][PERSON_NAME][DOMAIN_NAME]"
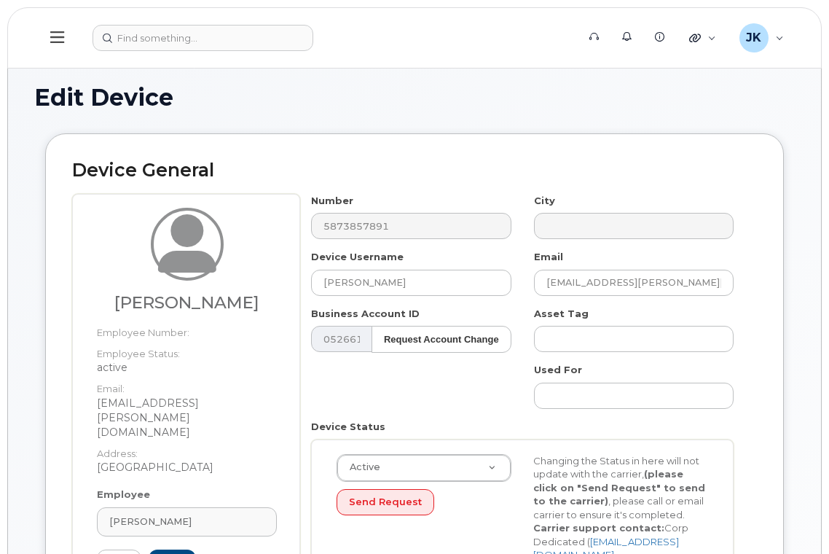
scroll to position [777, 0]
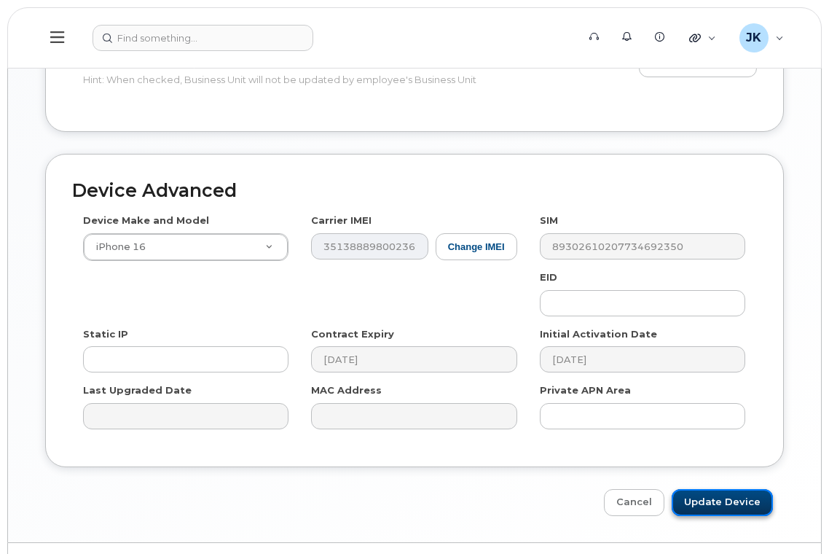
click at [730, 489] on input "Update Device" at bounding box center [721, 502] width 101 height 27
type input "Saving..."
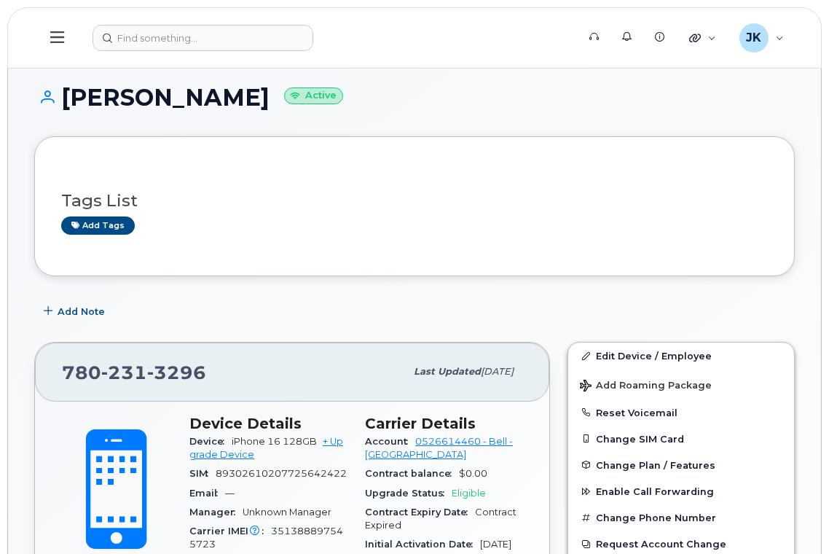
click at [100, 105] on h1 "[PERSON_NAME] Active" at bounding box center [414, 96] width 760 height 25
click at [147, 102] on h1 "[PERSON_NAME] Active" at bounding box center [414, 96] width 760 height 25
copy h1 "[PERSON_NAME]"
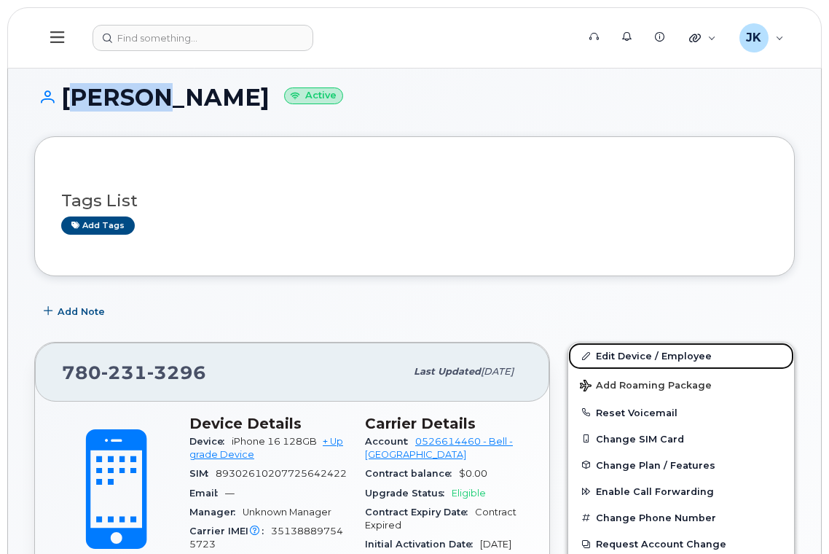
drag, startPoint x: 635, startPoint y: 354, endPoint x: 484, endPoint y: 242, distance: 188.5
click at [635, 354] on link "Edit Device / Employee" at bounding box center [681, 355] width 226 height 26
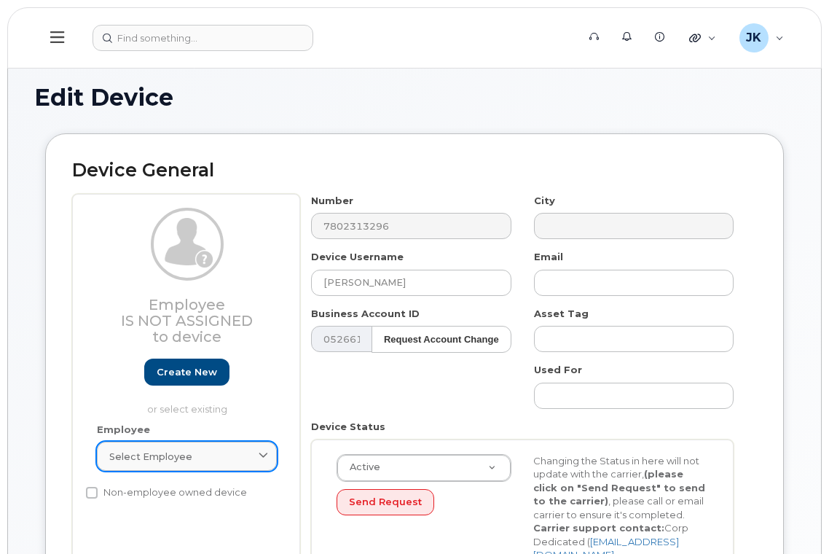
click at [170, 460] on span "Select employee" at bounding box center [150, 456] width 83 height 14
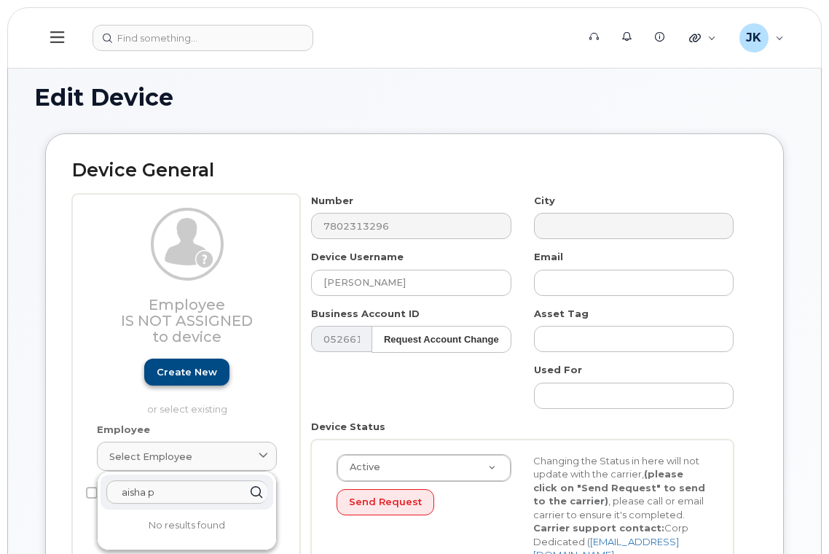
type input "aisha p"
click at [181, 374] on link "Create new" at bounding box center [186, 371] width 85 height 27
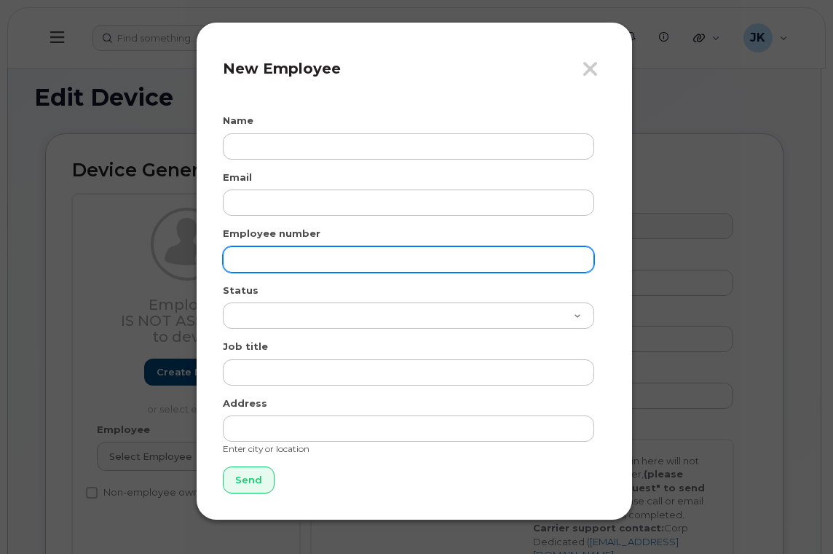
click at [257, 259] on input "text" at bounding box center [408, 259] width 371 height 26
paste input "54250"
type input "54250"
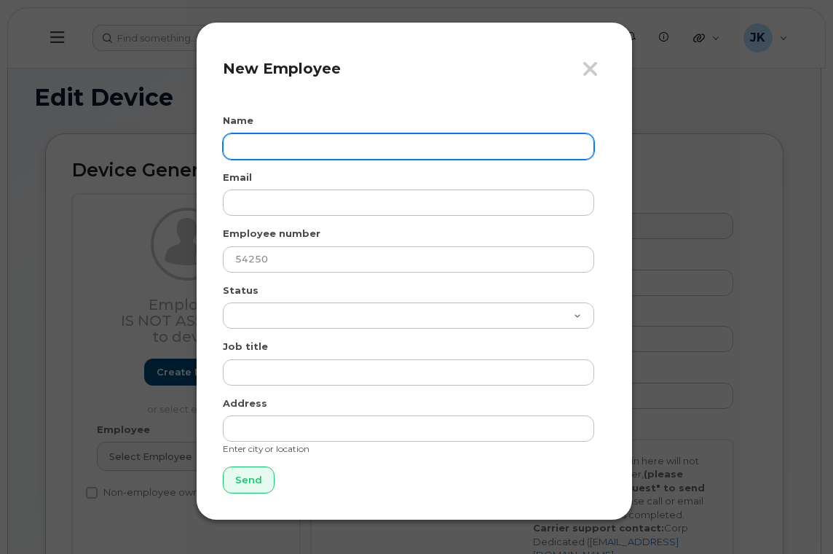
click at [277, 140] on input "text" at bounding box center [408, 146] width 371 height 26
paste input "[PERSON_NAME]"
type input "[PERSON_NAME]"
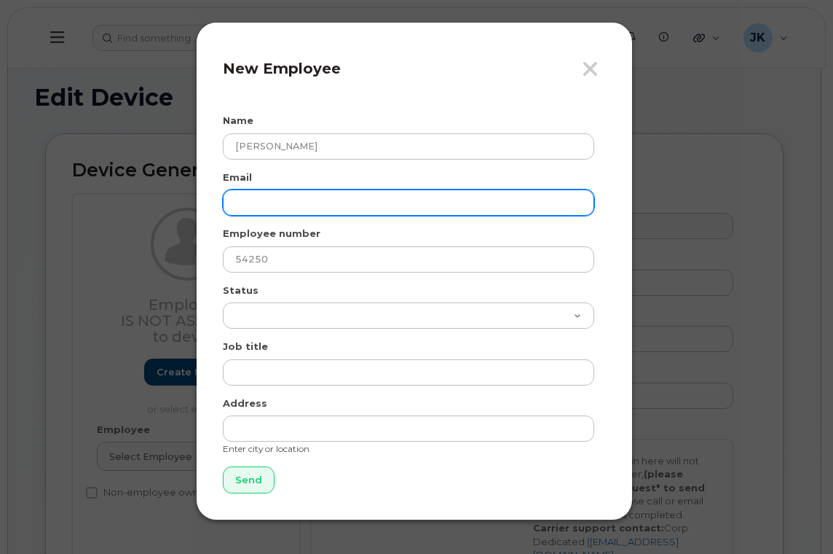
click at [245, 197] on input "email" at bounding box center [408, 202] width 371 height 26
paste input "[EMAIL_ADDRESS][DOMAIN_NAME]"
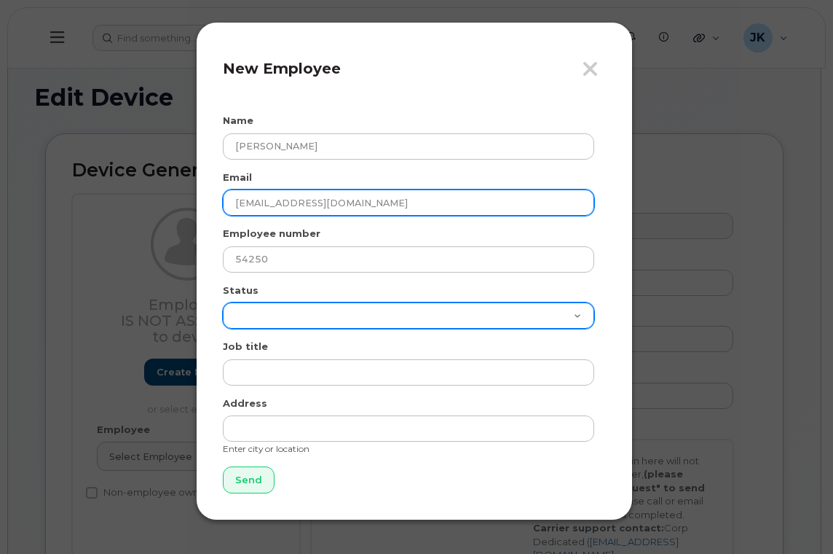
type input "[EMAIL_ADDRESS][DOMAIN_NAME]"
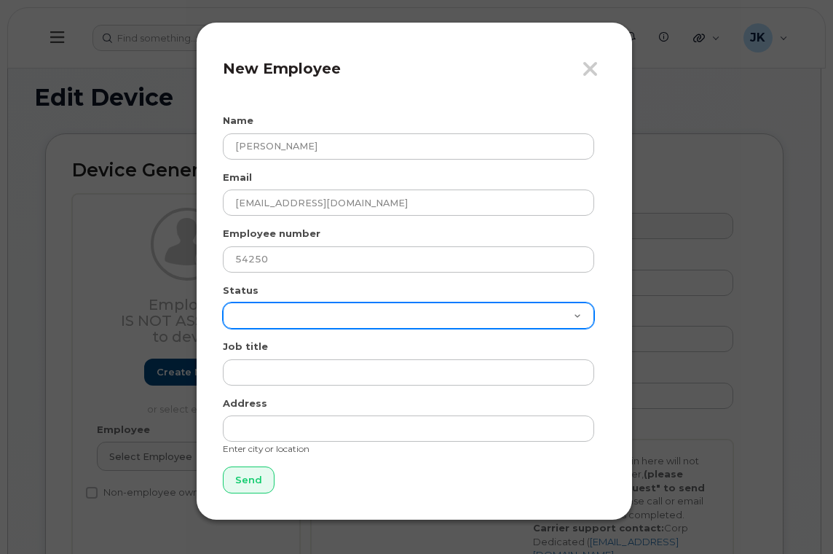
click at [246, 318] on select "Active On-Leave Long Term Short Term Maternity Leave Temp Layoff Inactive" at bounding box center [408, 315] width 371 height 26
select select "active"
click at [223, 302] on select "Active On-Leave Long Term Short Term Maternity Leave Temp Layoff Inactive" at bounding box center [408, 315] width 371 height 26
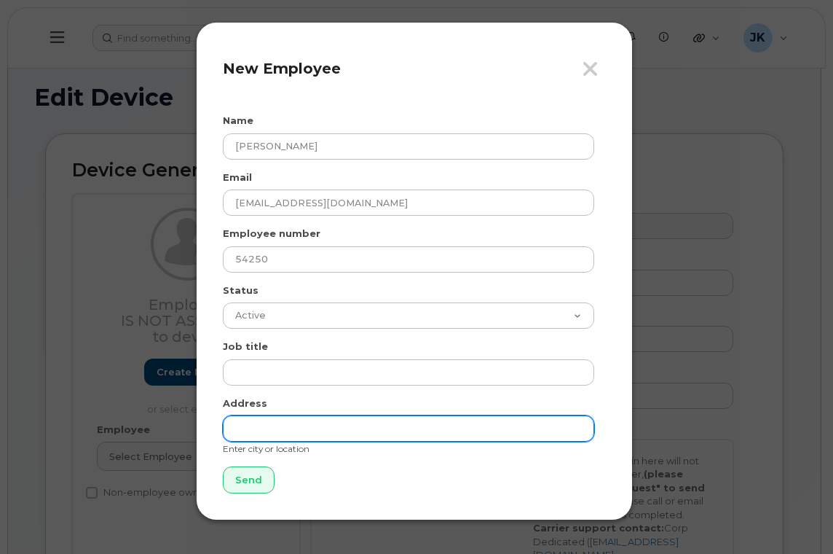
click at [259, 425] on input "text" at bounding box center [408, 428] width 371 height 26
type input "[GEOGRAPHIC_DATA]"
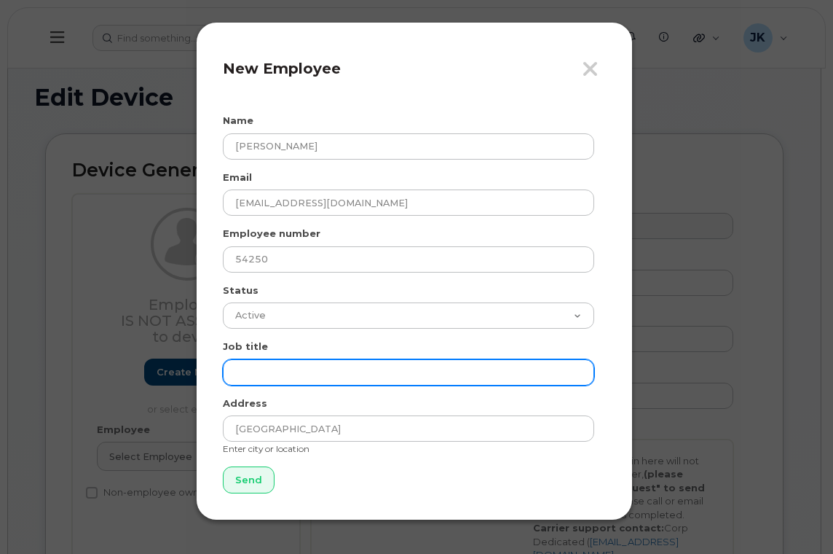
click at [263, 377] on input "text" at bounding box center [408, 372] width 371 height 26
click at [258, 369] on input "text" at bounding box center [408, 372] width 371 height 26
paste input "[EMAIL_ADDRESS][DOMAIN_NAME]"
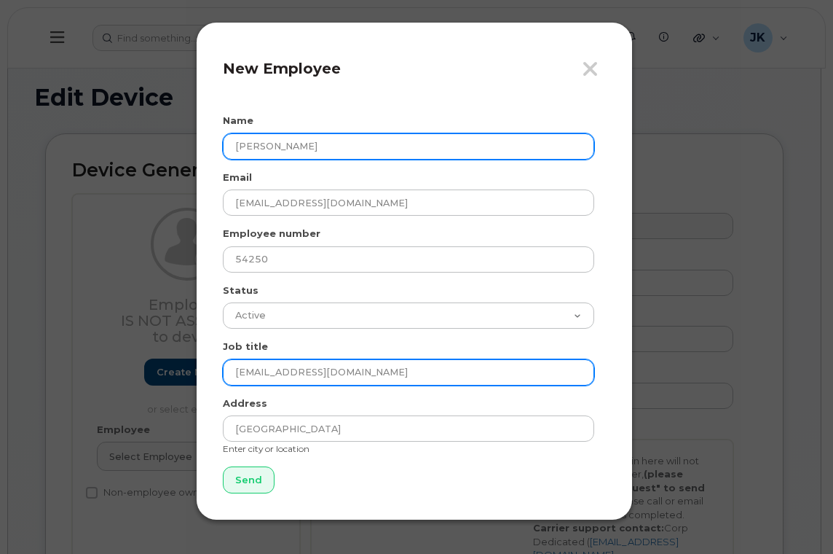
type input "[EMAIL_ADDRESS][DOMAIN_NAME]"
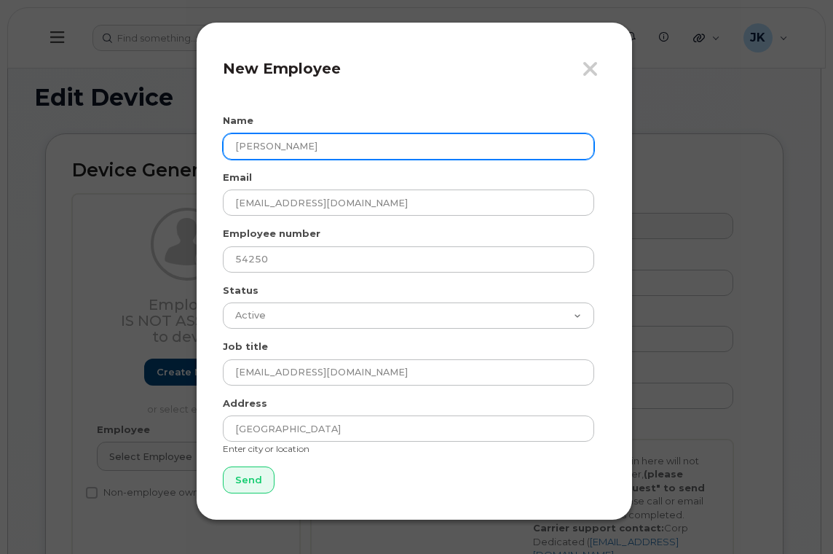
click at [251, 140] on input "[PERSON_NAME]" at bounding box center [408, 146] width 371 height 26
click at [272, 146] on input "[PERSON_NAME]" at bounding box center [408, 146] width 371 height 26
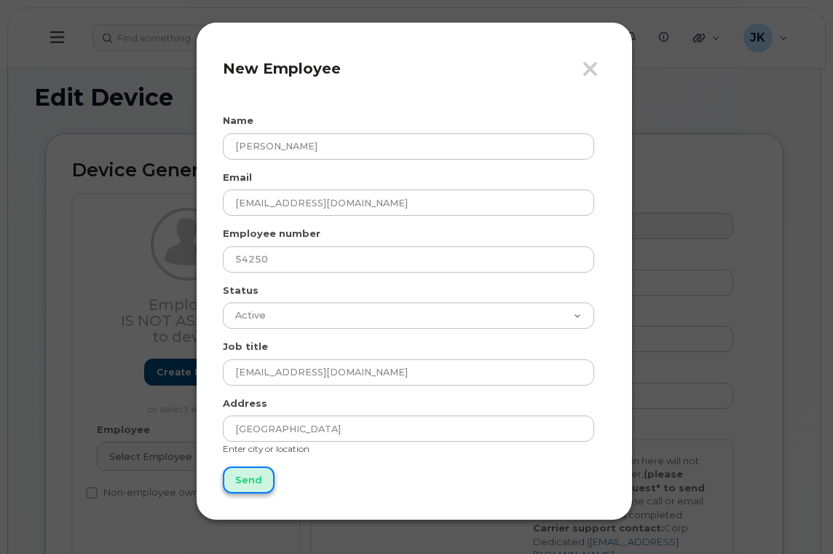
click at [253, 477] on input "Send" at bounding box center [249, 479] width 52 height 27
type input "Send"
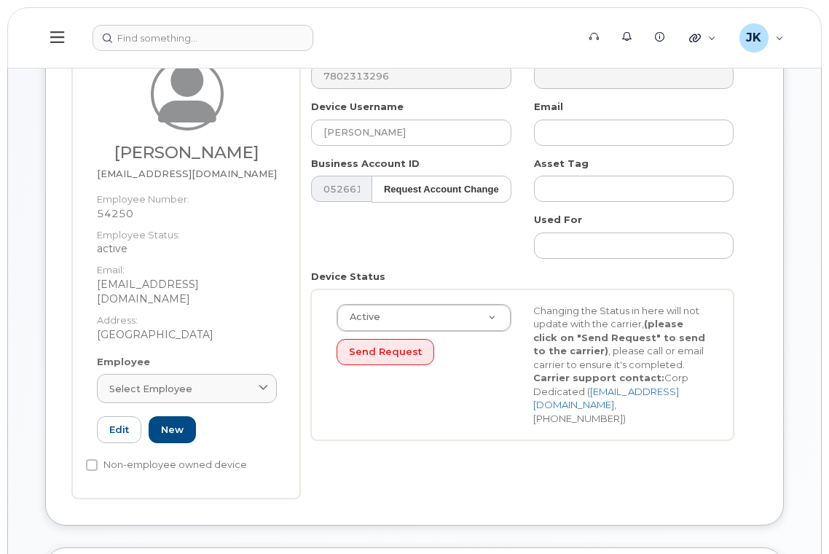
scroll to position [291, 0]
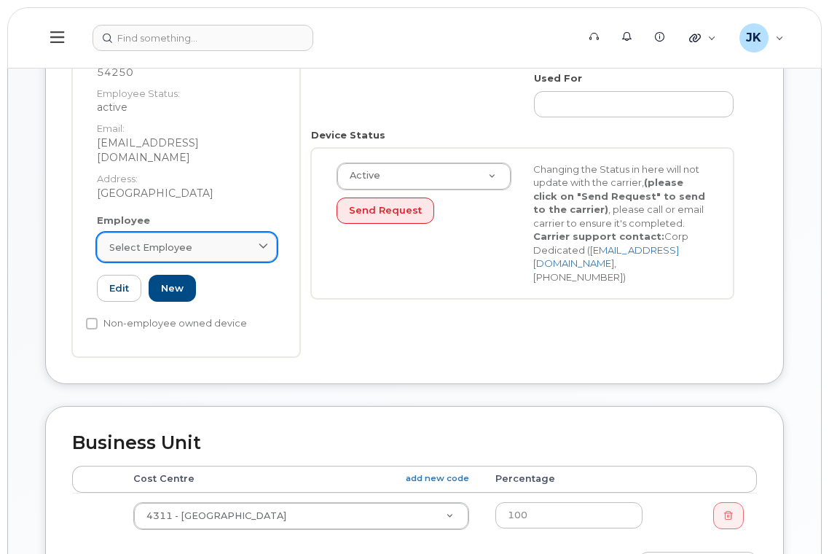
click at [173, 240] on span "Select employee" at bounding box center [150, 247] width 83 height 14
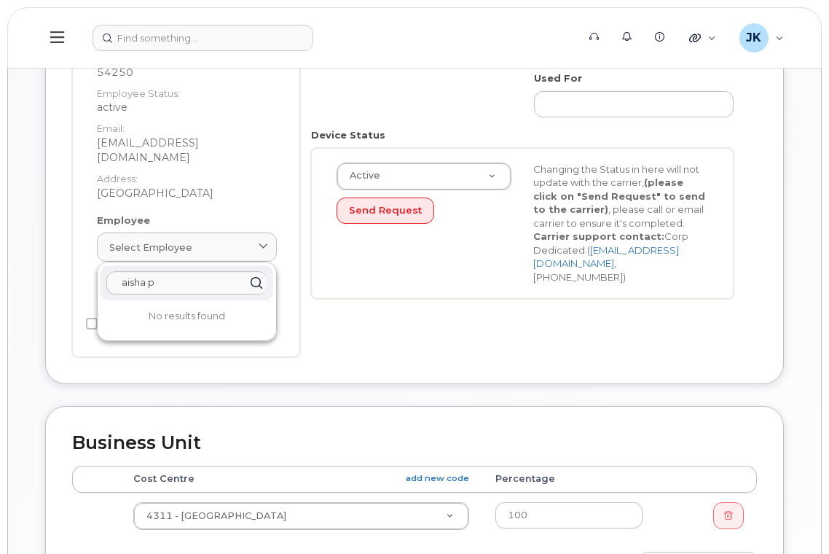
drag, startPoint x: 162, startPoint y: 273, endPoint x: 68, endPoint y: 271, distance: 94.0
click at [68, 271] on div "Device General [PERSON_NAME] [PERSON_NAME][EMAIL_ADDRESS][DOMAIN_NAME] Employee…" at bounding box center [414, 113] width 739 height 542
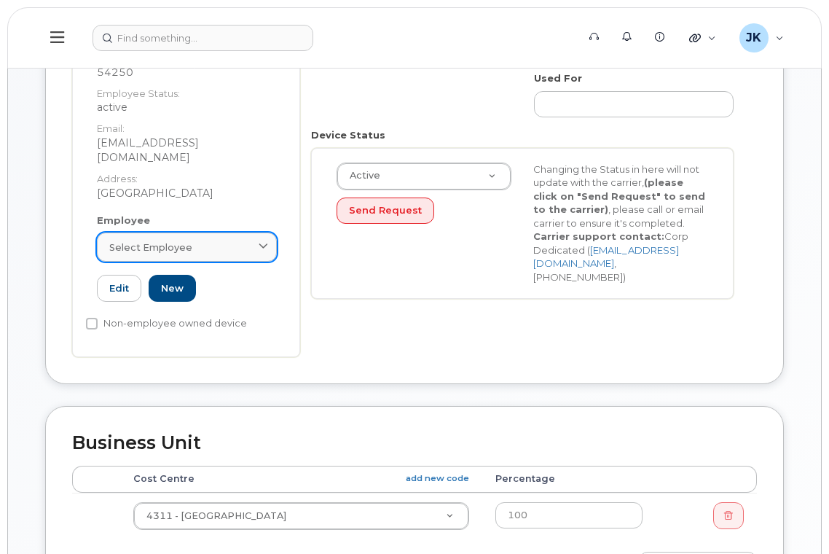
click at [194, 240] on div "Select employee" at bounding box center [186, 247] width 155 height 14
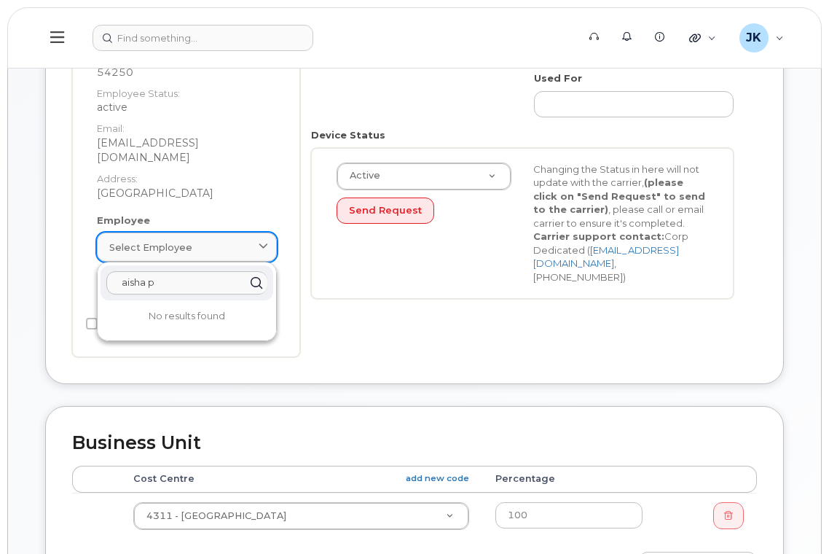
paste input "[PERSON_NAME]"
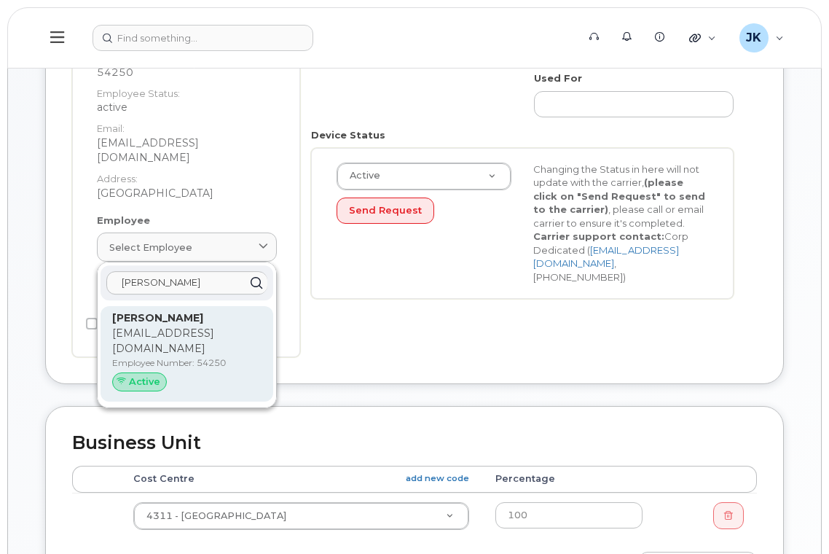
type input "[PERSON_NAME]"
click at [180, 356] on p "Employee Number: 54250" at bounding box center [186, 362] width 149 height 13
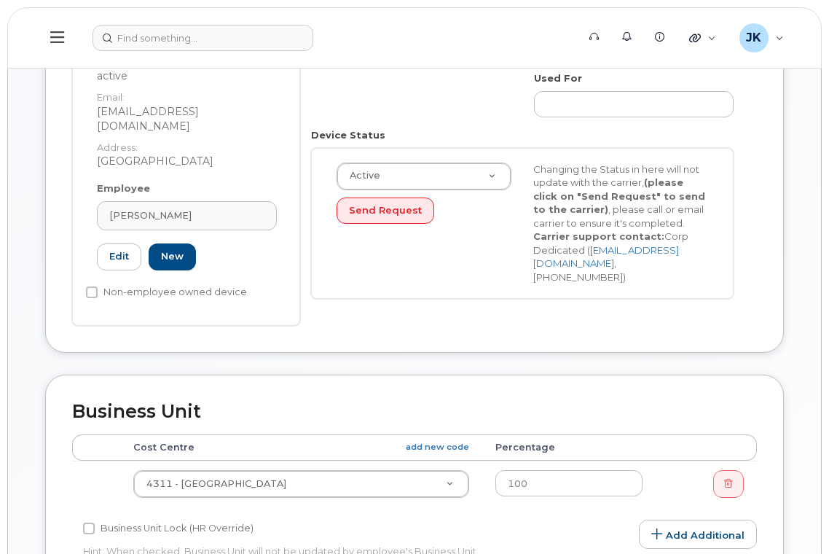
type input "[EMAIL_ADDRESS][DOMAIN_NAME]"
type input "54250"
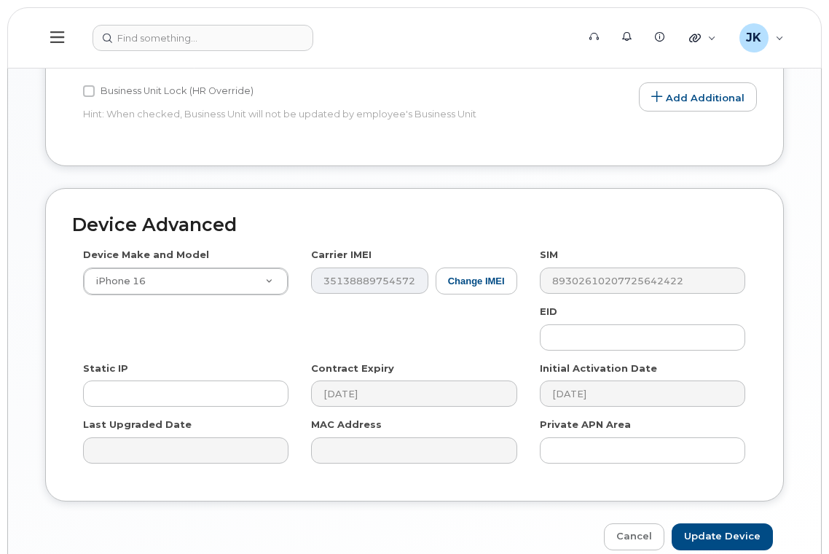
scroll to position [783, 0]
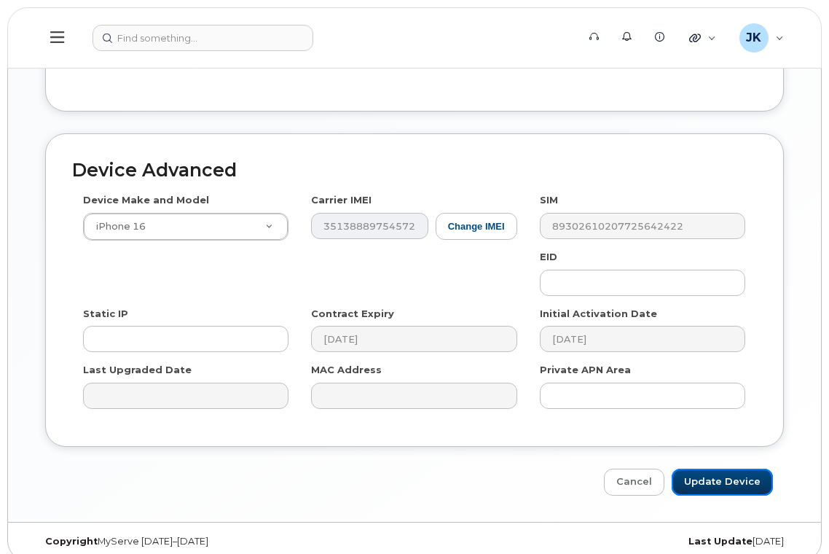
drag, startPoint x: 698, startPoint y: 469, endPoint x: 644, endPoint y: 443, distance: 60.6
click at [698, 469] on input "Update Device" at bounding box center [721, 481] width 101 height 27
type input "Saving..."
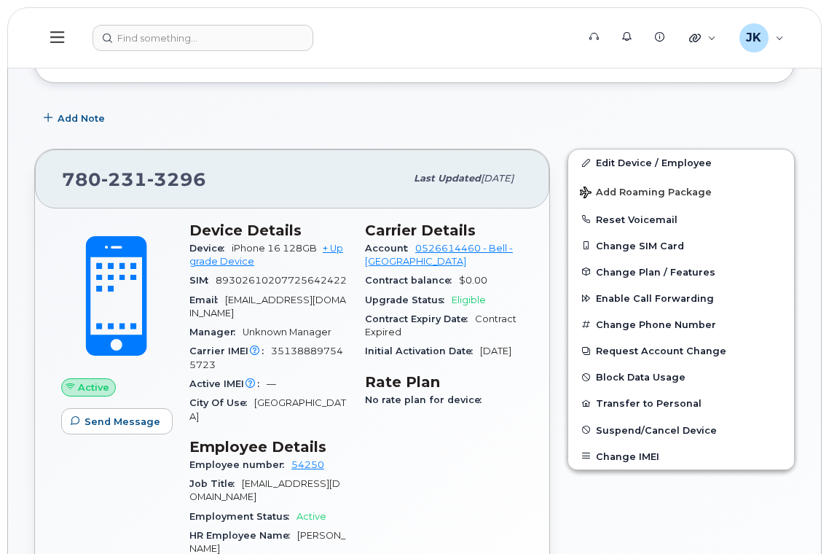
scroll to position [194, 0]
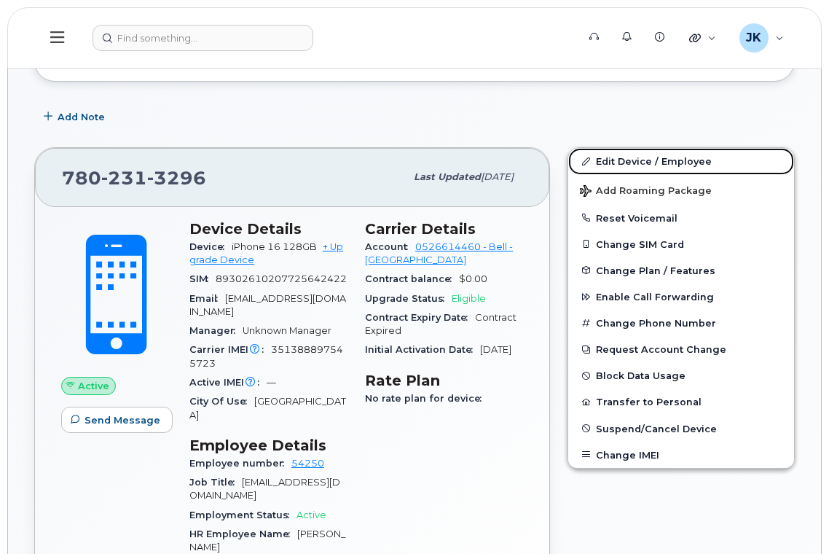
drag, startPoint x: 635, startPoint y: 161, endPoint x: 537, endPoint y: 198, distance: 104.4
click at [635, 161] on link "Edit Device / Employee" at bounding box center [681, 161] width 226 height 26
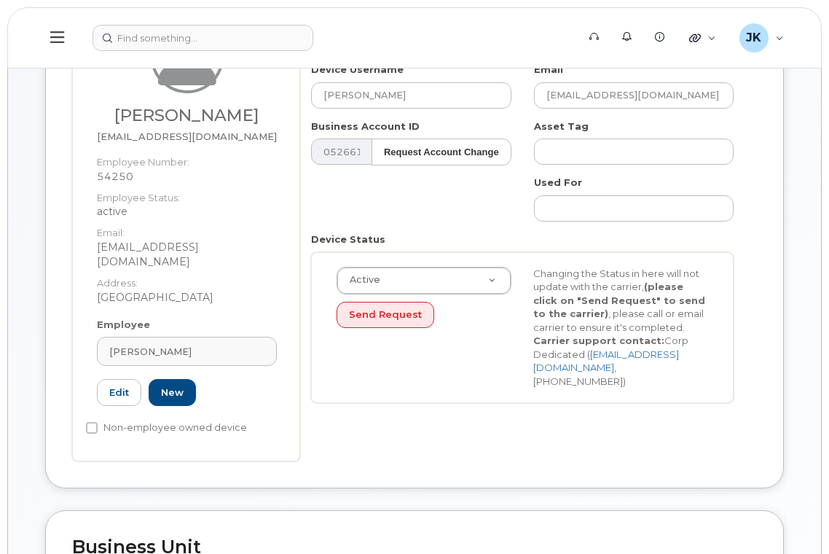
scroll to position [291, 0]
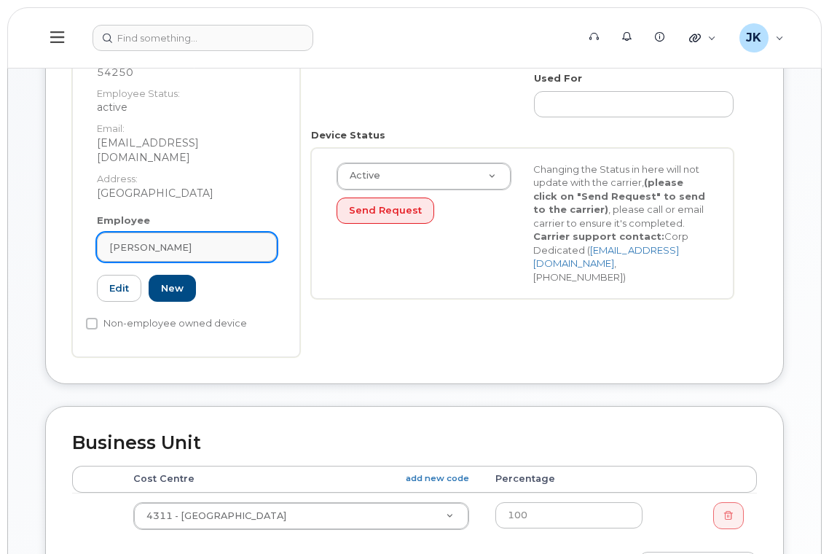
click at [196, 240] on div "Aisha Penddah" at bounding box center [186, 247] width 155 height 14
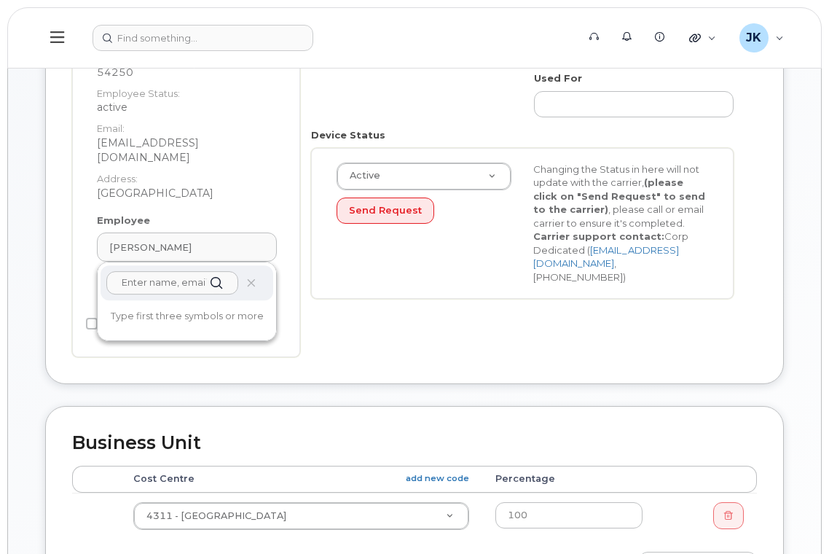
click at [173, 271] on input "text" at bounding box center [172, 282] width 132 height 23
paste input "Aisha Penddah"
type input "Aisha Penddah"
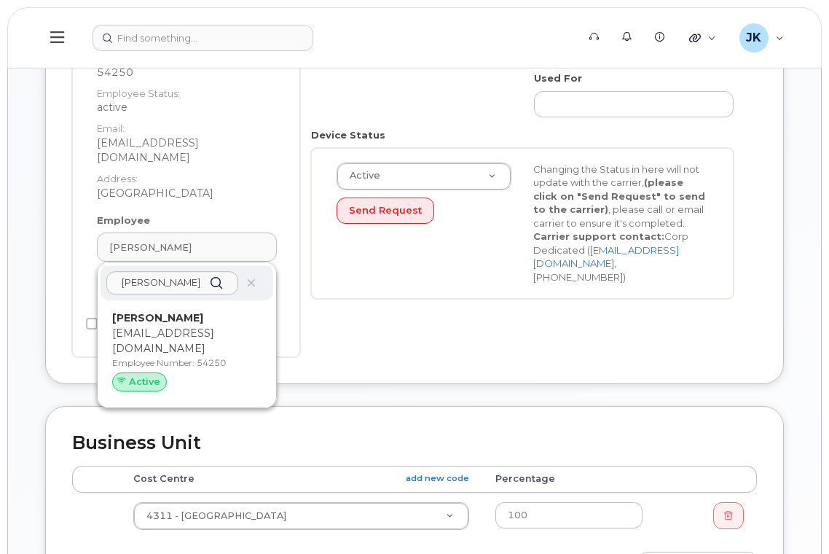
click at [384, 326] on div "Number 7802313296 City Device Username Aisha Penddah Email aisha.penddah@epsb.c…" at bounding box center [528, 129] width 457 height 454
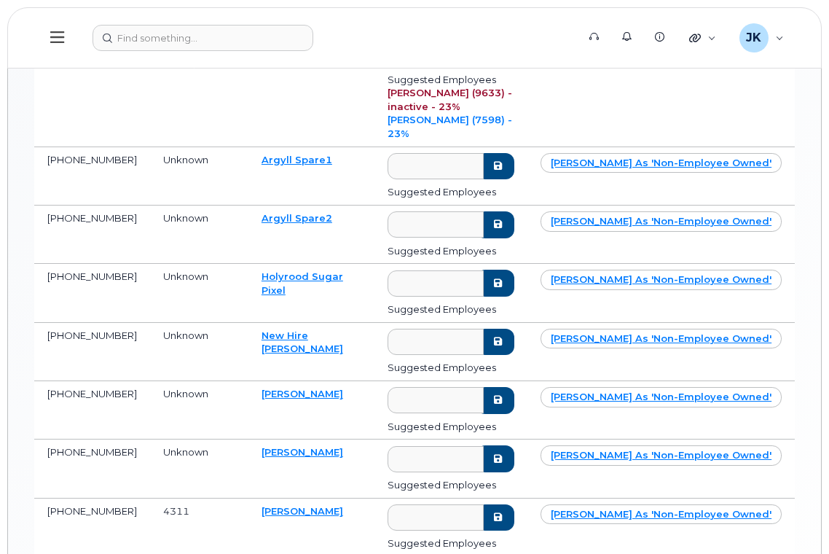
scroll to position [486, 0]
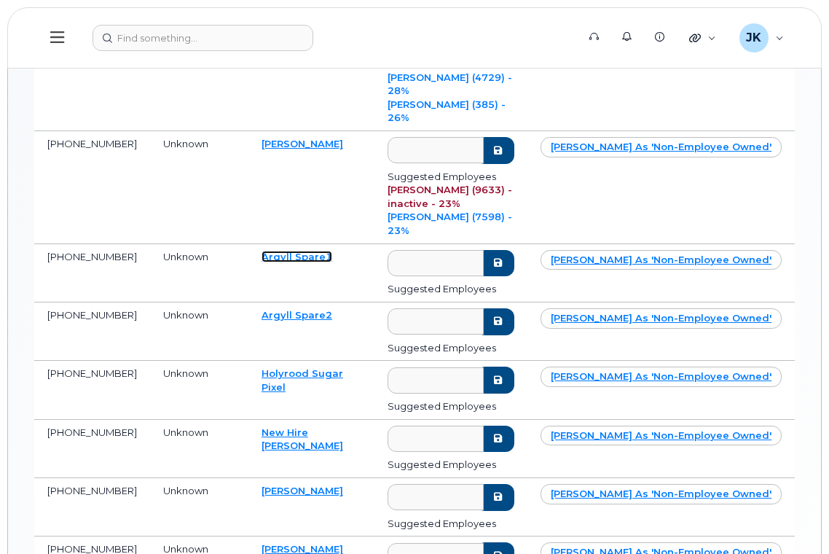
click at [275, 251] on link "Argyll Spare1" at bounding box center [296, 257] width 71 height 12
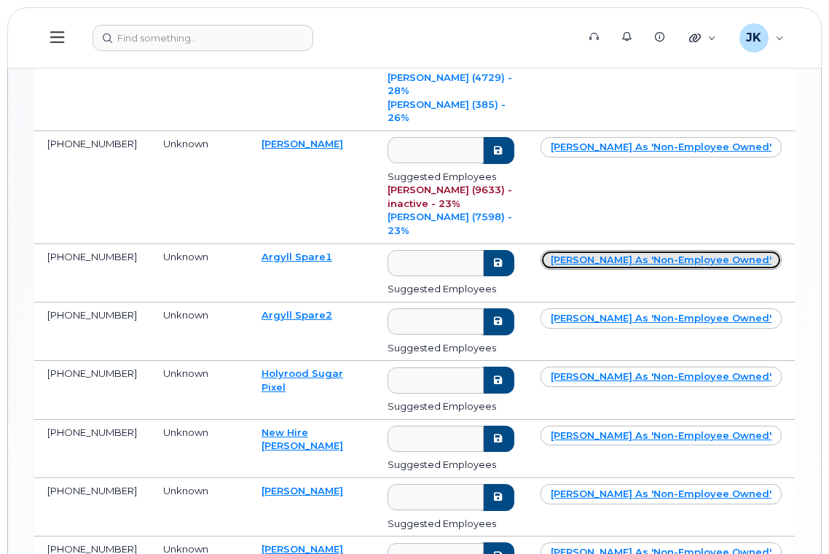
click at [647, 250] on link "[PERSON_NAME] as 'non-employee owned'" at bounding box center [660, 260] width 241 height 20
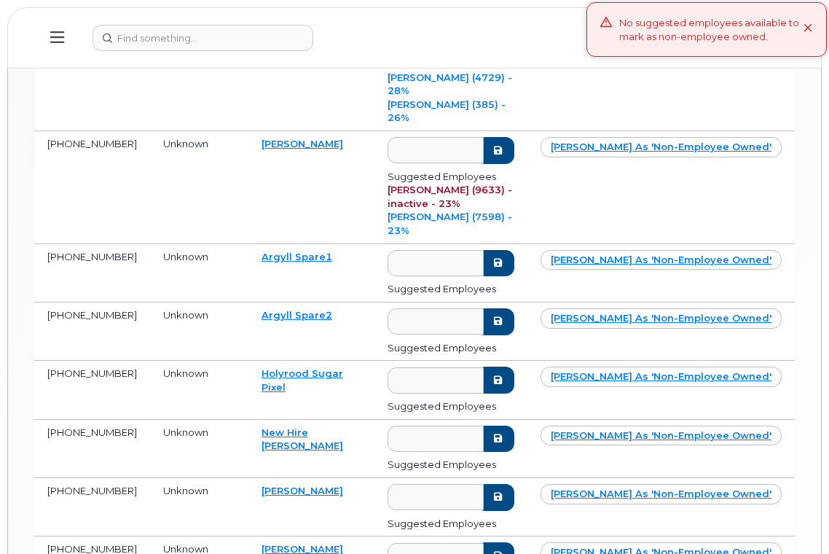
click at [642, 244] on td "[PERSON_NAME] as 'non-employee owned'" at bounding box center [660, 273] width 267 height 58
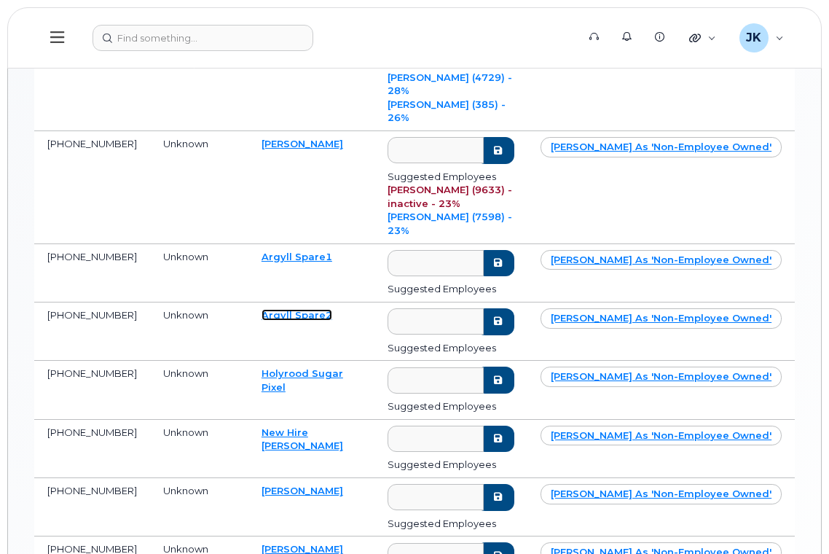
click at [297, 309] on link "Argyll Spare2" at bounding box center [296, 315] width 71 height 12
click at [289, 251] on link "Argyll Spare1" at bounding box center [296, 257] width 71 height 12
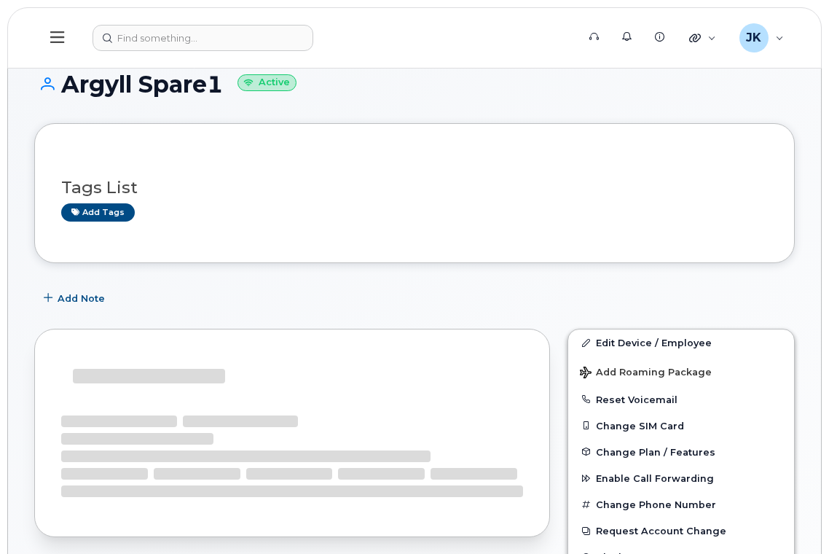
scroll to position [97, 0]
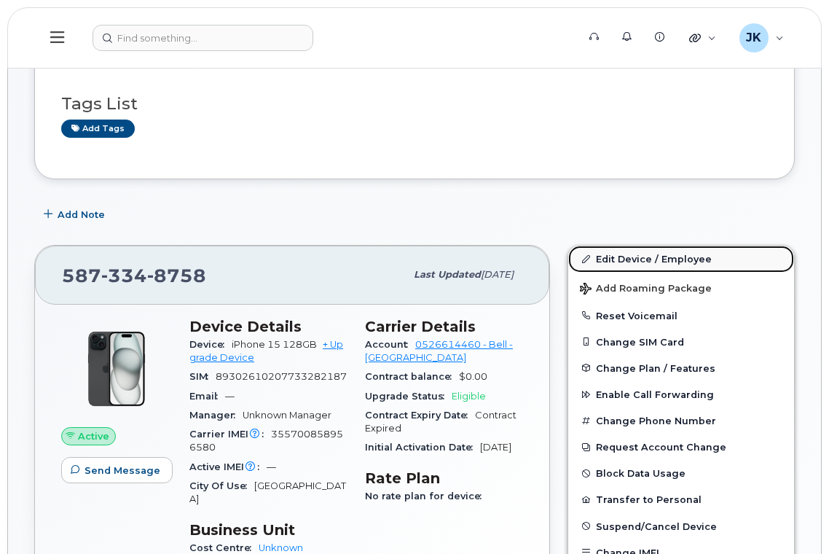
click at [596, 259] on link "Edit Device / Employee" at bounding box center [681, 258] width 226 height 26
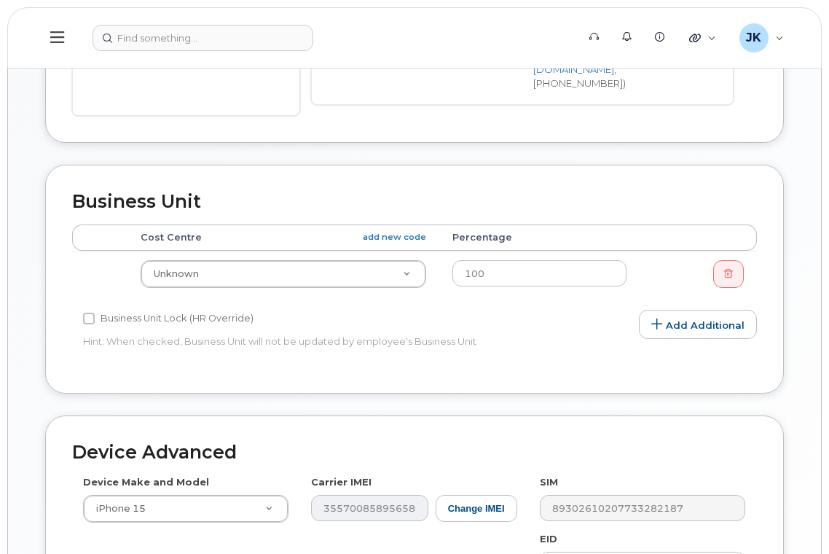
scroll to position [486, 0]
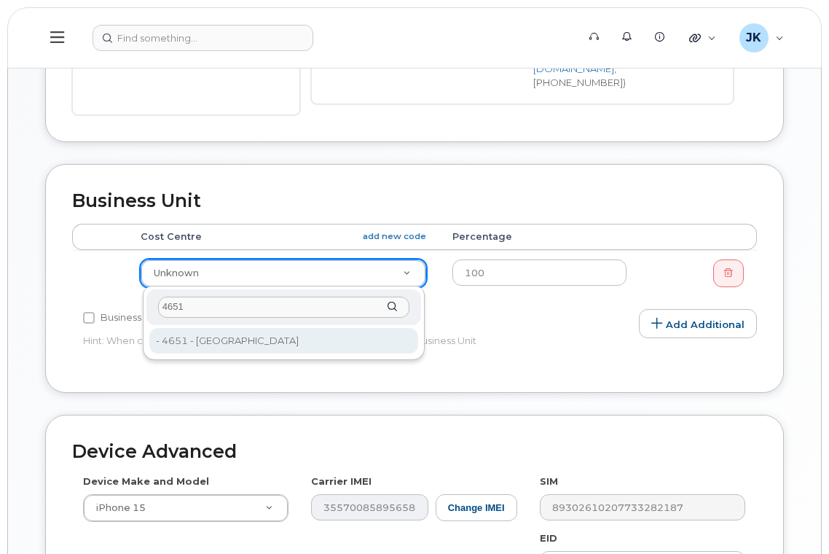
type input "4651"
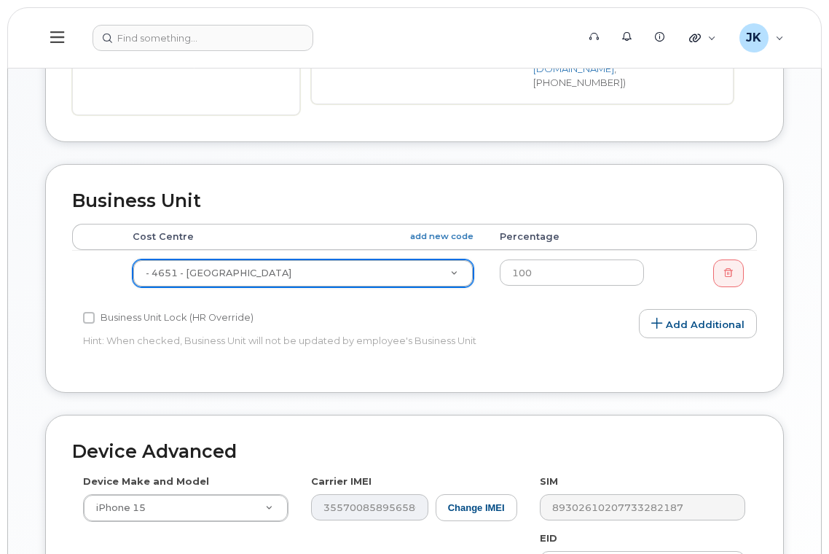
type input "29855"
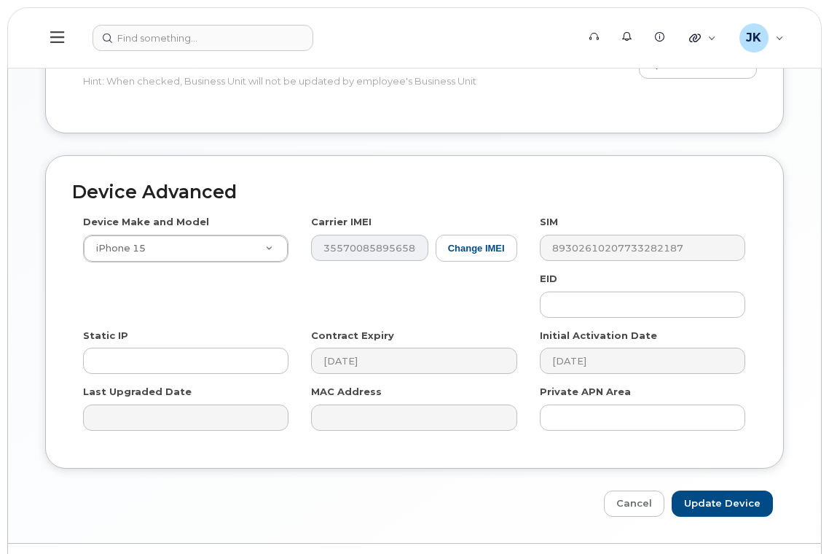
scroll to position [781, 0]
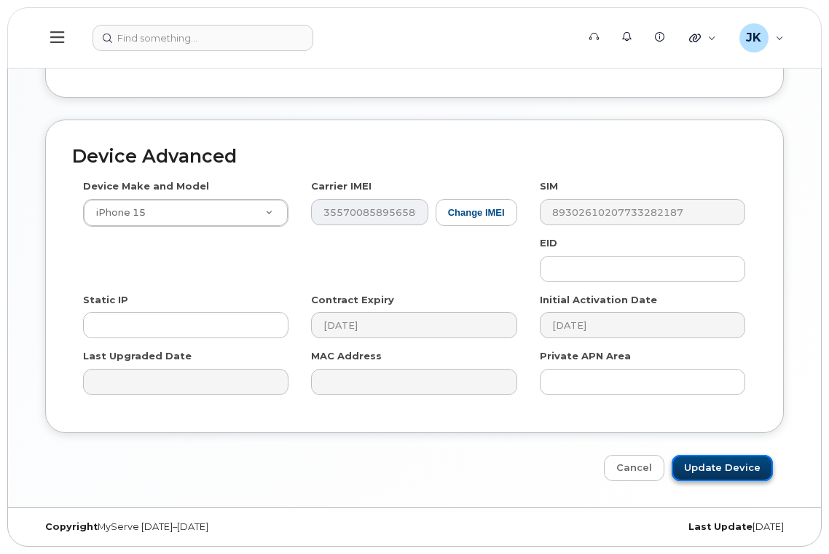
click at [699, 471] on input "Update Device" at bounding box center [721, 467] width 101 height 27
type input "Saving..."
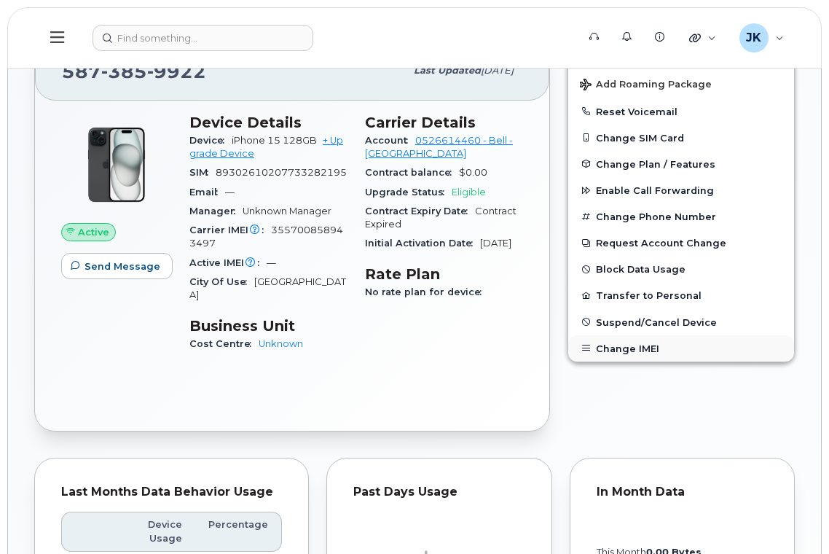
scroll to position [97, 0]
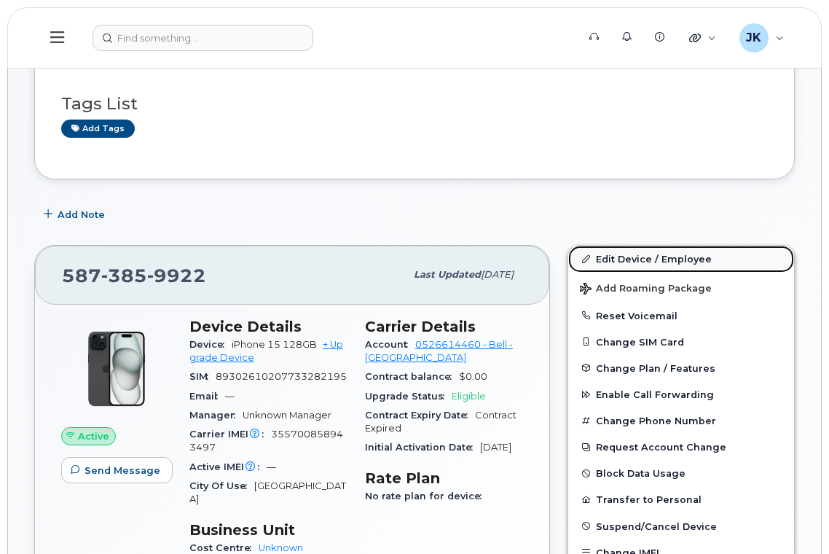
click at [618, 261] on link "Edit Device / Employee" at bounding box center [681, 258] width 226 height 26
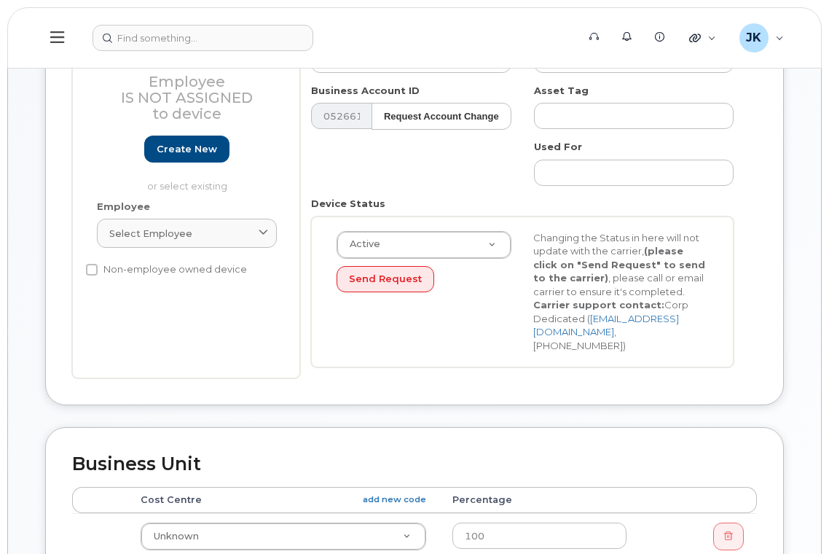
scroll to position [486, 0]
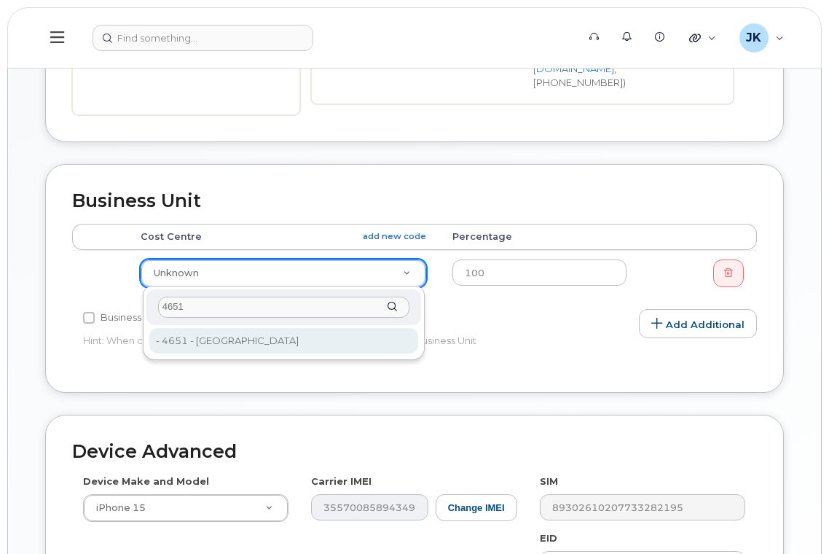
type input "4651"
type input "29855"
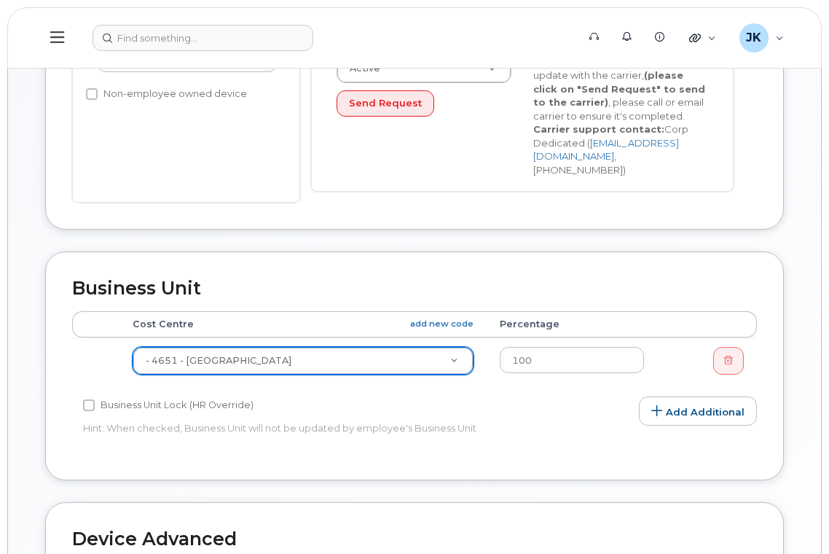
scroll to position [194, 0]
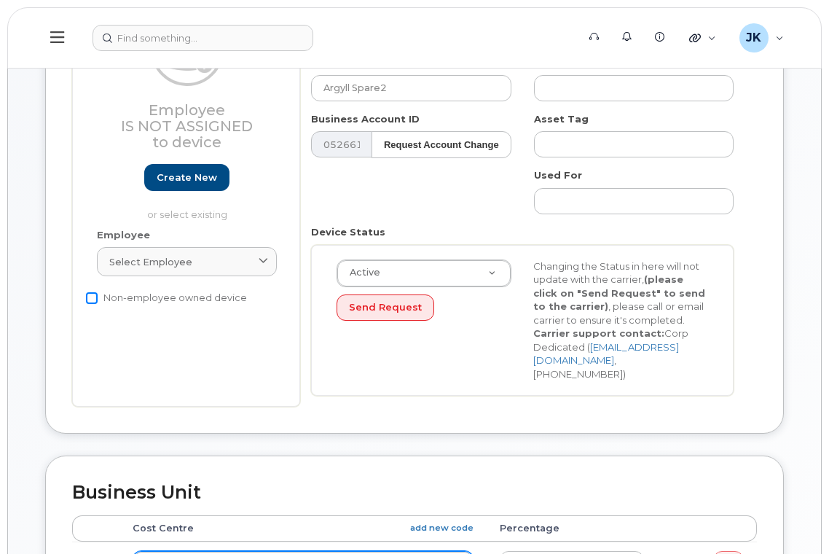
click at [93, 301] on input "Non-employee owned device" at bounding box center [92, 298] width 12 height 12
checkbox input "true"
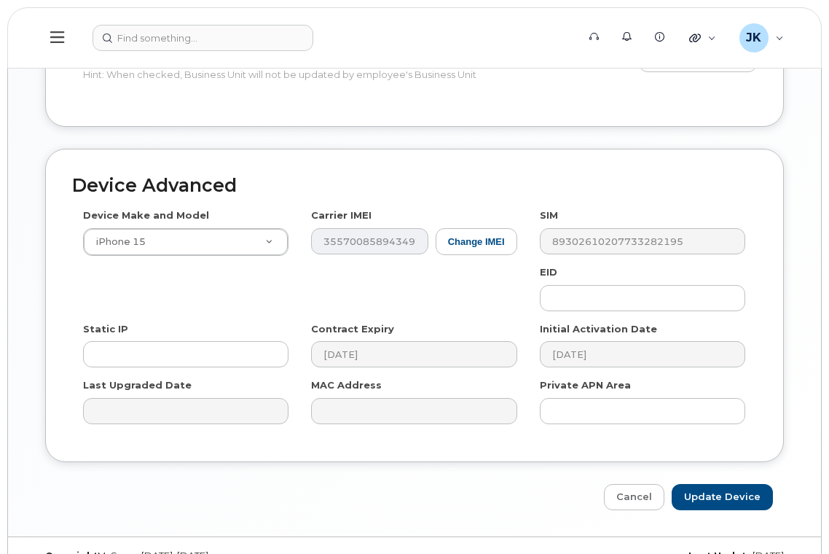
scroll to position [781, 0]
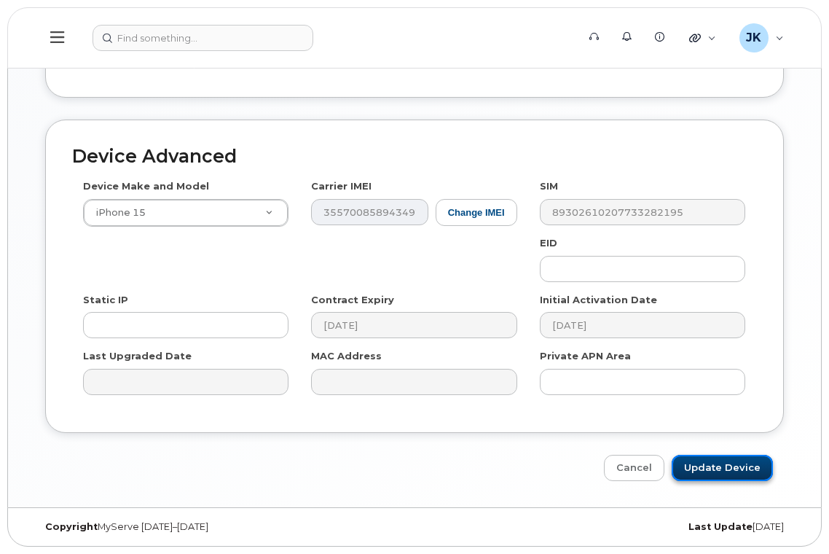
click at [706, 468] on input "Update Device" at bounding box center [721, 467] width 101 height 27
type input "Saving..."
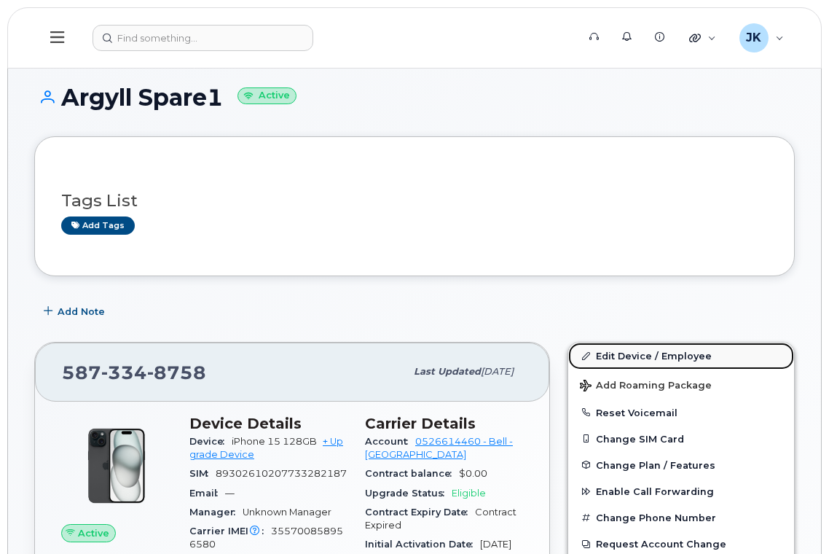
click at [625, 351] on link "Edit Device / Employee" at bounding box center [681, 355] width 226 height 26
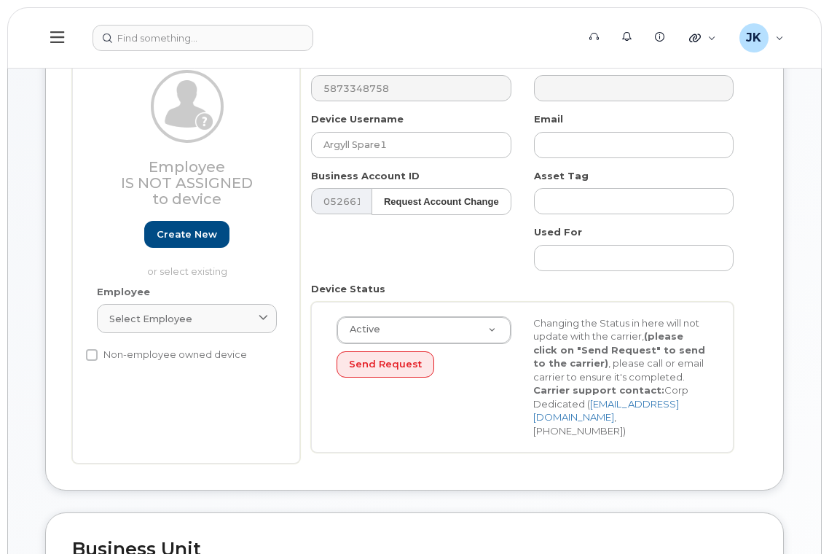
scroll to position [291, 0]
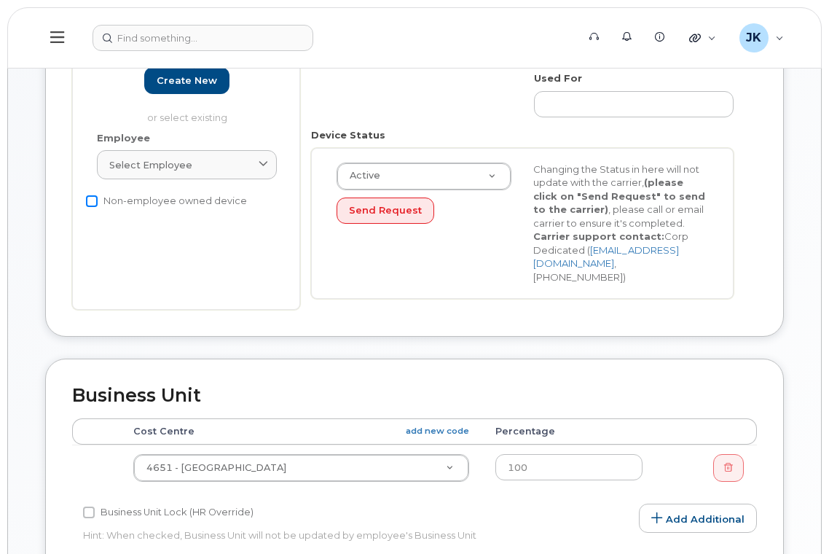
click at [92, 202] on input "Non-employee owned device" at bounding box center [92, 201] width 12 height 12
checkbox input "true"
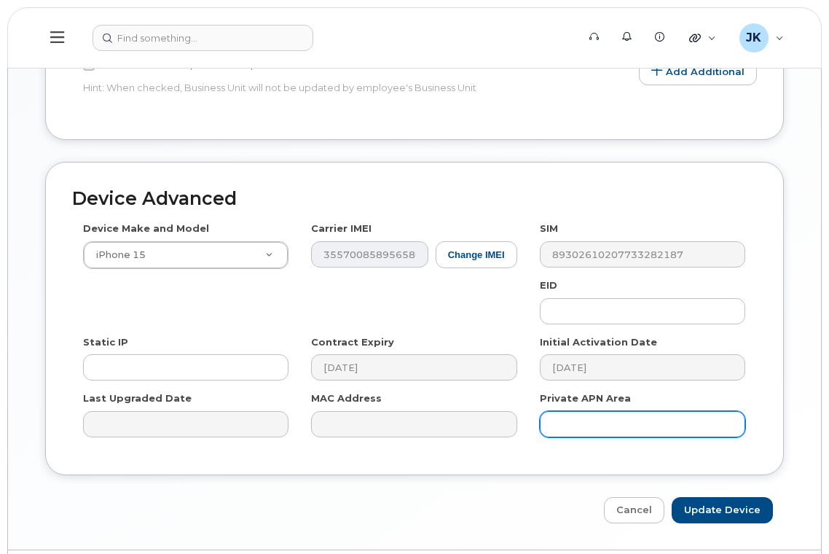
scroll to position [781, 0]
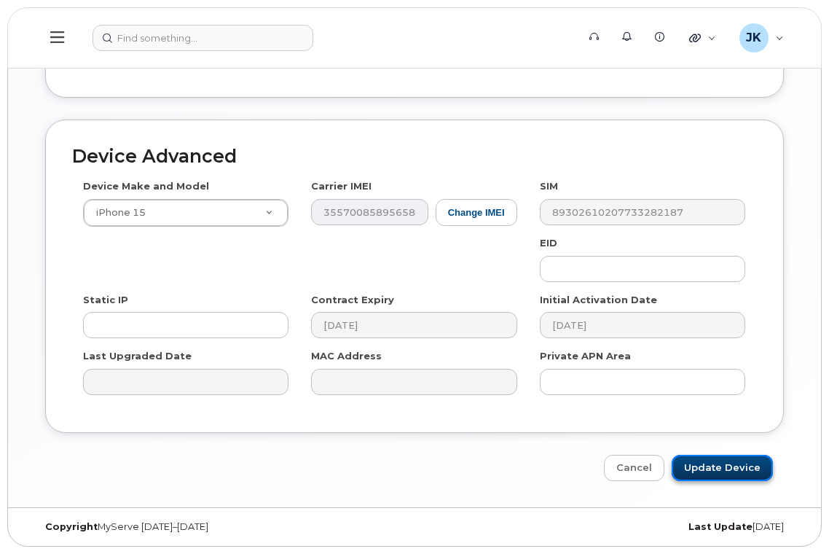
click at [728, 474] on input "Update Device" at bounding box center [721, 467] width 101 height 27
type input "Saving..."
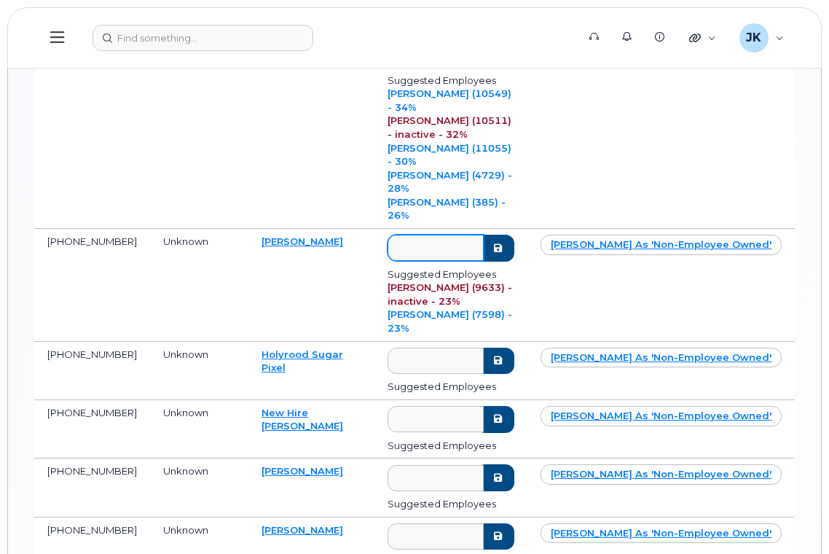
scroll to position [486, 0]
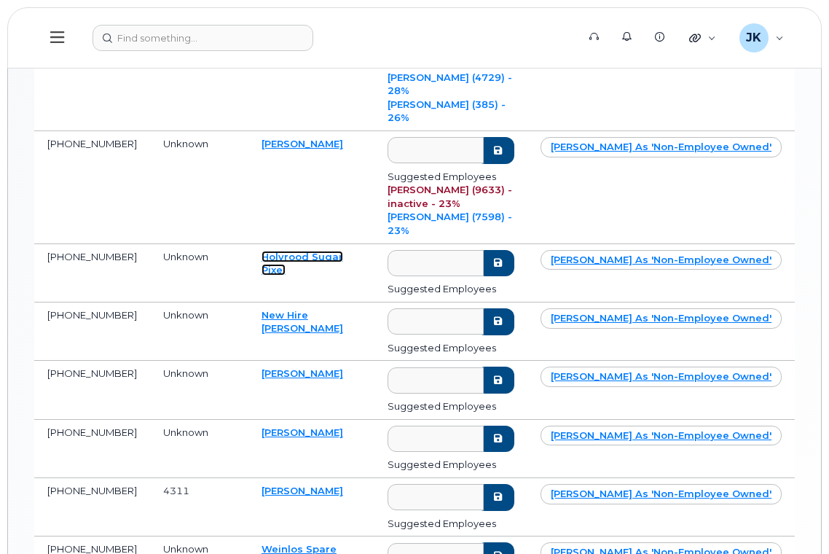
click at [267, 251] on link "Holyrood Sugar Pixel" at bounding box center [302, 263] width 82 height 25
click at [309, 309] on link "New Hire [PERSON_NAME]" at bounding box center [302, 321] width 82 height 25
drag, startPoint x: 324, startPoint y: 266, endPoint x: 256, endPoint y: 269, distance: 67.8
click at [256, 361] on td "[PERSON_NAME]" at bounding box center [311, 390] width 126 height 58
copy link "[PERSON_NAME]"
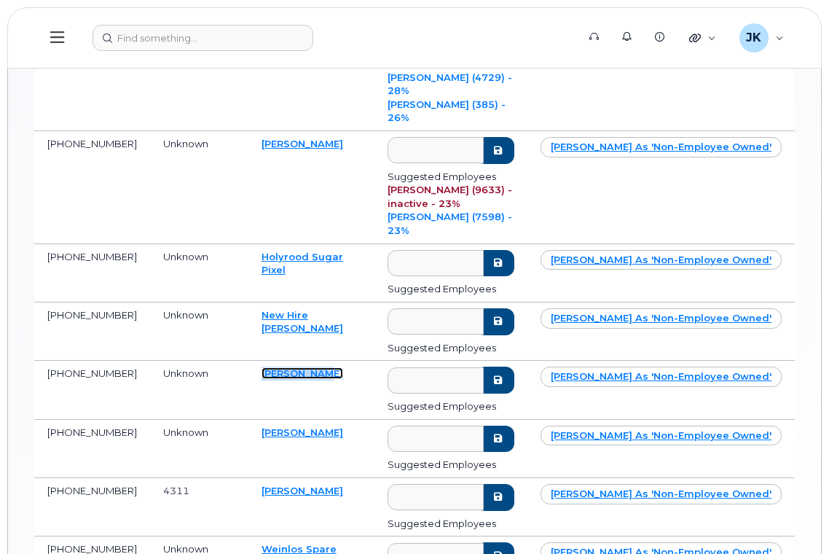
click at [292, 367] on link "[PERSON_NAME]" at bounding box center [302, 373] width 82 height 12
drag, startPoint x: 333, startPoint y: 321, endPoint x: 256, endPoint y: 325, distance: 76.6
click at [256, 420] on td "[PERSON_NAME]" at bounding box center [311, 449] width 126 height 58
copy link "[PERSON_NAME]"
click at [287, 426] on link "[PERSON_NAME]" at bounding box center [302, 432] width 82 height 12
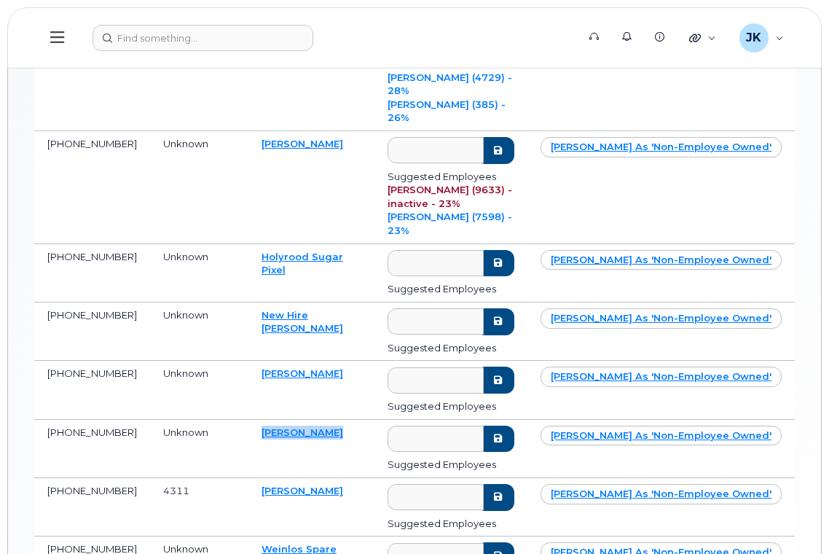
drag, startPoint x: 346, startPoint y: 383, endPoint x: 256, endPoint y: 388, distance: 90.5
click at [256, 478] on td "[PERSON_NAME]" at bounding box center [311, 507] width 126 height 58
copy link "[PERSON_NAME]"
click at [293, 484] on link "[PERSON_NAME]" at bounding box center [302, 490] width 82 height 12
click at [318, 543] on link "Weinlos Spare" at bounding box center [298, 549] width 75 height 12
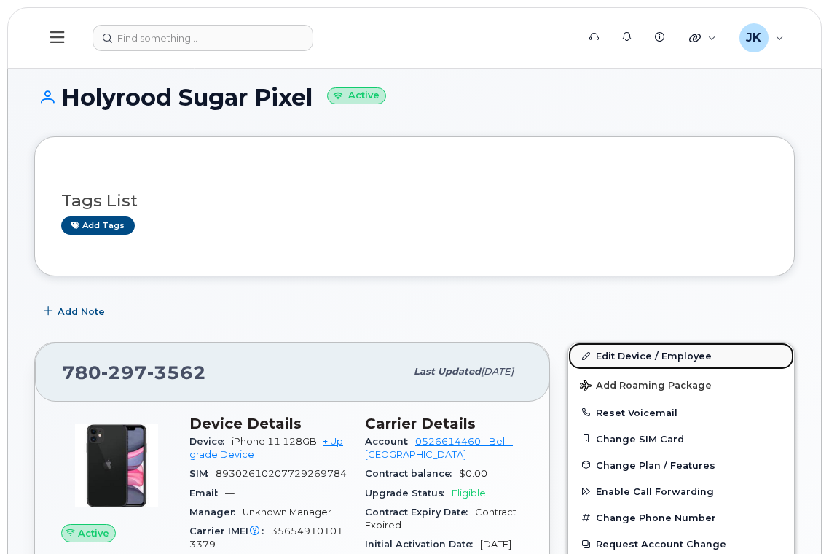
click at [628, 354] on link "Edit Device / Employee" at bounding box center [681, 355] width 226 height 26
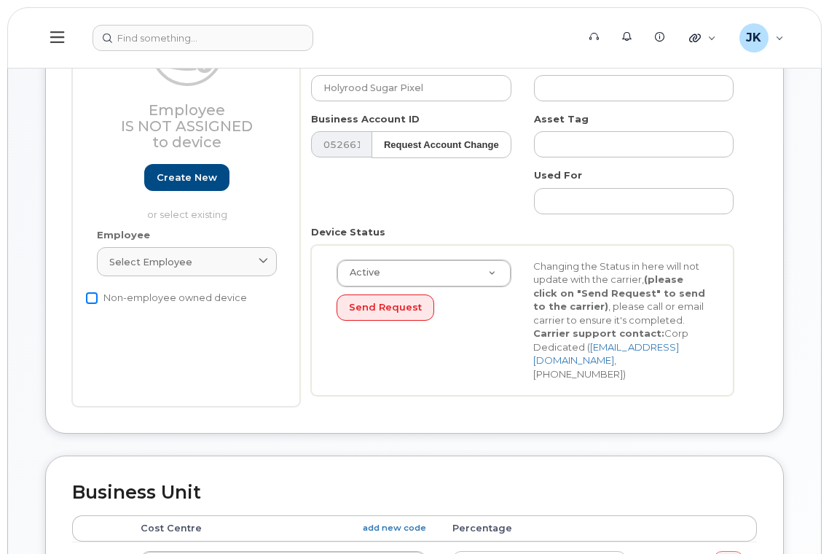
click at [93, 300] on input "Non-employee owned device" at bounding box center [92, 298] width 12 height 12
checkbox input "true"
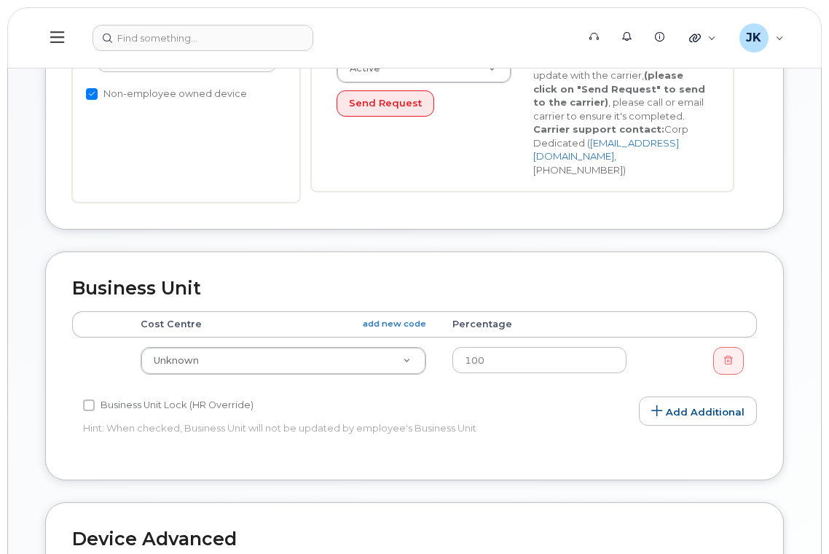
scroll to position [583, 0]
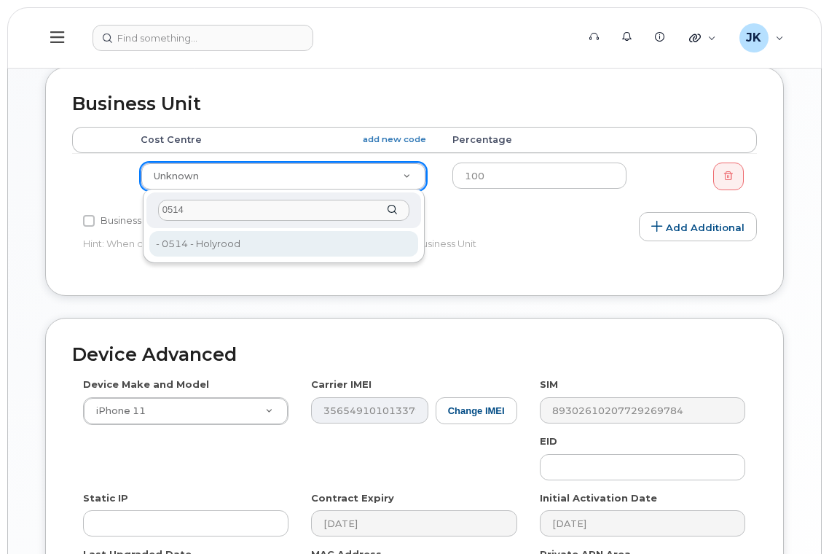
type input "0514"
type input "29771"
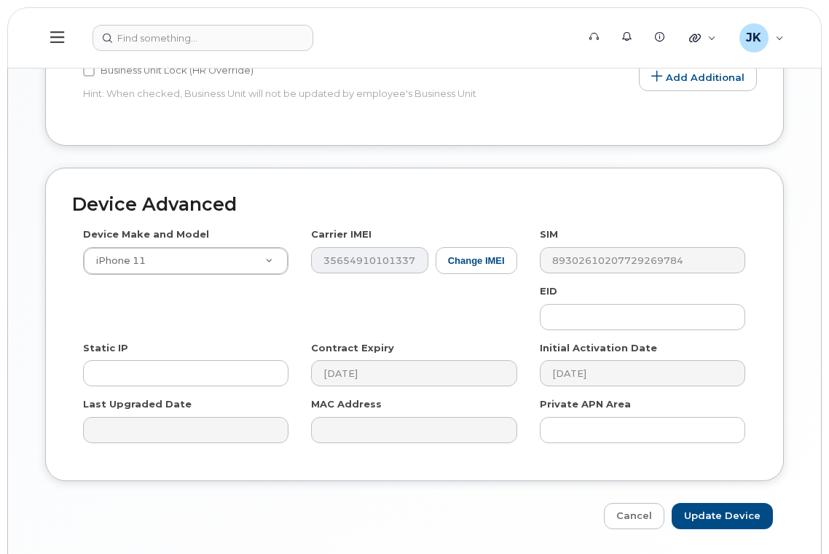
scroll to position [781, 0]
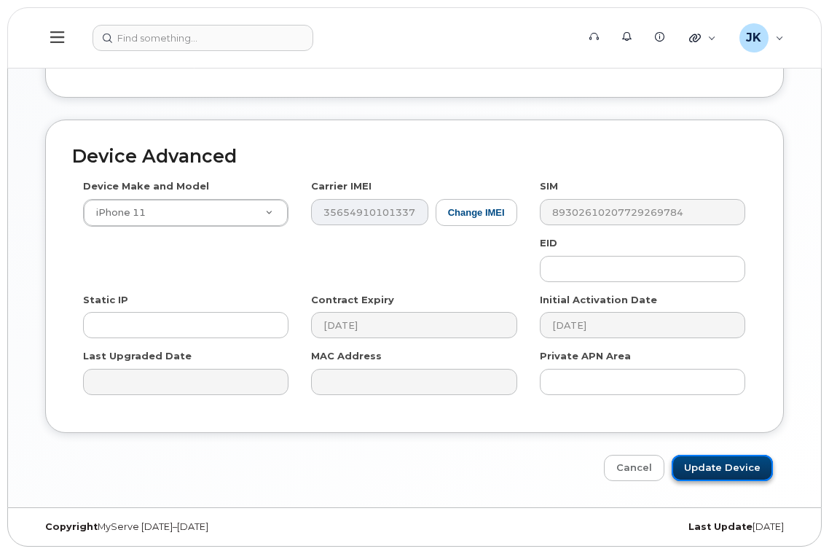
click at [726, 469] on input "Update Device" at bounding box center [721, 467] width 101 height 27
type input "Saving..."
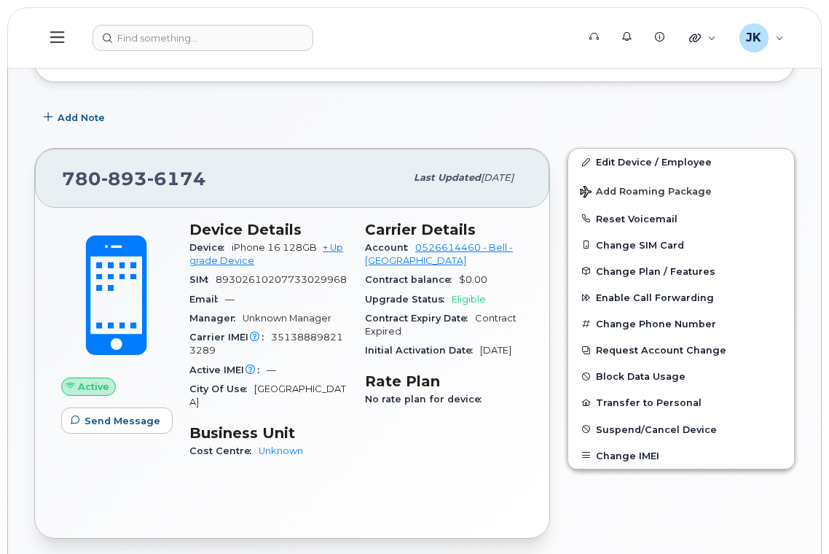
scroll to position [194, 0]
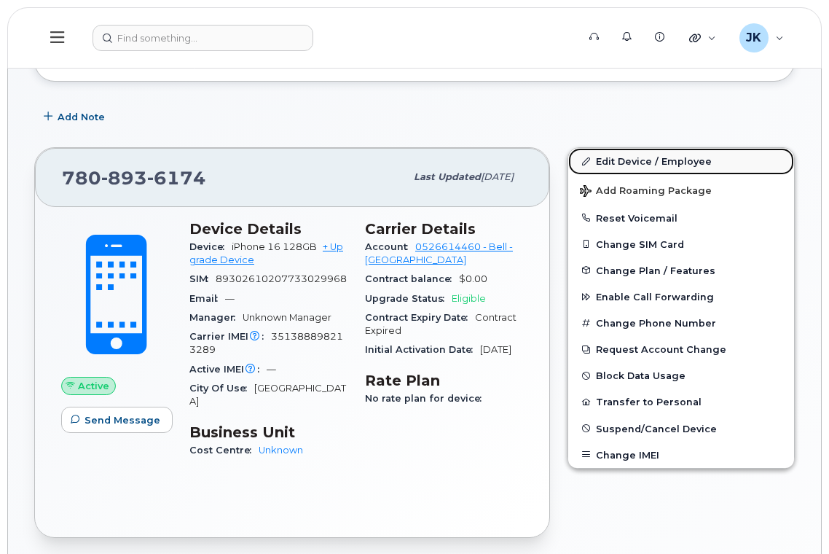
click at [644, 164] on link "Edit Device / Employee" at bounding box center [681, 161] width 226 height 26
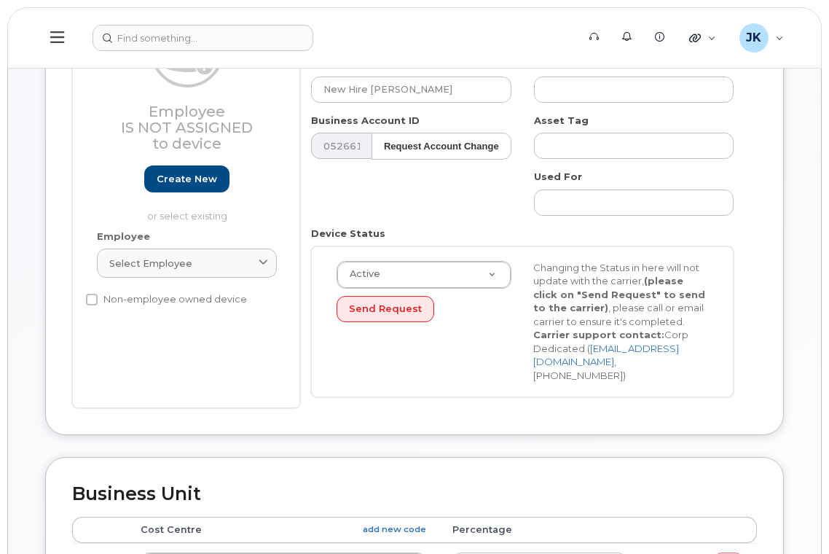
scroll to position [194, 0]
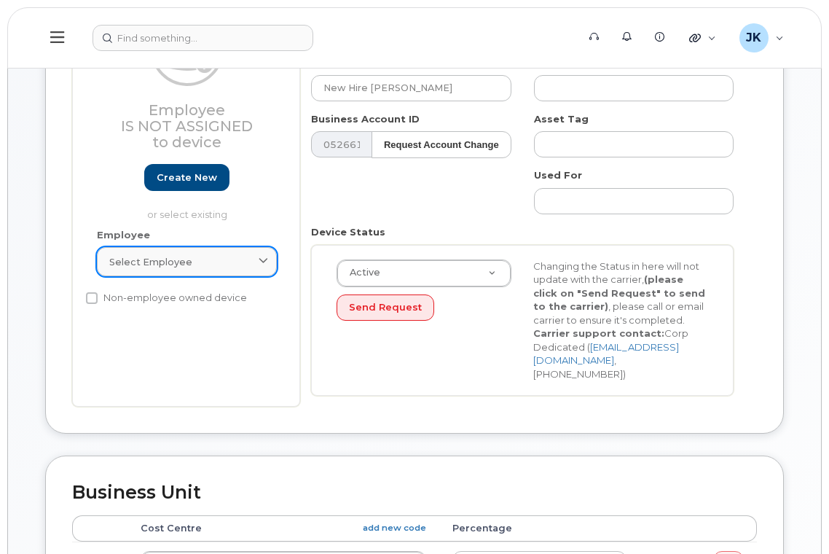
click at [136, 265] on span "Select employee" at bounding box center [150, 262] width 83 height 14
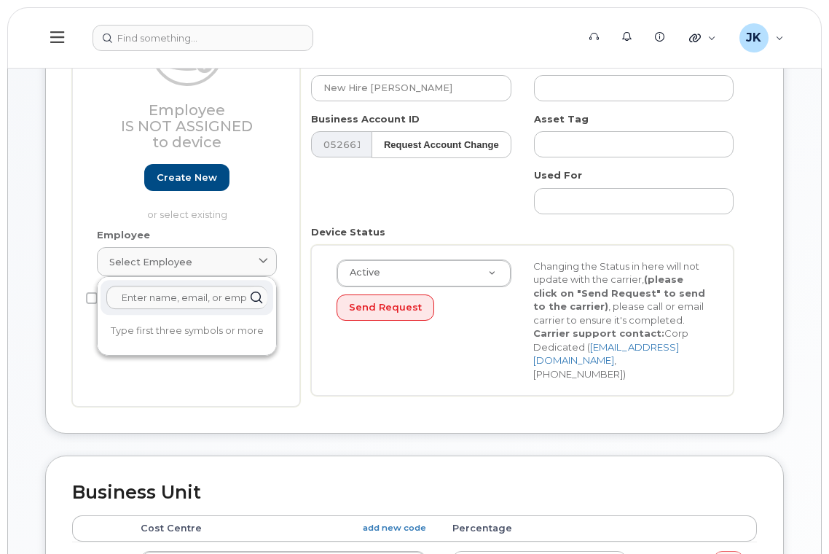
drag, startPoint x: 95, startPoint y: 216, endPoint x: 81, endPoint y: 275, distance: 59.9
click at [94, 216] on div "Employee Is not assigned to device Create new or select existing" at bounding box center [187, 120] width 202 height 215
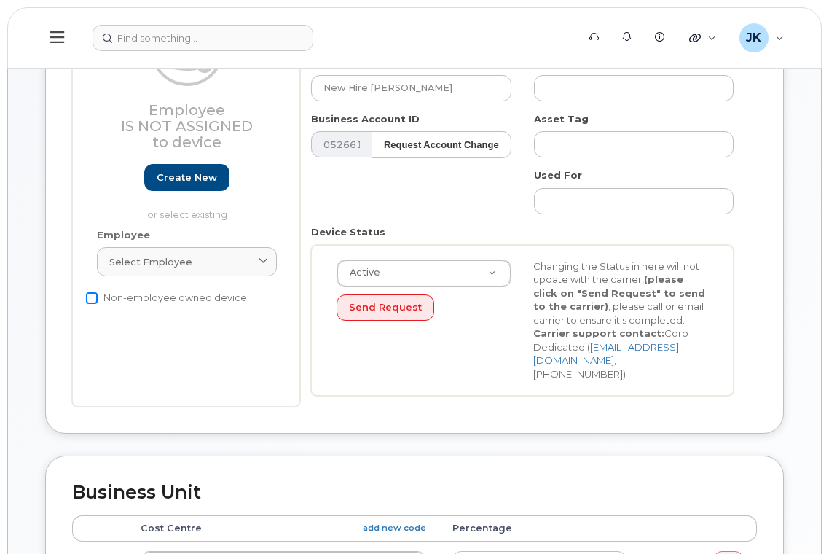
click at [86, 294] on input "Non-employee owned device" at bounding box center [92, 298] width 12 height 12
checkbox input "true"
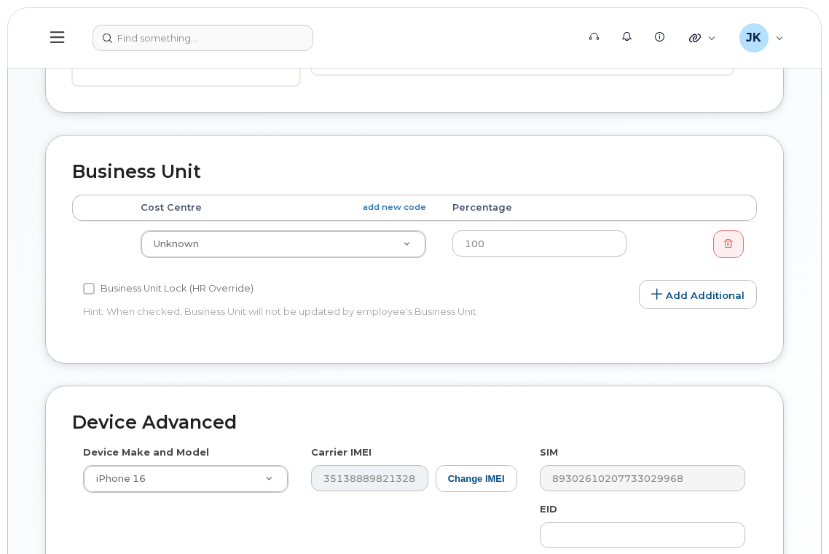
scroll to position [583, 0]
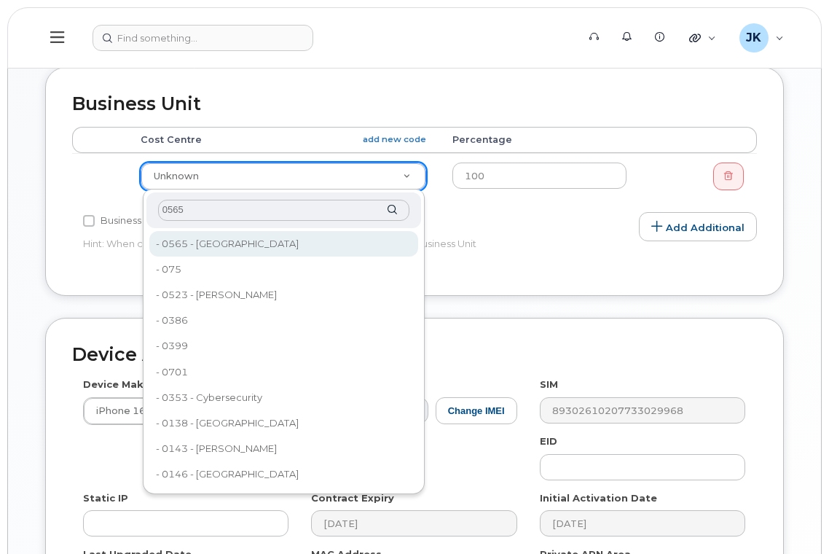
type input "0565"
type input "29800"
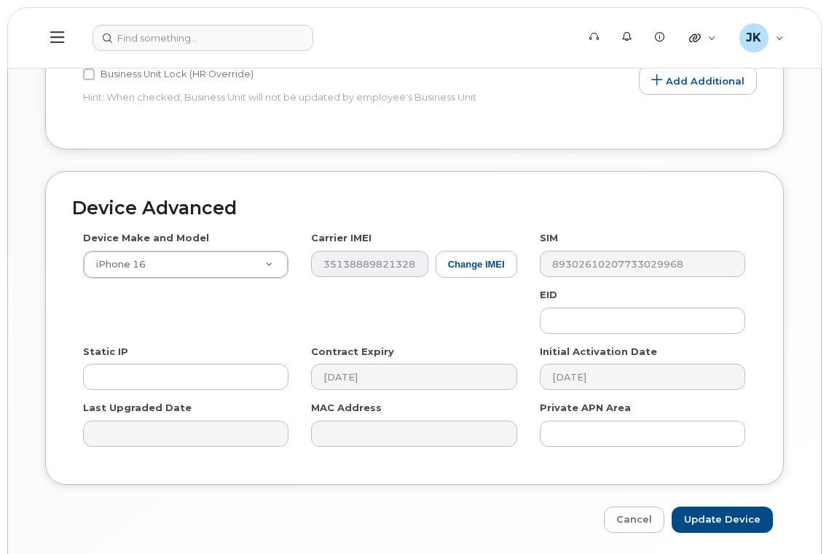
scroll to position [781, 0]
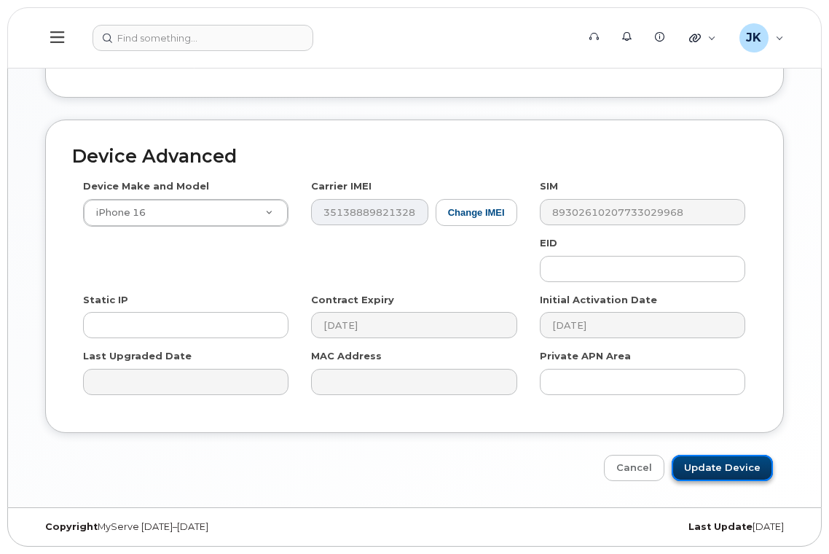
click at [700, 467] on input "Update Device" at bounding box center [721, 467] width 101 height 27
type input "Saving..."
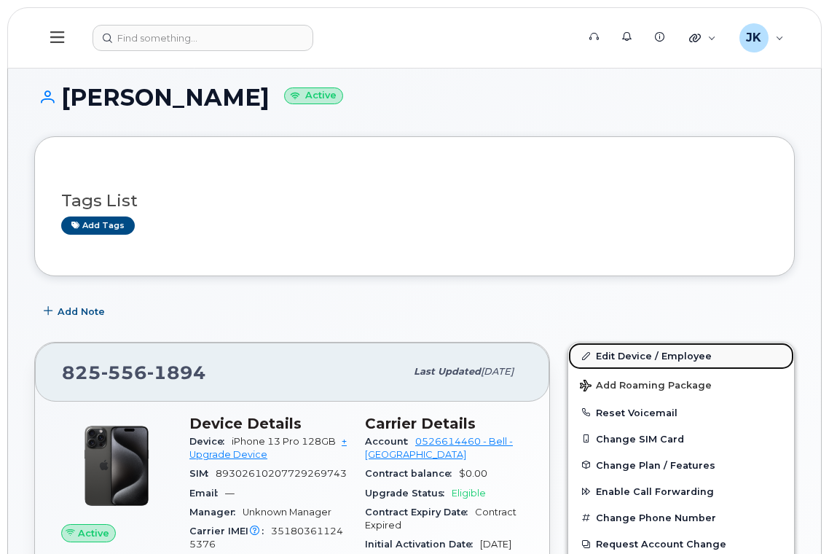
click at [634, 360] on link "Edit Device / Employee" at bounding box center [681, 355] width 226 height 26
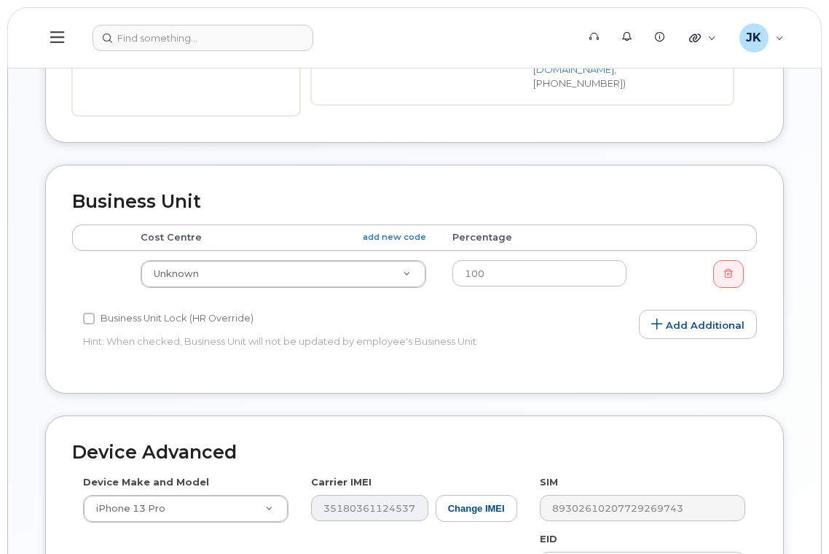
scroll to position [486, 0]
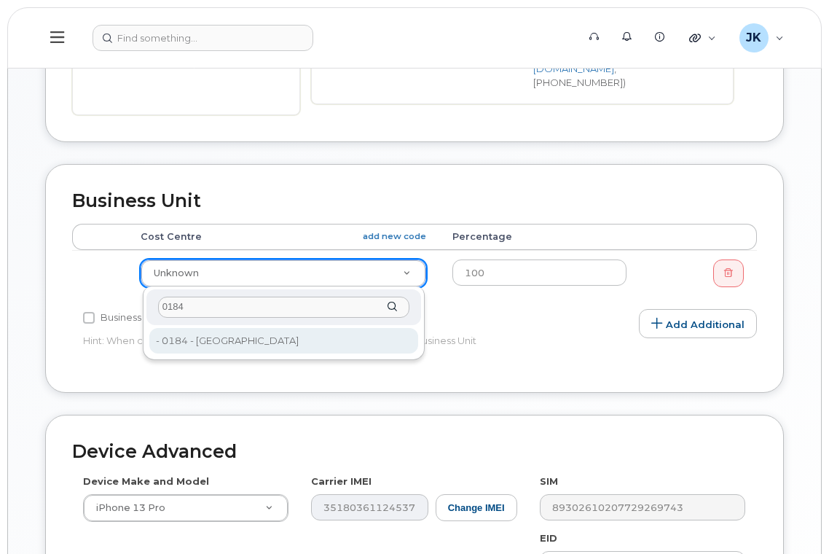
type input "0184"
type input "29698"
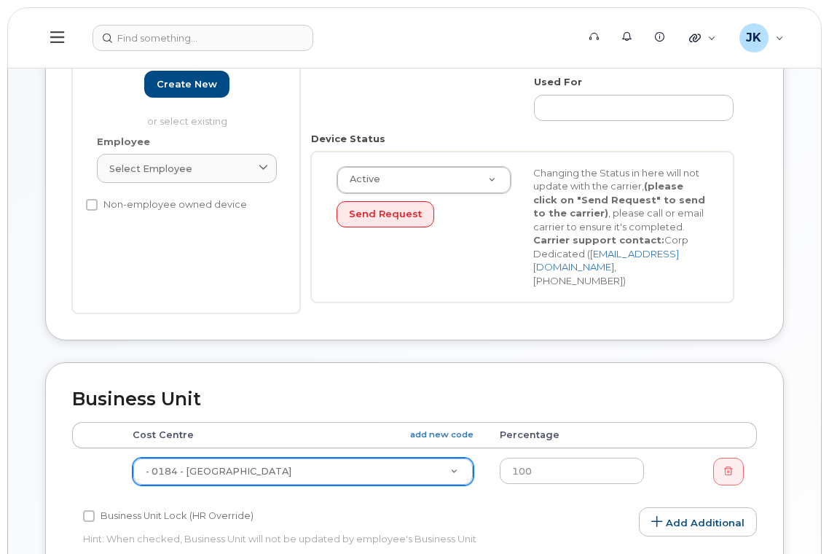
scroll to position [97, 0]
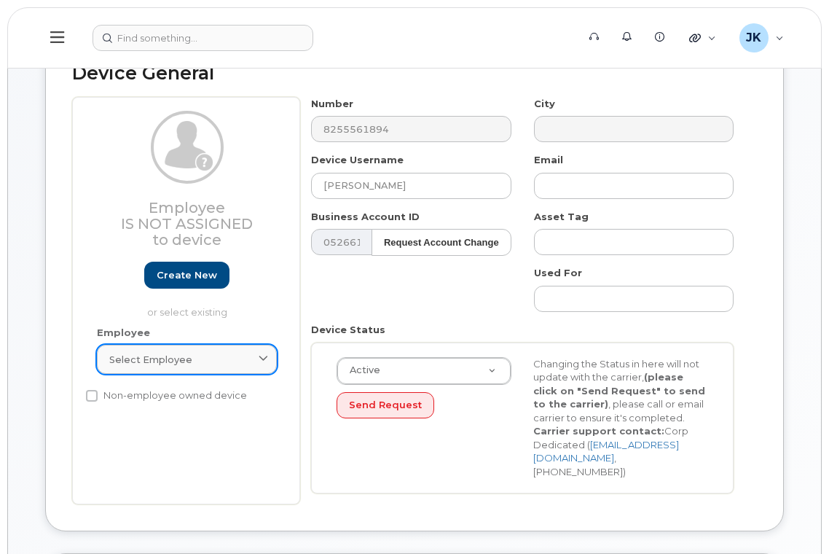
click at [168, 358] on span "Select employee" at bounding box center [150, 359] width 83 height 14
paste input "Nimeh Awwad"
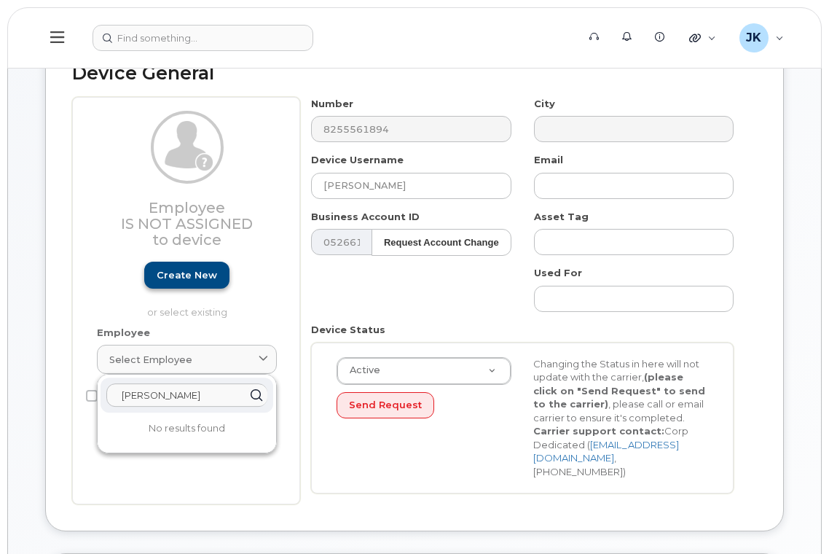
type input "Nimeh Awwad"
click at [181, 275] on link "Create new" at bounding box center [186, 274] width 85 height 27
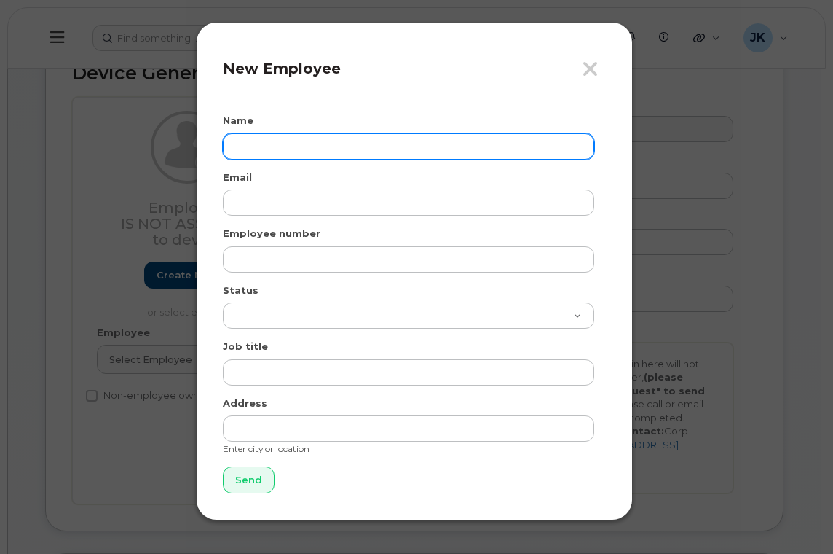
click at [262, 154] on input "text" at bounding box center [408, 146] width 371 height 26
paste input "Nimeh Awwad"
type input "Nimeh Awwad"
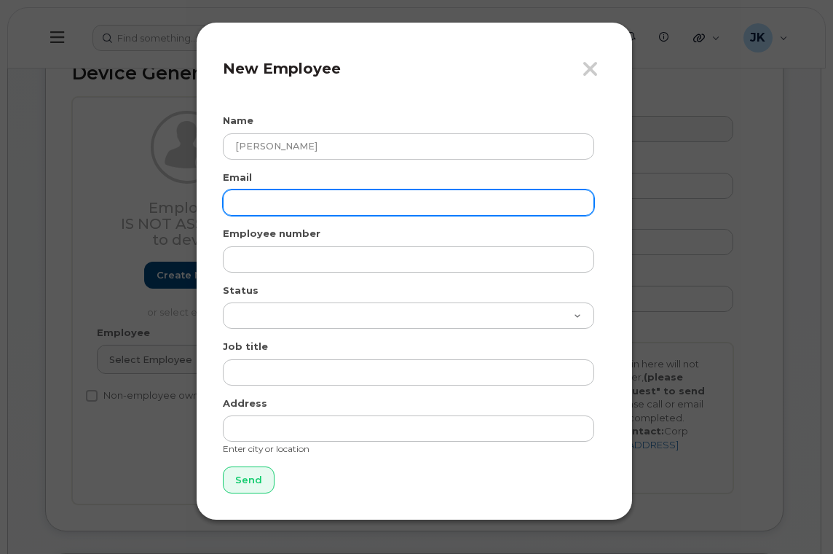
click at [268, 206] on input "email" at bounding box center [408, 202] width 371 height 26
paste input "nimeh.awwad@epsb.ca"
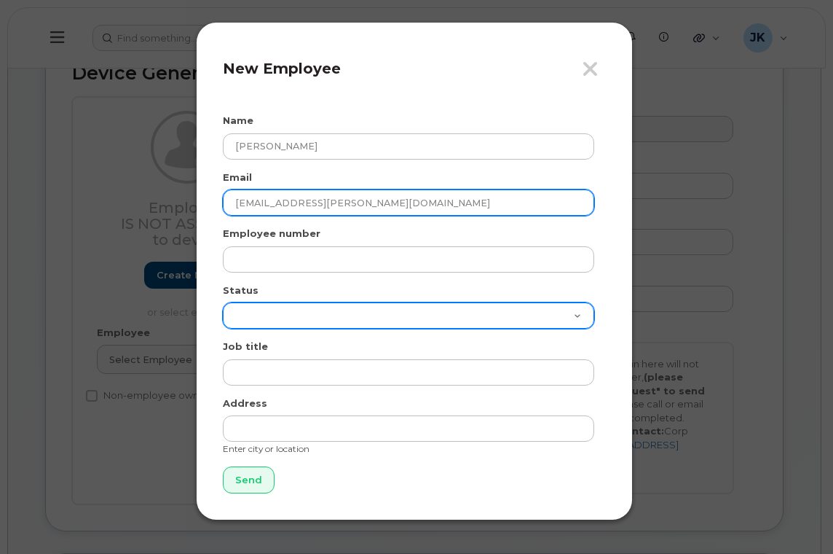
type input "nimeh.awwad@epsb.ca"
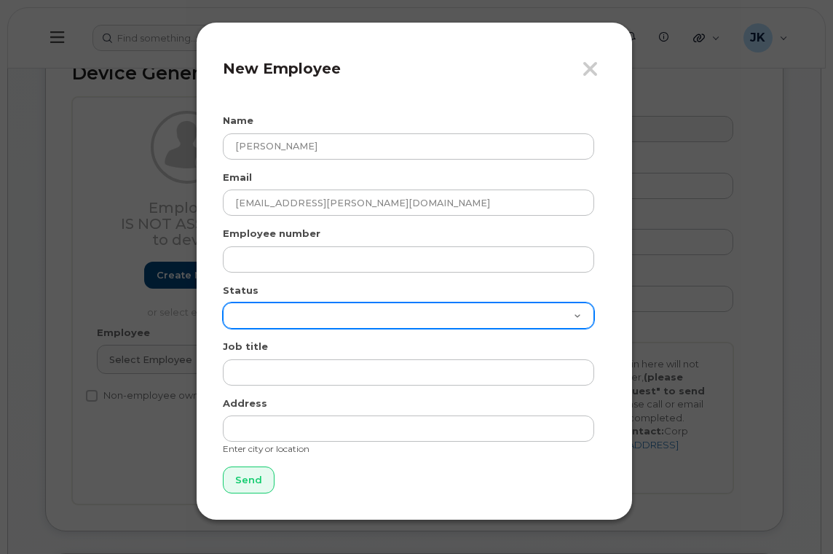
click at [249, 311] on select "Active On-Leave Long Term Short Term Maternity Leave Temp Layoff Inactive" at bounding box center [408, 315] width 371 height 26
select select "active"
click at [223, 302] on select "Active On-Leave Long Term Short Term Maternity Leave Temp Layoff Inactive" at bounding box center [408, 315] width 371 height 26
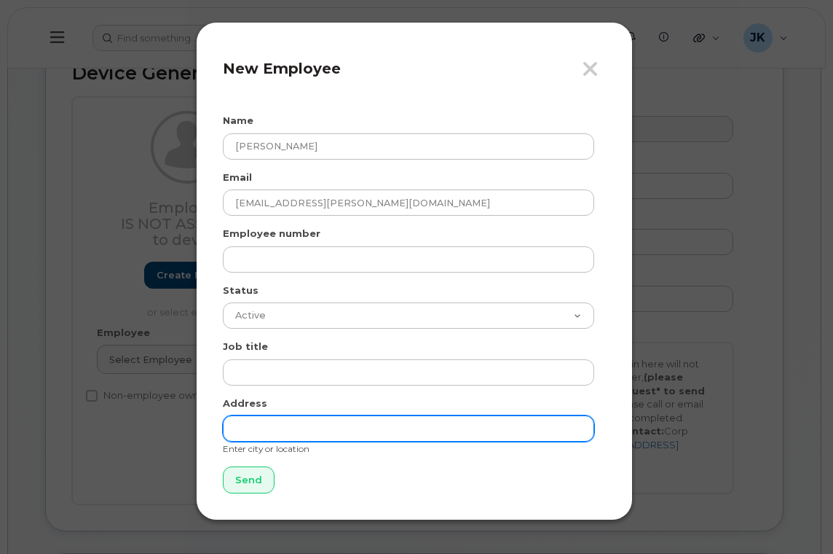
click at [283, 428] on input "text" at bounding box center [408, 428] width 371 height 26
type input "[GEOGRAPHIC_DATA]"
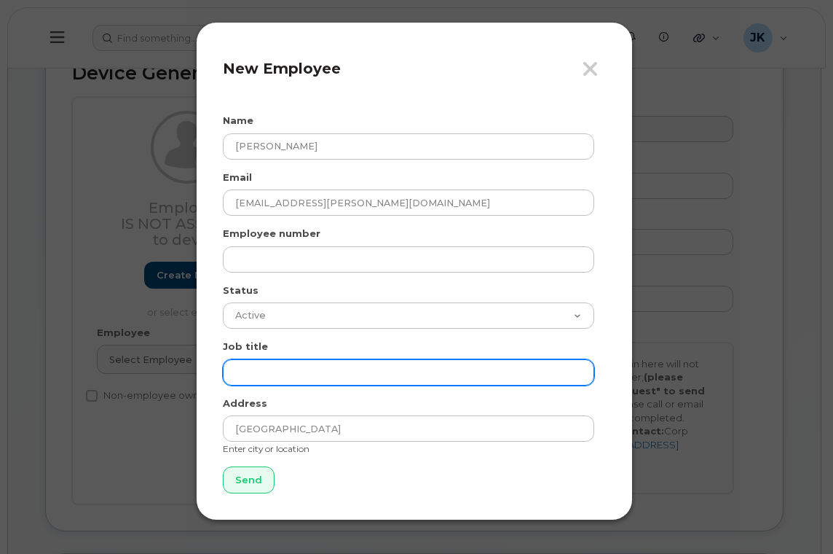
click at [245, 369] on input "text" at bounding box center [408, 372] width 371 height 26
paste input "Assistant Principal"
type input "Assistant Principal"
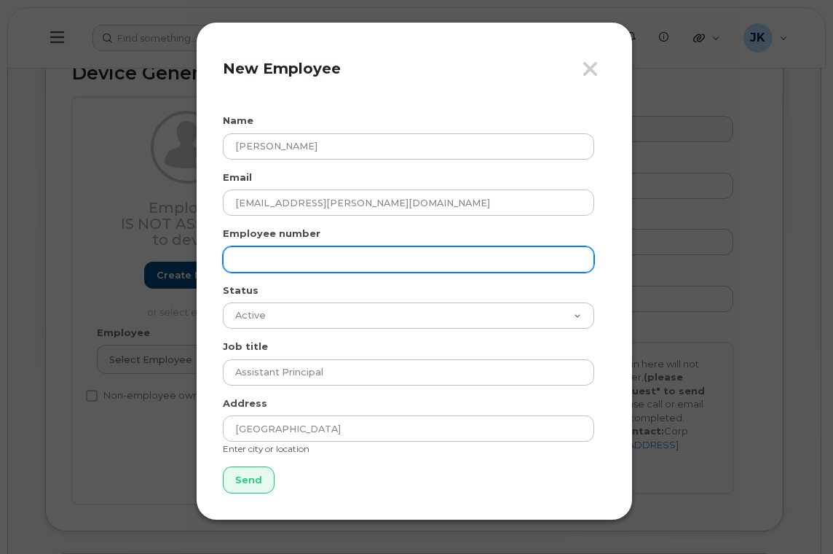
click at [325, 253] on input "text" at bounding box center [408, 259] width 371 height 26
paste input "2428"
type input "2428"
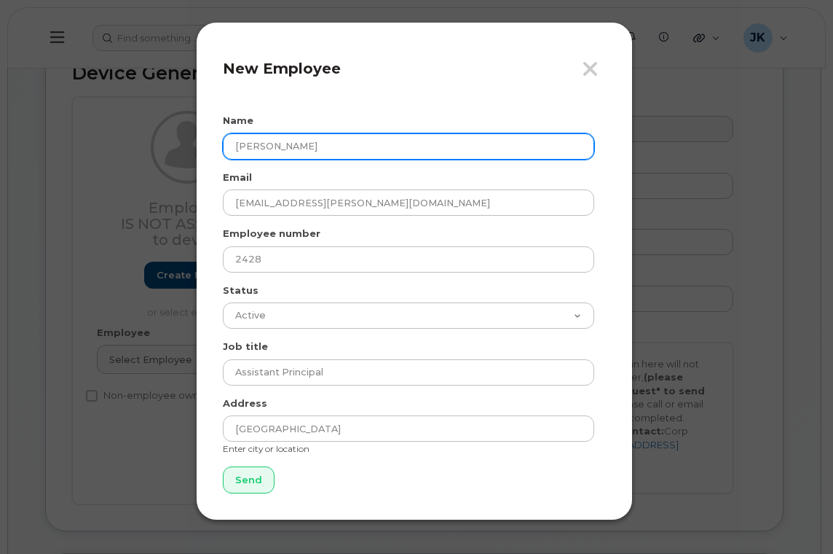
drag, startPoint x: 268, startPoint y: 142, endPoint x: 225, endPoint y: 143, distance: 43.0
click at [225, 143] on input "Nimeh Awwad" at bounding box center [408, 146] width 371 height 26
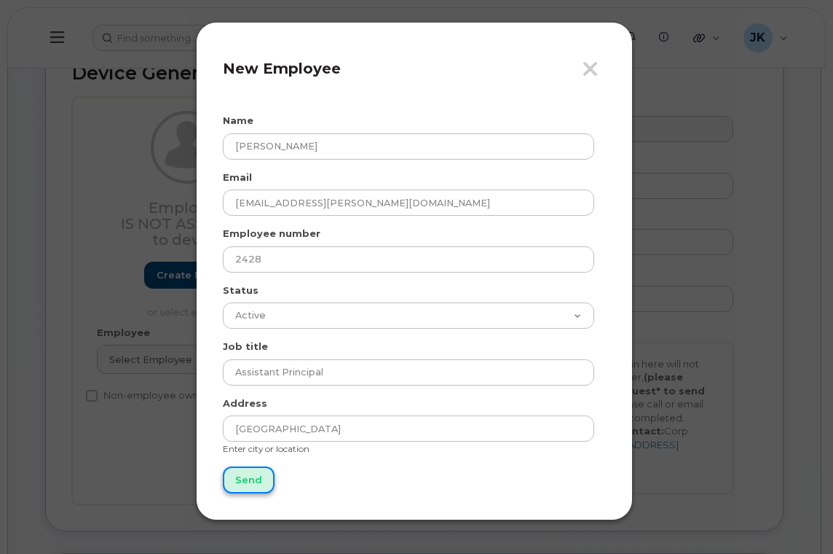
click at [252, 480] on input "Send" at bounding box center [249, 479] width 52 height 27
type input "Send"
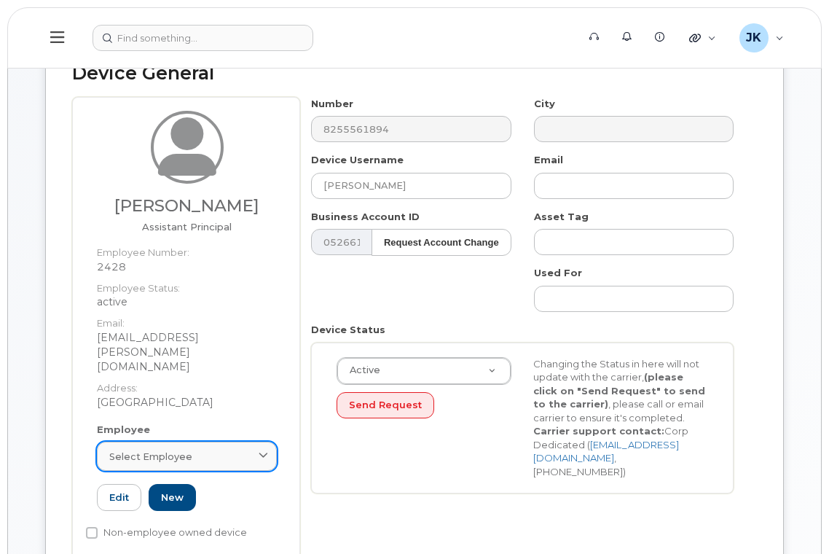
click at [169, 449] on span "Select employee" at bounding box center [150, 456] width 83 height 14
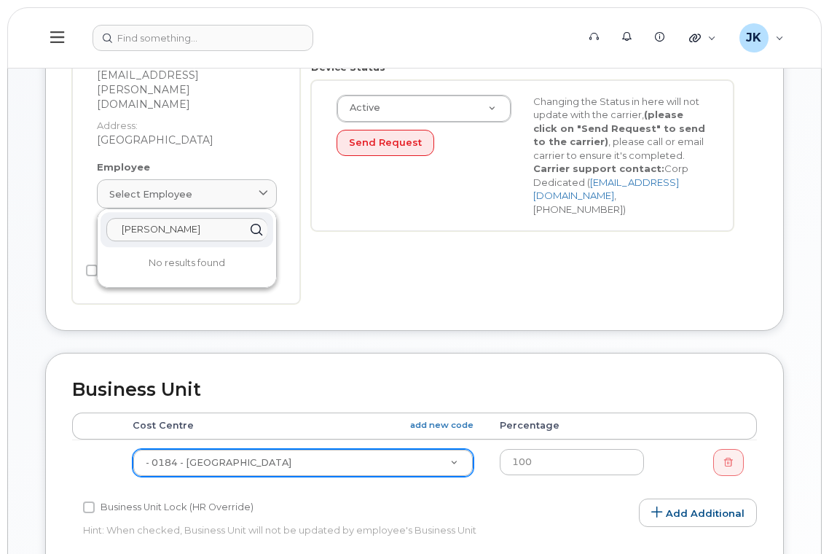
scroll to position [388, 0]
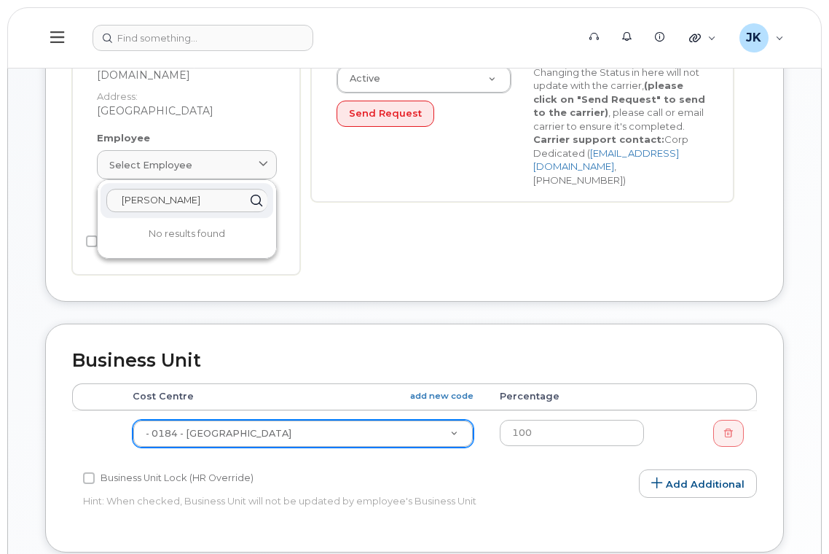
click at [176, 189] on input "Nimeh Awwad" at bounding box center [186, 200] width 161 height 23
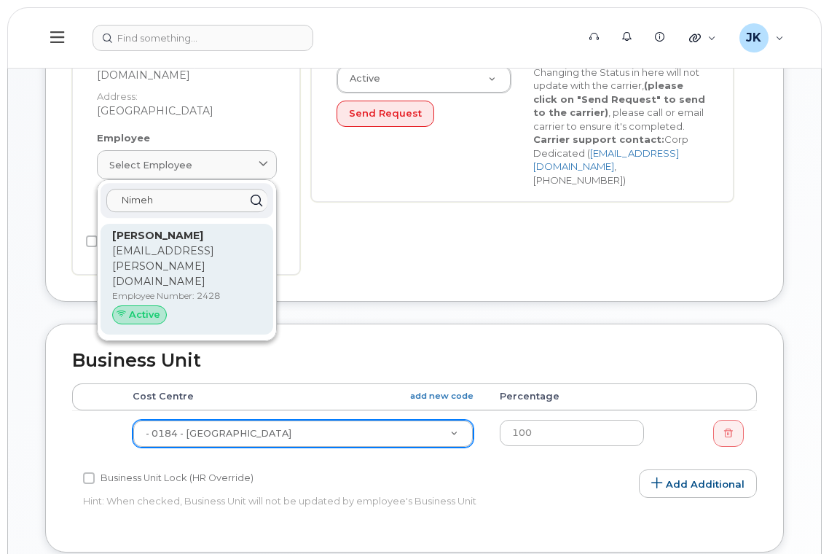
type input "Nimeh"
click at [159, 229] on div "Nimeh Awwad nimeh.awwad@epsb.ca Employee Number: 2428 Active" at bounding box center [186, 279] width 149 height 102
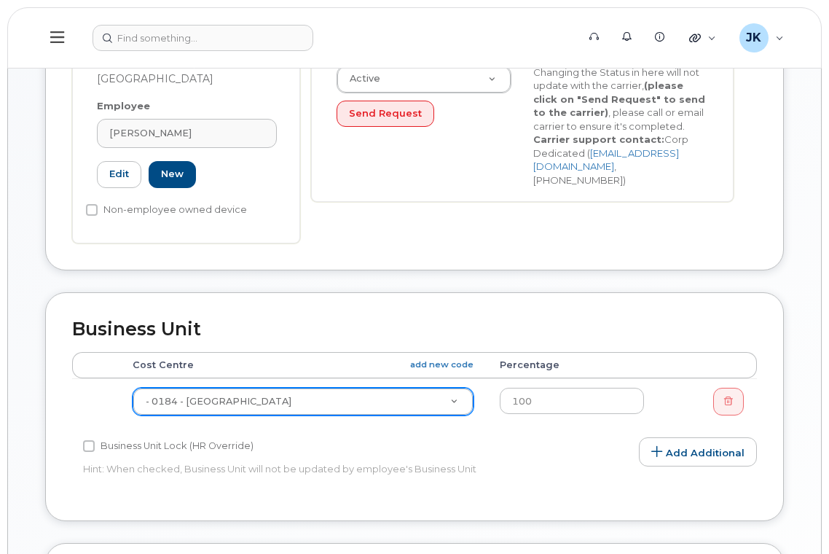
type input "2428"
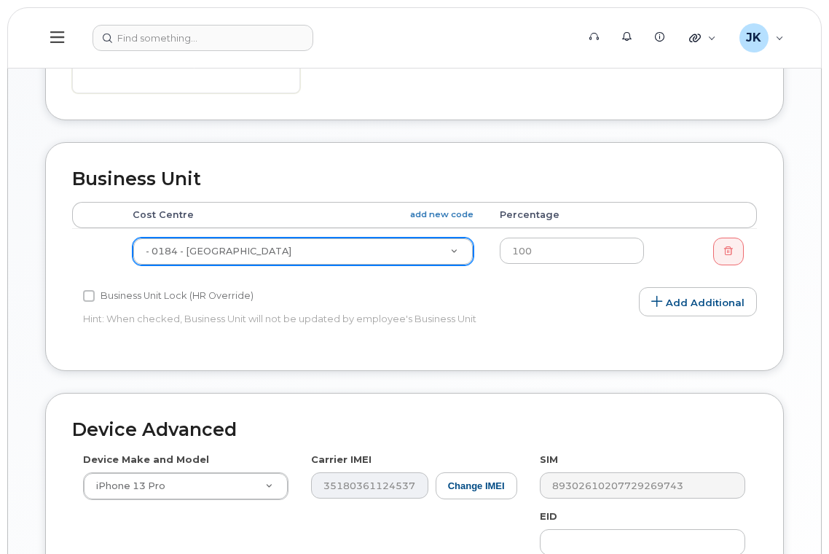
scroll to position [746, 0]
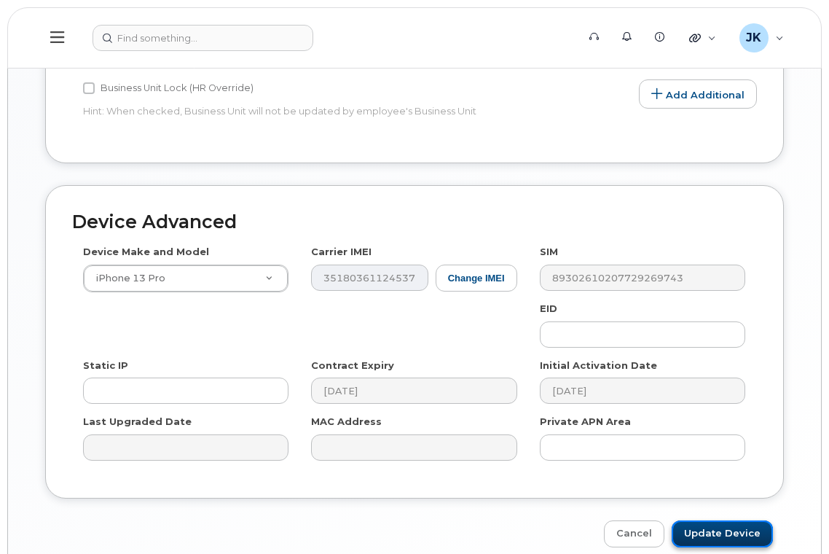
click at [715, 520] on input "Update Device" at bounding box center [721, 533] width 101 height 27
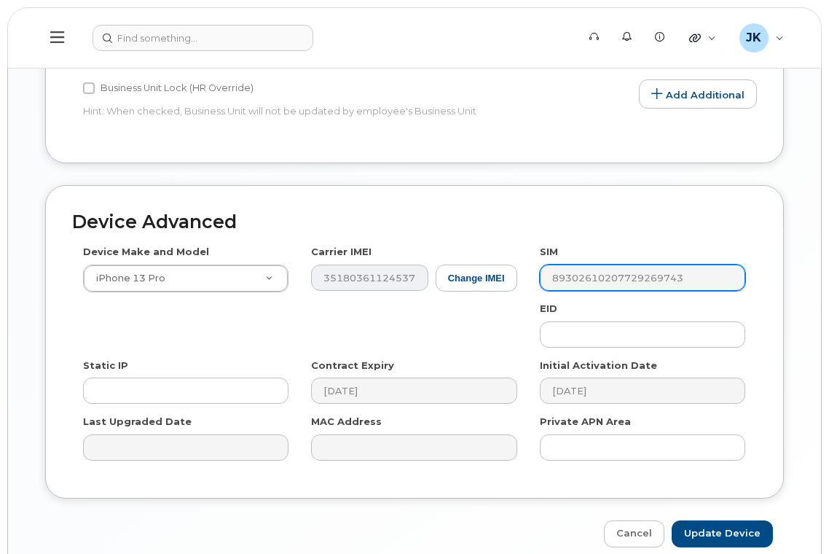
type input "Saving..."
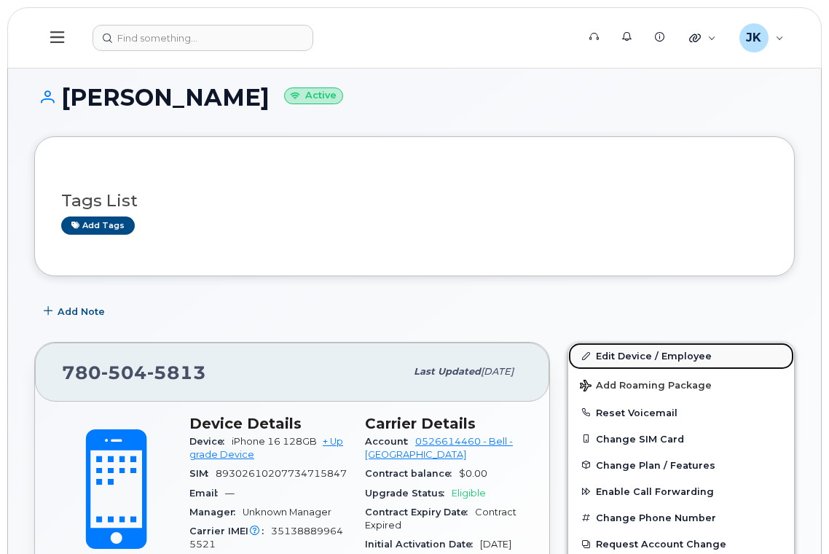
click at [637, 357] on link "Edit Device / Employee" at bounding box center [681, 355] width 226 height 26
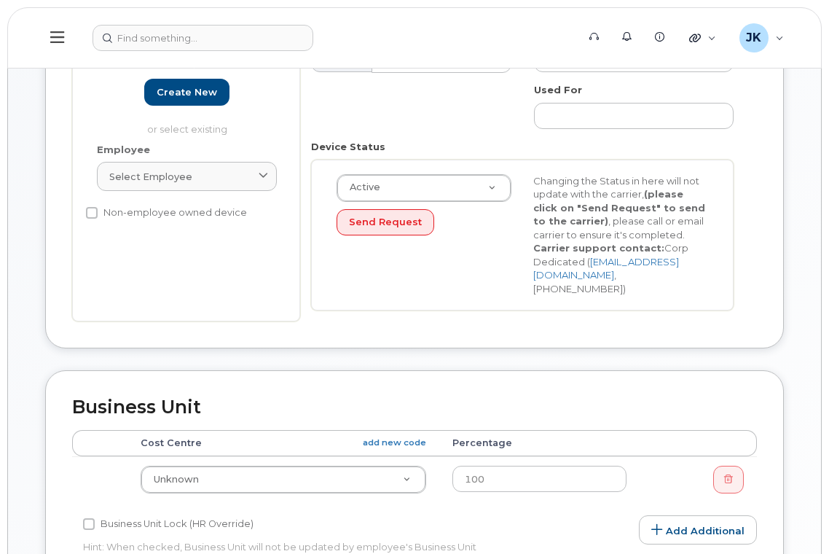
scroll to position [388, 0]
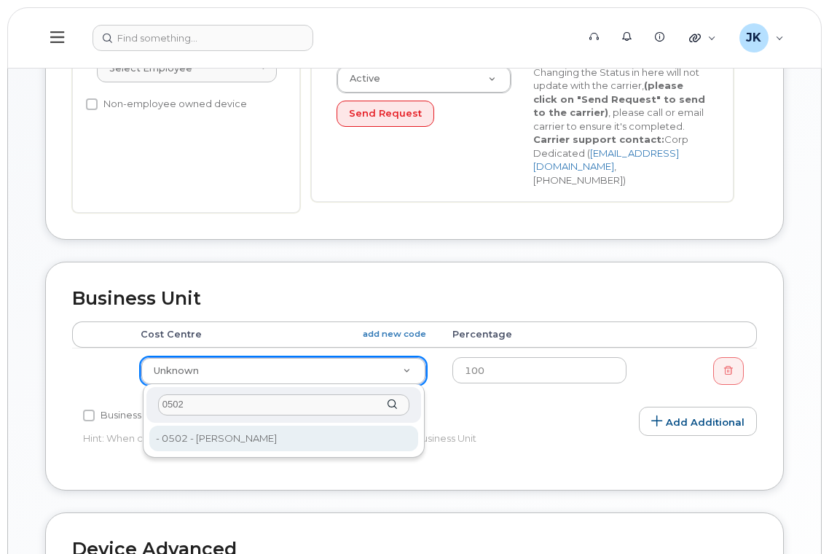
type input "0502"
type input "29764"
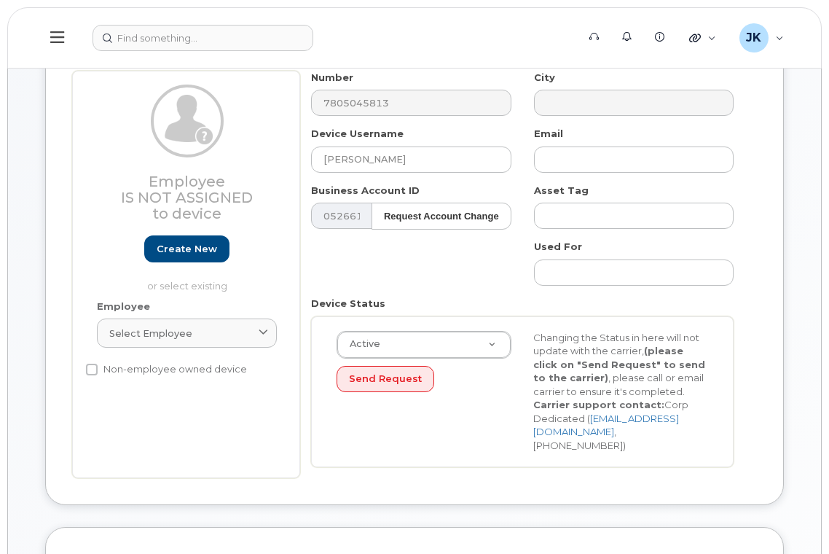
scroll to position [0, 0]
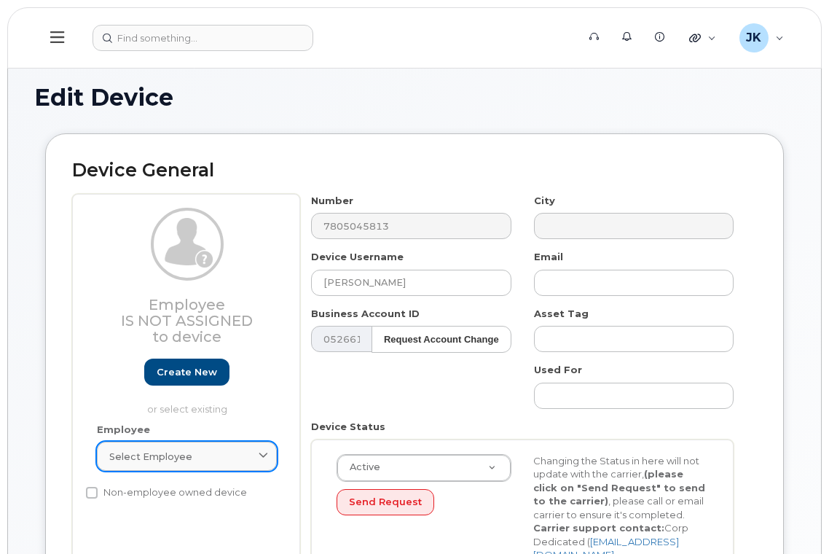
click at [159, 454] on span "Select employee" at bounding box center [150, 456] width 83 height 14
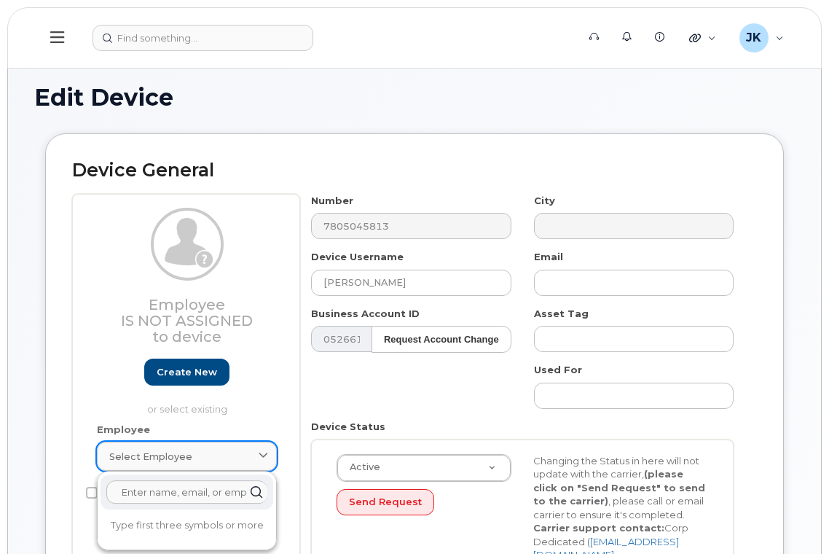
paste input "[PERSON_NAME]"
type input "[PERSON_NAME]"
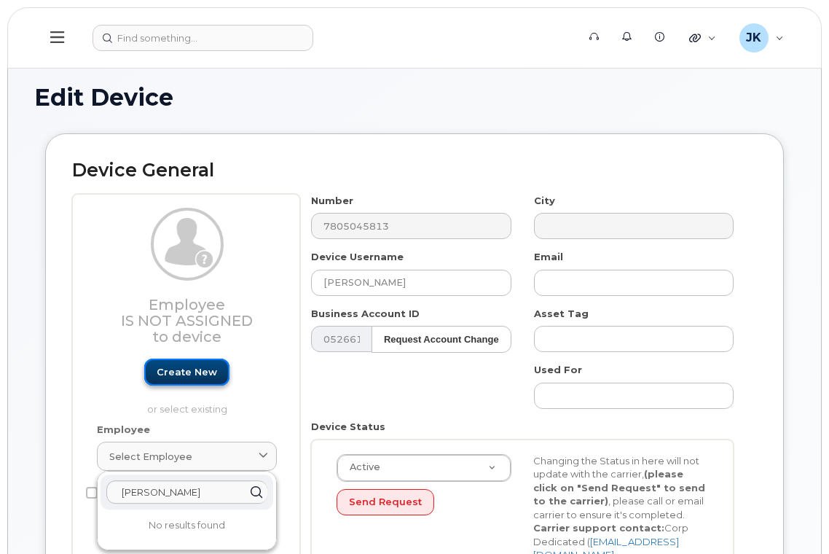
click at [184, 376] on link "Create new" at bounding box center [186, 371] width 85 height 27
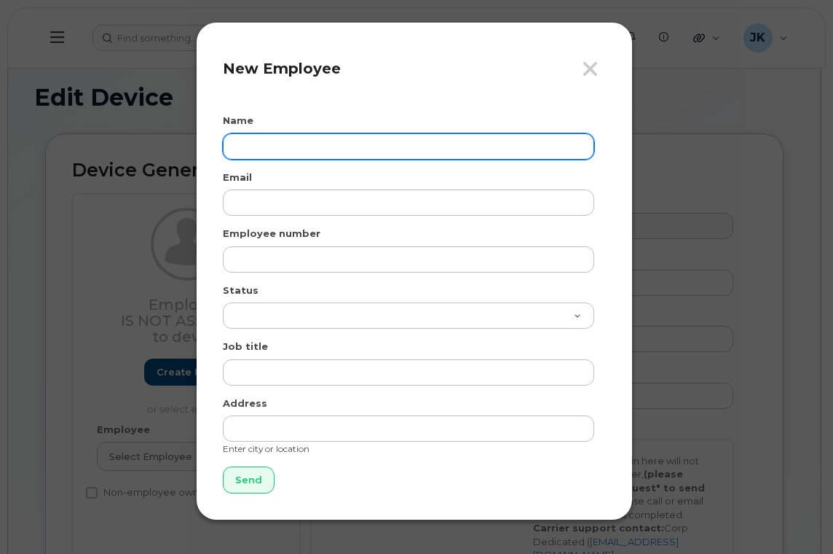
click at [286, 145] on input "text" at bounding box center [408, 146] width 371 height 26
paste input "[PERSON_NAME]"
type input "[PERSON_NAME]"
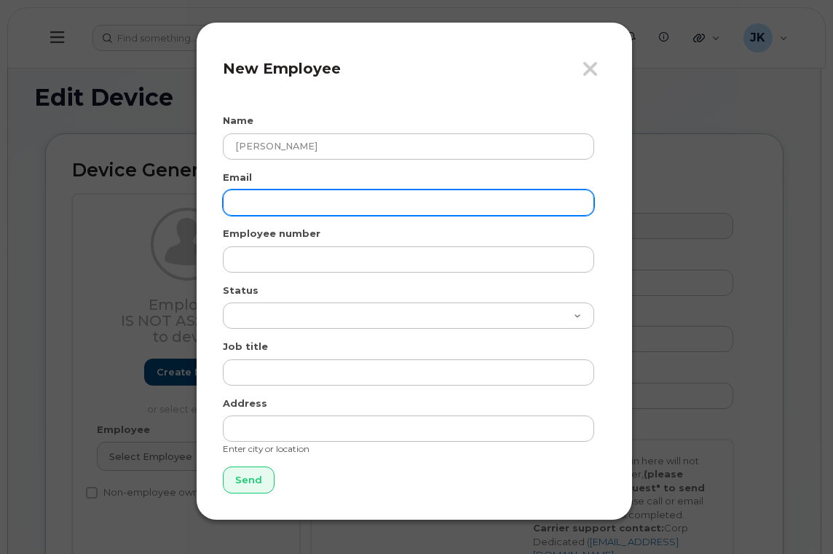
click at [259, 198] on input "email" at bounding box center [408, 202] width 371 height 26
paste input "[PERSON_NAME][EMAIL_ADDRESS][PERSON_NAME][DOMAIN_NAME]"
type input "[PERSON_NAME][EMAIL_ADDRESS][PERSON_NAME][DOMAIN_NAME]"
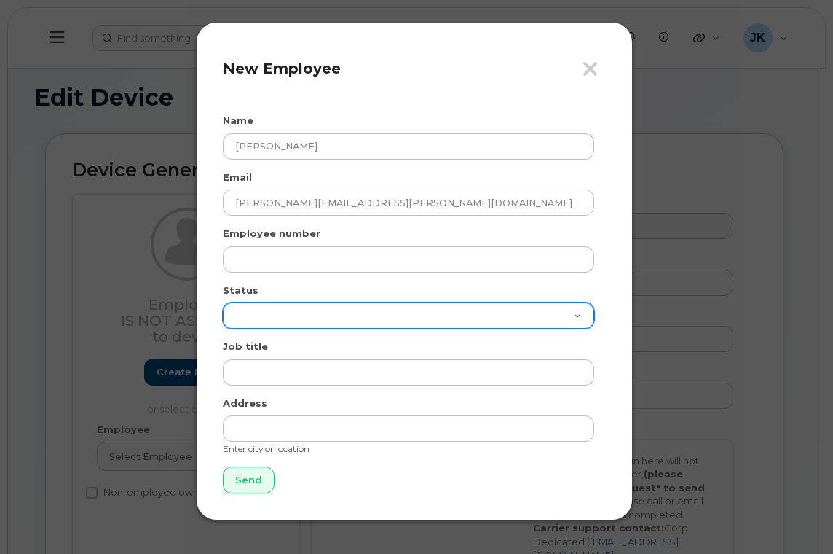
click at [253, 318] on select "Active On-Leave Long Term Short Term Maternity Leave Temp Layoff Inactive" at bounding box center [408, 315] width 371 height 26
select select "active"
click at [223, 302] on select "Active On-Leave Long Term Short Term Maternity Leave Temp Layoff Inactive" at bounding box center [408, 315] width 371 height 26
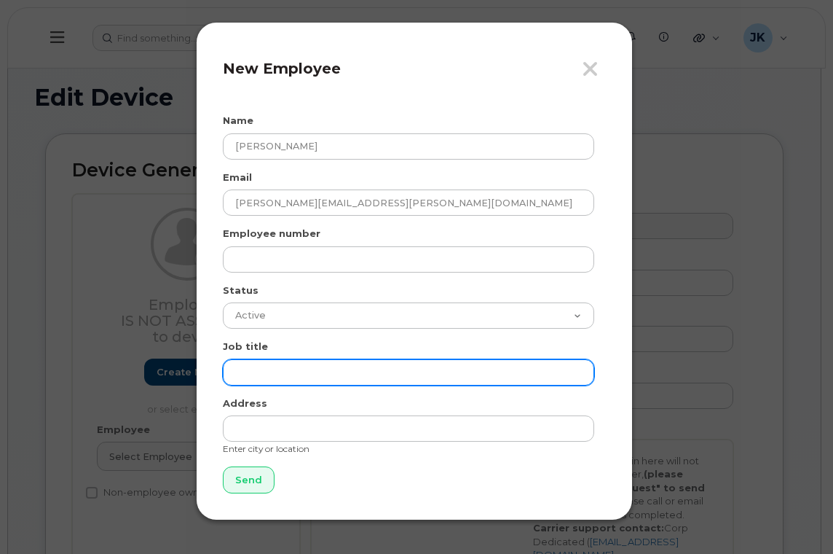
drag, startPoint x: 262, startPoint y: 365, endPoint x: 280, endPoint y: 381, distance: 24.3
click at [262, 365] on input "text" at bounding box center [408, 372] width 371 height 26
paste input "Assistant Principal"
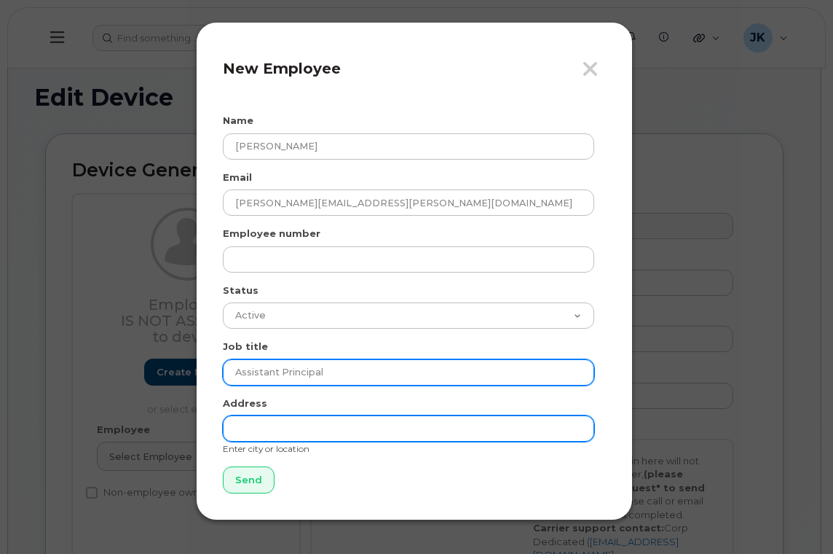
type input "Assistant Principal"
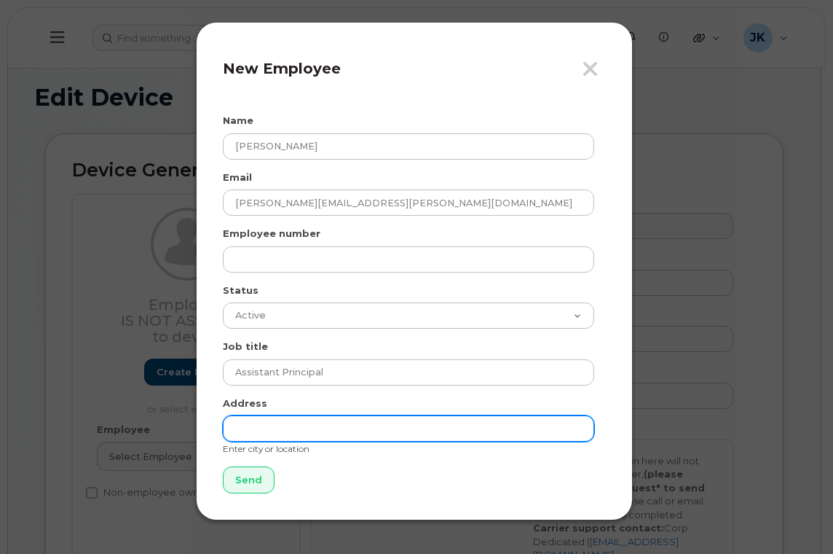
click at [290, 436] on input "text" at bounding box center [408, 428] width 371 height 26
type input "[GEOGRAPHIC_DATA]"
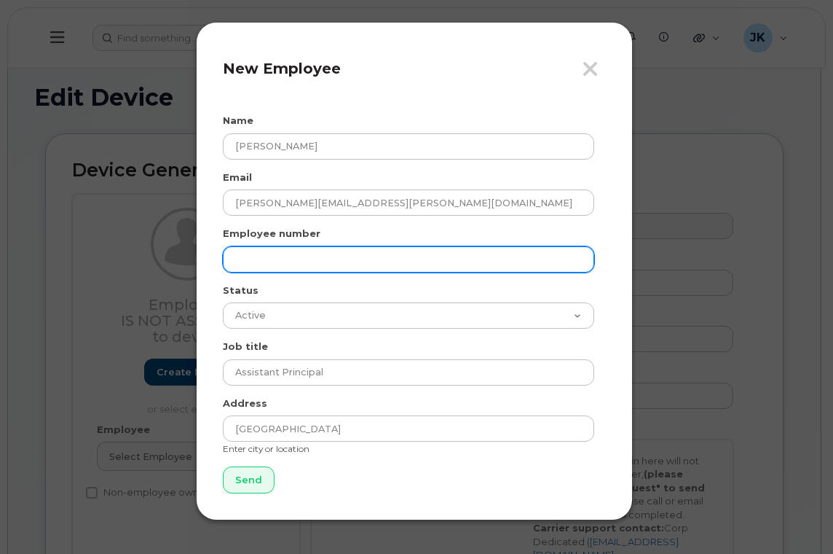
click at [247, 264] on input "text" at bounding box center [408, 259] width 371 height 26
paste input "12437"
type input "12437"
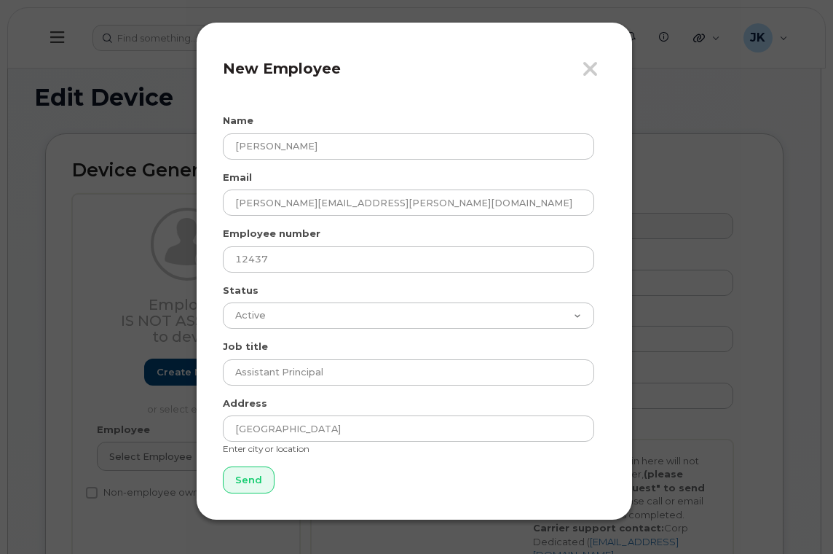
click at [216, 294] on div "Close New Employee Name [PERSON_NAME] Email [PERSON_NAME][EMAIL_ADDRESS][PERSON…" at bounding box center [414, 271] width 437 height 498
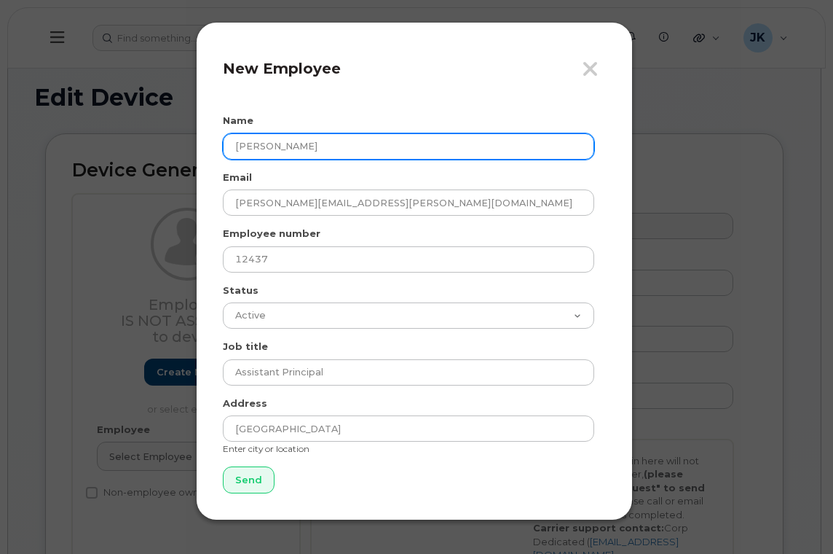
click at [260, 141] on input "[PERSON_NAME]" at bounding box center [408, 146] width 371 height 26
click at [291, 146] on input "[PERSON_NAME]" at bounding box center [408, 146] width 371 height 26
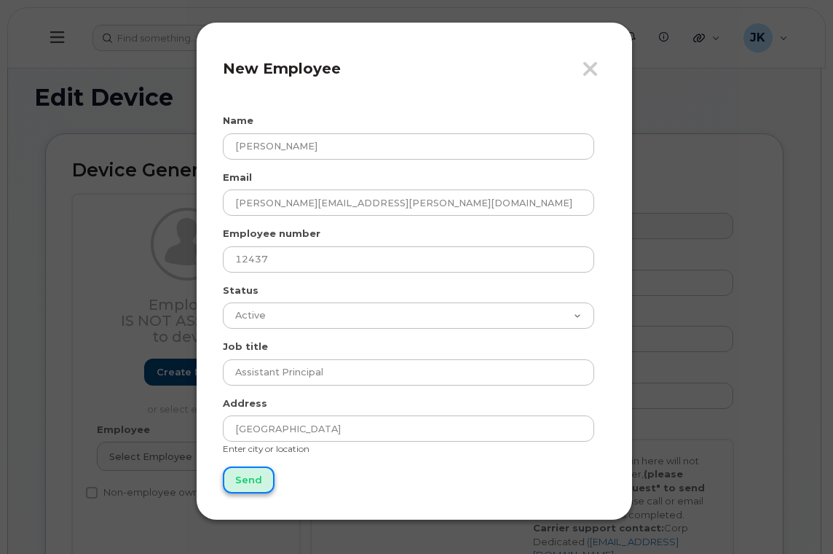
click at [246, 481] on input "Send" at bounding box center [249, 479] width 52 height 27
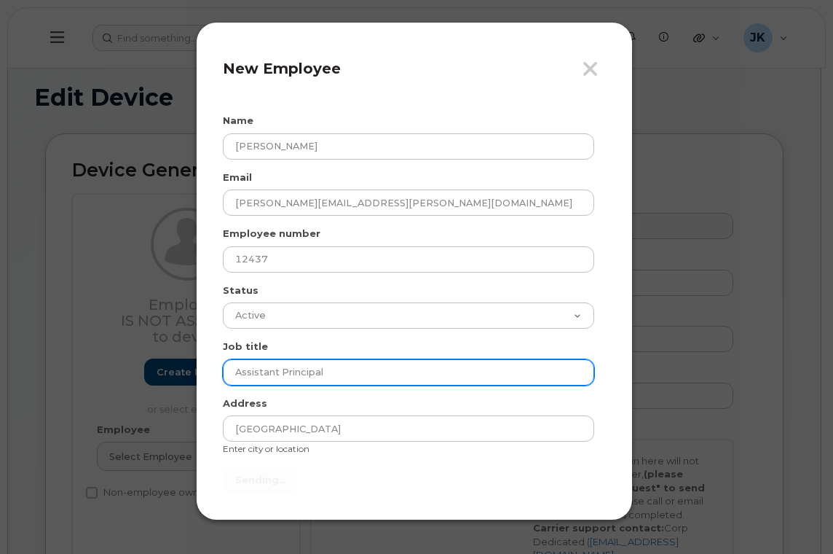
type input "Send"
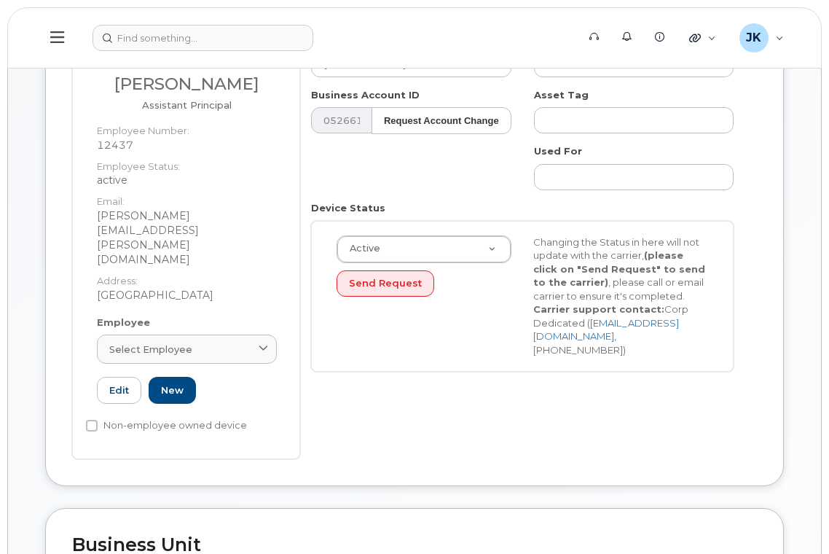
scroll to position [194, 0]
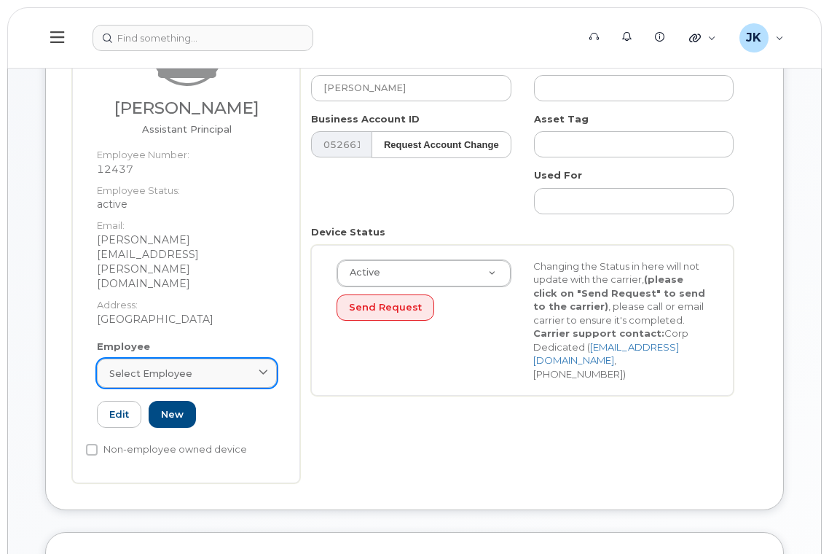
click at [172, 366] on span "Select employee" at bounding box center [150, 373] width 83 height 14
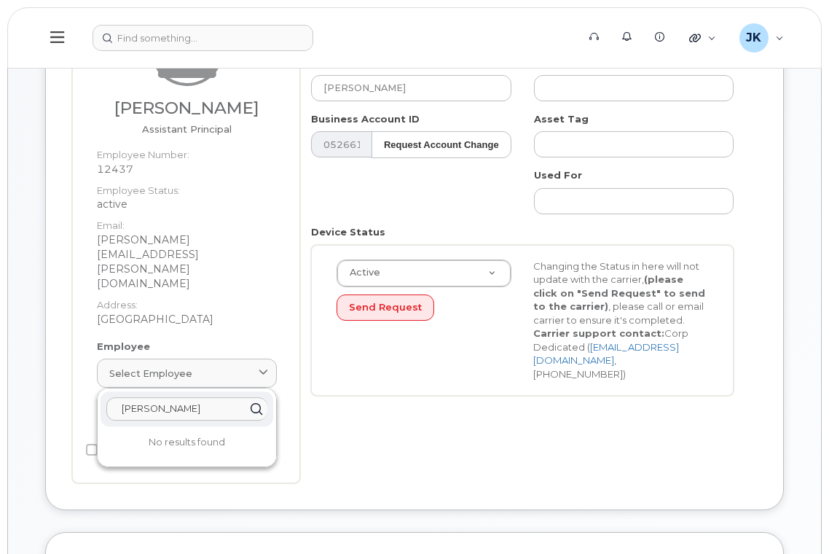
drag, startPoint x: 202, startPoint y: 372, endPoint x: 82, endPoint y: 369, distance: 120.2
click at [82, 369] on div "[PERSON_NAME] Assistant Principal Employee Number: 12437 Employee Status: activ…" at bounding box center [186, 241] width 228 height 484
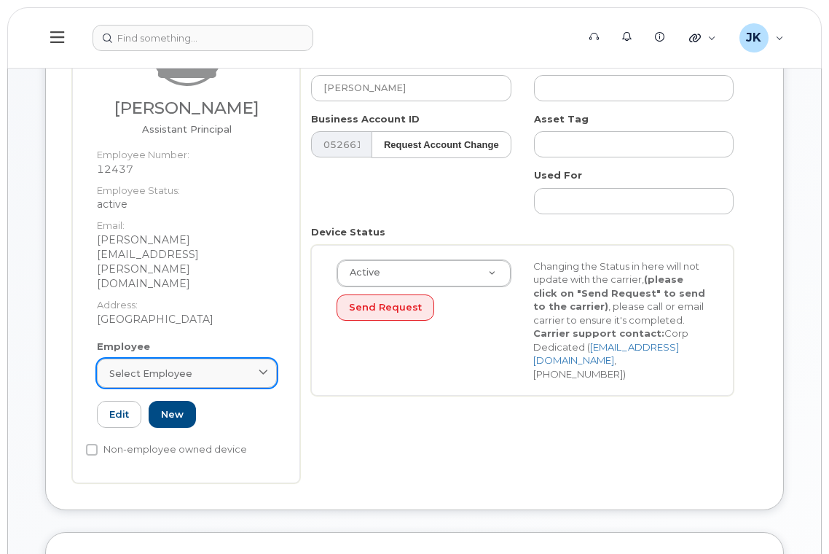
click at [205, 366] on div "Select employee" at bounding box center [186, 373] width 155 height 14
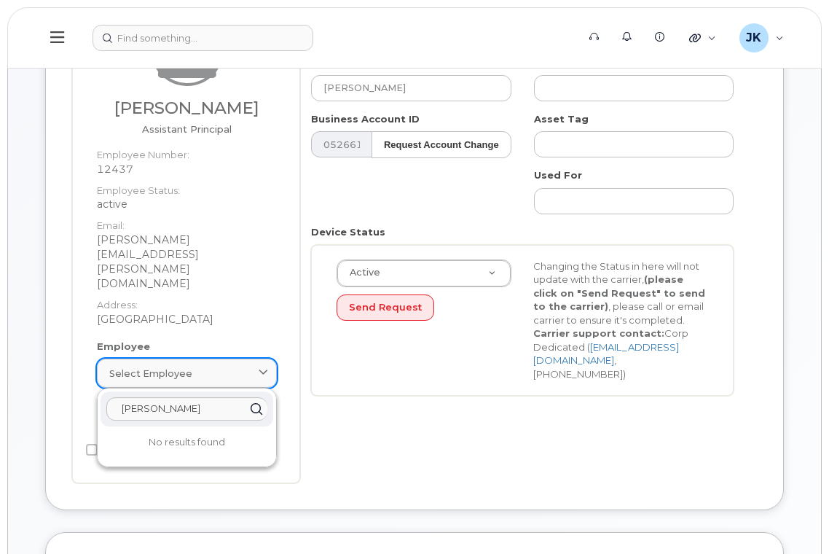
paste input "text"
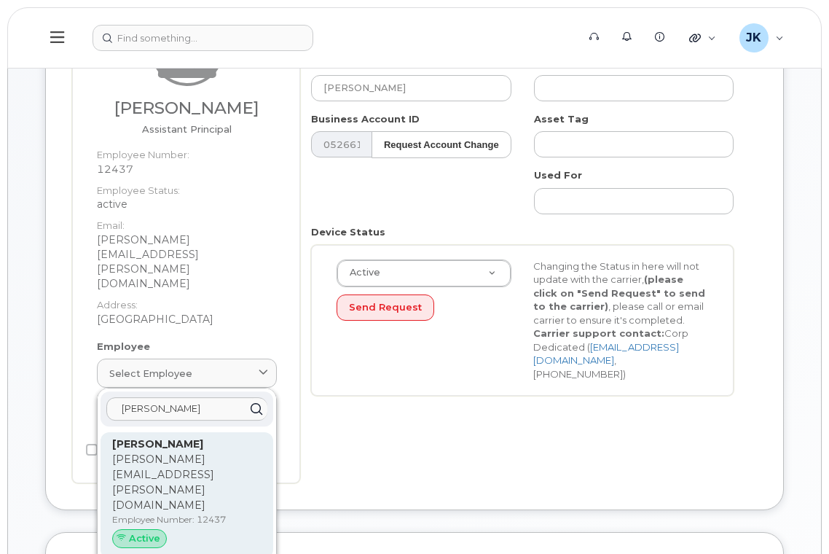
type input "[PERSON_NAME]"
click at [189, 452] on p "[PERSON_NAME][EMAIL_ADDRESS][PERSON_NAME][DOMAIN_NAME]" at bounding box center [186, 482] width 149 height 61
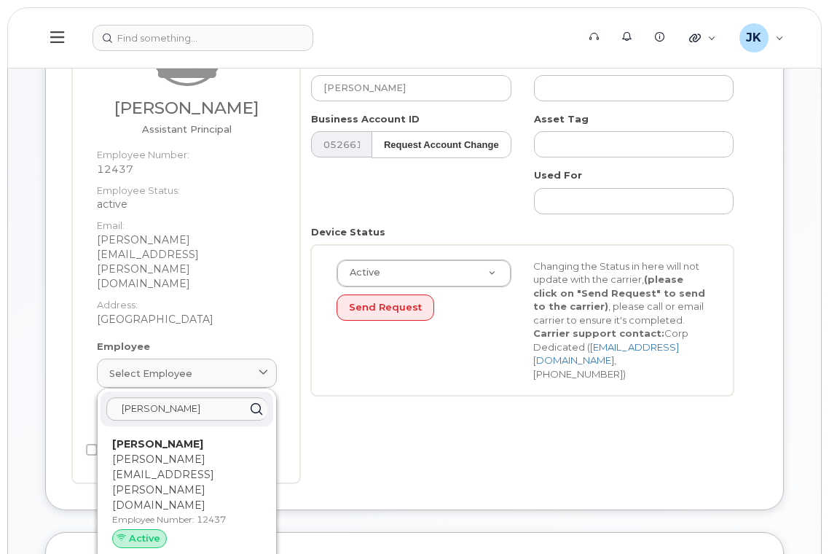
type input "12437"
type input "[PERSON_NAME][EMAIL_ADDRESS][PERSON_NAME][DOMAIN_NAME]"
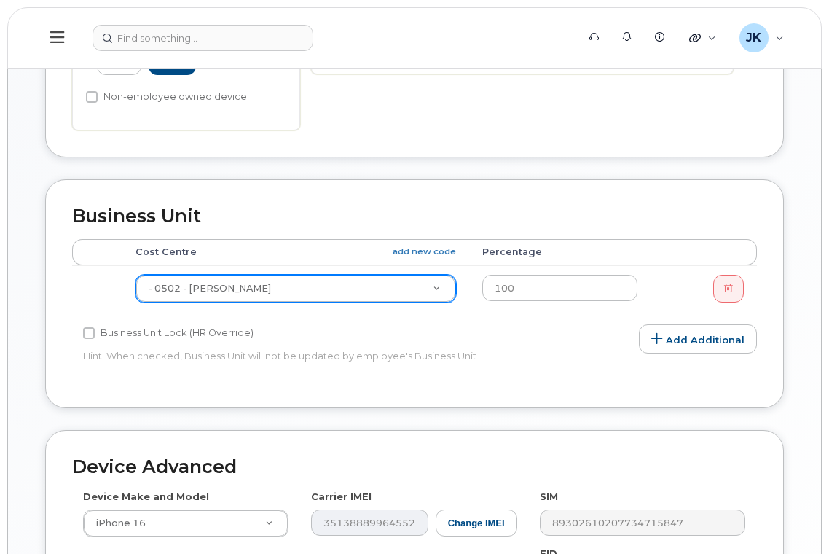
scroll to position [783, 0]
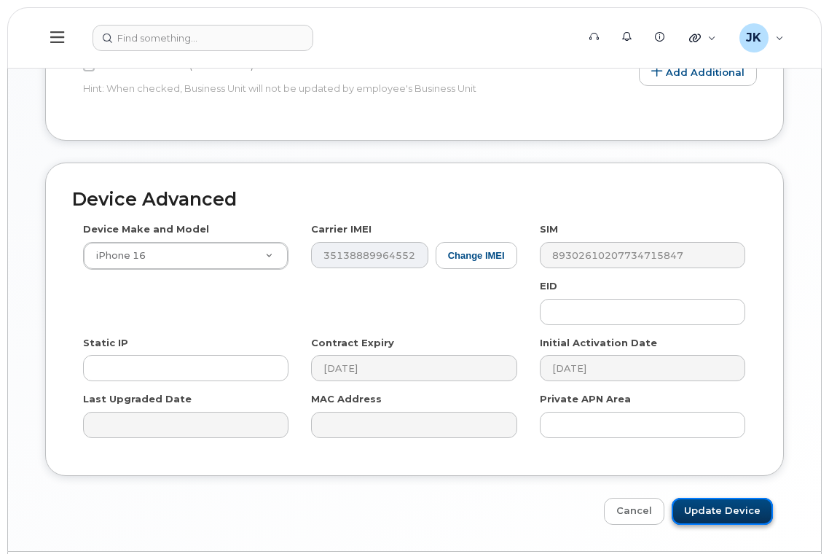
click at [702, 497] on input "Update Device" at bounding box center [721, 510] width 101 height 27
type input "Saving..."
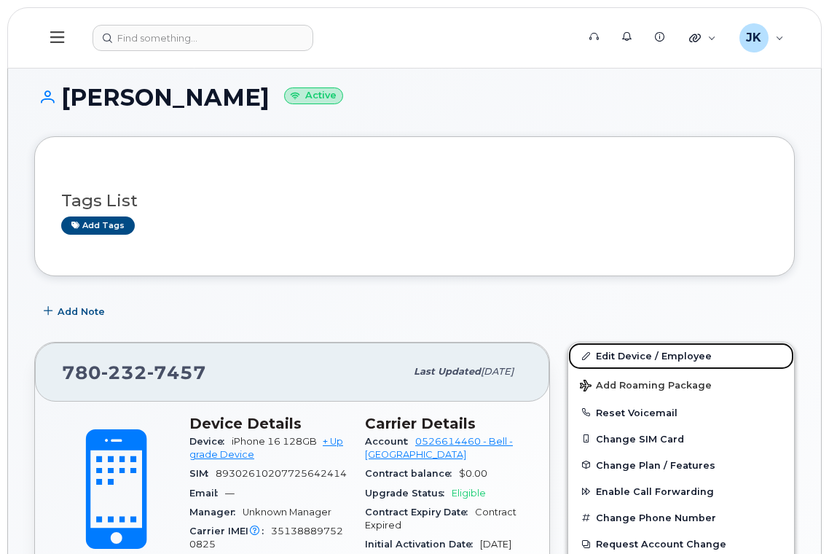
drag, startPoint x: 634, startPoint y: 355, endPoint x: 607, endPoint y: 336, distance: 32.9
click at [634, 355] on link "Edit Device / Employee" at bounding box center [681, 355] width 226 height 26
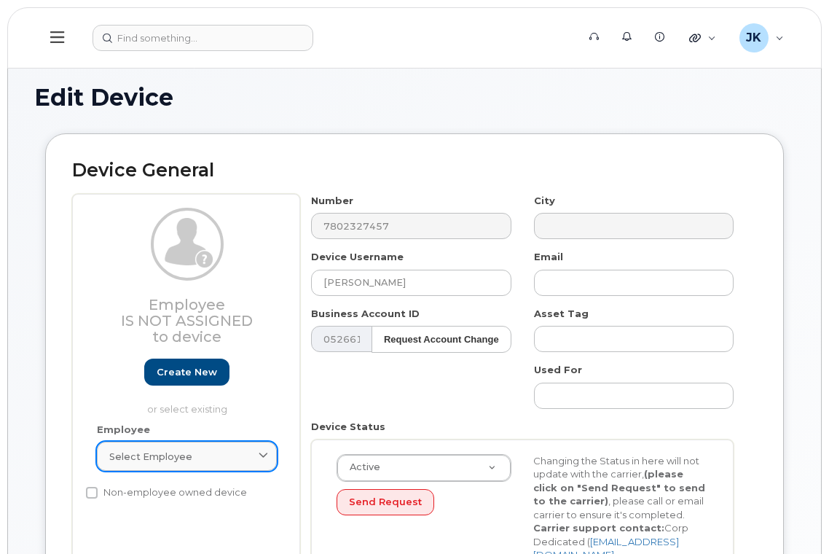
click at [148, 464] on link "Select employee" at bounding box center [187, 455] width 180 height 29
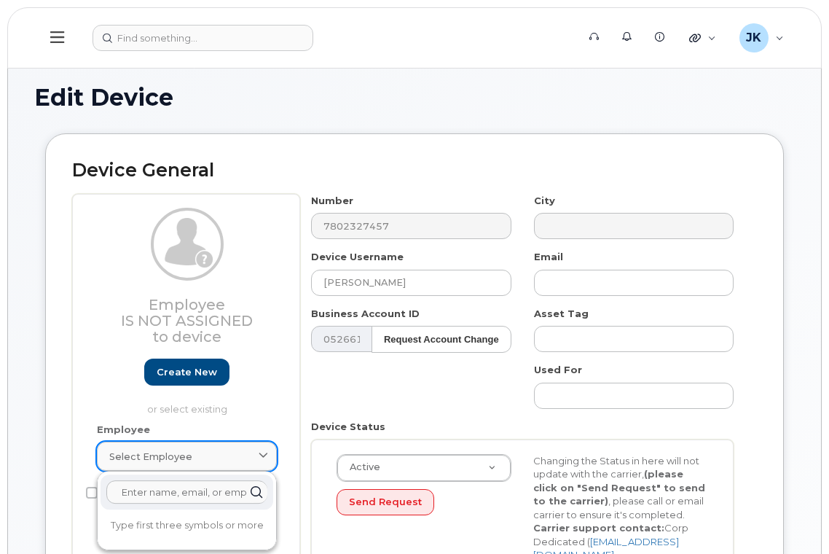
paste input "[PERSON_NAME]"
type input "[PERSON_NAME]"
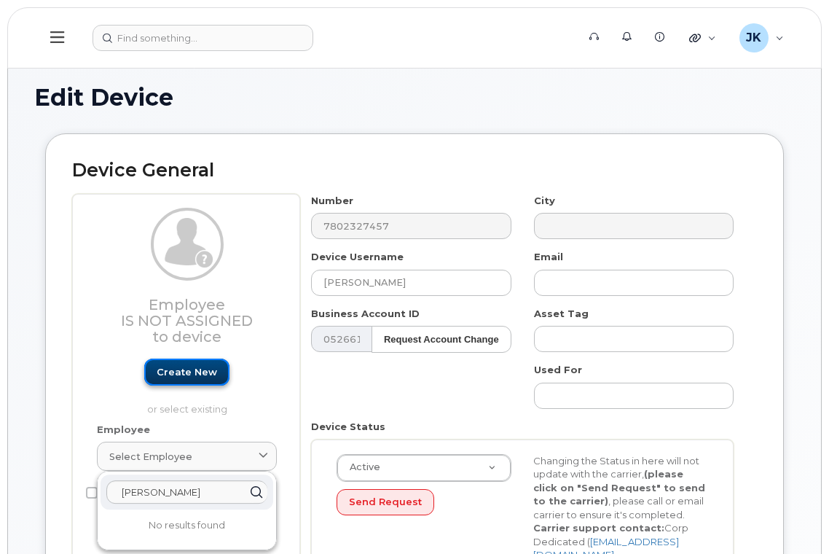
click at [186, 371] on link "Create new" at bounding box center [186, 371] width 85 height 27
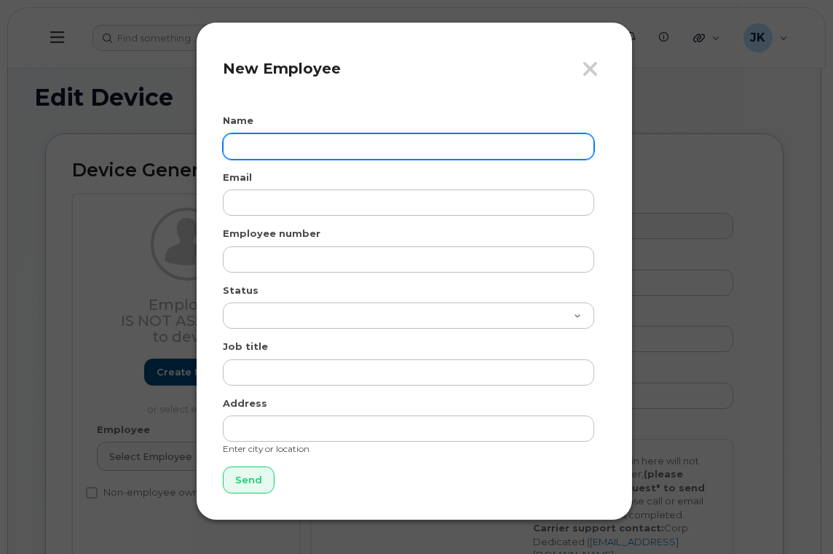
click at [273, 133] on input "text" at bounding box center [408, 146] width 371 height 26
paste input "[PERSON_NAME]"
type input "[PERSON_NAME]"
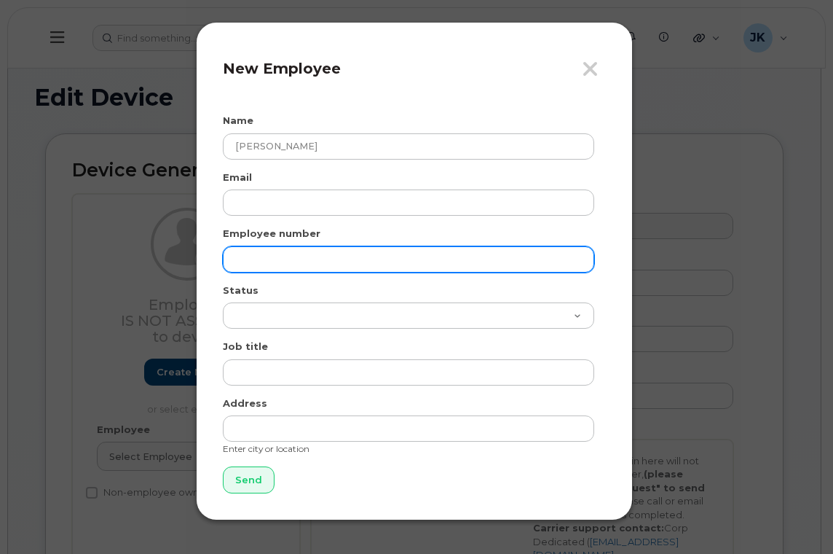
click at [260, 266] on input "text" at bounding box center [408, 259] width 371 height 26
paste input "53850"
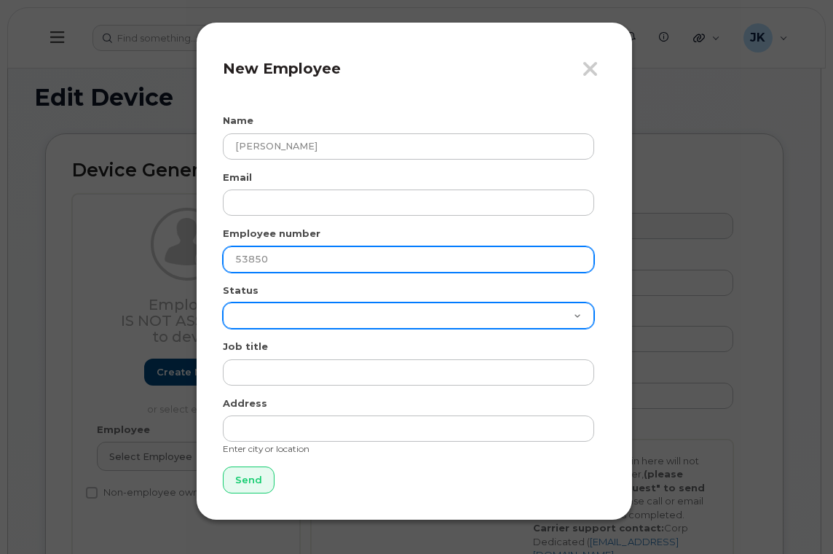
type input "53850"
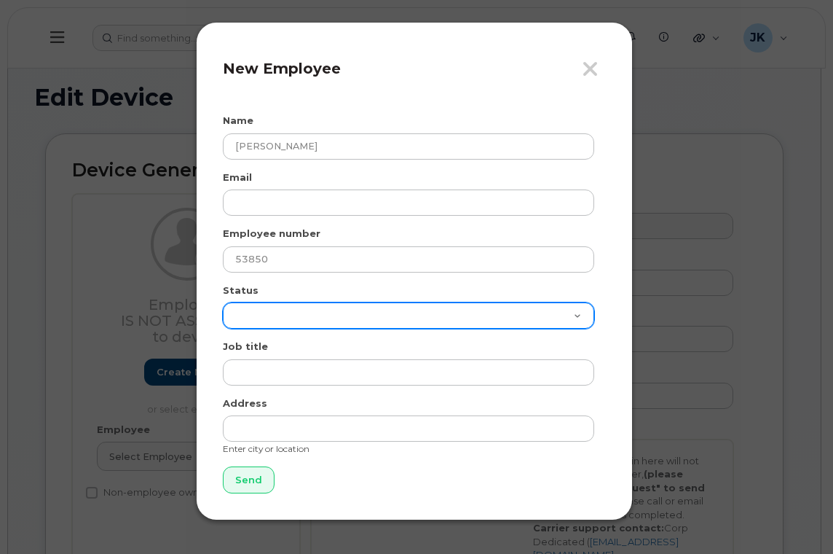
click at [256, 320] on select "Active On-Leave Long Term Short Term Maternity Leave Temp Layoff Inactive" at bounding box center [408, 315] width 371 height 26
select select "active"
click at [223, 302] on select "Active On-Leave Long Term Short Term Maternity Leave Temp Layoff Inactive" at bounding box center [408, 315] width 371 height 26
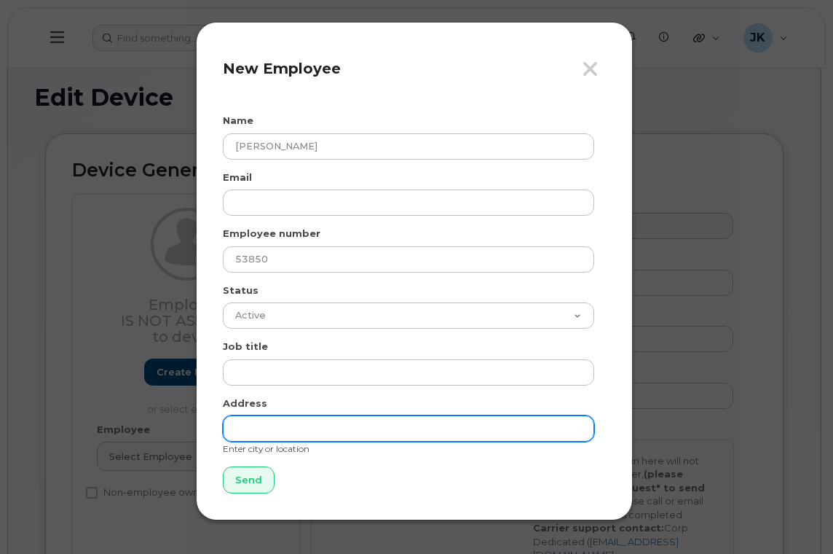
click at [286, 434] on input "text" at bounding box center [408, 428] width 371 height 26
type input "[GEOGRAPHIC_DATA]"
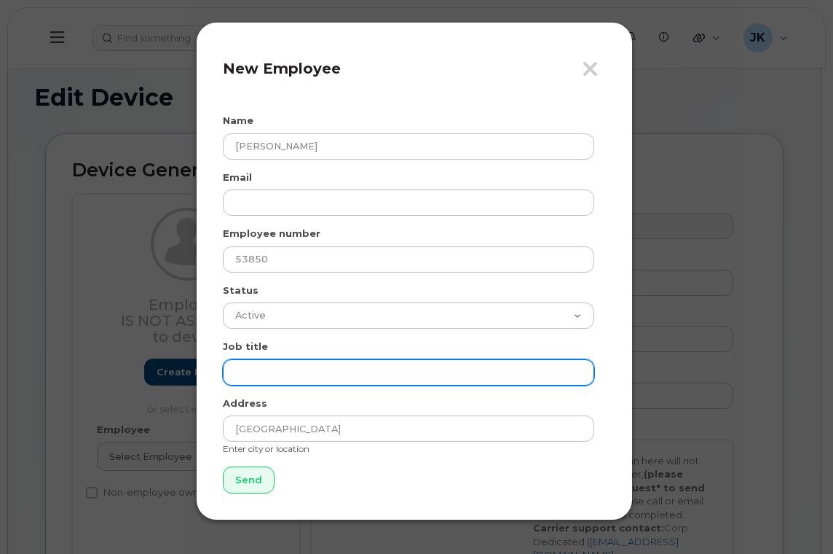
click at [268, 373] on input "text" at bounding box center [408, 372] width 371 height 26
paste input "Mental Health Therapist"
type input "Mental Health Therapist"
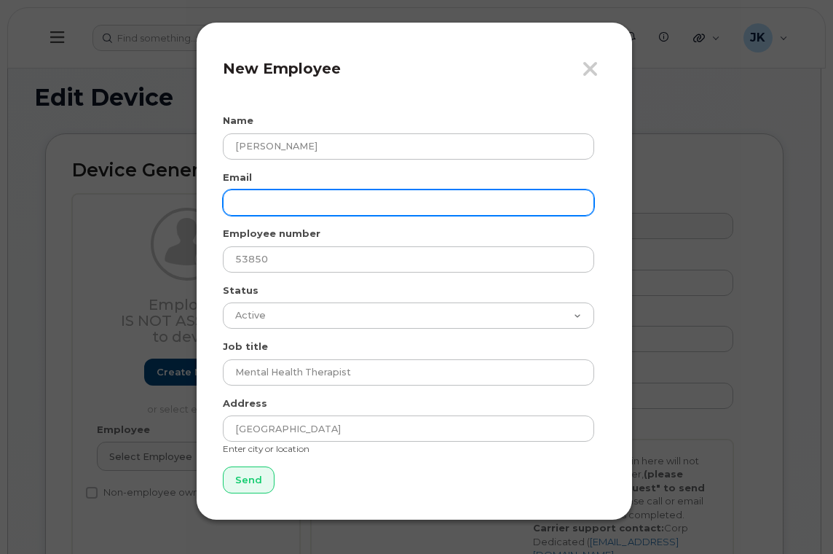
click at [320, 207] on input "email" at bounding box center [408, 202] width 371 height 26
paste input "[PERSON_NAME][EMAIL_ADDRESS][DOMAIN_NAME]"
type input "[PERSON_NAME][EMAIL_ADDRESS][DOMAIN_NAME]"
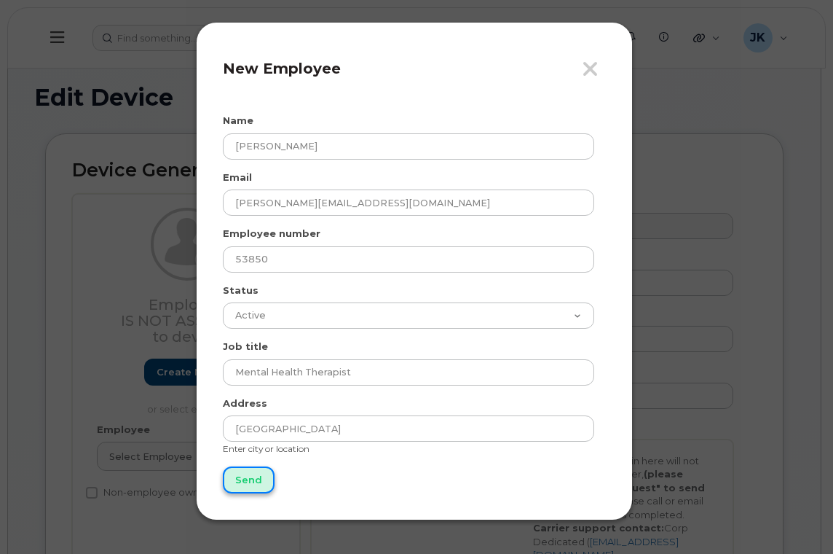
click at [241, 477] on input "Send" at bounding box center [249, 479] width 52 height 27
type input "Send"
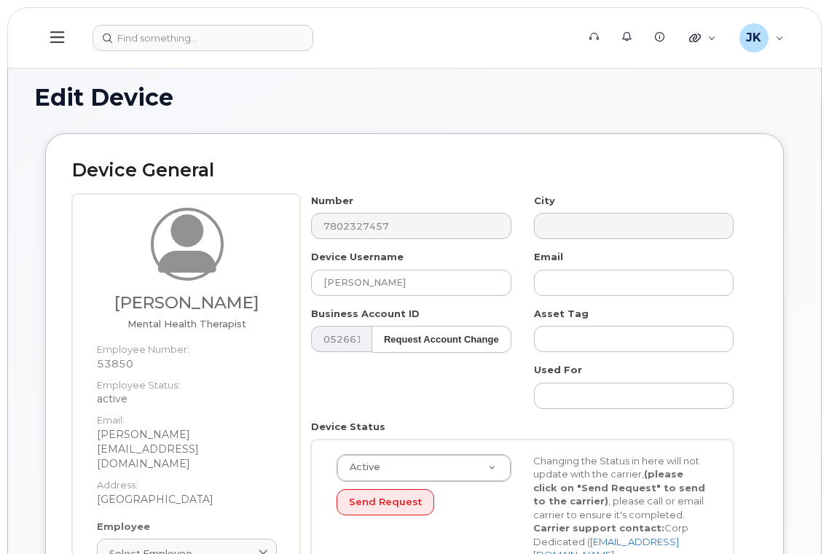
click at [164, 303] on h3 "[PERSON_NAME]" at bounding box center [187, 303] width 180 height 18
click at [223, 304] on h3 "[PERSON_NAME]" at bounding box center [187, 303] width 180 height 18
copy h3 "[PERSON_NAME]"
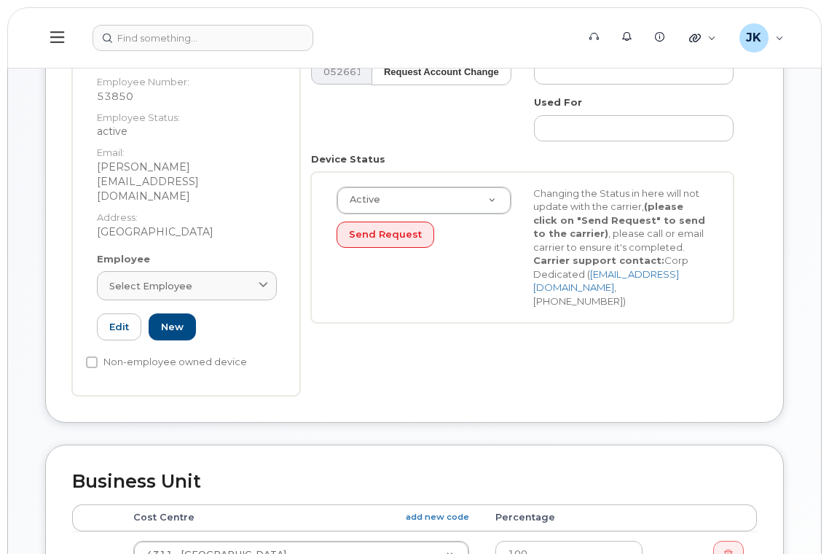
scroll to position [291, 0]
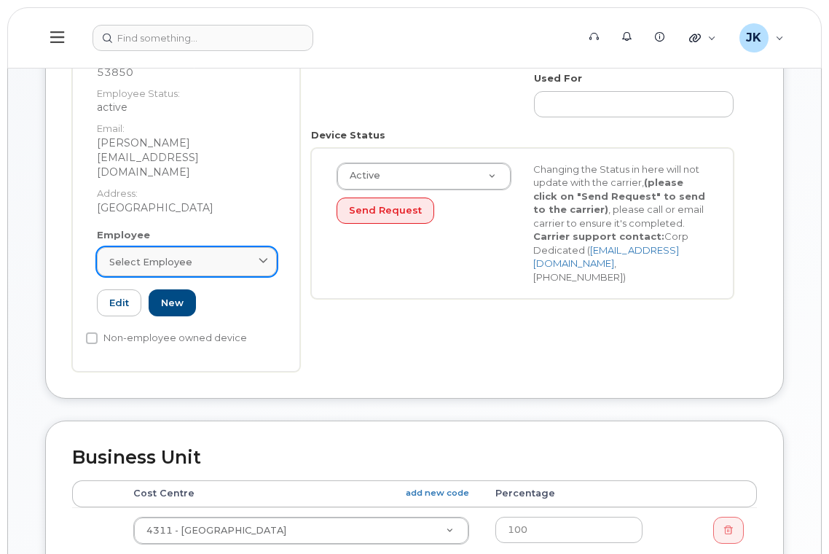
click at [186, 255] on span "Select employee" at bounding box center [150, 262] width 83 height 14
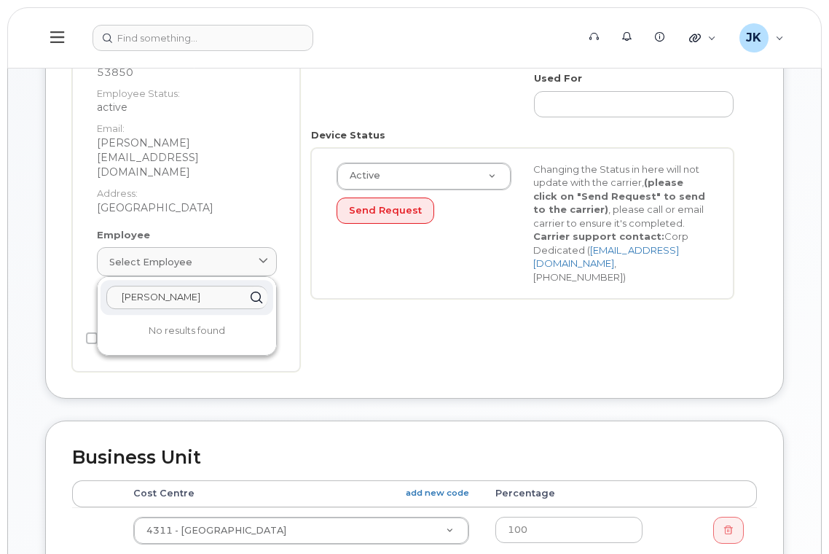
drag, startPoint x: 211, startPoint y: 267, endPoint x: 70, endPoint y: 267, distance: 141.3
click at [71, 267] on div "Device General [PERSON_NAME] Mental Health Therapist Employee Number: 53850 Emp…" at bounding box center [414, 120] width 739 height 556
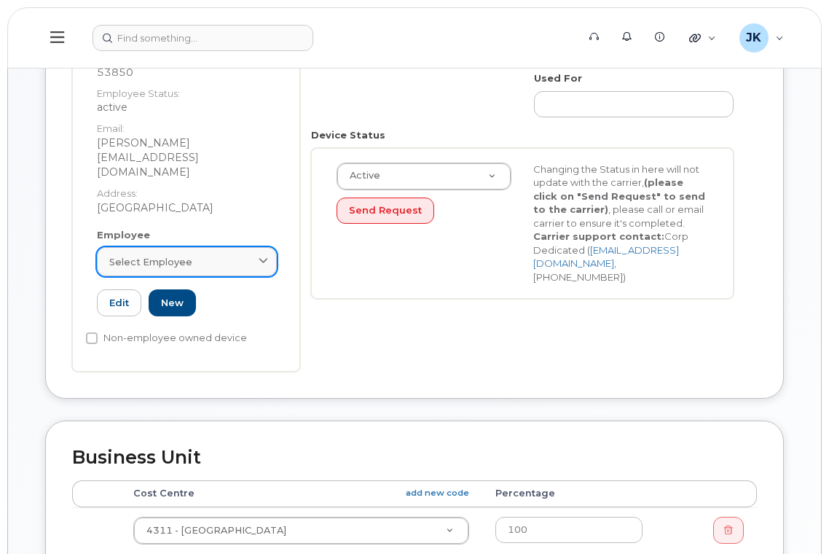
click at [196, 255] on div "Select employee" at bounding box center [186, 262] width 155 height 14
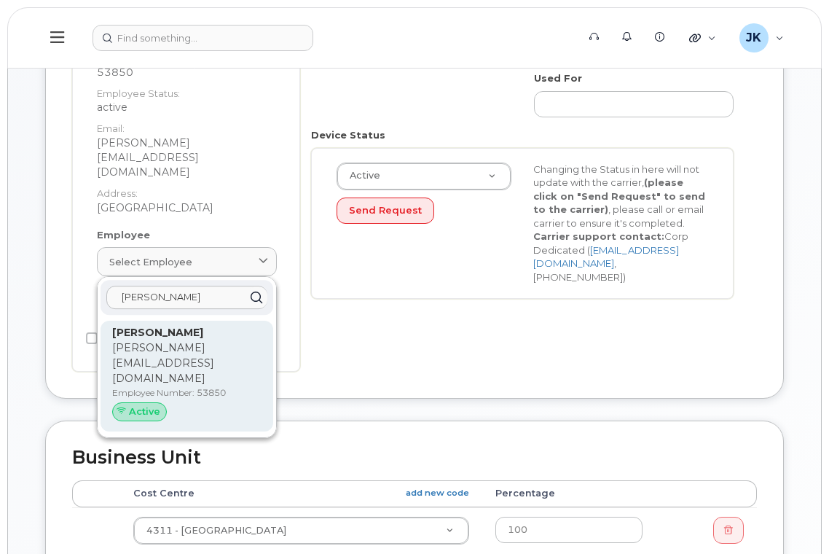
type input "[PERSON_NAME]"
click at [187, 325] on div "[PERSON_NAME] [PERSON_NAME][EMAIL_ADDRESS][DOMAIN_NAME] Employee Number: 53850 …" at bounding box center [186, 376] width 149 height 102
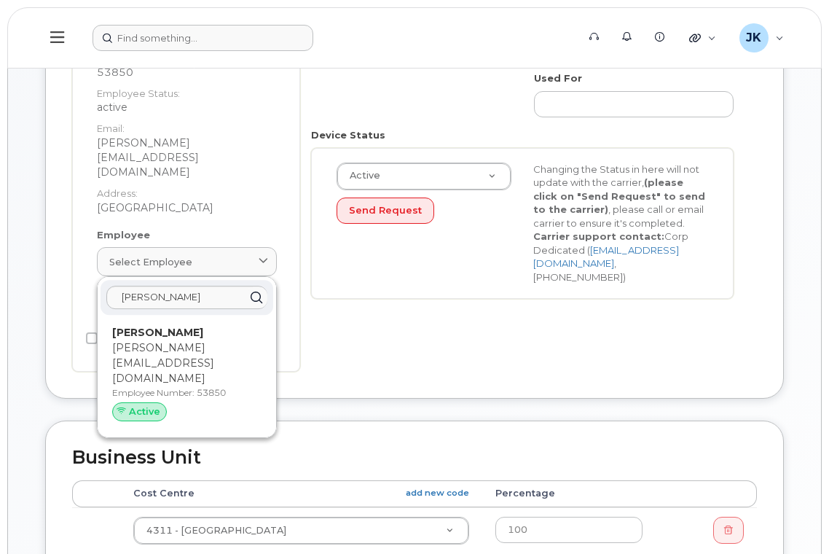
type input "53850"
type input "[PERSON_NAME][EMAIL_ADDRESS][DOMAIN_NAME]"
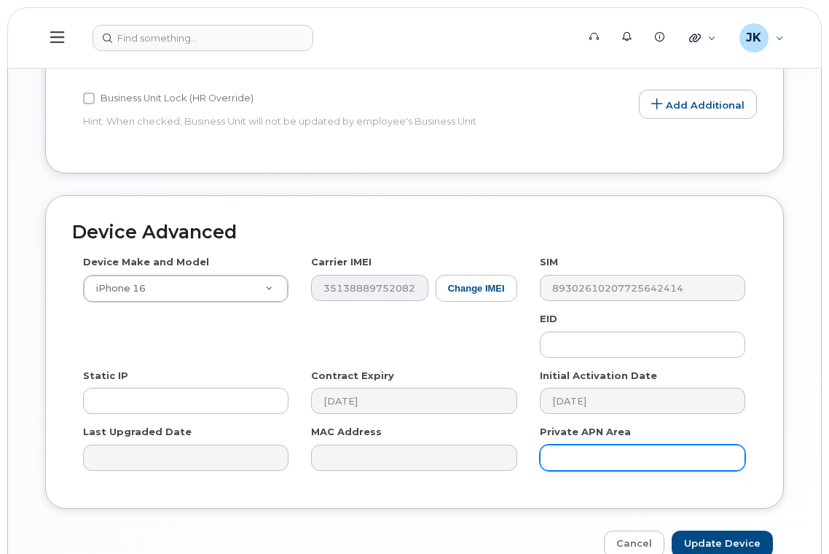
scroll to position [783, 0]
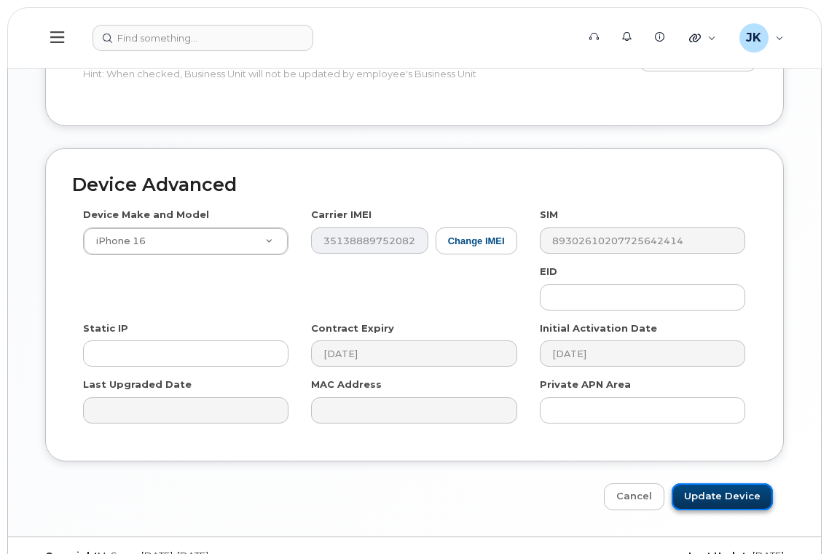
click at [704, 483] on input "Update Device" at bounding box center [721, 496] width 101 height 27
type input "Saving..."
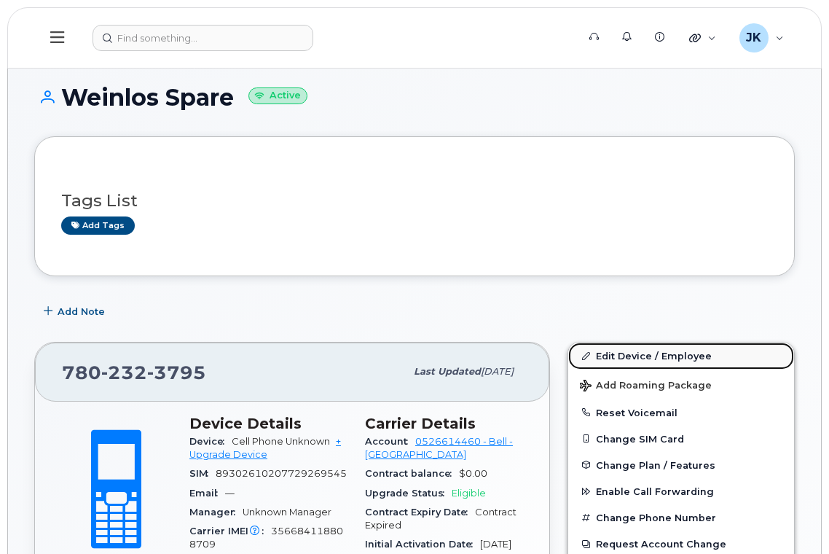
click at [668, 355] on link "Edit Device / Employee" at bounding box center [681, 355] width 226 height 26
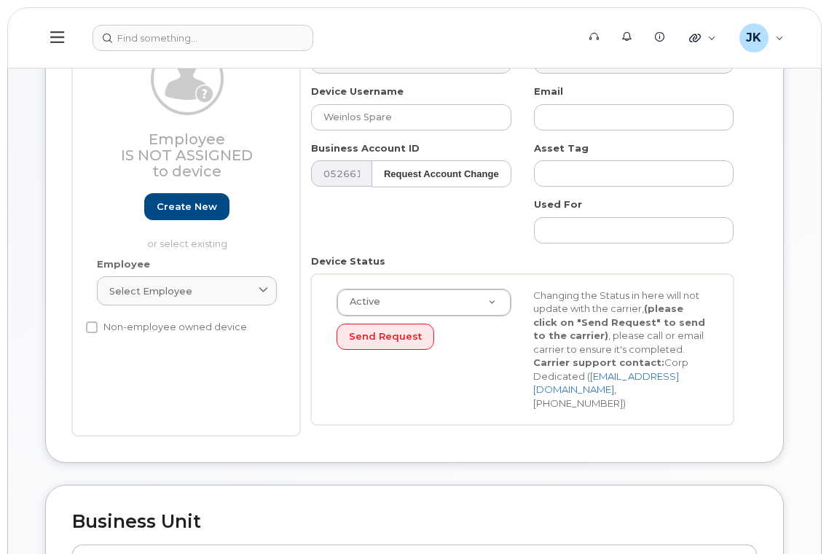
scroll to position [194, 0]
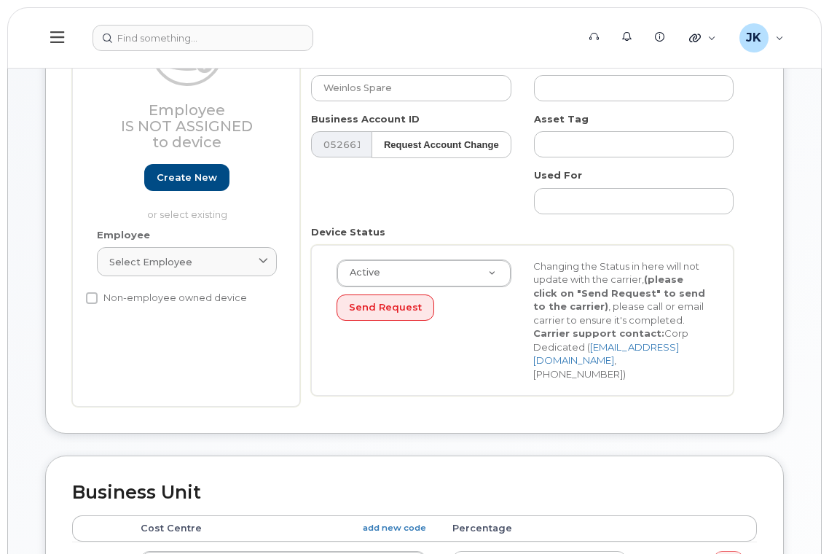
click at [101, 296] on label "Non-employee owned device" at bounding box center [166, 297] width 161 height 17
click at [98, 296] on input "Non-employee owned device" at bounding box center [92, 298] width 12 height 12
checkbox input "true"
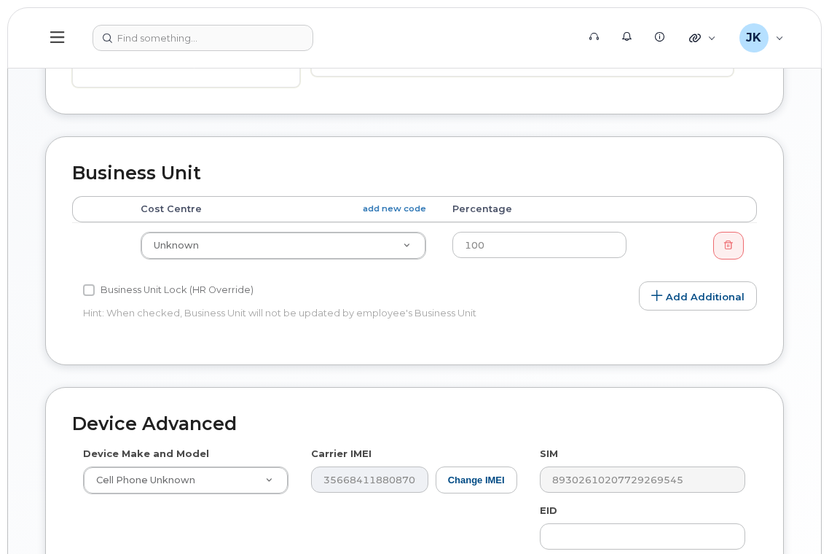
scroll to position [583, 0]
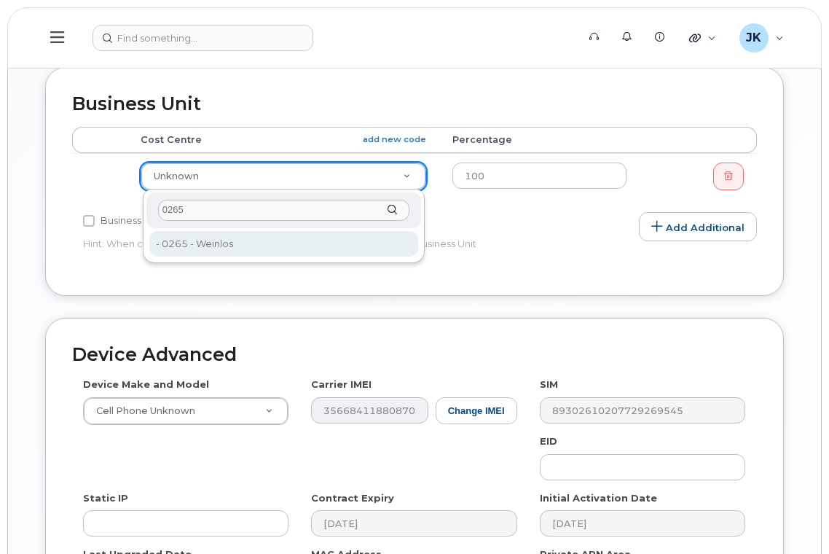
type input "0265"
type input "29749"
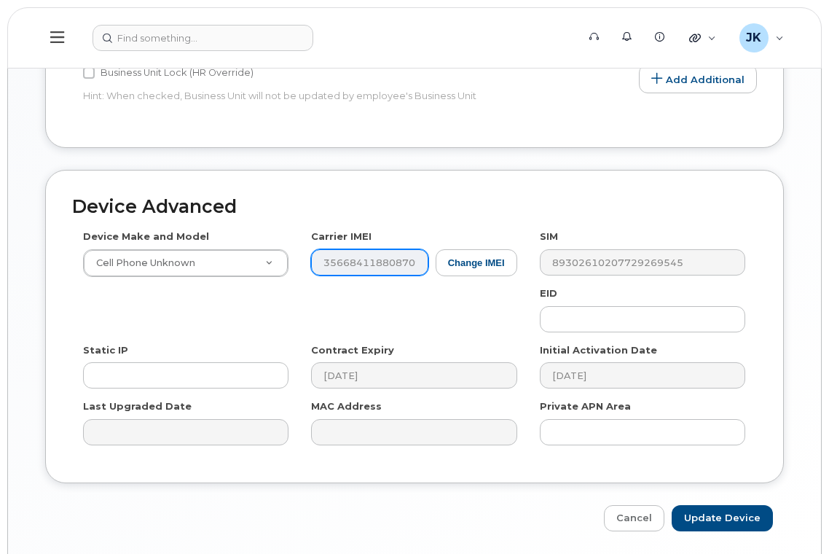
scroll to position [781, 0]
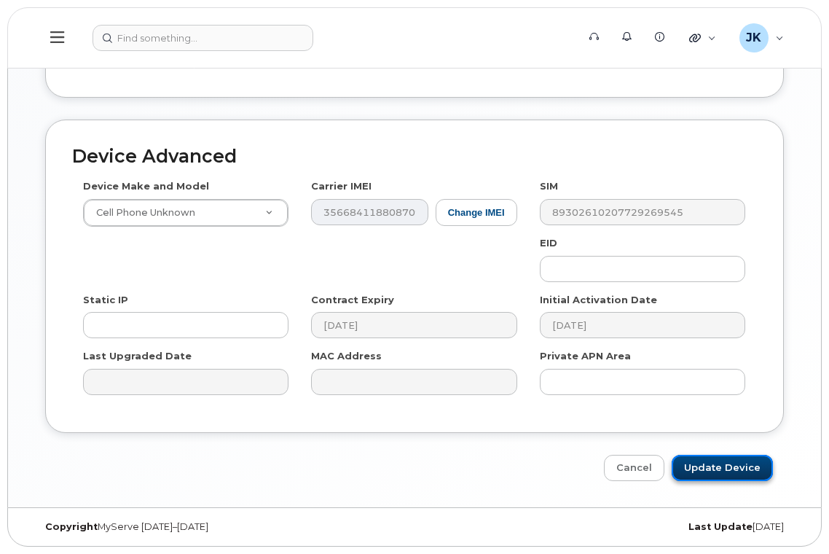
click at [726, 470] on input "Update Device" at bounding box center [721, 467] width 101 height 27
type input "Saving..."
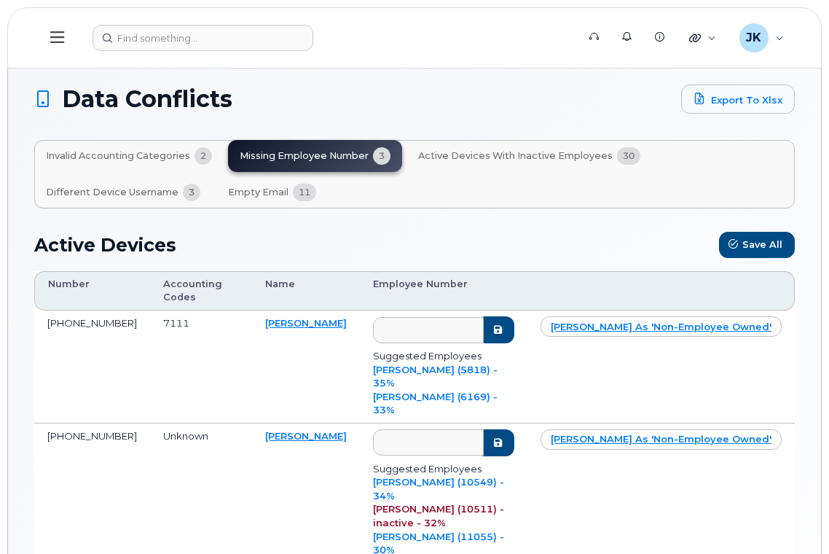
click at [118, 189] on span "Different Device Username" at bounding box center [112, 192] width 133 height 12
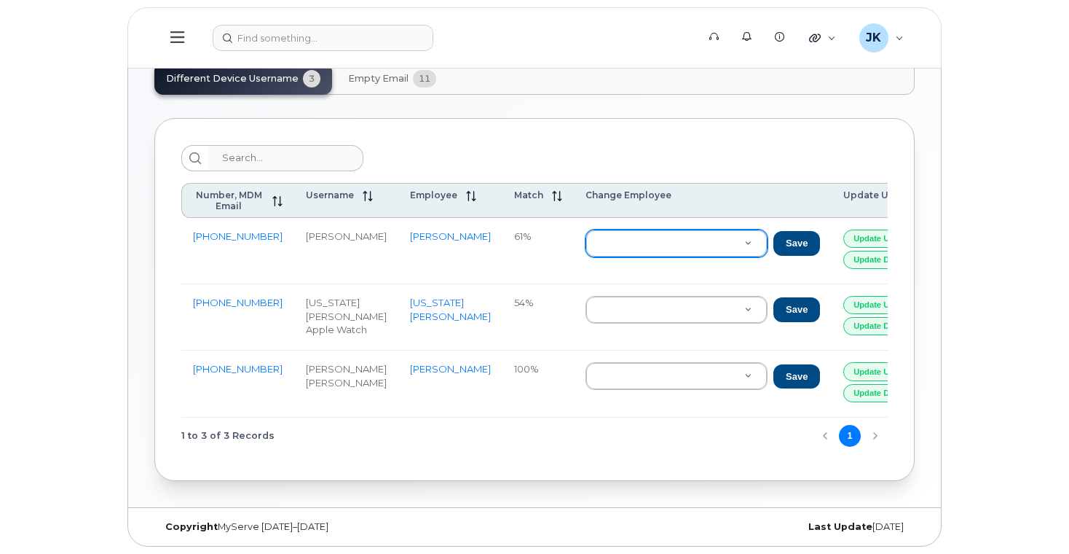
scroll to position [129, 0]
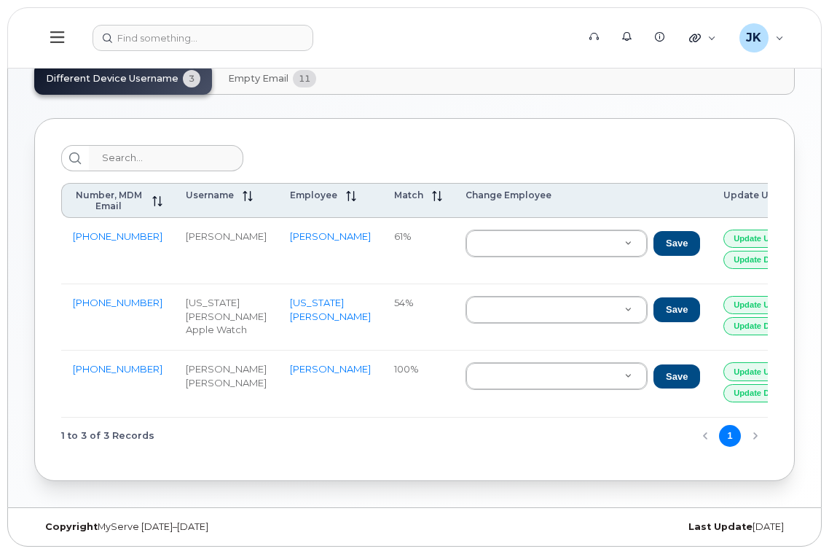
drag, startPoint x: 294, startPoint y: 240, endPoint x: 240, endPoint y: 233, distance: 54.4
click at [278, 233] on td "[PERSON_NAME]" at bounding box center [330, 251] width 104 height 66
copy link "[PERSON_NAME]"
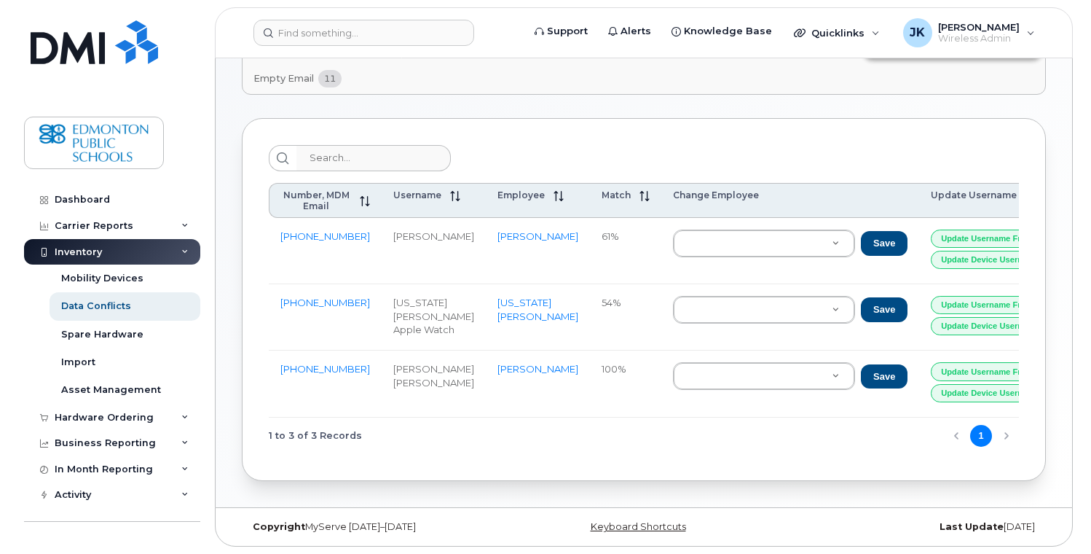
scroll to position [125, 0]
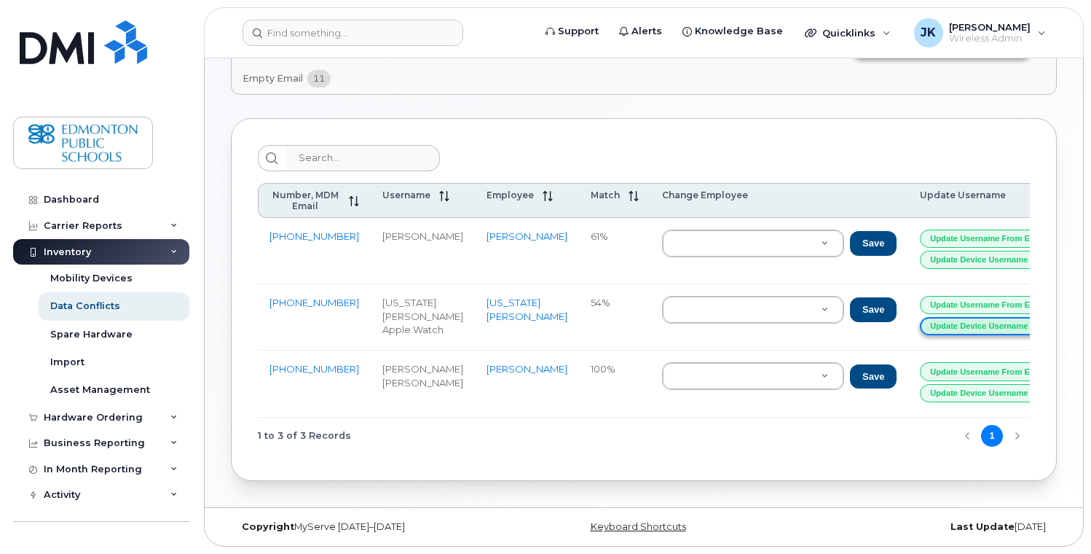
click at [828, 327] on button "Update Device Username [PERSON_NAME]" at bounding box center [1014, 326] width 189 height 18
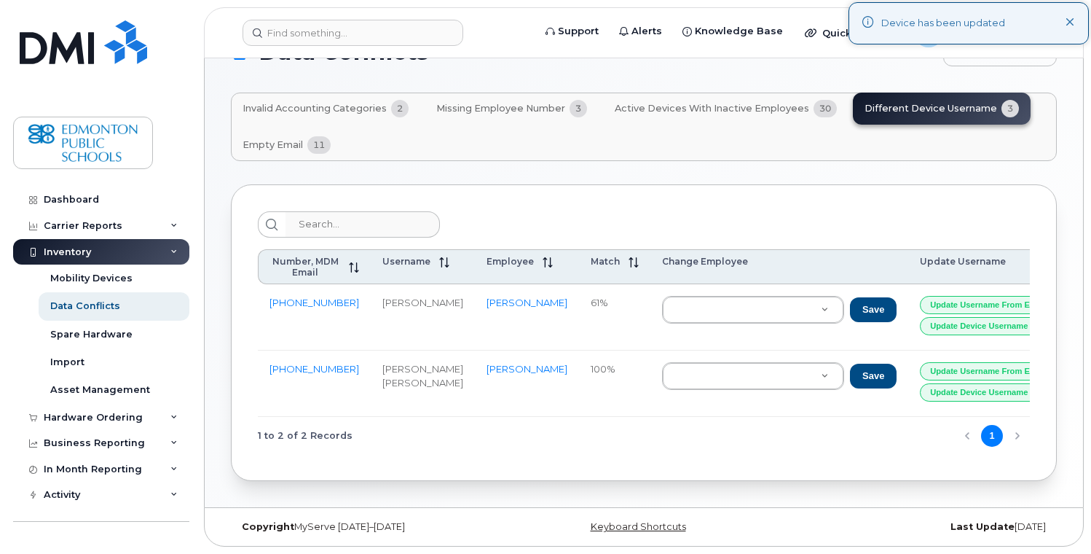
click at [574, 452] on div "1 to 2 of 2 Records 1" at bounding box center [644, 435] width 772 height 37
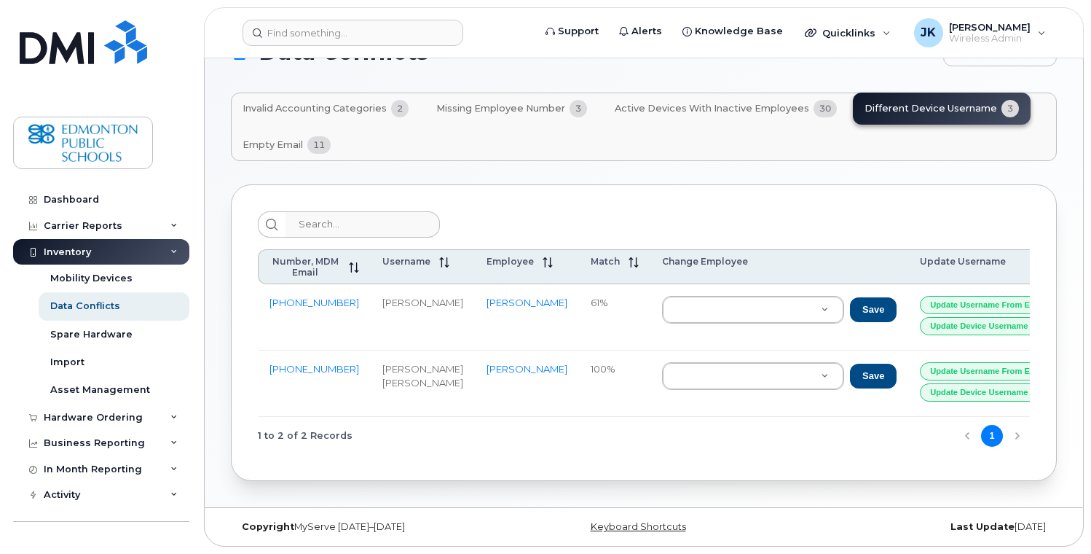
click at [475, 309] on td "[PERSON_NAME]" at bounding box center [527, 317] width 104 height 66
click at [487, 308] on link "[PERSON_NAME]" at bounding box center [527, 302] width 81 height 12
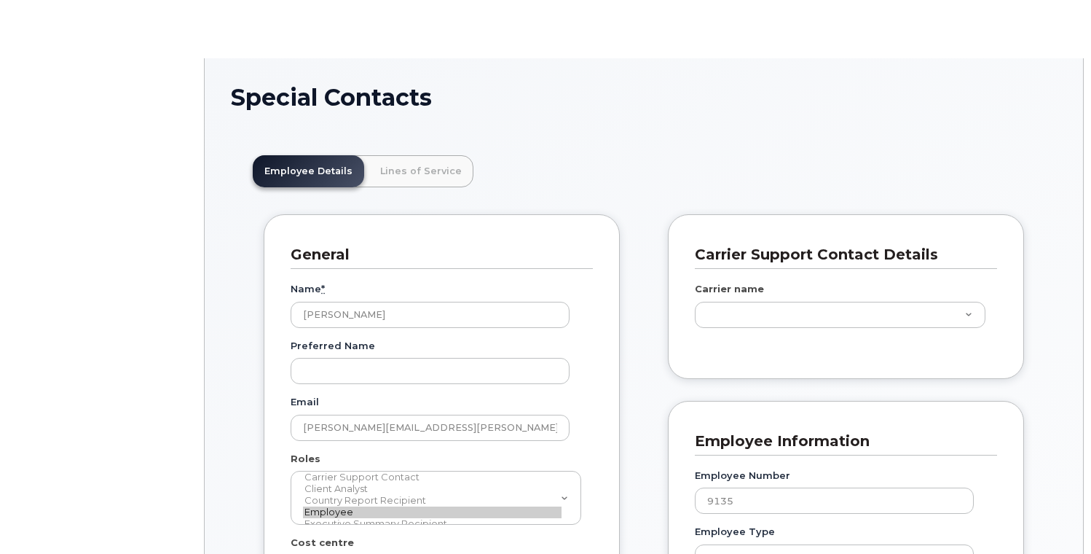
scroll to position [43, 0]
type input "29785"
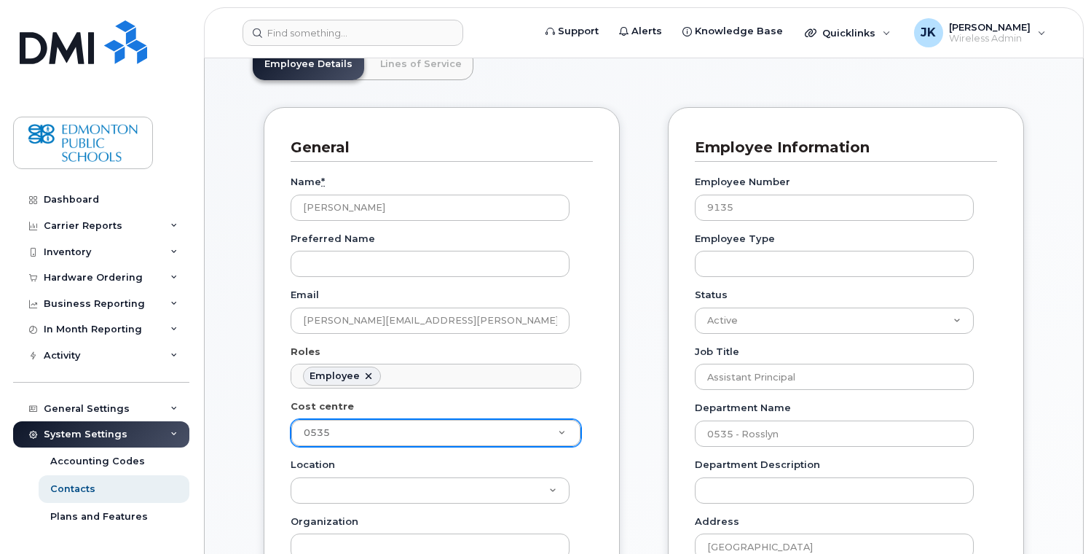
scroll to position [97, 0]
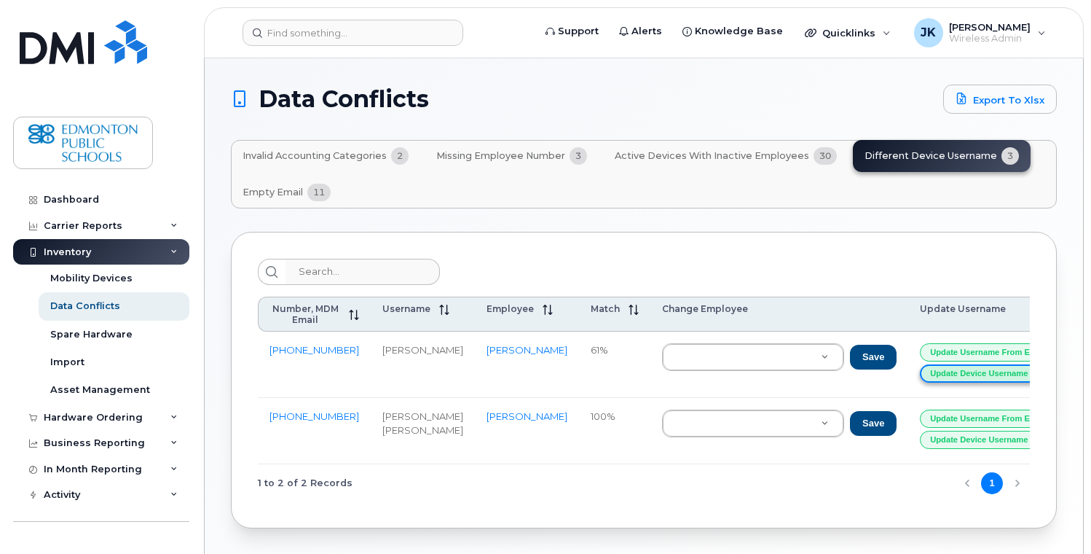
click at [941, 380] on button "Update Device Username [PERSON_NAME]" at bounding box center [1014, 373] width 189 height 18
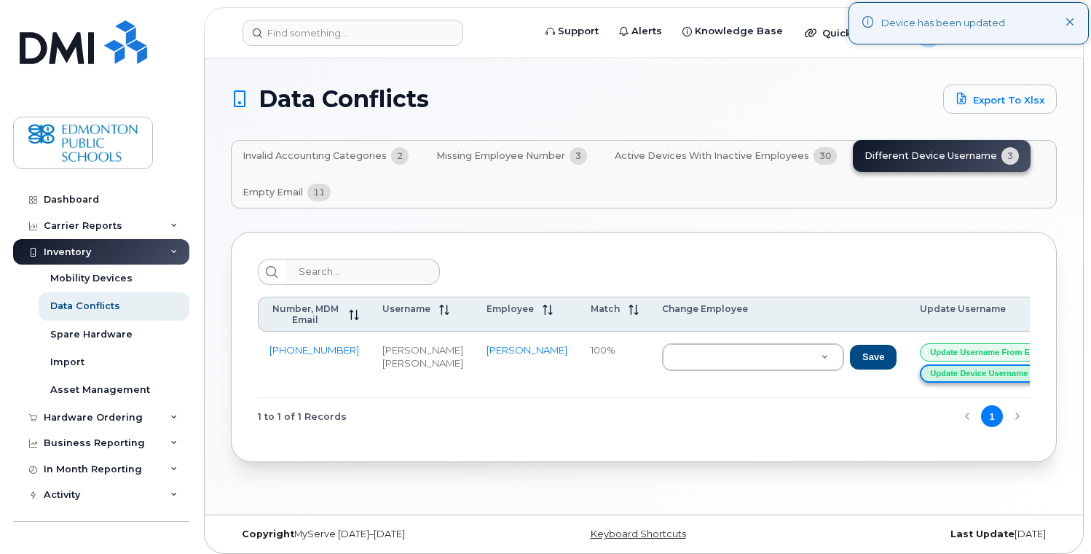
click at [921, 382] on button "Update Device Username [PERSON_NAME]" at bounding box center [1014, 373] width 189 height 18
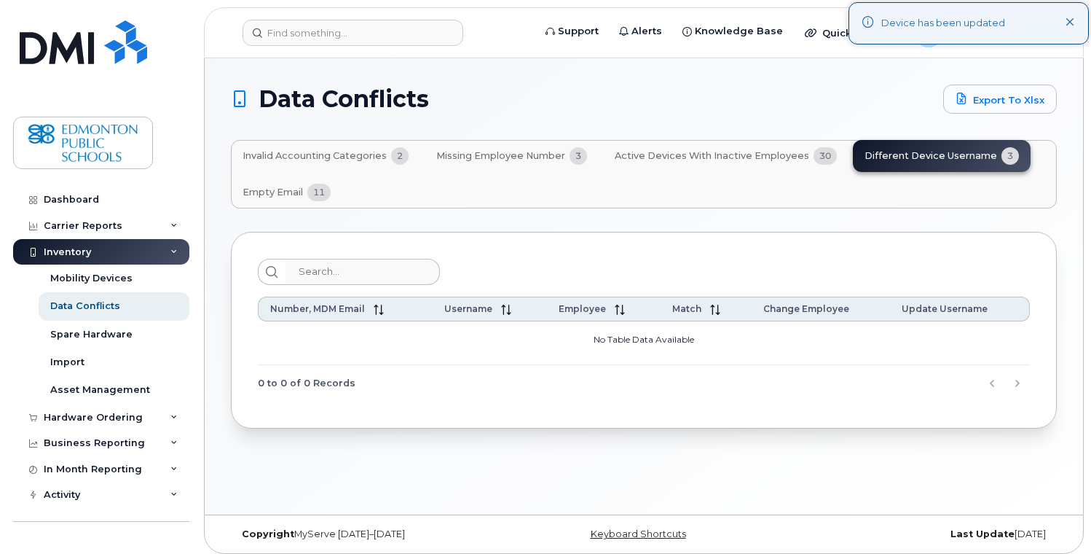
click at [274, 189] on span "Empty Email" at bounding box center [273, 192] width 60 height 12
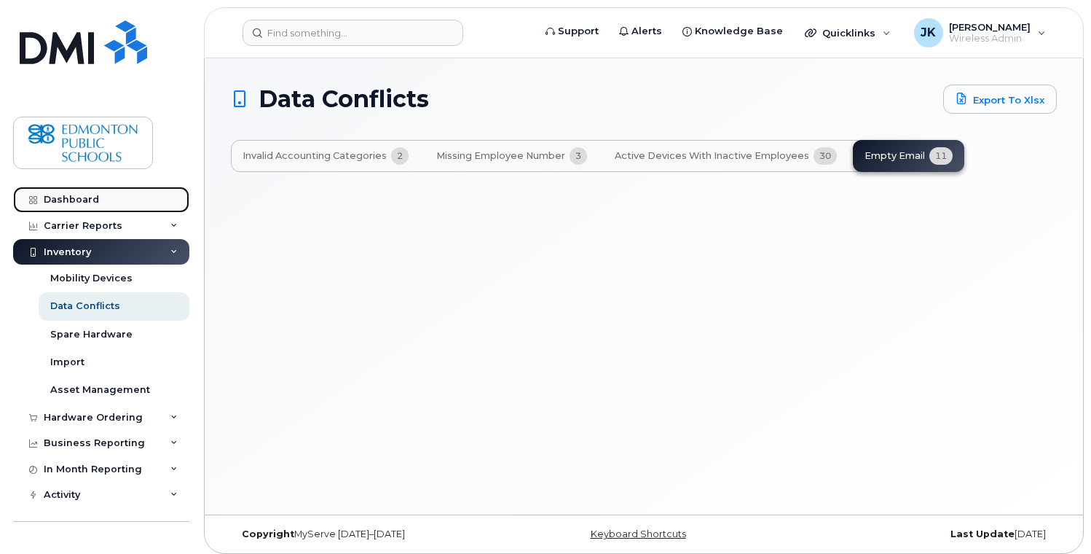
click at [84, 200] on div "Dashboard" at bounding box center [71, 200] width 55 height 12
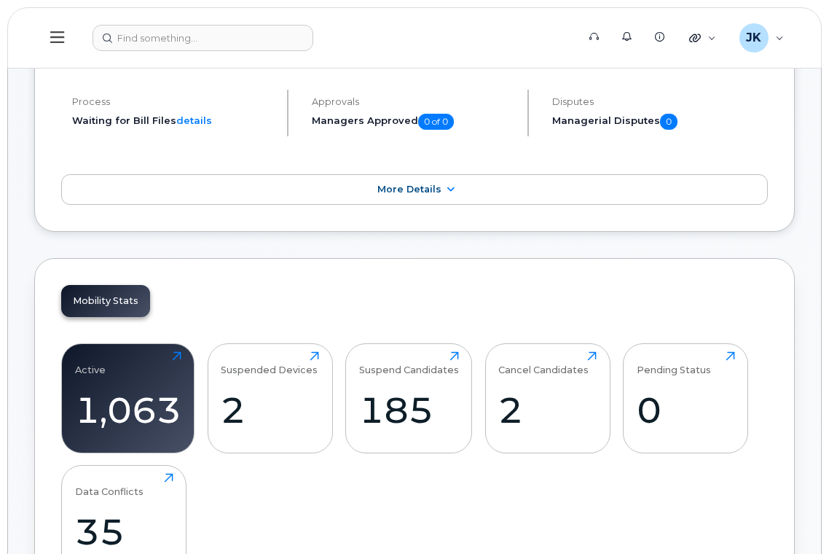
scroll to position [388, 0]
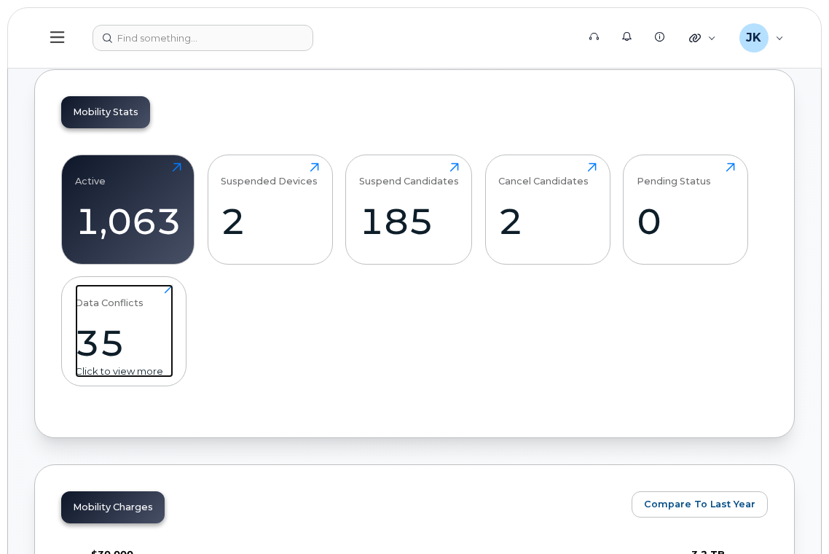
click at [121, 336] on div "35" at bounding box center [124, 342] width 98 height 43
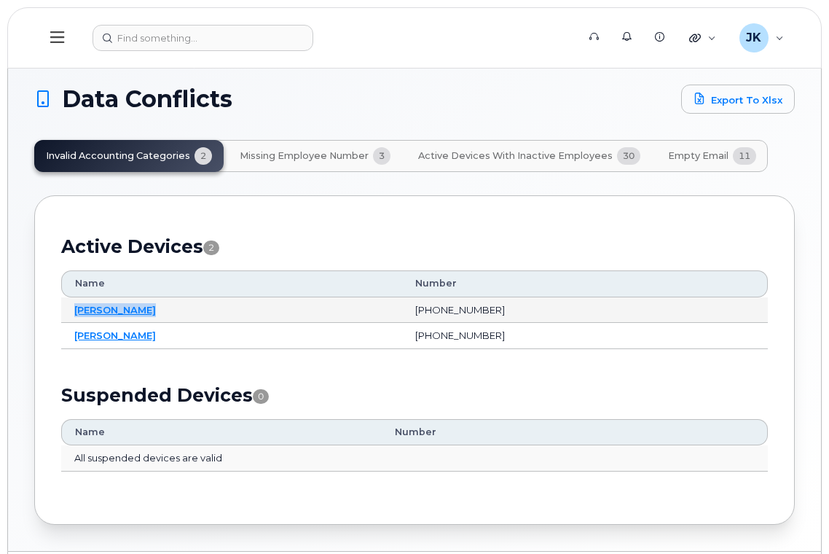
drag, startPoint x: 106, startPoint y: 308, endPoint x: 76, endPoint y: 308, distance: 29.9
click at [76, 308] on td "[PERSON_NAME]" at bounding box center [231, 310] width 341 height 26
copy link "[PERSON_NAME]"
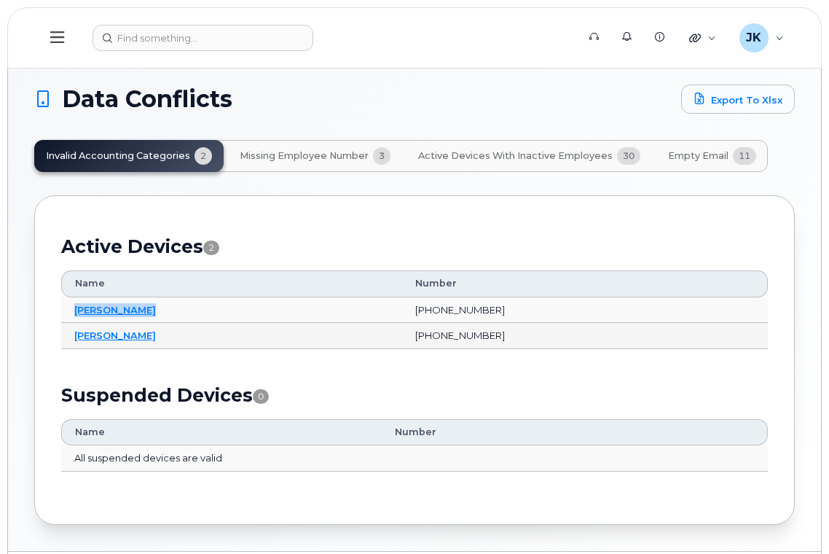
drag, startPoint x: 159, startPoint y: 334, endPoint x: 76, endPoint y: 338, distance: 83.1
click at [76, 338] on td "[PERSON_NAME]" at bounding box center [231, 336] width 341 height 26
copy link "[PERSON_NAME]"
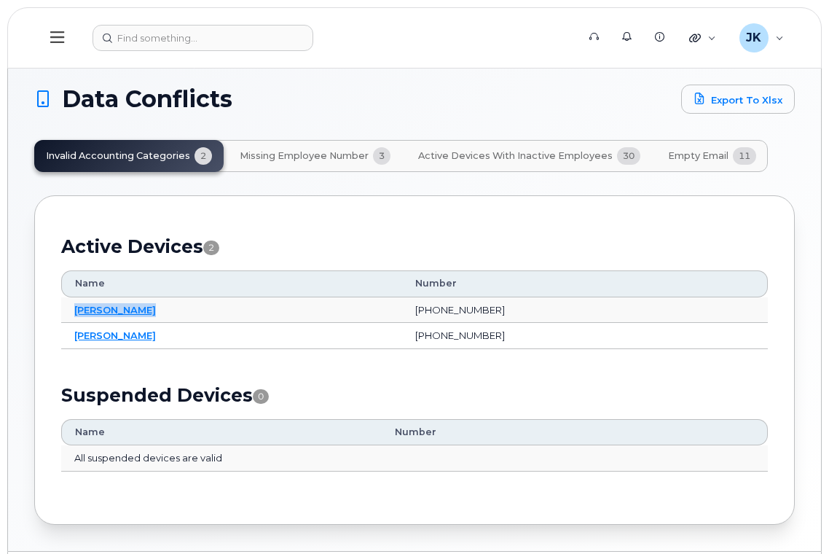
click at [316, 151] on span "Missing Employee Number" at bounding box center [304, 156] width 129 height 12
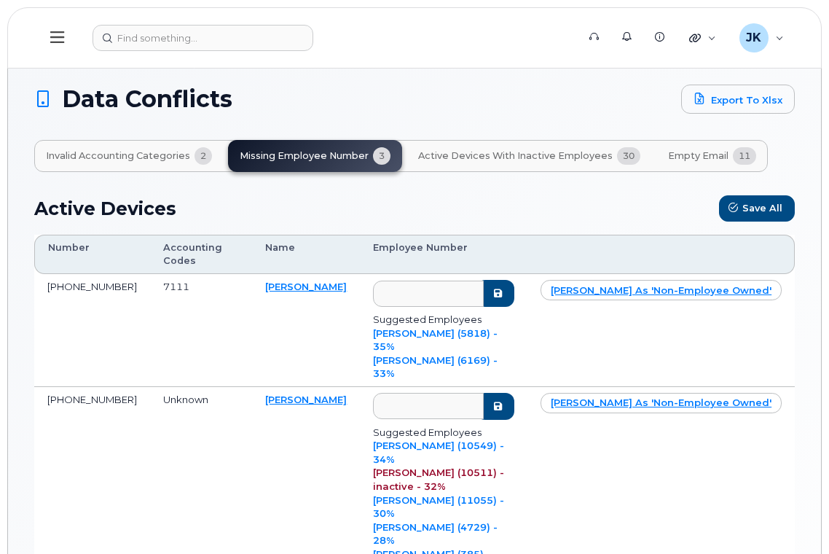
click at [506, 156] on span "Active Devices with Inactive Employees" at bounding box center [515, 156] width 194 height 12
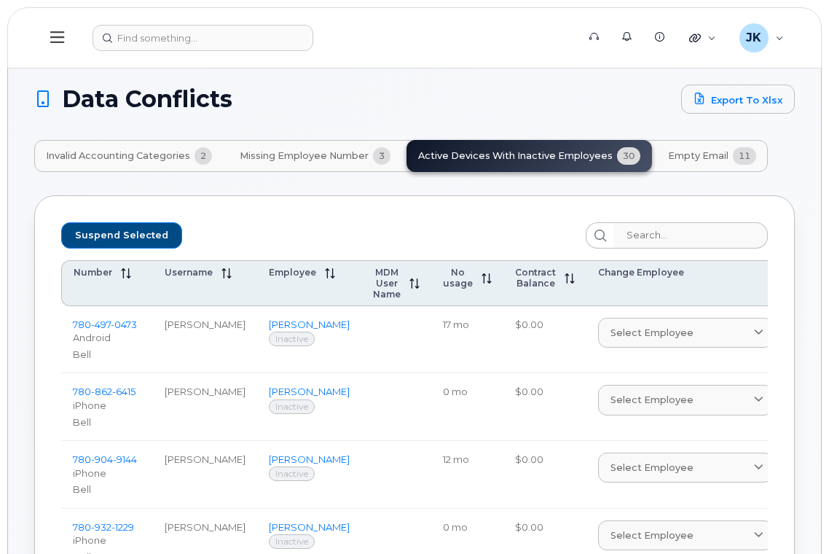
click at [689, 156] on span "Empty Email" at bounding box center [698, 156] width 60 height 12
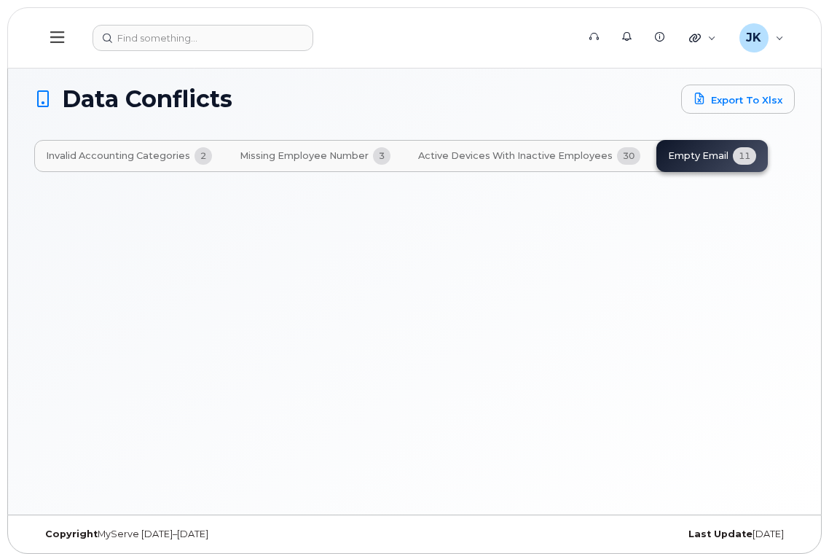
click at [58, 39] on icon at bounding box center [57, 37] width 14 height 16
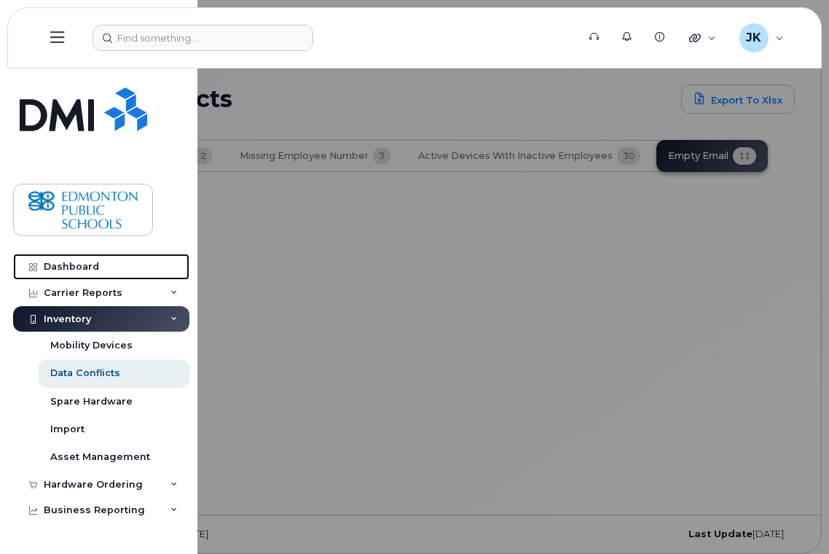
drag, startPoint x: 86, startPoint y: 264, endPoint x: 211, endPoint y: 260, distance: 125.3
click at [85, 264] on div "Dashboard" at bounding box center [71, 267] width 55 height 12
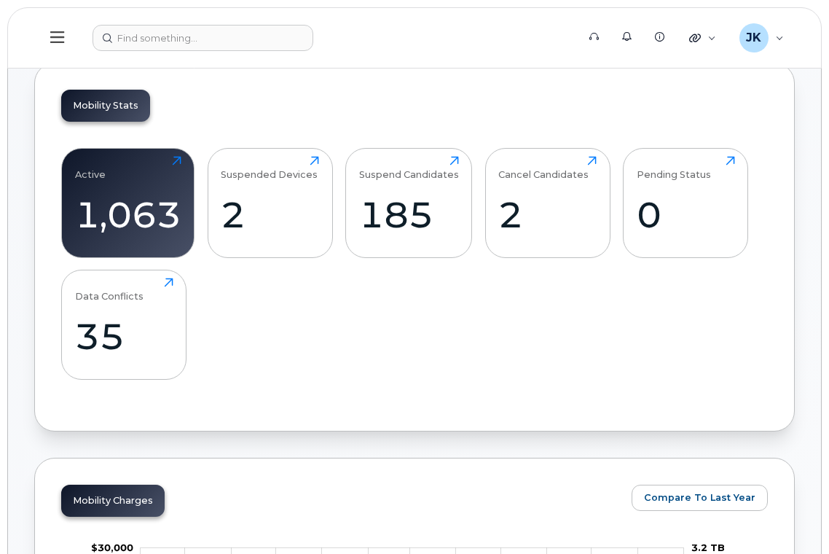
scroll to position [291, 0]
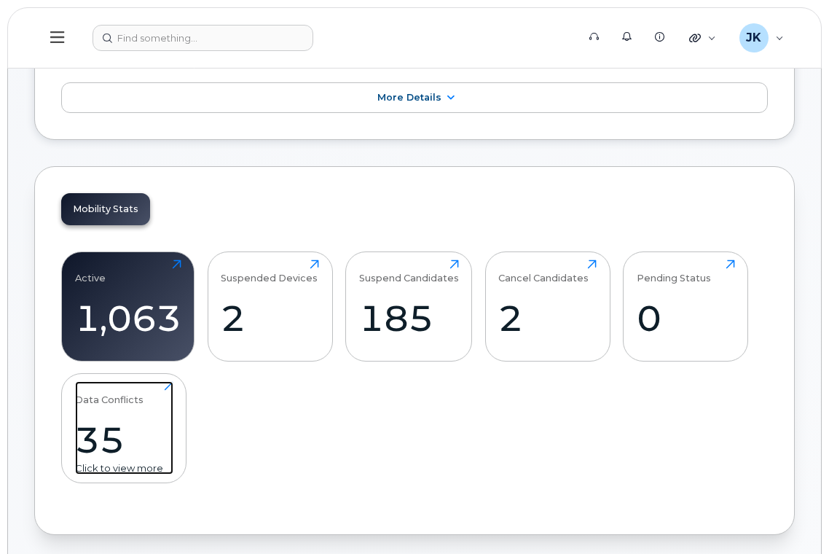
click at [122, 429] on div "35" at bounding box center [124, 439] width 98 height 43
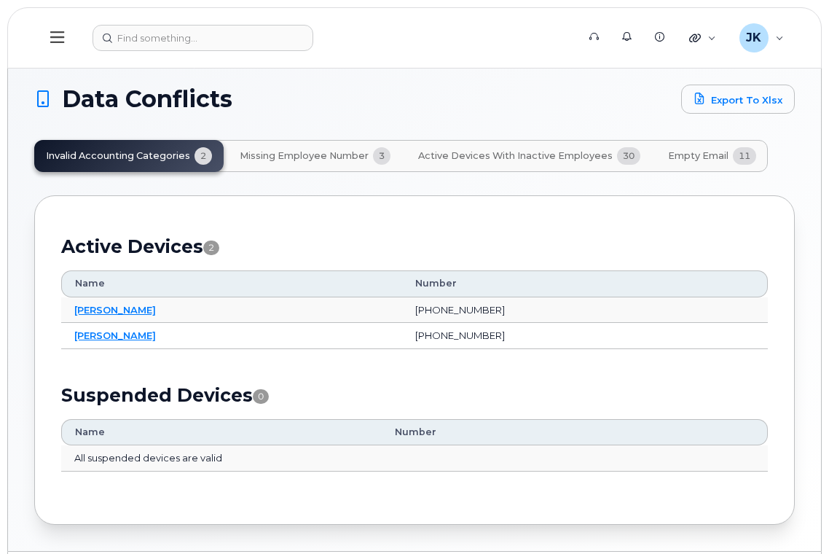
click at [302, 154] on span "Missing Employee Number" at bounding box center [304, 156] width 129 height 12
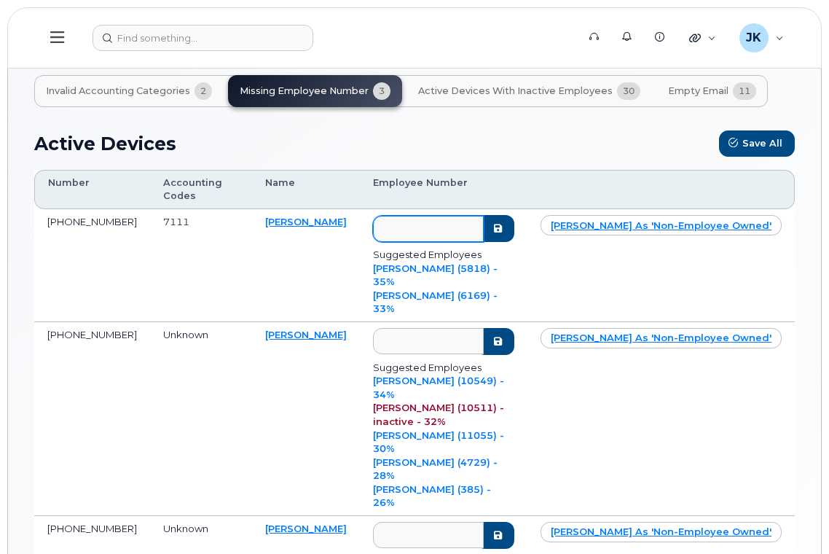
scroll to position [97, 0]
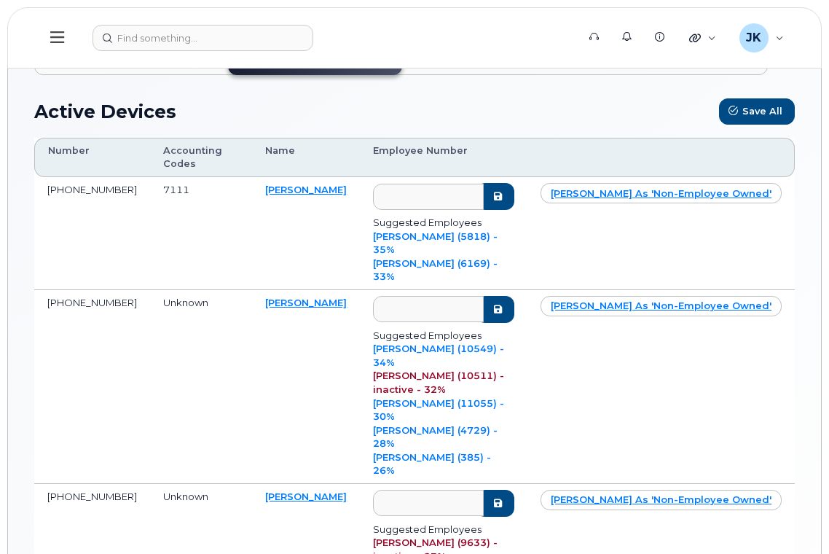
drag, startPoint x: 326, startPoint y: 289, endPoint x: 259, endPoint y: 294, distance: 67.1
click at [259, 294] on td "[PERSON_NAME]" at bounding box center [306, 387] width 108 height 194
copy link "[PERSON_NAME]"
click at [196, 345] on td "Unknown" at bounding box center [201, 387] width 102 height 194
drag, startPoint x: 328, startPoint y: 190, endPoint x: 255, endPoint y: 192, distance: 73.6
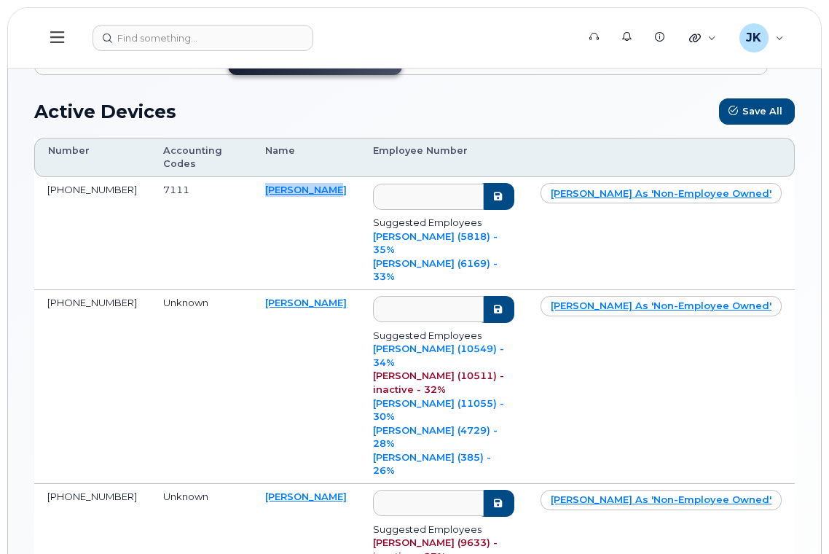
click at [255, 192] on td "[PERSON_NAME]" at bounding box center [306, 233] width 108 height 113
copy link "[PERSON_NAME]"
click at [270, 252] on td "[PERSON_NAME]" at bounding box center [306, 233] width 108 height 113
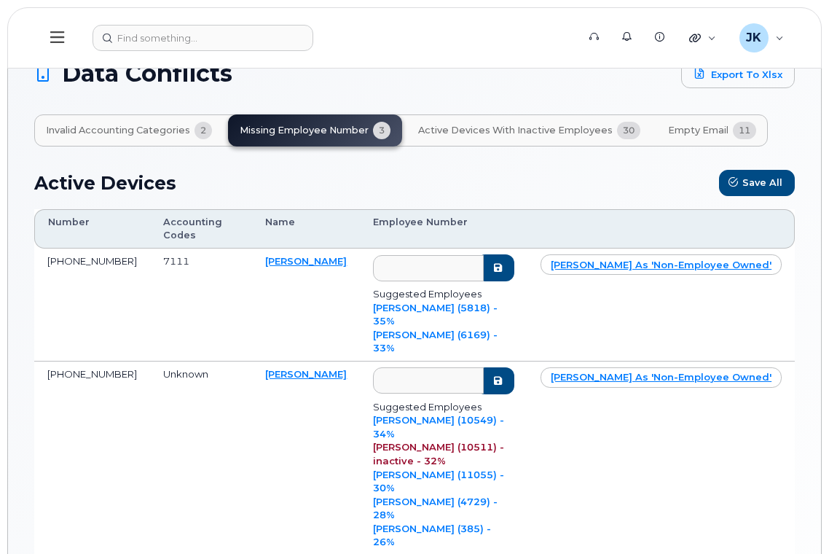
scroll to position [0, 0]
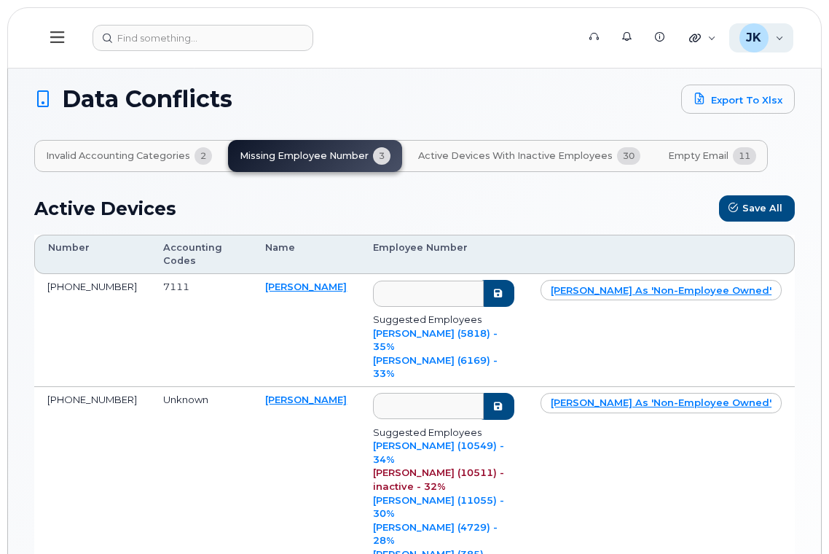
click at [776, 36] on div "[PERSON_NAME] Kralkay Wireless Admin" at bounding box center [761, 37] width 65 height 29
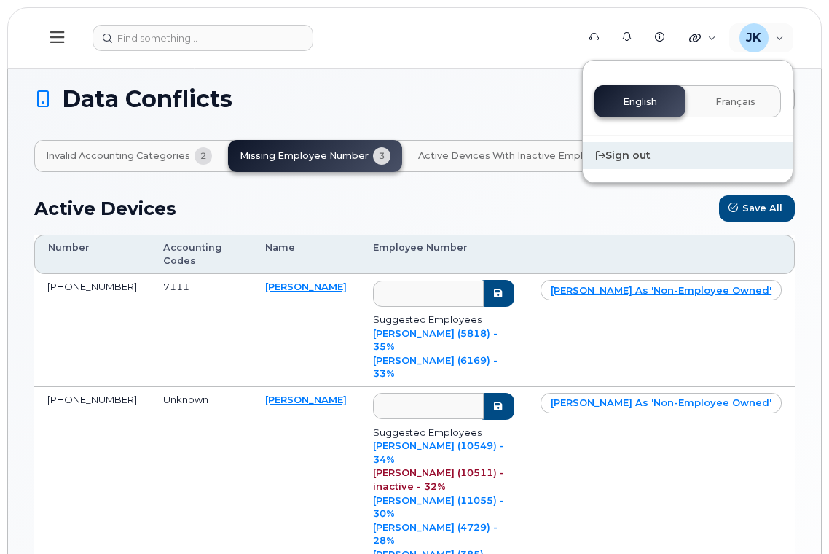
click at [656, 152] on div "Sign out" at bounding box center [688, 155] width 210 height 27
